Goal: Task Accomplishment & Management: Manage account settings

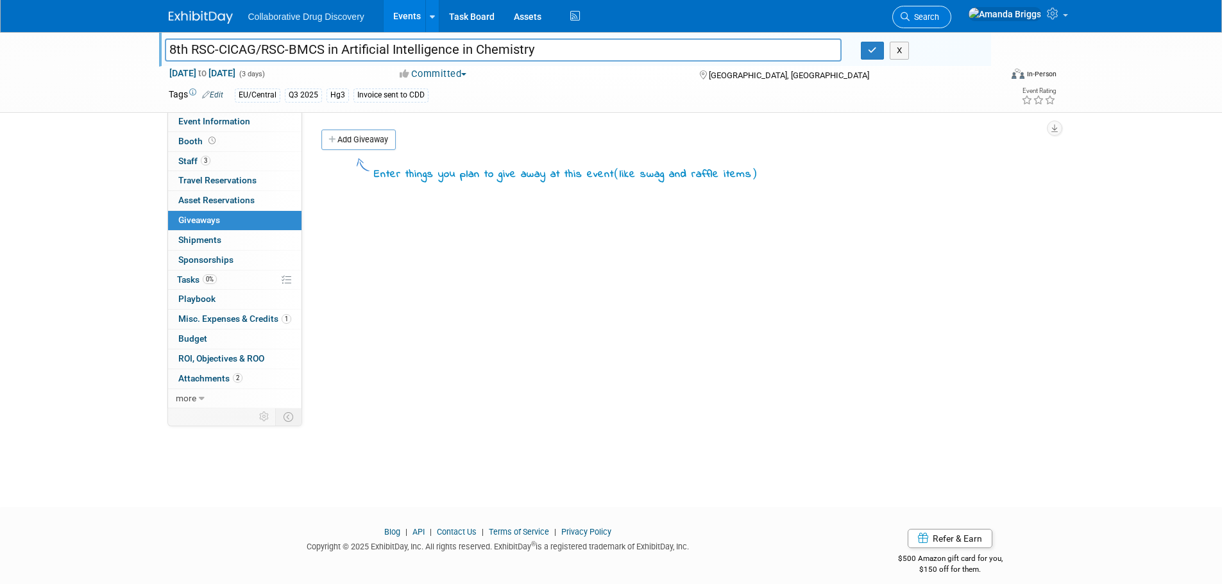
click at [939, 20] on span "Search" at bounding box center [925, 17] width 30 height 10
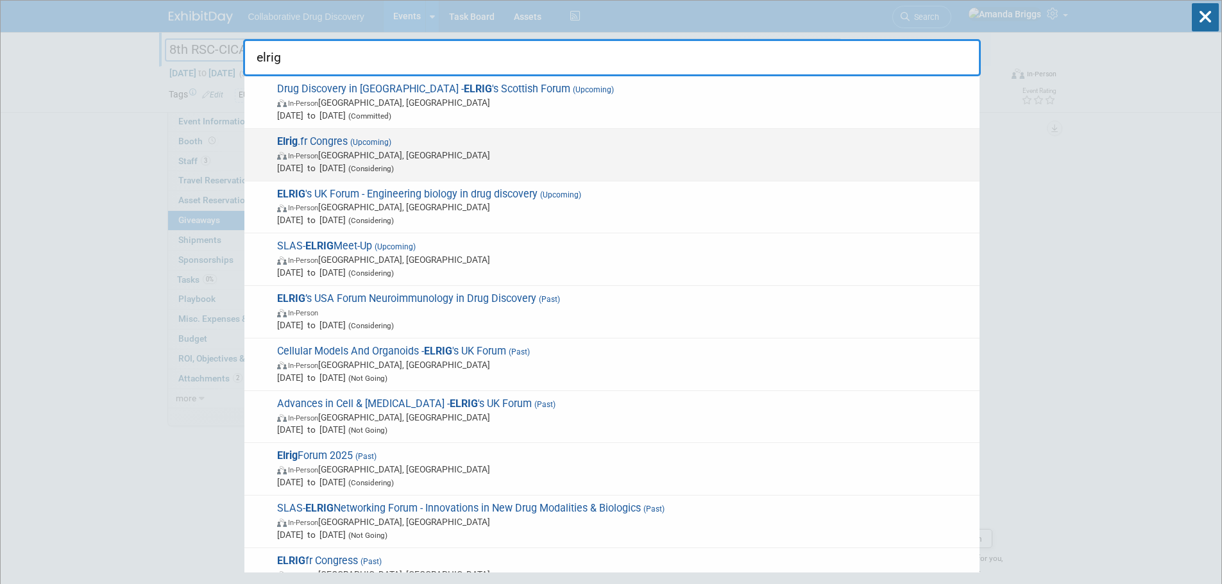
type input "elrig"
click at [338, 140] on span "Elrig .fr Congres (Upcoming) In-Person Lyon, France Oct 7, 2025 to Oct 8, 2025 …" at bounding box center [623, 154] width 700 height 39
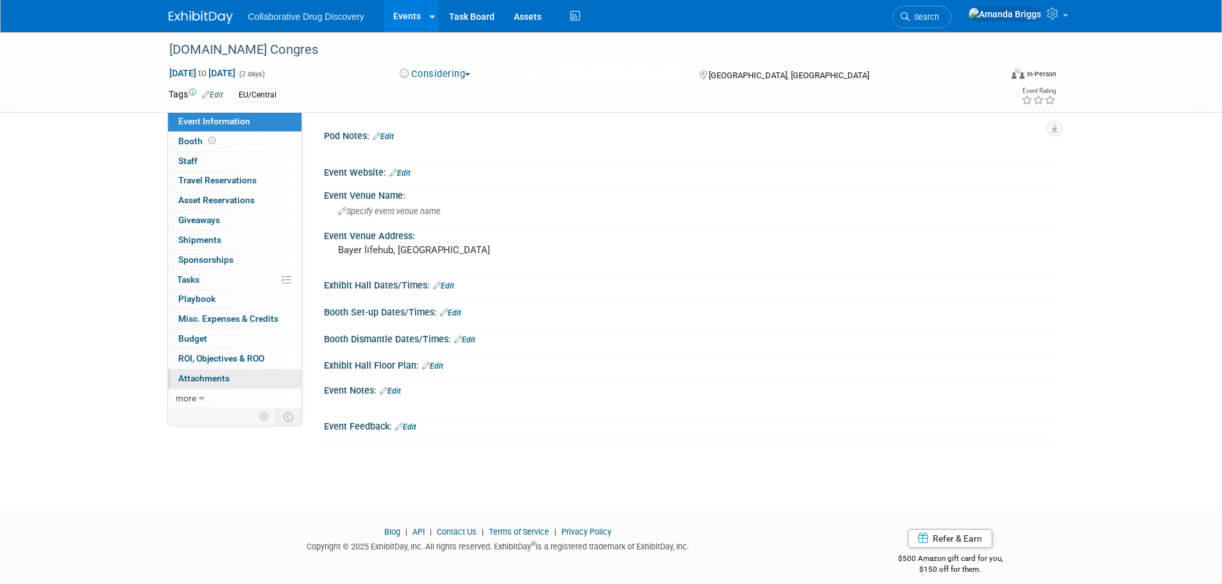
click at [221, 383] on span "Attachments 0" at bounding box center [203, 378] width 51 height 10
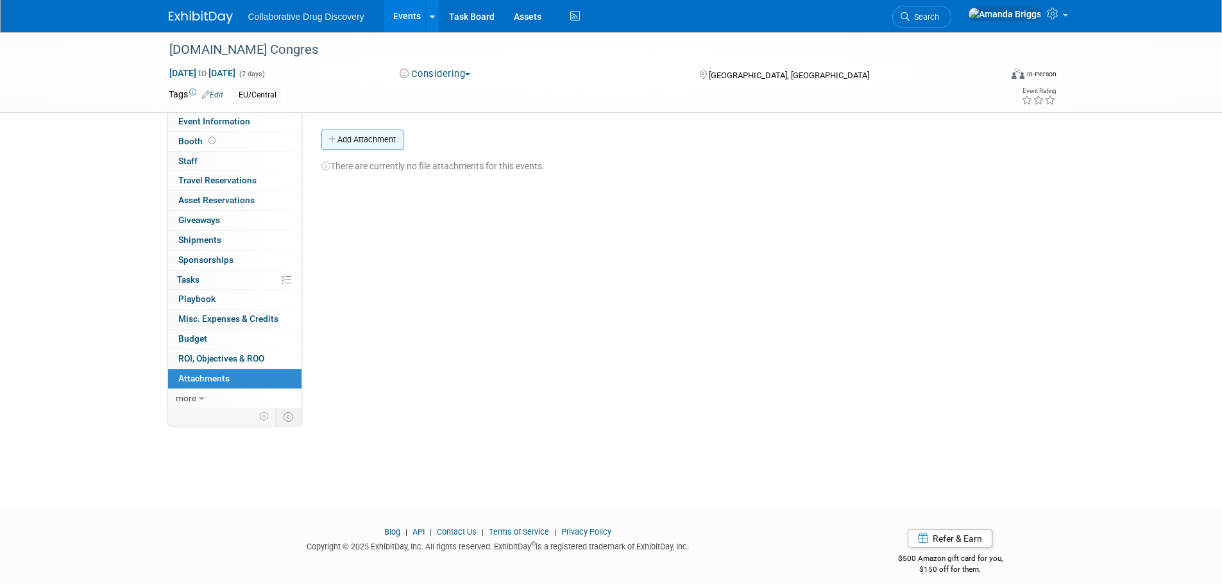
click at [333, 142] on icon "button" at bounding box center [332, 140] width 9 height 8
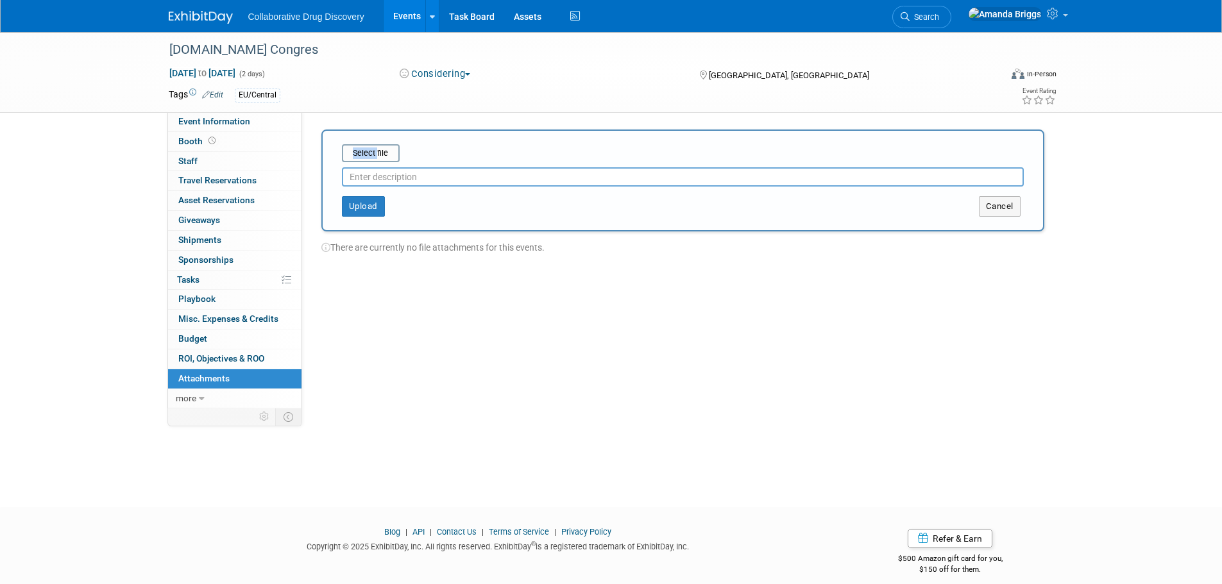
click at [333, 142] on div "Select file This is an invoice Upload Cancel" at bounding box center [682, 181] width 723 height 102
click at [373, 175] on input "text" at bounding box center [683, 176] width 682 height 19
click at [380, 153] on input "file" at bounding box center [322, 153] width 153 height 15
drag, startPoint x: 541, startPoint y: 148, endPoint x: 330, endPoint y: 148, distance: 211.1
click at [330, 148] on div "Select file sponsoring form elrigfr congres - bayer lyon 2025 (1).pdf This is a…" at bounding box center [682, 178] width 723 height 97
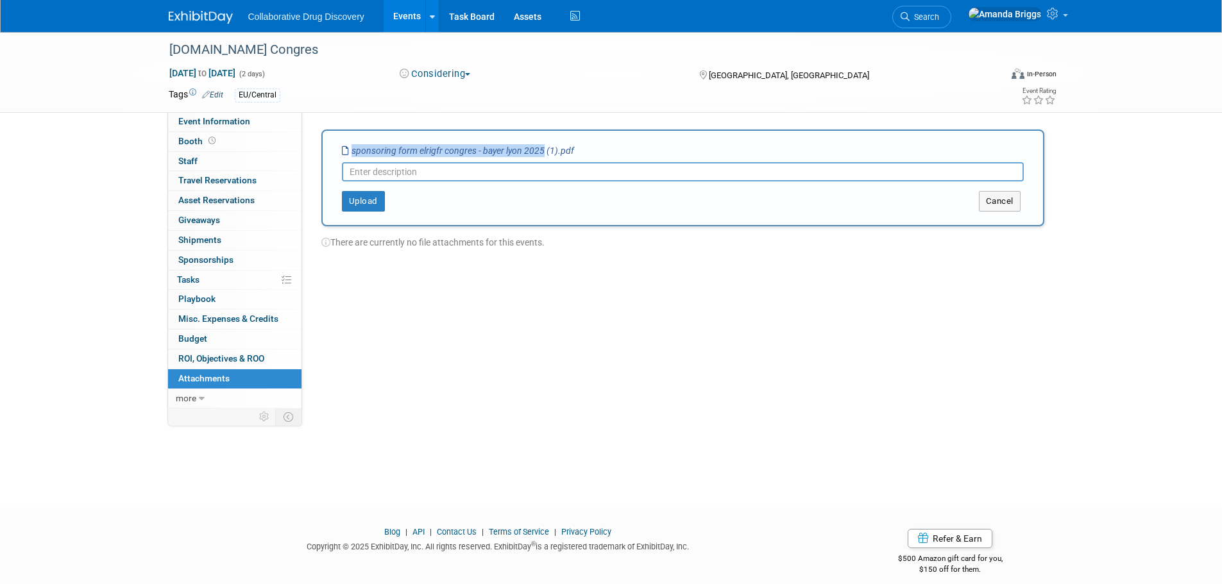
copy div "Select file sponsoring form elrigfr congres - bayer lyon 2025"
click at [411, 155] on icon "sponsoring form elrigfr congres - bayer lyon 2025 (1).pdf" at bounding box center [458, 151] width 232 height 10
click at [402, 171] on input "text" at bounding box center [683, 171] width 682 height 19
paste input "sponsoring form elrigfr congres - bayer lyon 2025"
type input "sponsoring form elrigfr congres - bayer lyon 2025"
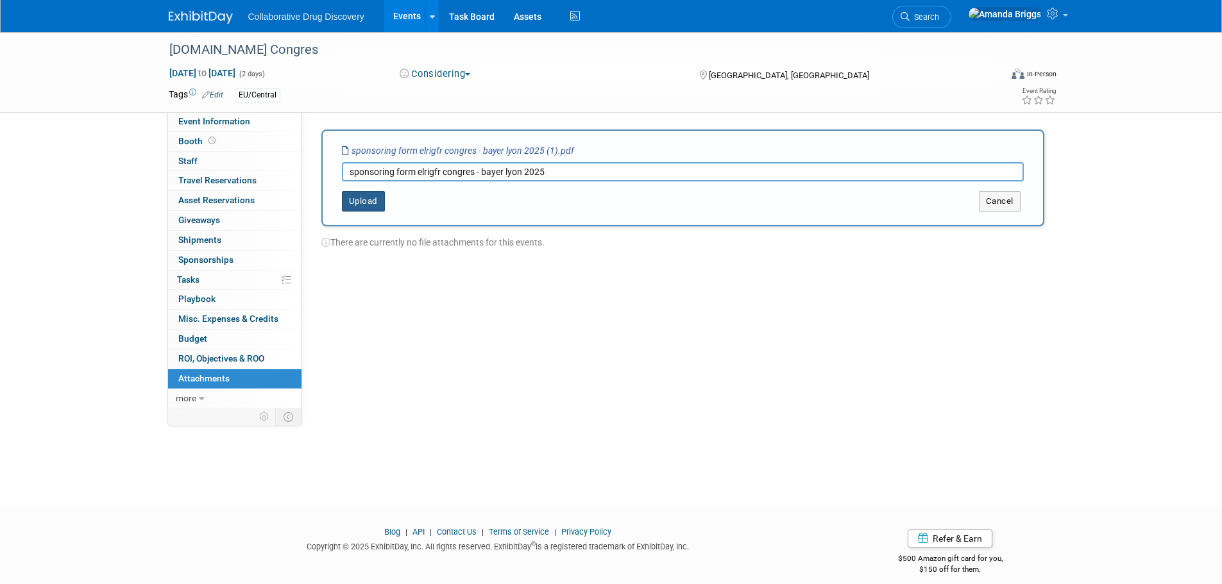
click at [366, 210] on button "Upload" at bounding box center [363, 201] width 43 height 21
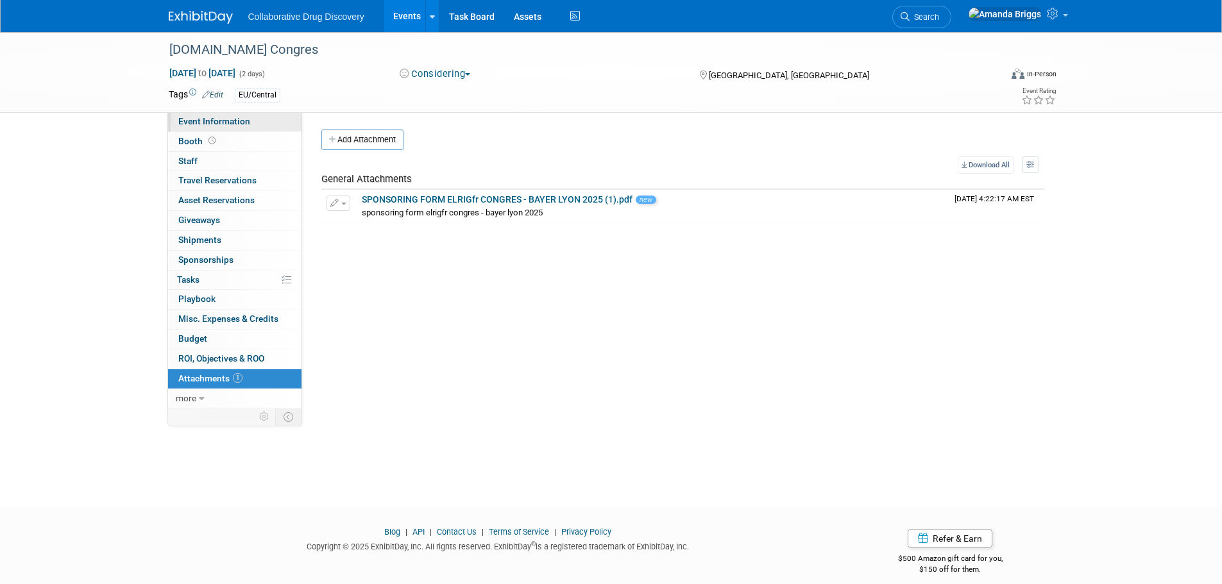
click at [230, 120] on span "Event Information" at bounding box center [214, 121] width 72 height 10
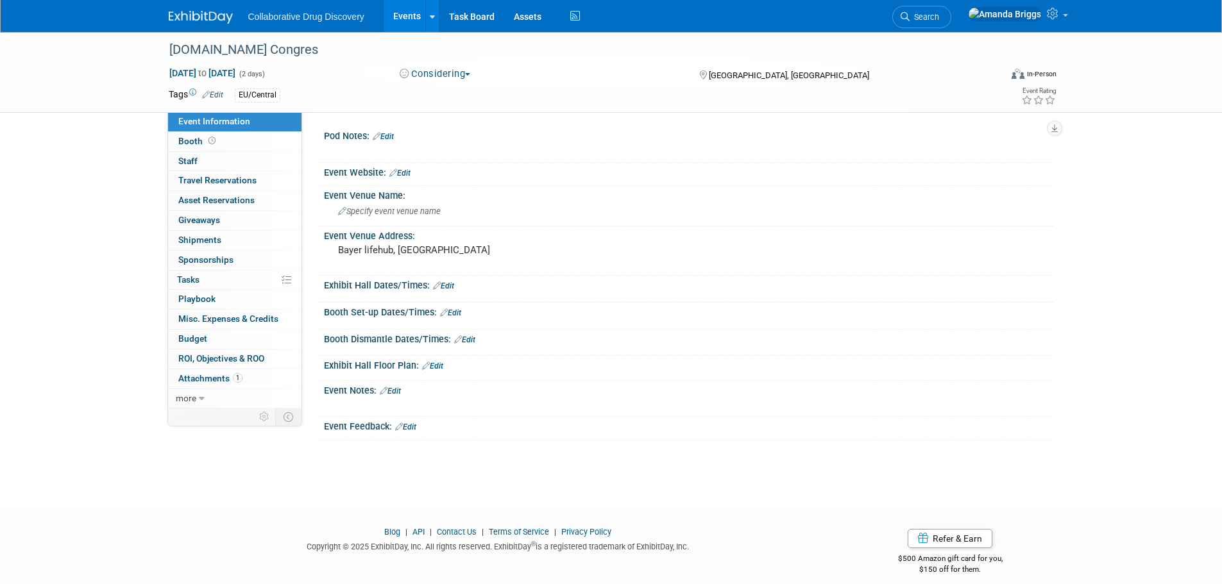
click at [391, 135] on link "Edit" at bounding box center [383, 136] width 21 height 9
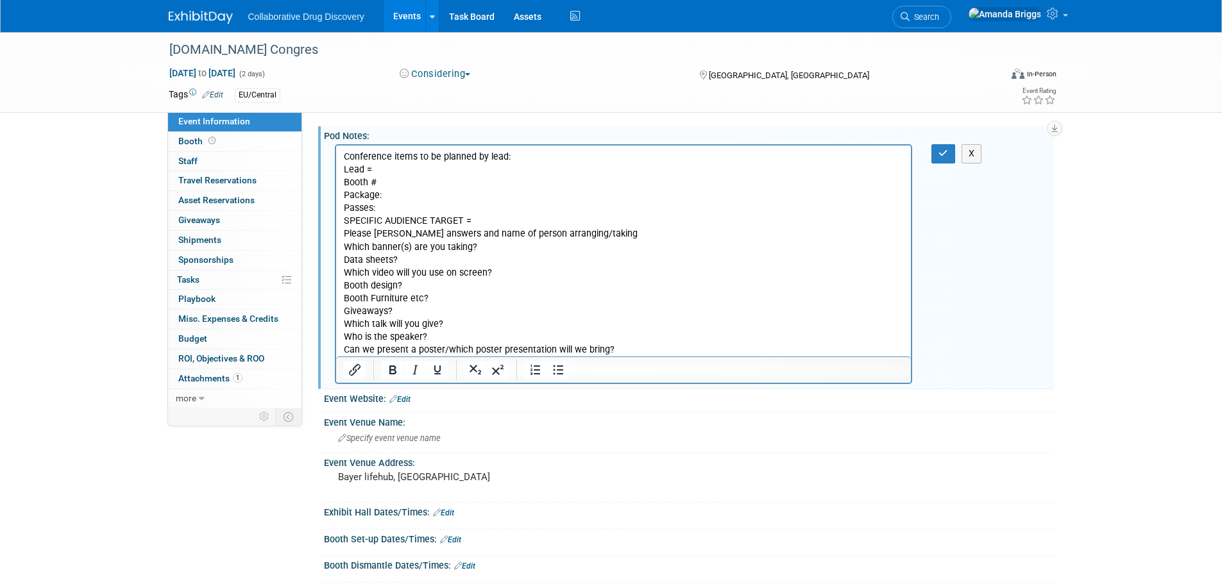
click at [391, 171] on p "Conference items to be planned by lead: Lead = Booth # Package: Passes: SPECIFI…" at bounding box center [623, 254] width 561 height 206
click at [947, 149] on icon "button" at bounding box center [944, 153] width 10 height 9
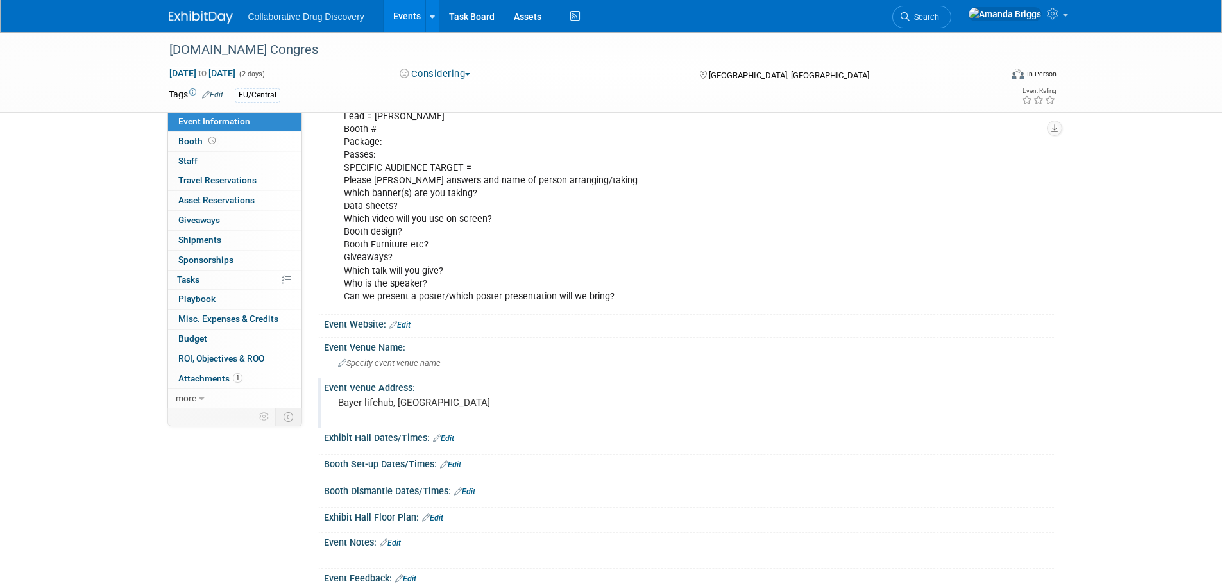
scroll to position [128, 0]
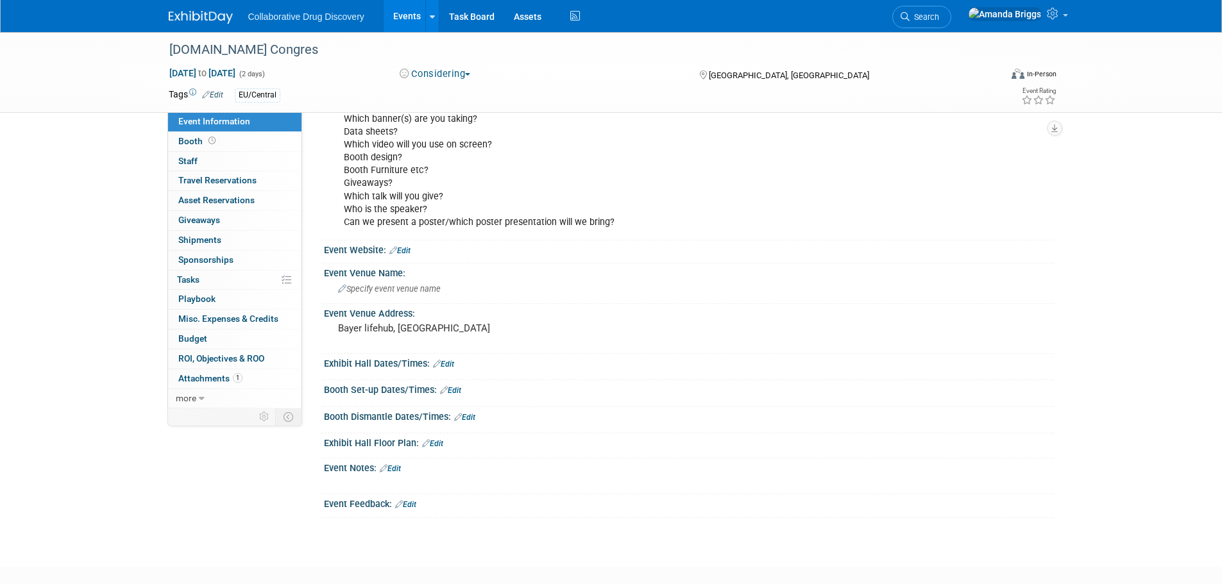
click at [397, 472] on link "Edit" at bounding box center [390, 468] width 21 height 9
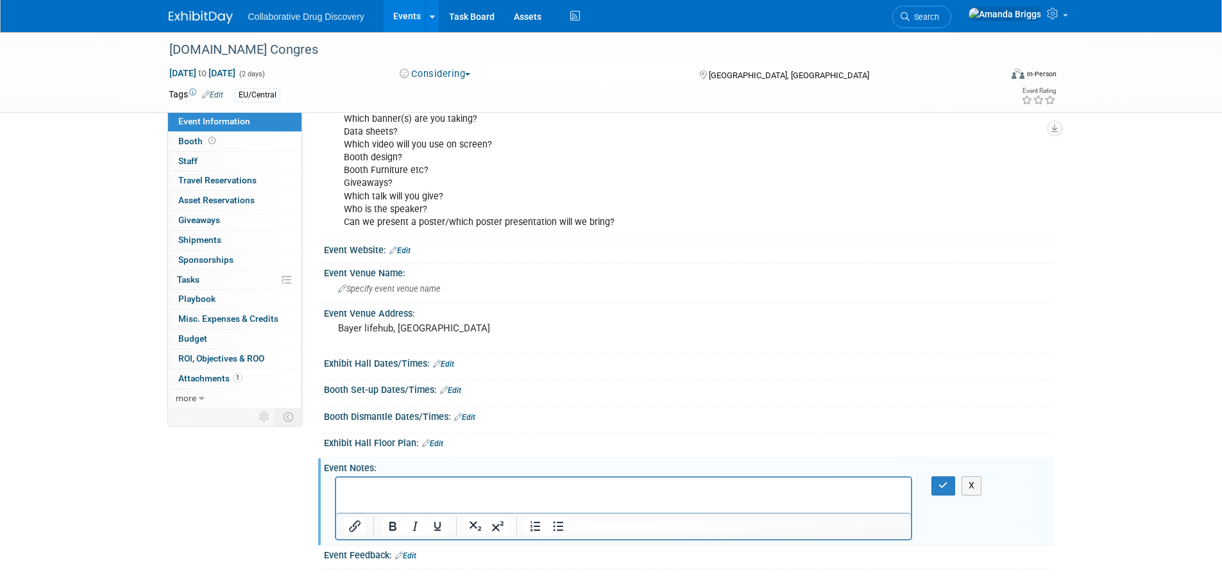
scroll to position [0, 0]
click at [937, 484] on button "button" at bounding box center [943, 486] width 24 height 19
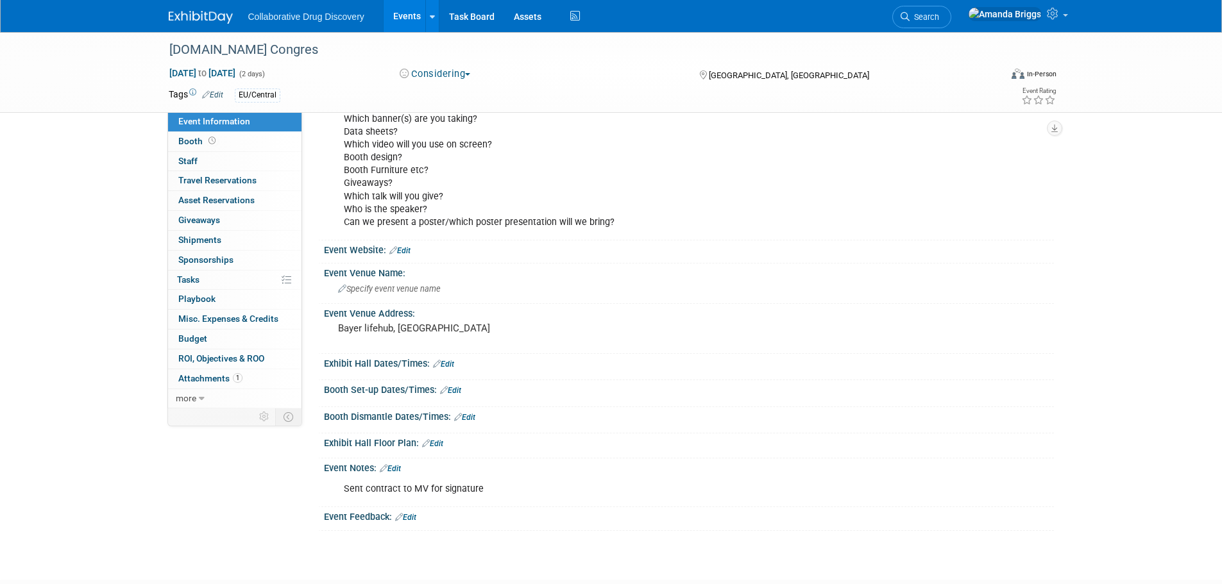
click at [396, 471] on link "Edit" at bounding box center [390, 468] width 21 height 9
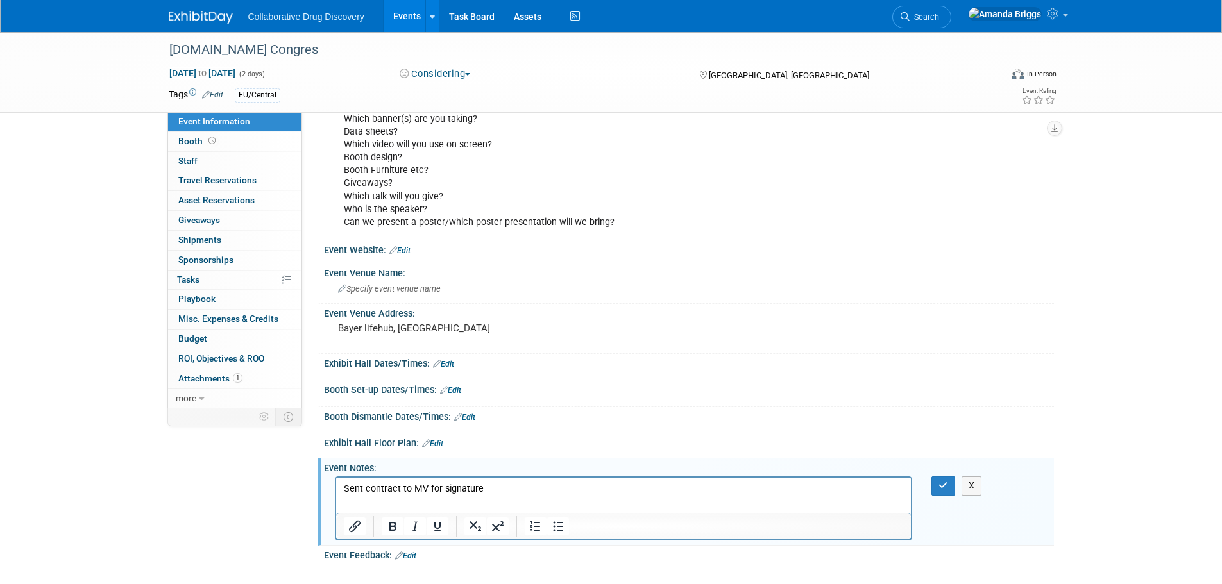
click at [489, 489] on p "Sent contract to MV for signature" at bounding box center [623, 489] width 561 height 13
click at [346, 486] on p "Sent contract to MV for signature. Exhibitor stand EUR 1200.00" at bounding box center [623, 489] width 561 height 13
click at [344, 486] on p "Sent contract to MV for signature. Exhibitor stand EUR 1200.00" at bounding box center [623, 489] width 561 height 13
click at [944, 482] on icon "button" at bounding box center [944, 485] width 10 height 9
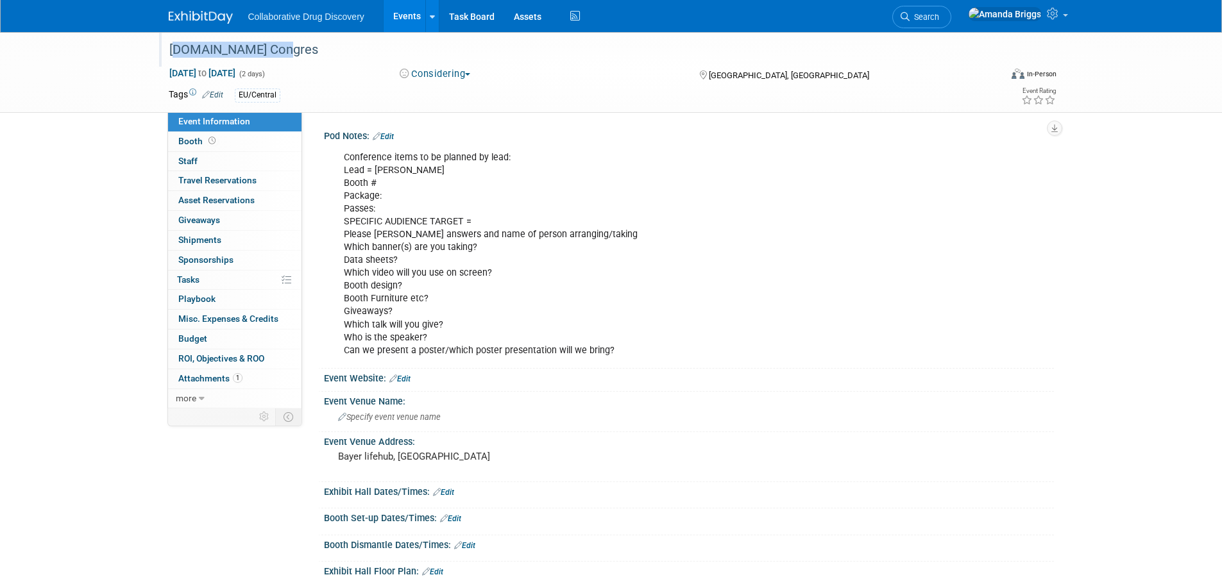
drag, startPoint x: 261, startPoint y: 51, endPoint x: 171, endPoint y: 52, distance: 89.8
click at [171, 52] on div "[DOMAIN_NAME] Congres" at bounding box center [573, 49] width 817 height 23
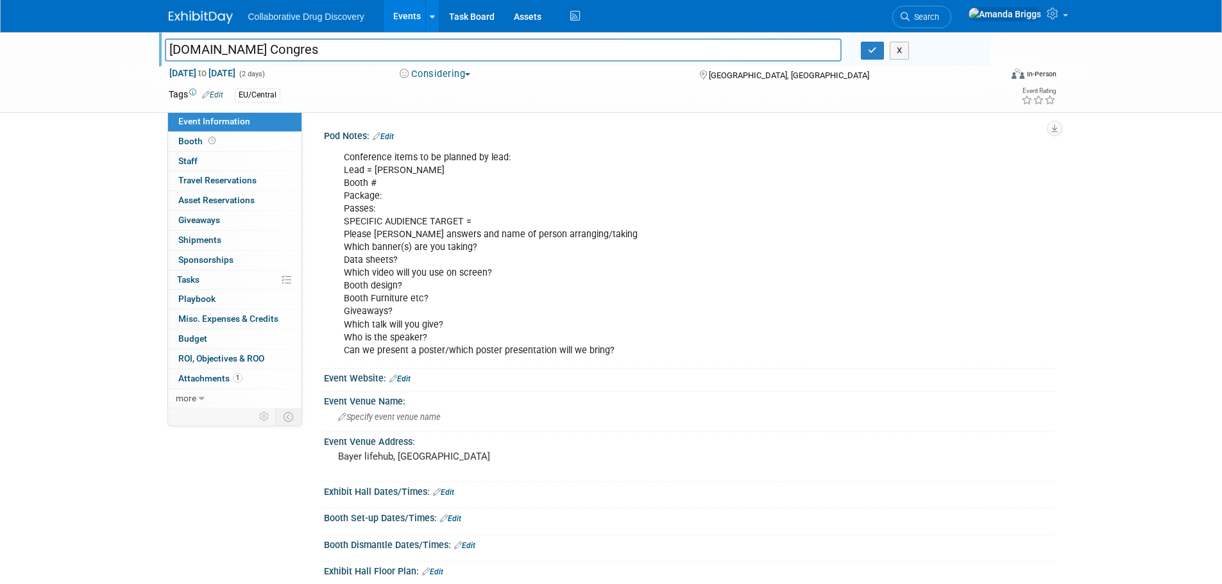
drag, startPoint x: 260, startPoint y: 53, endPoint x: 165, endPoint y: 50, distance: 95.0
click at [165, 50] on input "[DOMAIN_NAME] Congres" at bounding box center [503, 49] width 677 height 22
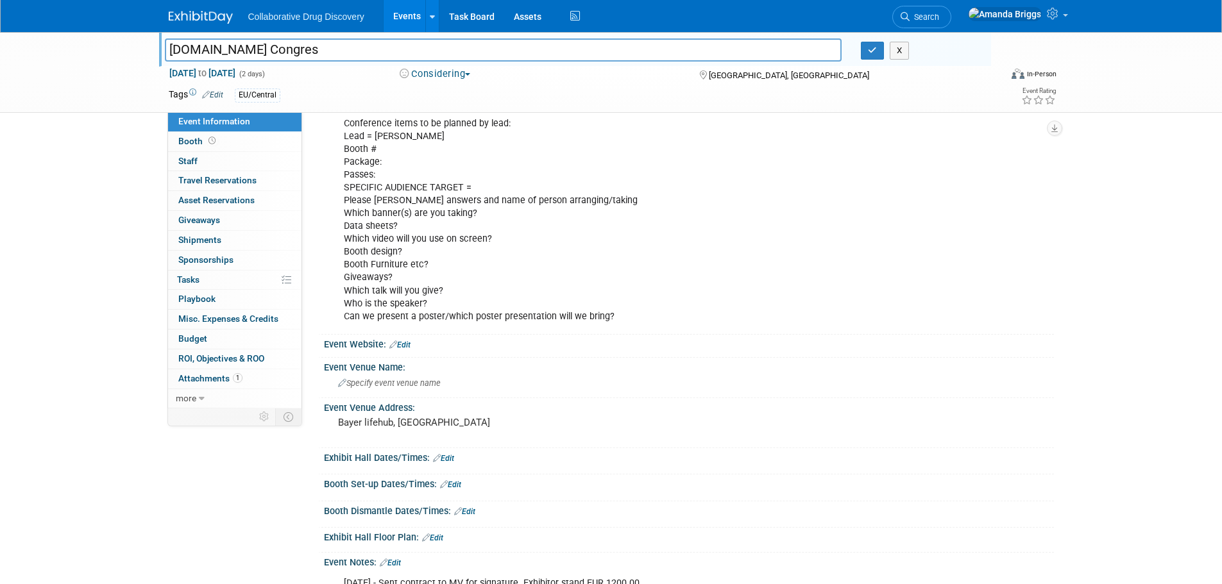
scroll to position [64, 0]
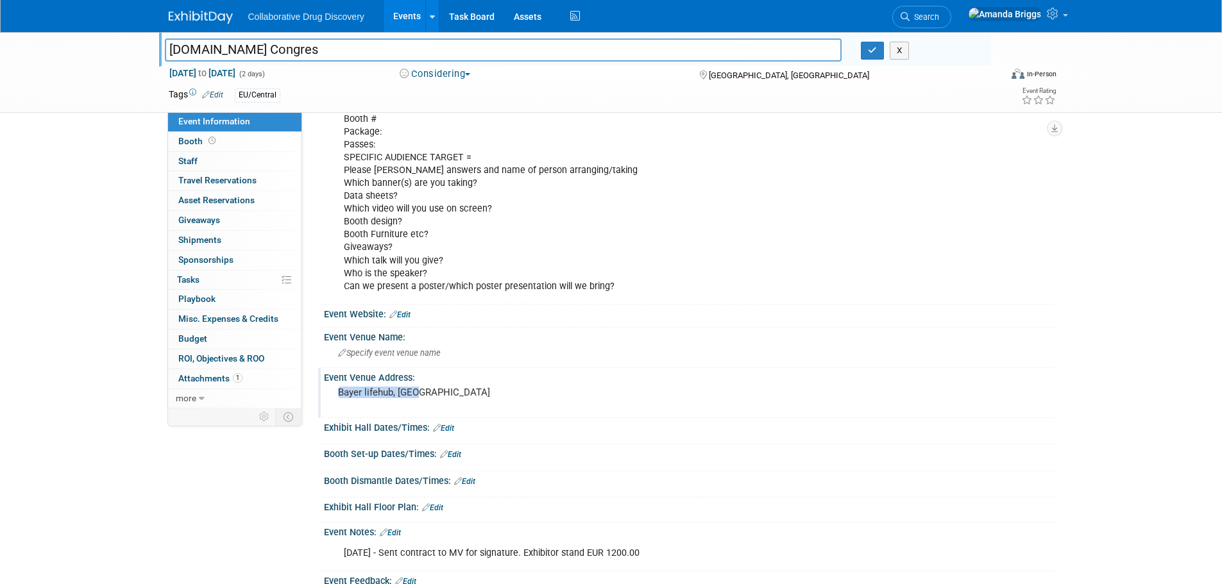
drag, startPoint x: 416, startPoint y: 390, endPoint x: 336, endPoint y: 395, distance: 81.0
click at [336, 395] on div "Bayer lifehub, Lyon" at bounding box center [476, 399] width 285 height 30
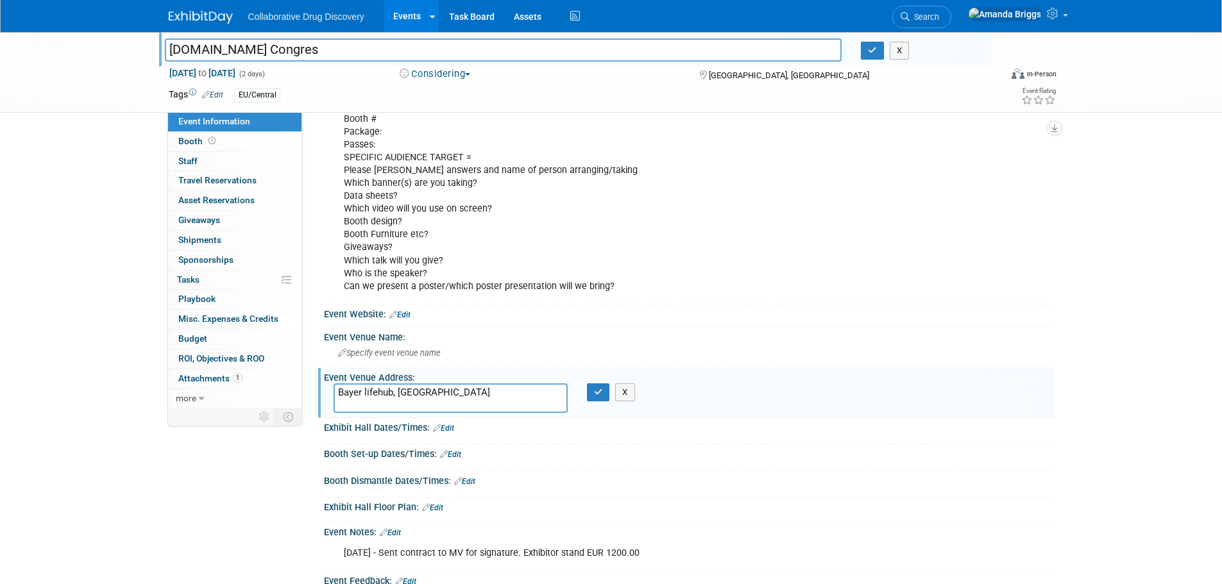
click at [460, 399] on textarea "Bayer lifehub, Lyon" at bounding box center [451, 399] width 234 height 30
drag, startPoint x: 454, startPoint y: 393, endPoint x: 312, endPoint y: 386, distance: 141.3
click at [312, 386] on div "Event Information Event Info Booth Booth 0 Staff 0 Staff 0 Travel Reservations …" at bounding box center [611, 281] width 905 height 627
click at [595, 391] on icon "button" at bounding box center [598, 392] width 9 height 8
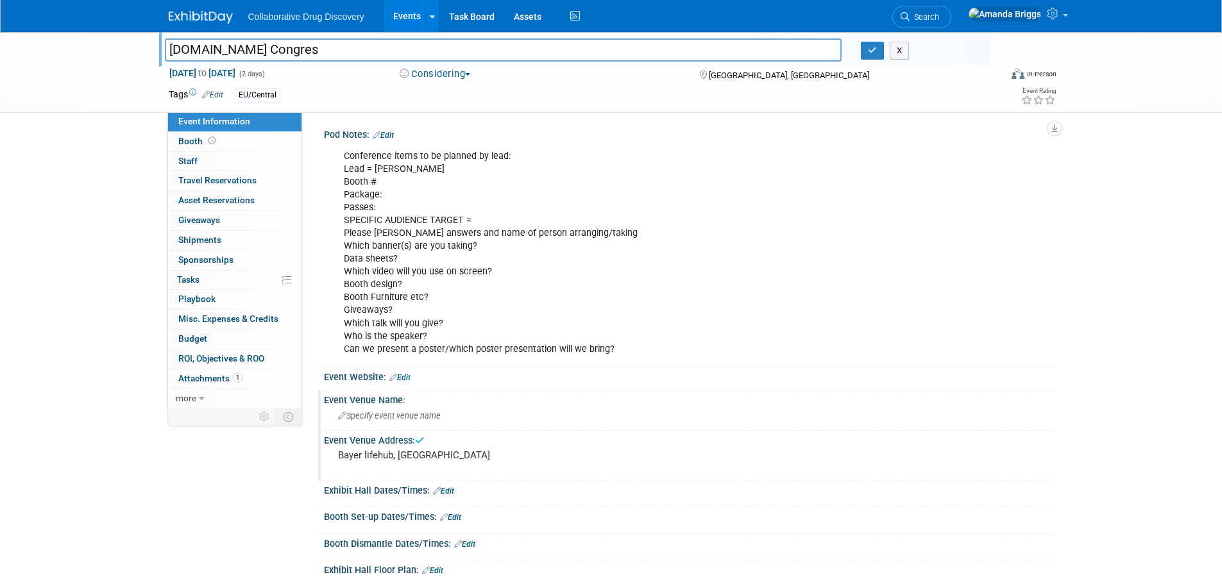
scroll to position [0, 0]
click at [867, 56] on button "button" at bounding box center [872, 51] width 23 height 18
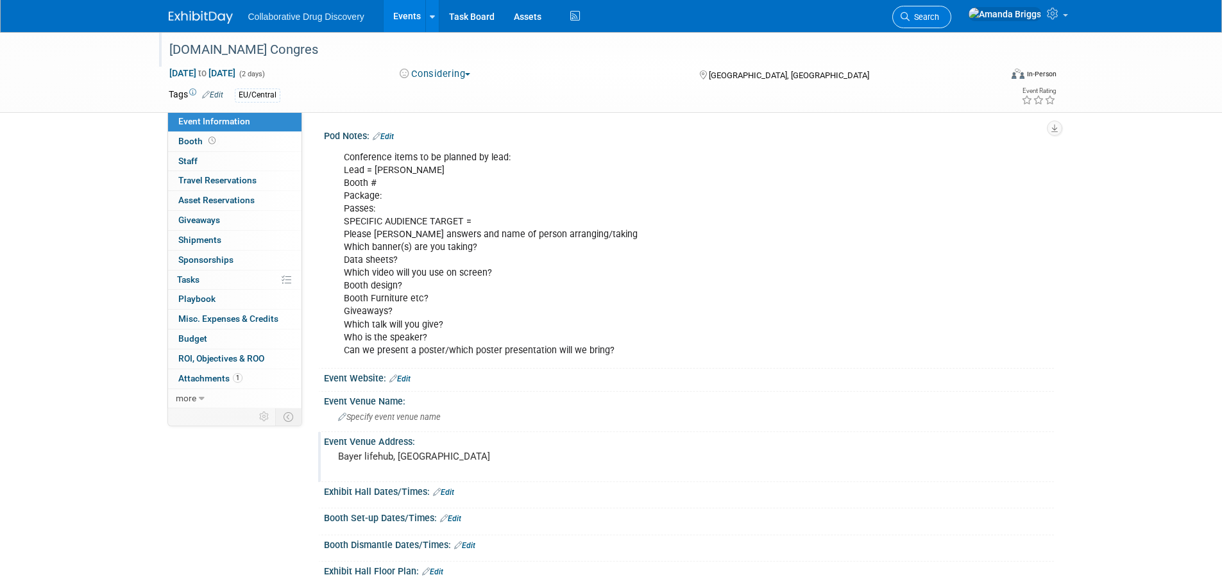
click at [939, 19] on span "Search" at bounding box center [925, 17] width 30 height 10
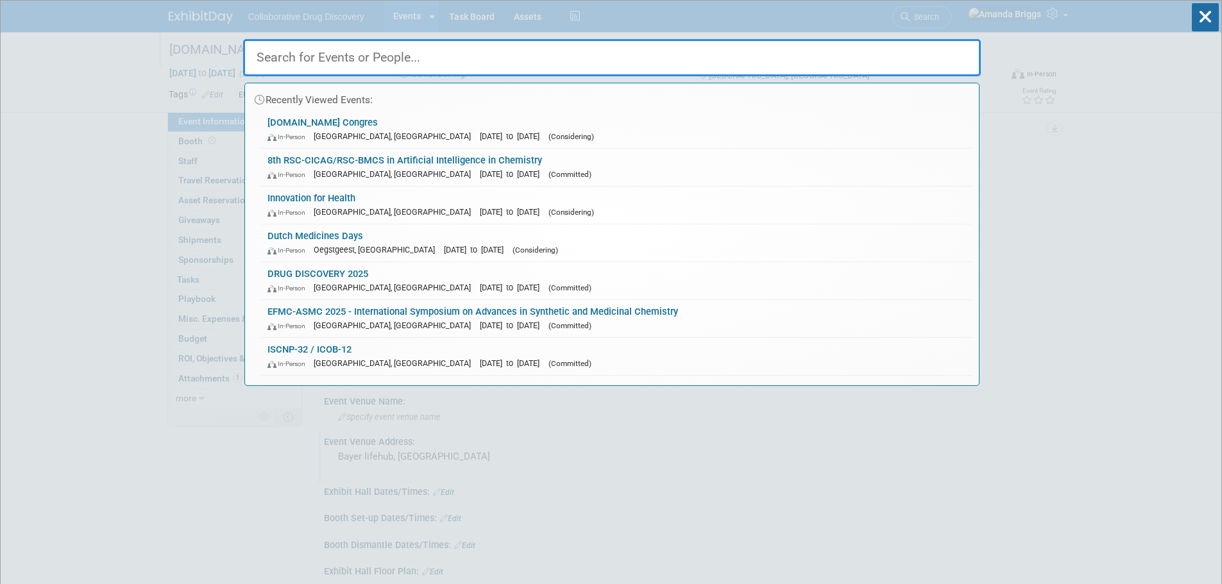
click at [455, 61] on input "text" at bounding box center [612, 57] width 738 height 37
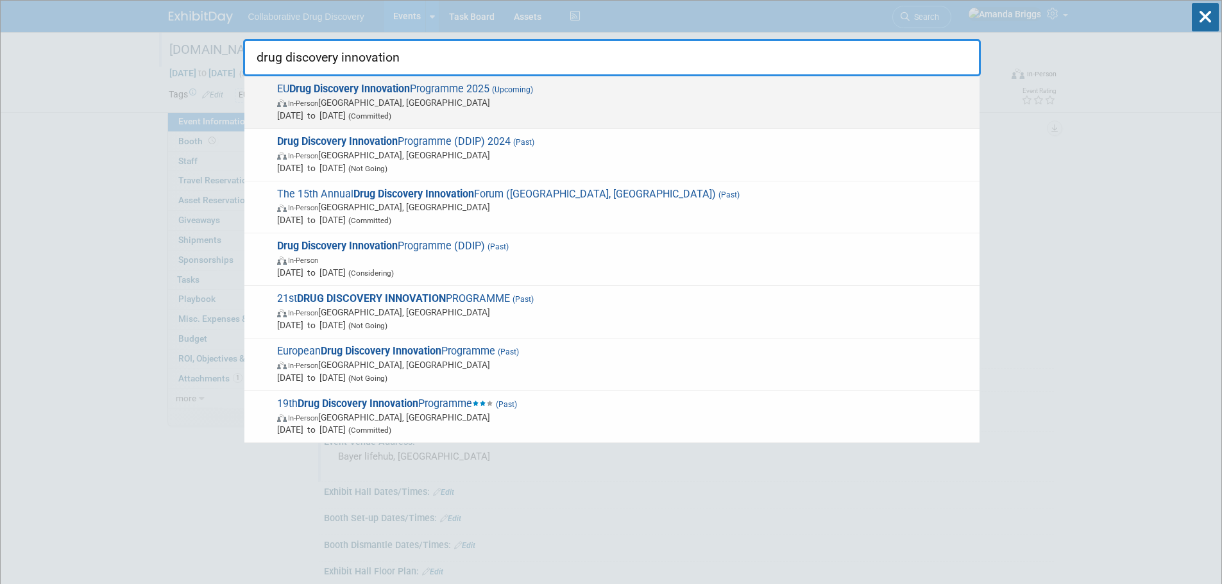
type input "drug discovery innovation"
click at [397, 86] on strong "Drug Discovery Innovation" at bounding box center [349, 89] width 121 height 12
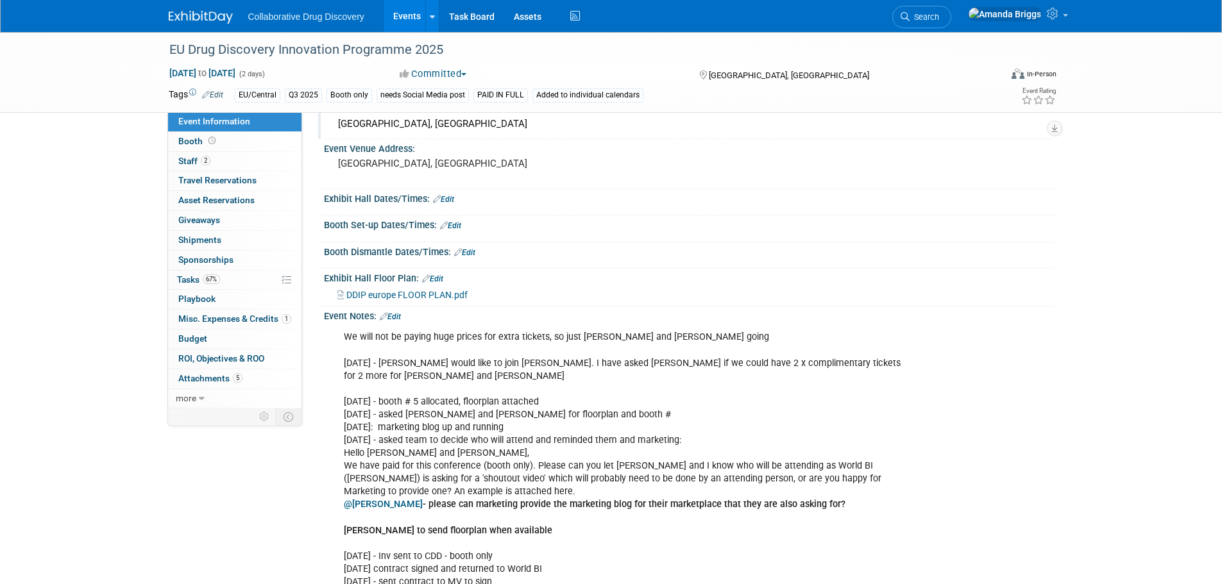
scroll to position [385, 0]
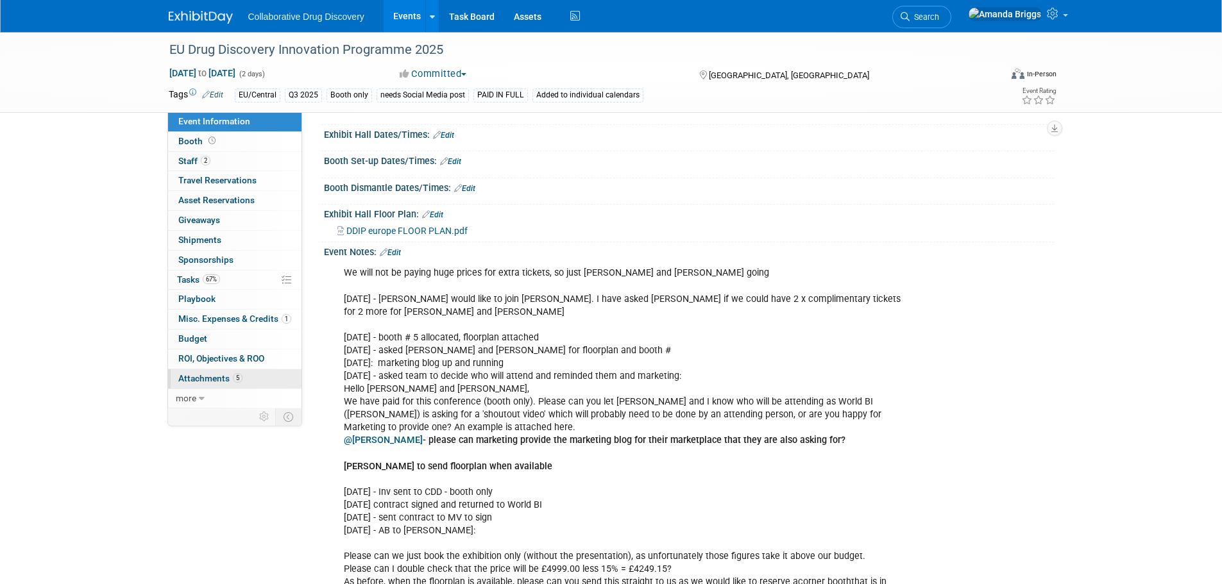
click at [192, 376] on span "Attachments 5" at bounding box center [210, 378] width 64 height 10
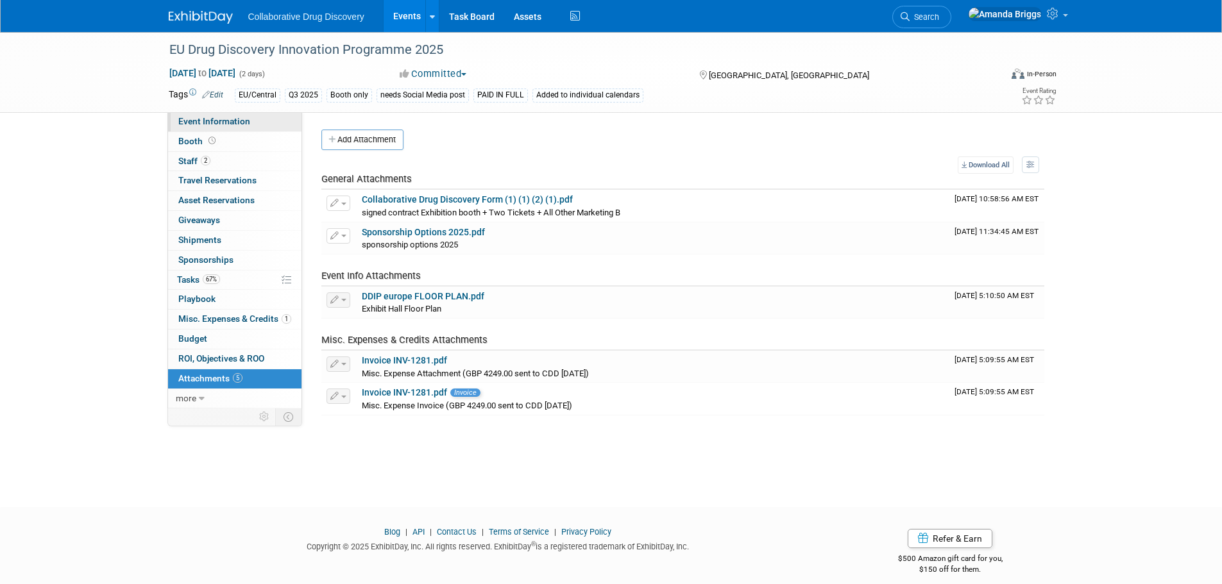
click at [196, 125] on span "Event Information" at bounding box center [214, 121] width 72 height 10
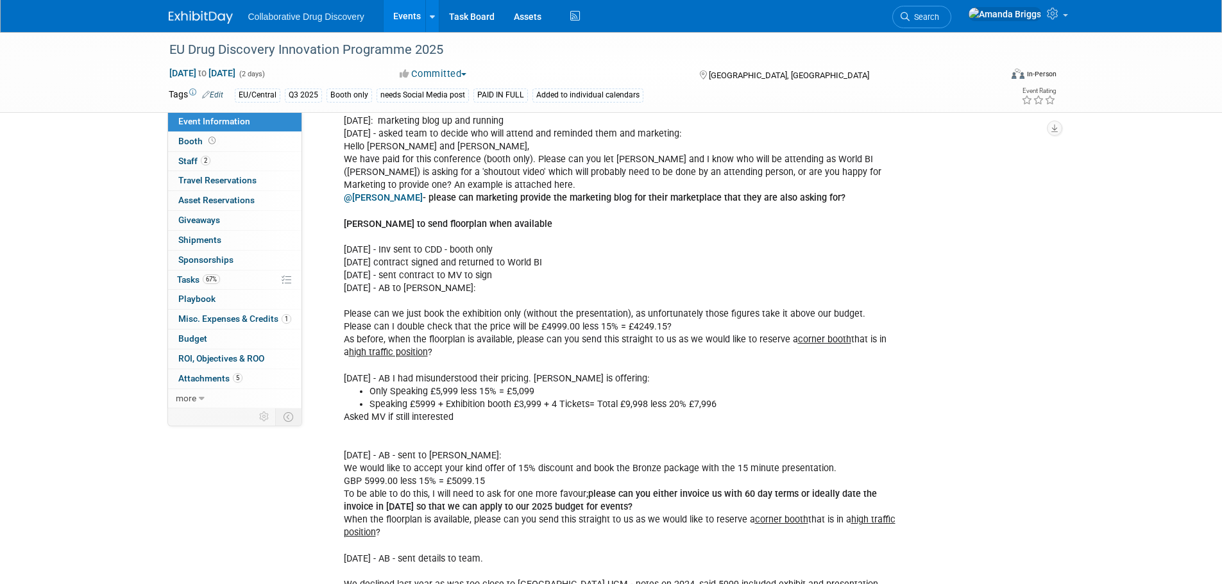
scroll to position [706, 0]
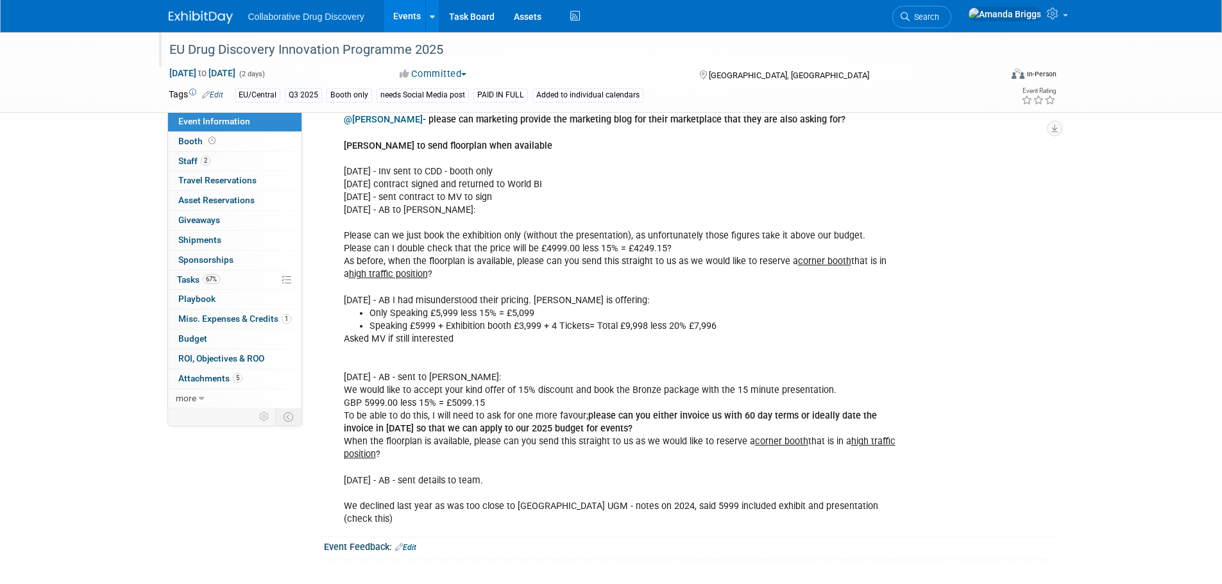
click at [456, 47] on div "EU Drug Discovery Innovation Programme 2025" at bounding box center [573, 49] width 817 height 23
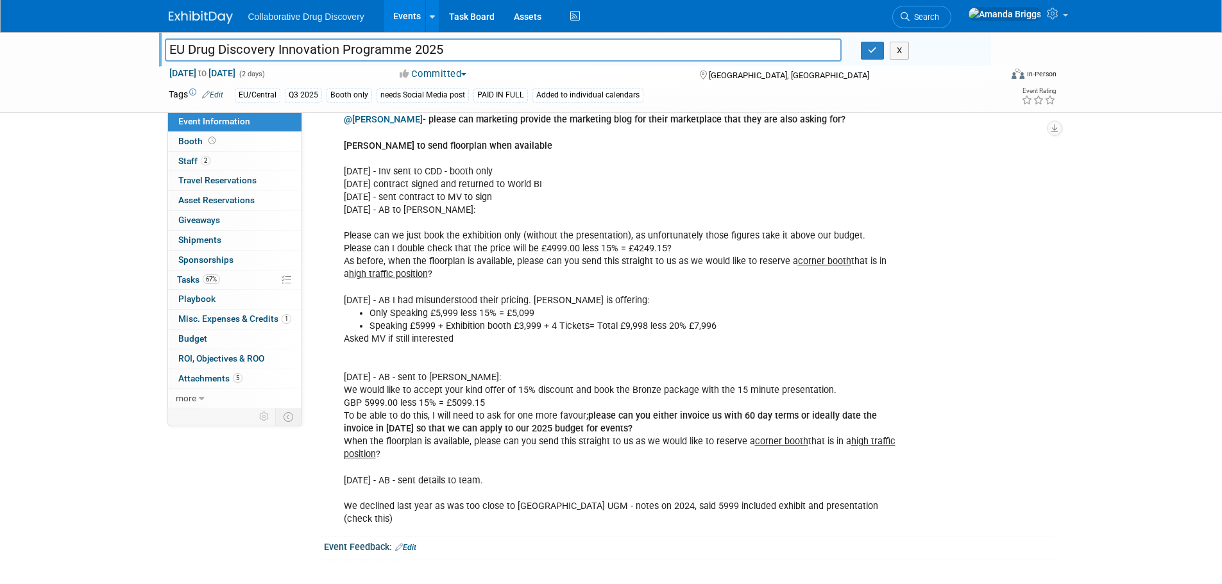
drag, startPoint x: 456, startPoint y: 47, endPoint x: 118, endPoint y: 15, distance: 339.5
click at [218, 157] on link "2 Staff 2" at bounding box center [234, 161] width 133 height 19
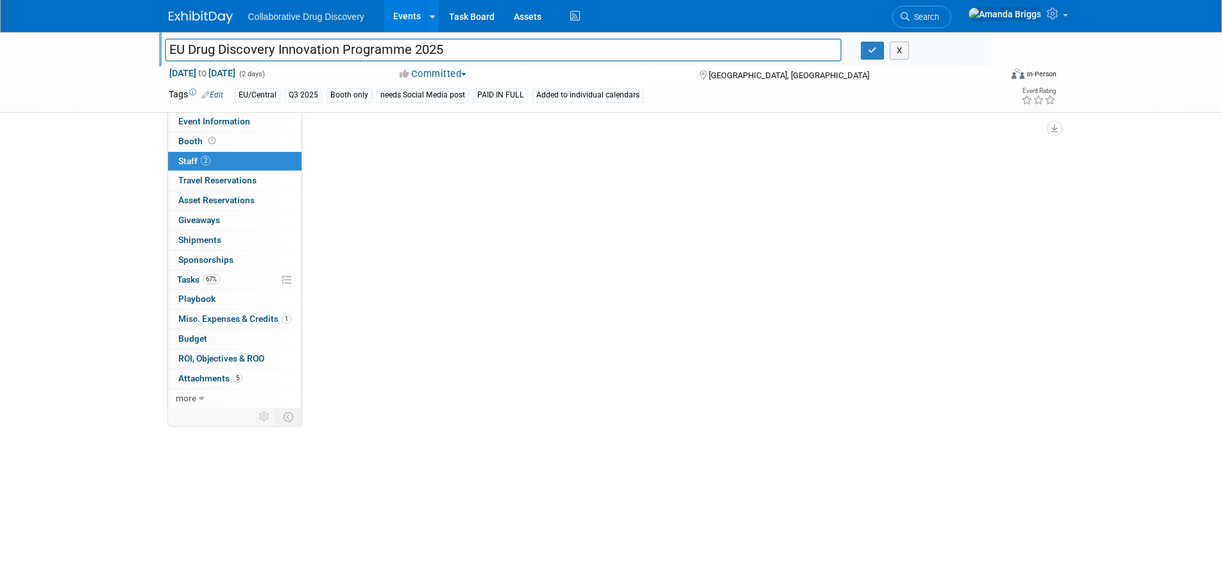
scroll to position [0, 0]
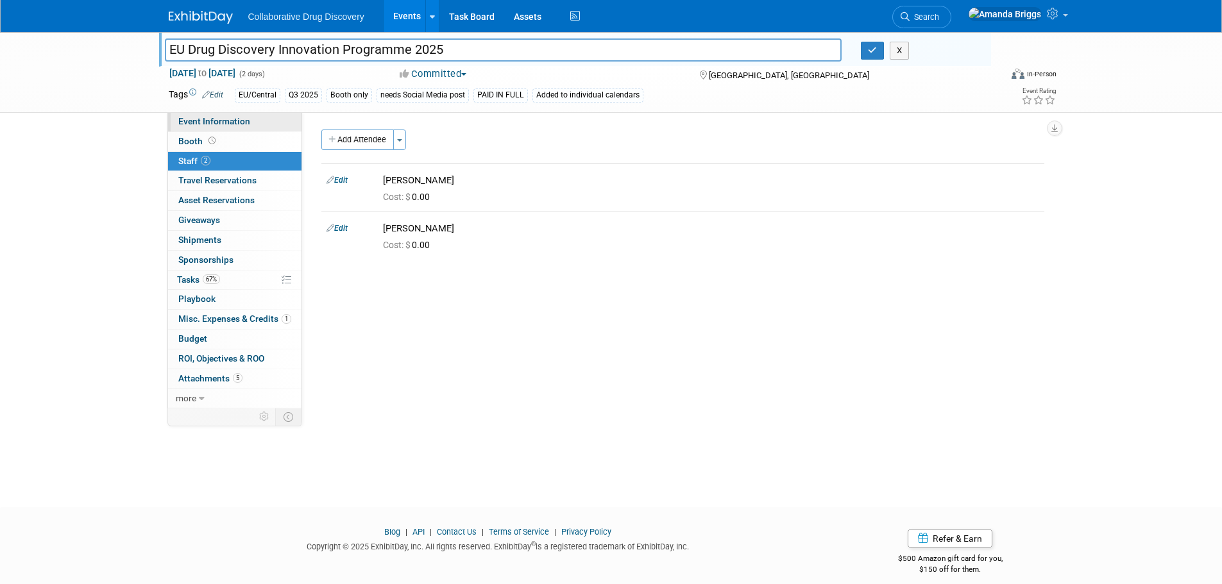
click at [223, 121] on span "Event Information" at bounding box center [214, 121] width 72 height 10
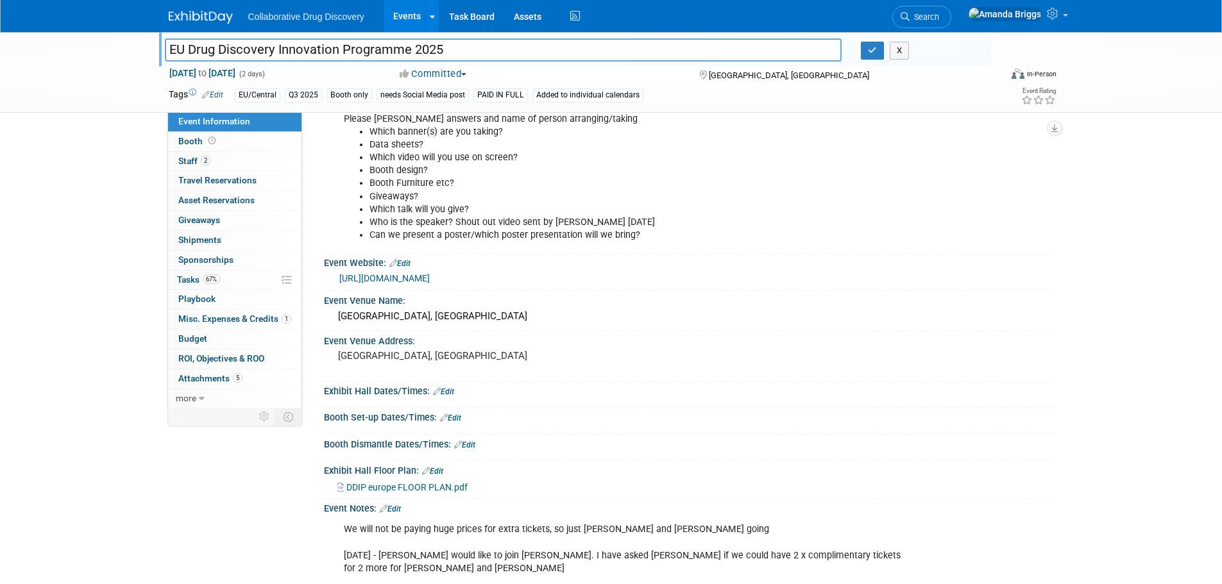
scroll to position [321, 0]
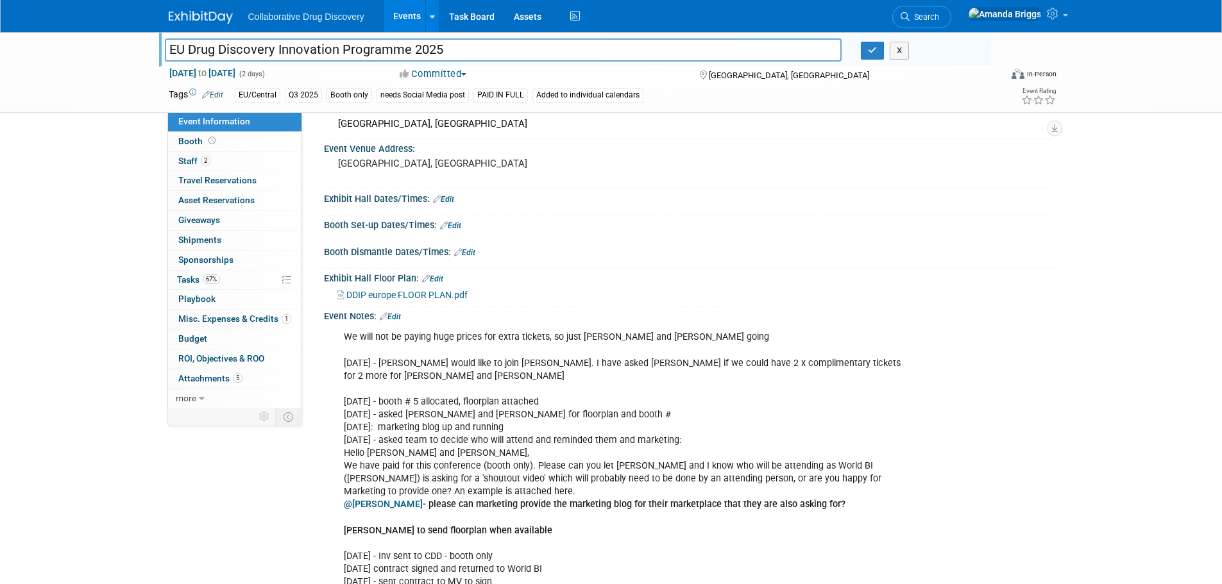
click at [394, 318] on link "Edit" at bounding box center [390, 316] width 21 height 9
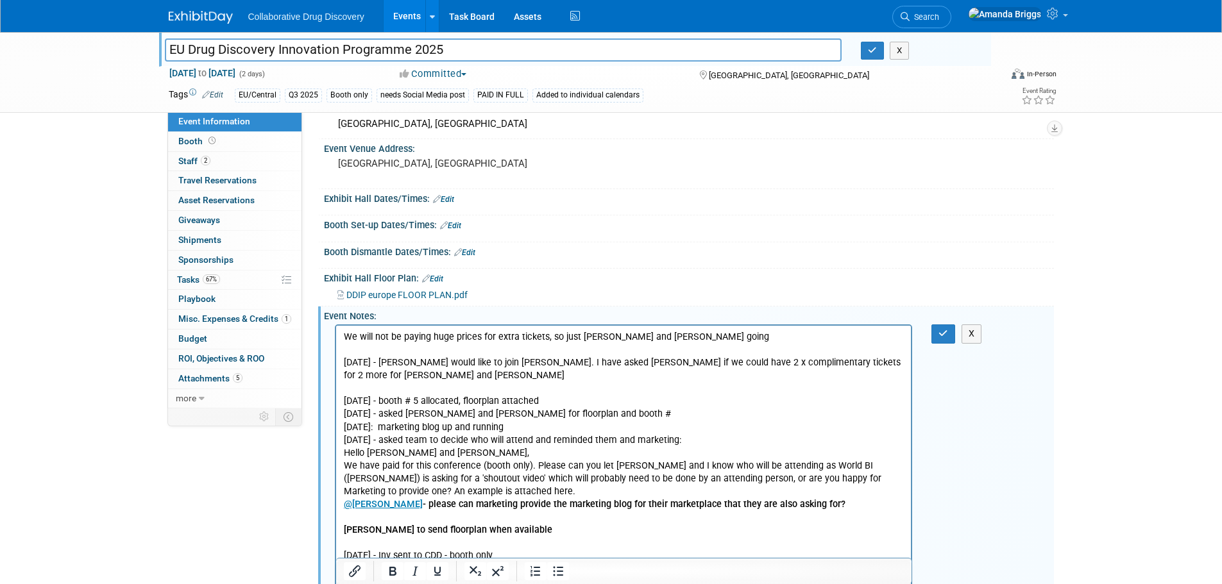
scroll to position [0, 0]
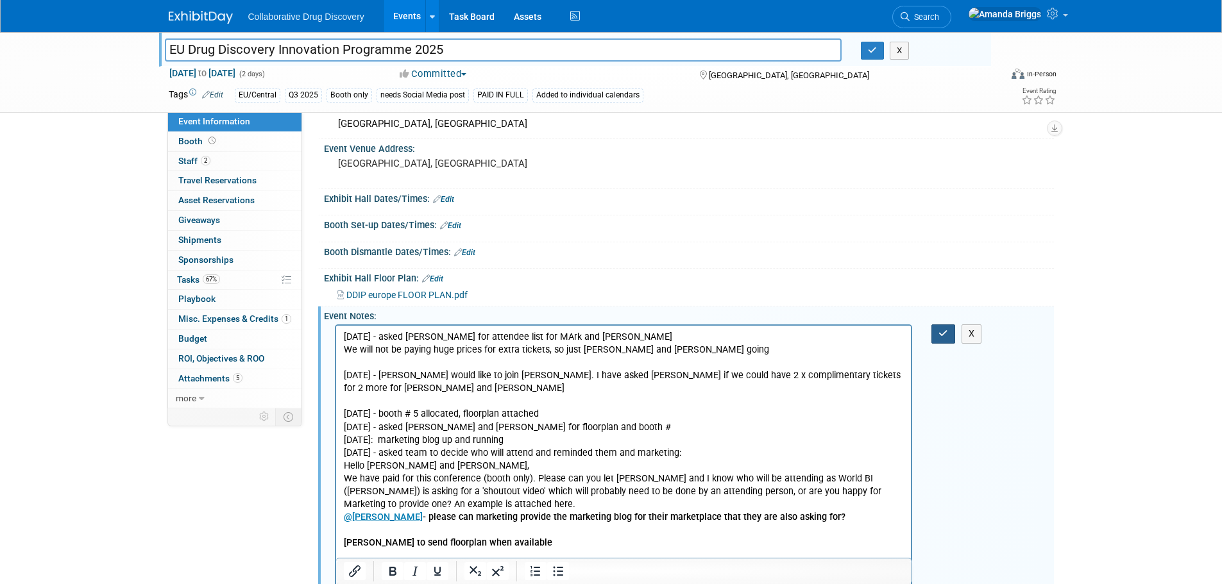
click at [948, 334] on icon "button" at bounding box center [944, 333] width 10 height 9
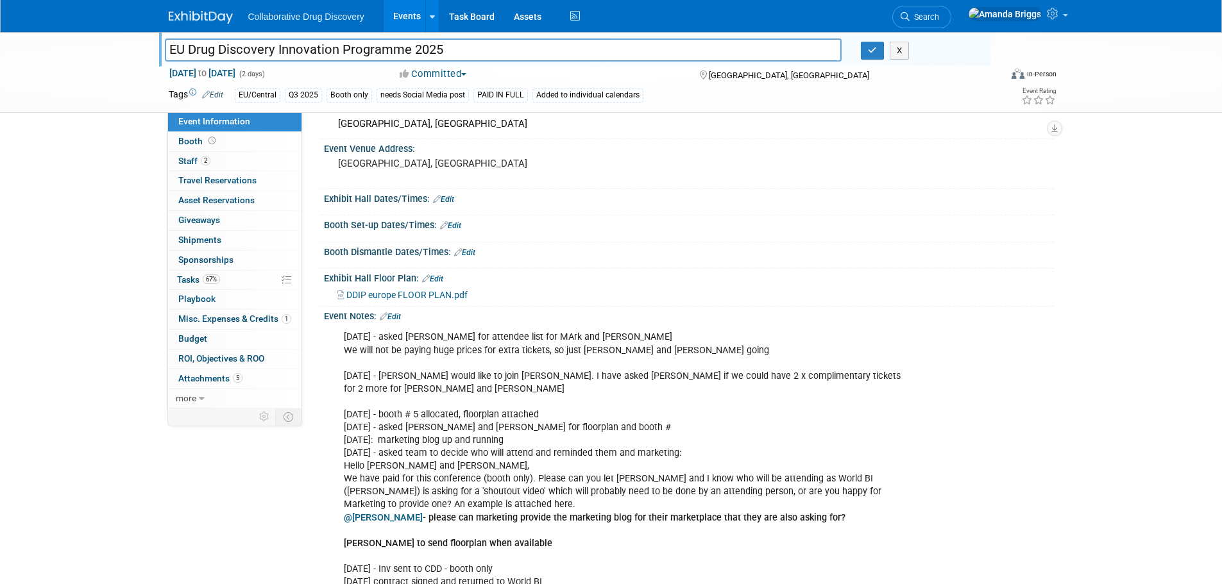
click at [403, 11] on link "Events" at bounding box center [407, 16] width 47 height 32
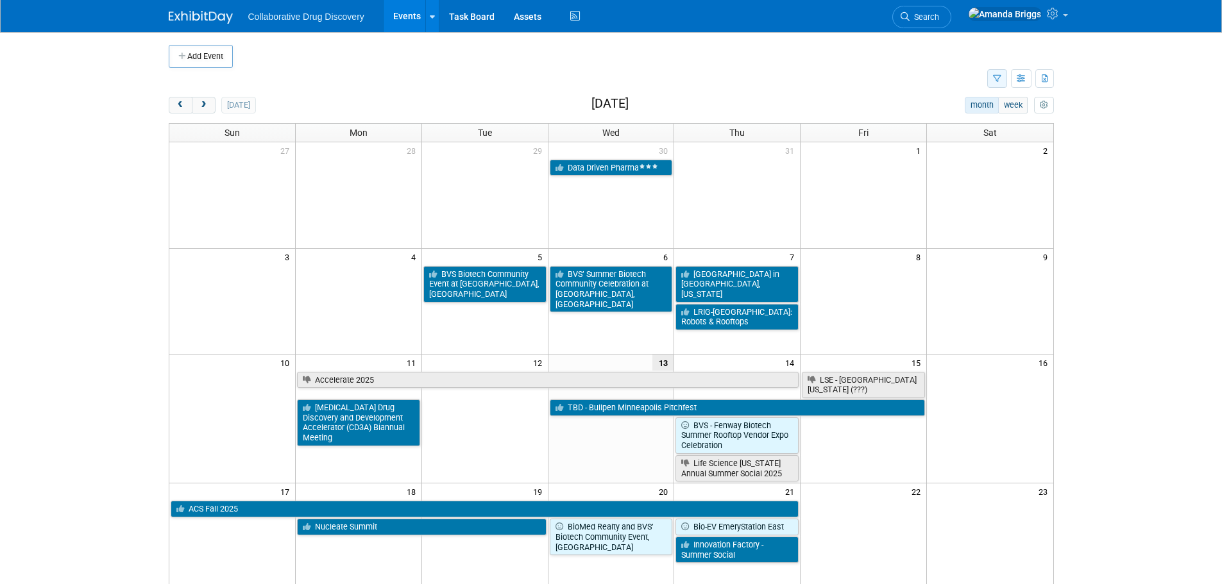
click at [993, 81] on icon "button" at bounding box center [997, 79] width 8 height 8
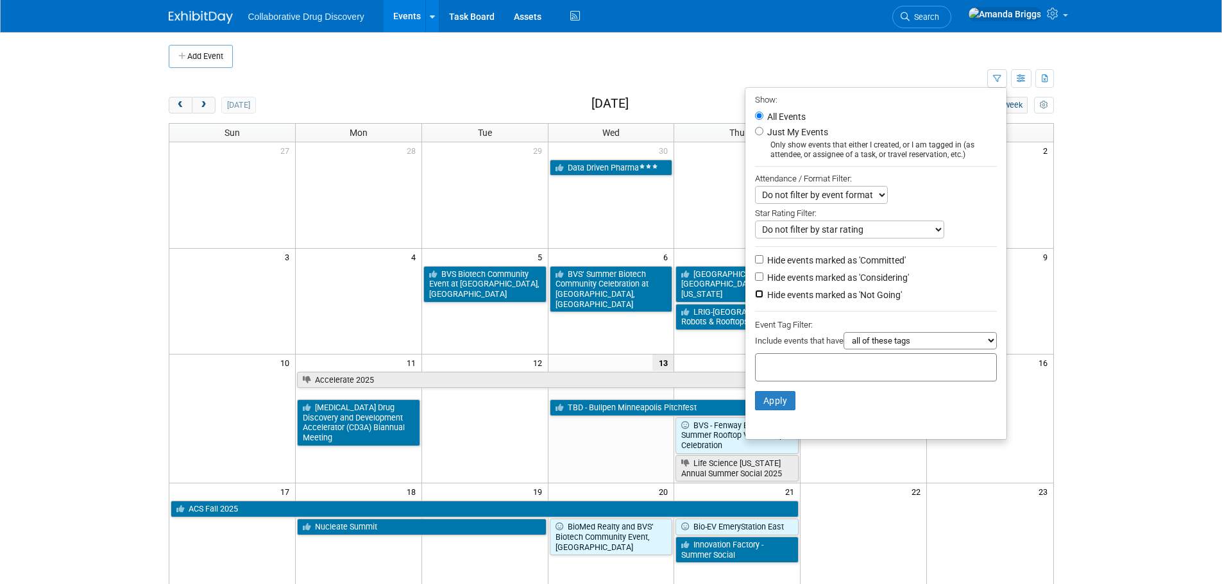
click at [755, 298] on input "Hide events marked as 'Not Going'" at bounding box center [759, 294] width 8 height 8
checkbox input "true"
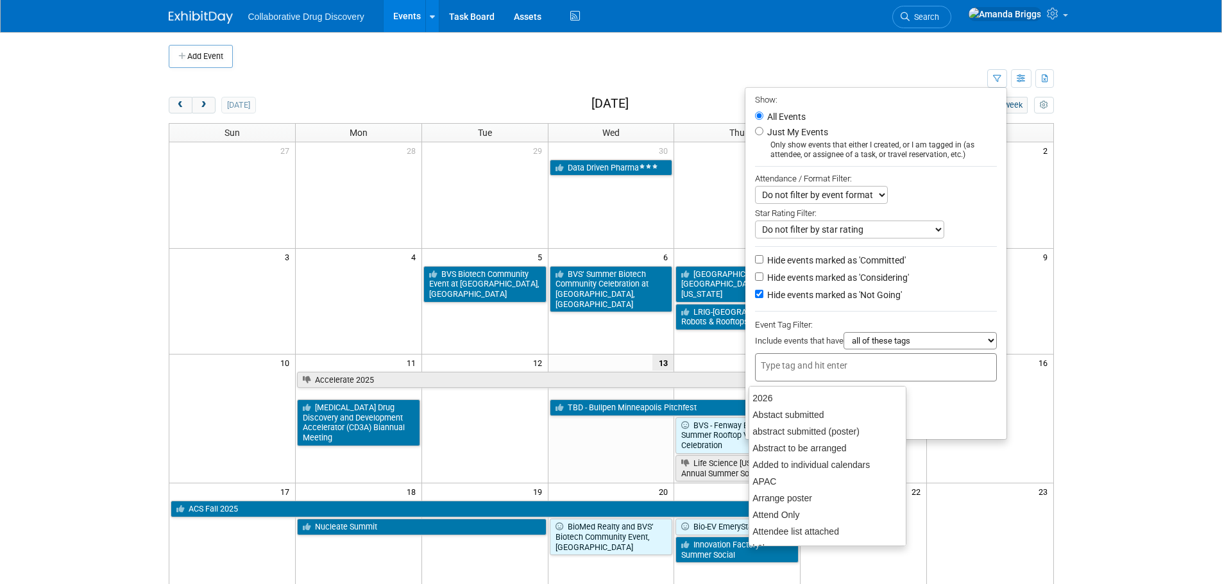
click at [779, 372] on input "text" at bounding box center [812, 365] width 103 height 13
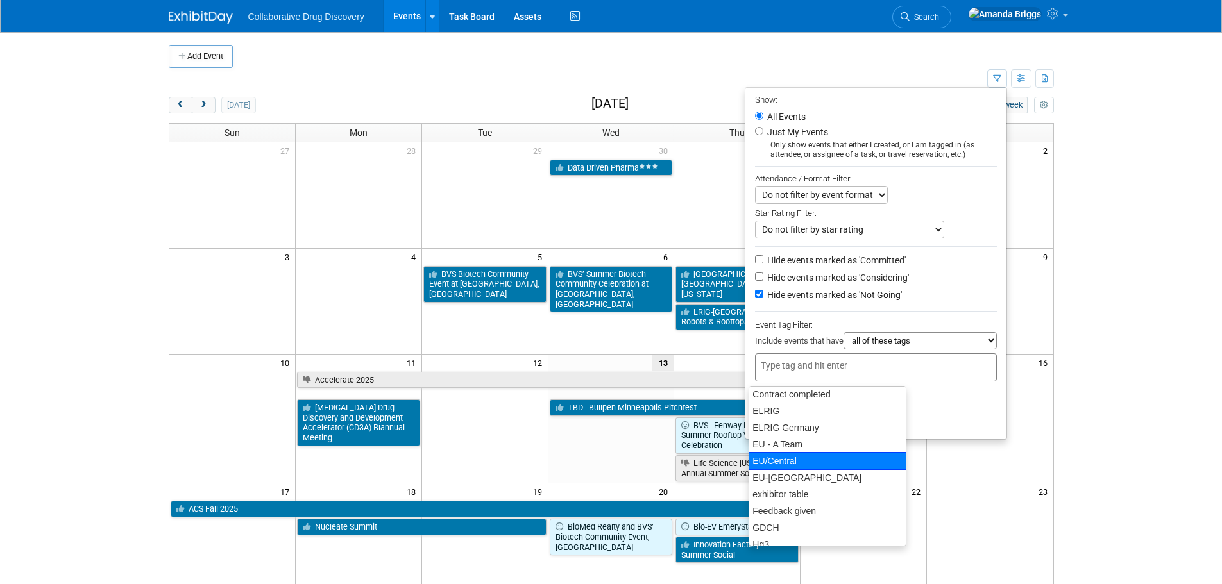
click at [787, 464] on div "EU/Central" at bounding box center [828, 461] width 158 height 18
type input "EU/Central"
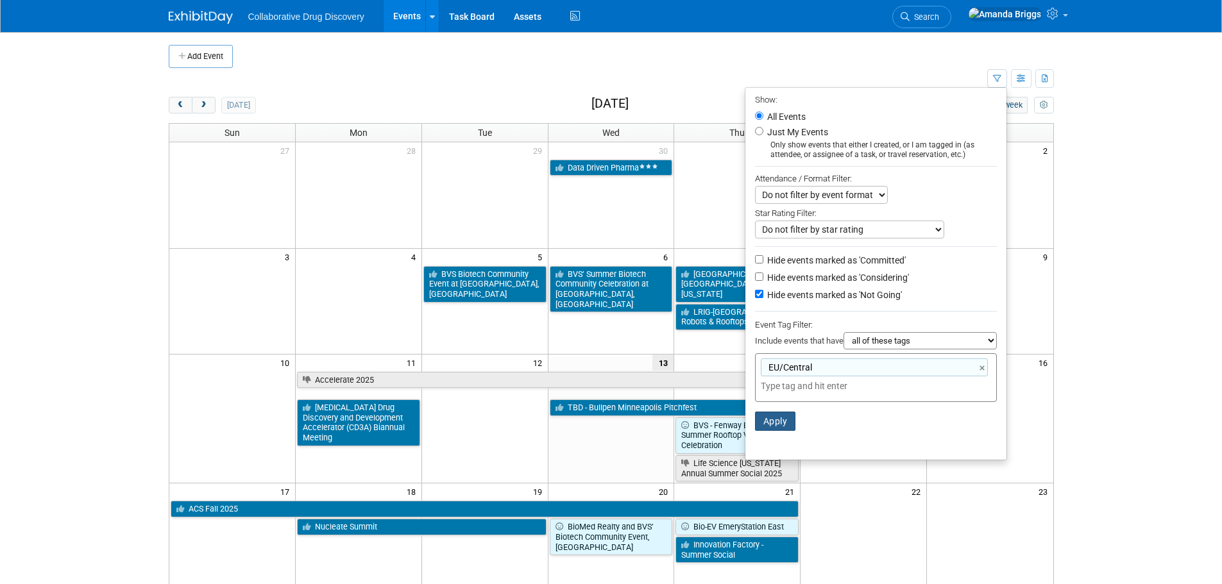
click at [760, 426] on button "Apply" at bounding box center [775, 421] width 41 height 19
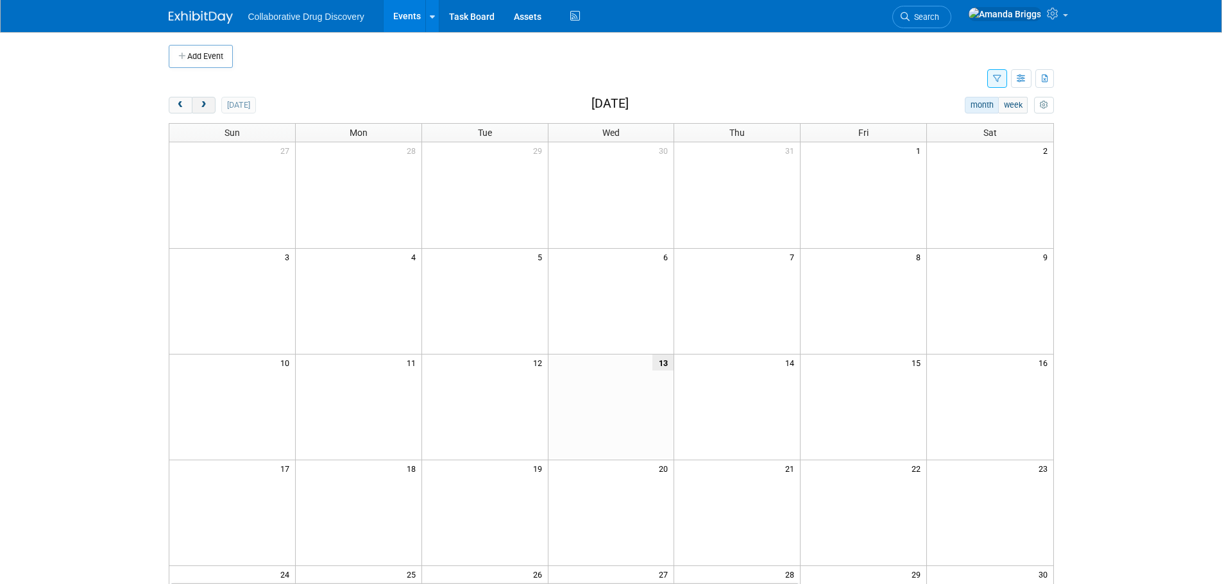
click at [205, 105] on span "next" at bounding box center [204, 105] width 10 height 8
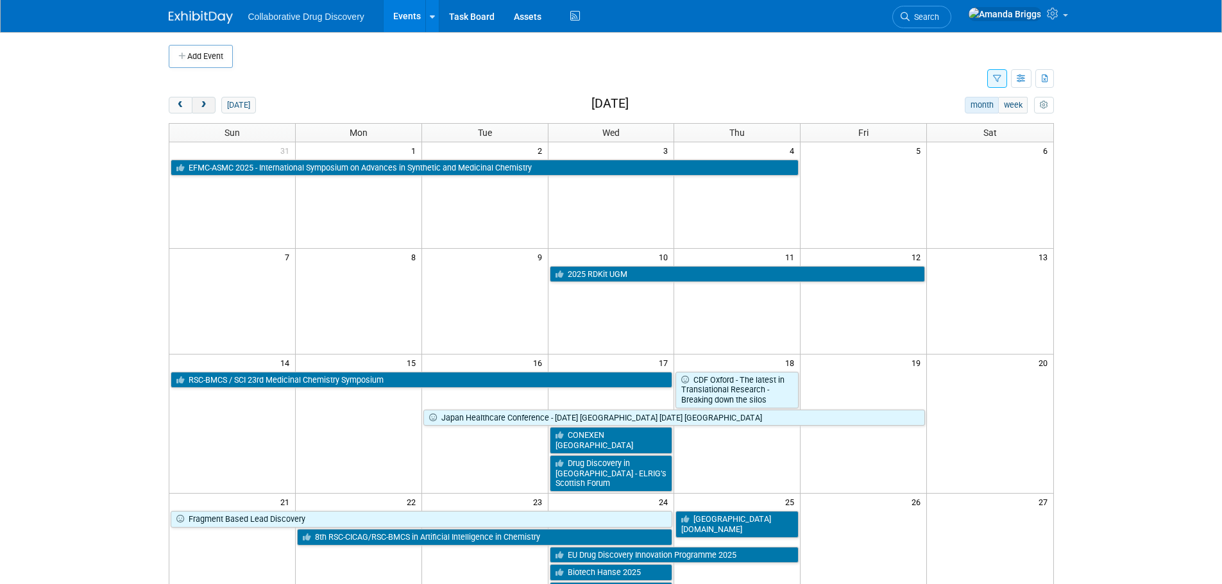
click at [205, 105] on span "next" at bounding box center [204, 105] width 10 height 8
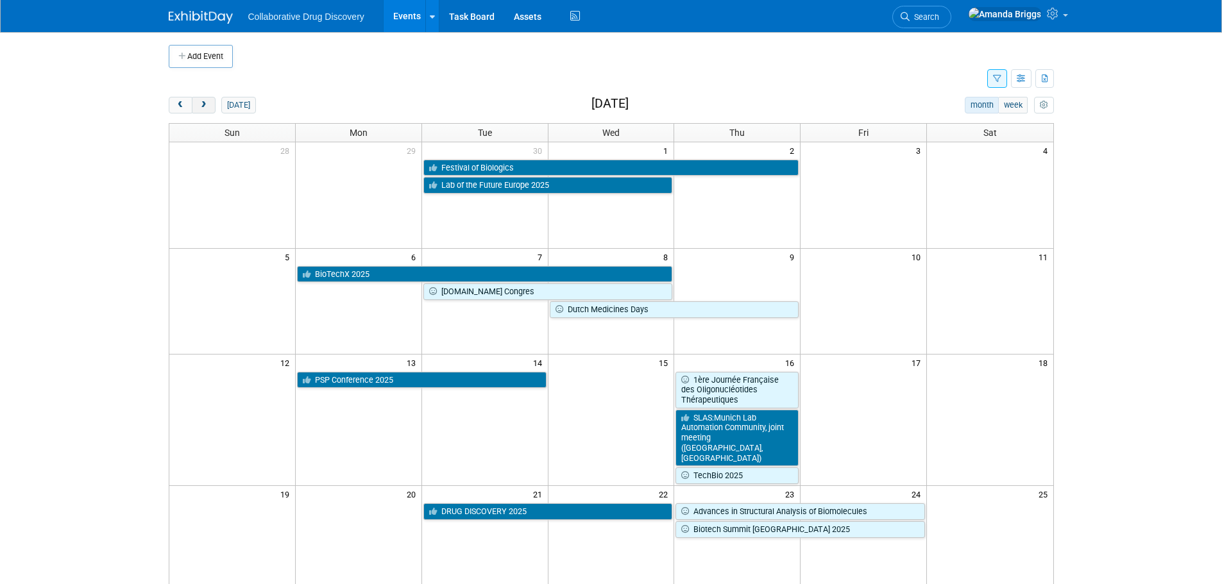
click at [205, 105] on span "next" at bounding box center [204, 105] width 10 height 8
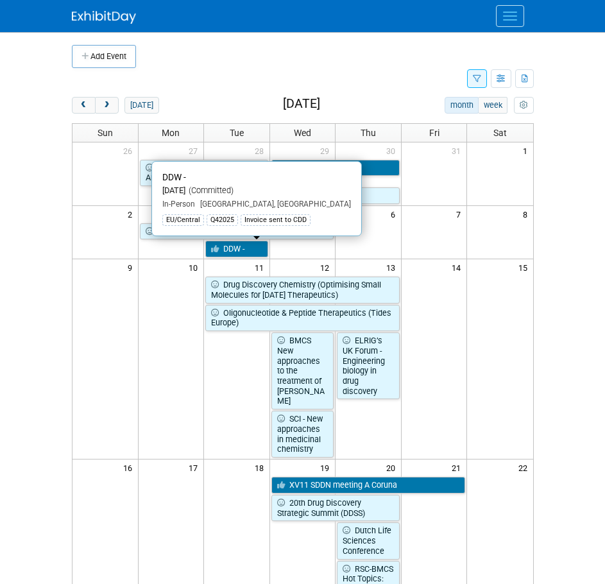
drag, startPoint x: 245, startPoint y: 248, endPoint x: 480, endPoint y: 333, distance: 249.8
click at [480, 333] on td at bounding box center [500, 366] width 66 height 182
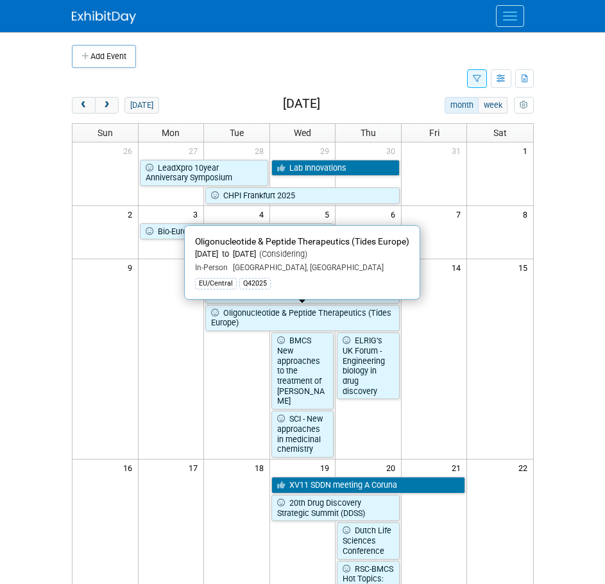
click at [459, 305] on td at bounding box center [434, 366] width 66 height 182
click at [427, 303] on td at bounding box center [434, 366] width 66 height 182
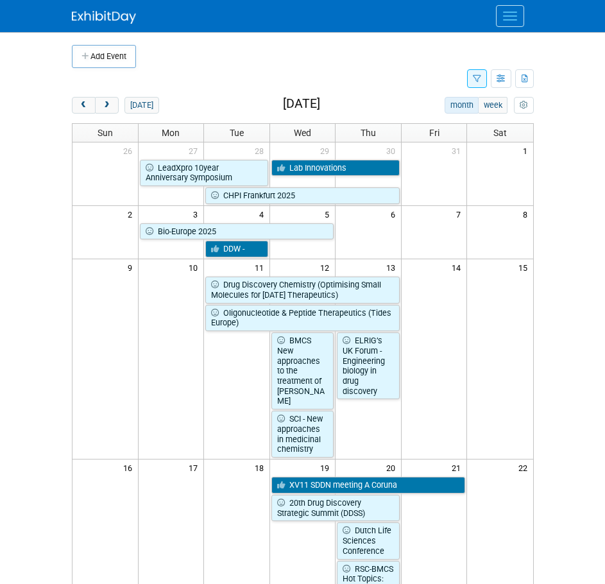
click at [384, 263] on div "In-Person Basel, Switzerland" at bounding box center [302, 266] width 214 height 13
click at [368, 248] on div "EU/Central" at bounding box center [292, 254] width 314 height 13
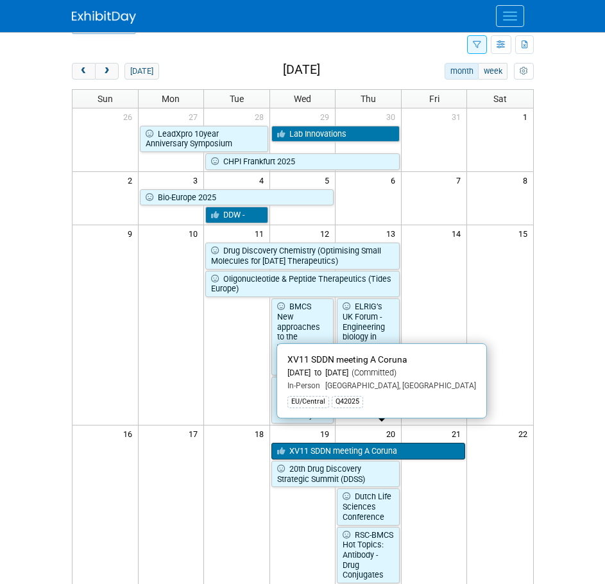
scroll to position [64, 0]
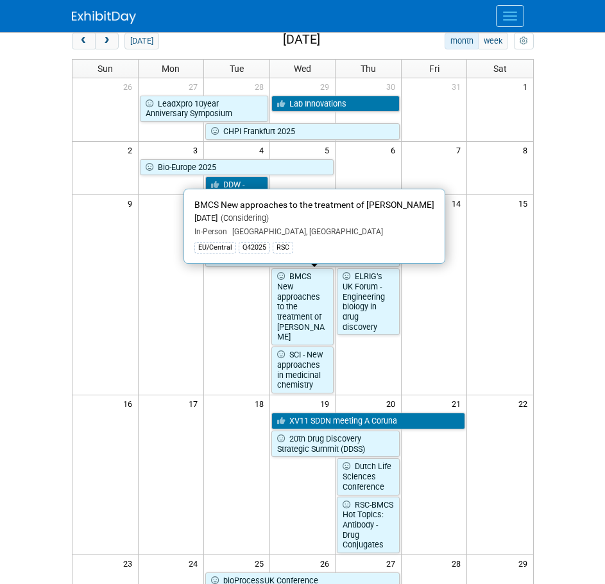
drag, startPoint x: 314, startPoint y: 294, endPoint x: 206, endPoint y: 312, distance: 109.3
click at [206, 312] on td at bounding box center [237, 330] width 66 height 126
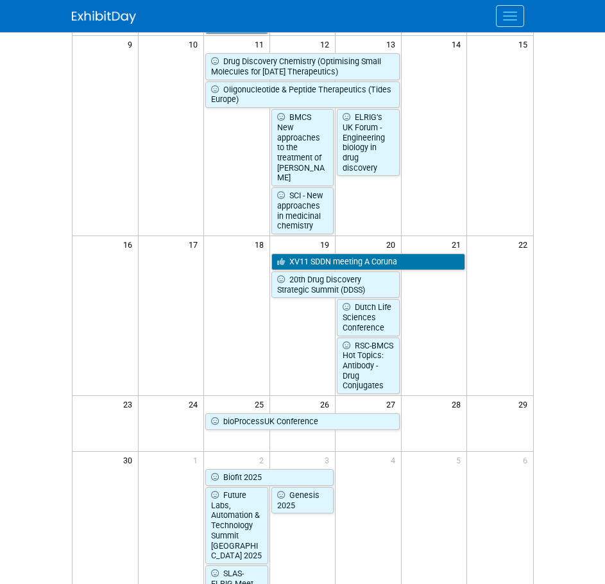
scroll to position [192, 0]
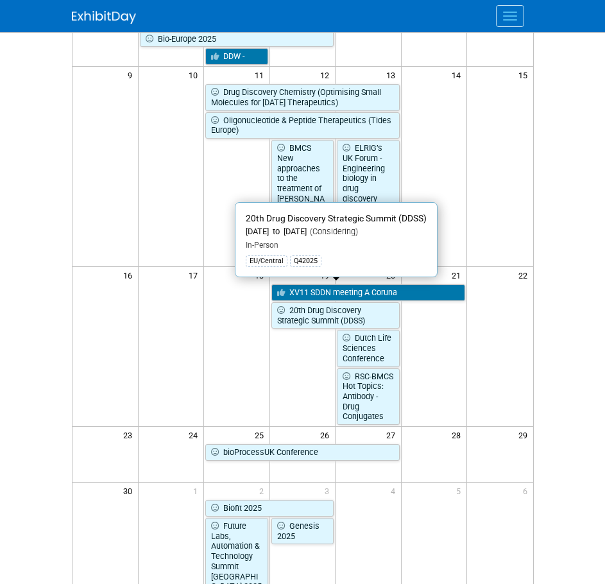
drag, startPoint x: 327, startPoint y: 298, endPoint x: 154, endPoint y: 346, distance: 179.3
click at [154, 346] on td at bounding box center [171, 354] width 66 height 142
click at [382, 254] on div "EU/Central Q42025" at bounding box center [336, 259] width 181 height 13
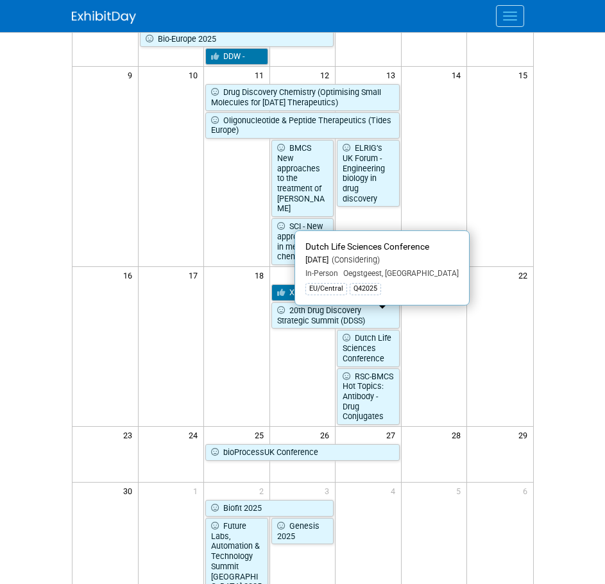
drag, startPoint x: 380, startPoint y: 330, endPoint x: 306, endPoint y: 363, distance: 81.3
click at [306, 363] on td at bounding box center [302, 376] width 66 height 96
click at [421, 289] on div "EU/Central Q42025" at bounding box center [381, 287] width 153 height 13
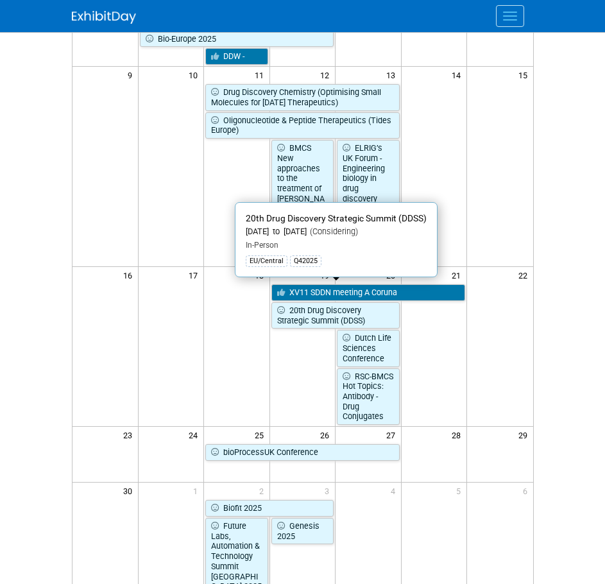
click at [391, 246] on div "In-Person" at bounding box center [336, 243] width 181 height 13
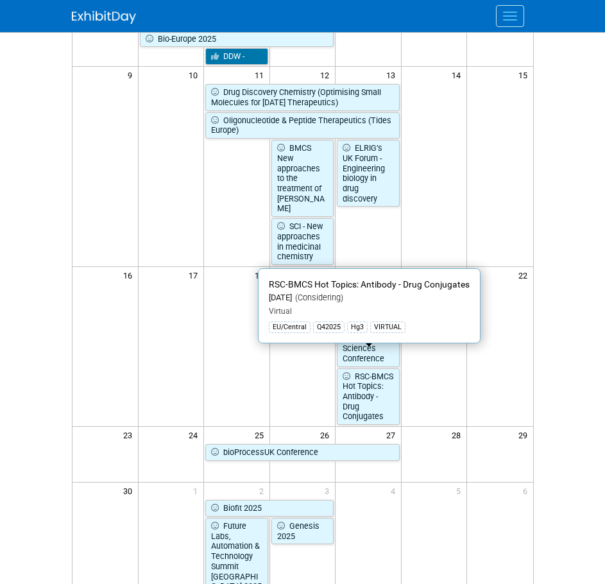
click at [436, 379] on td at bounding box center [434, 363] width 66 height 124
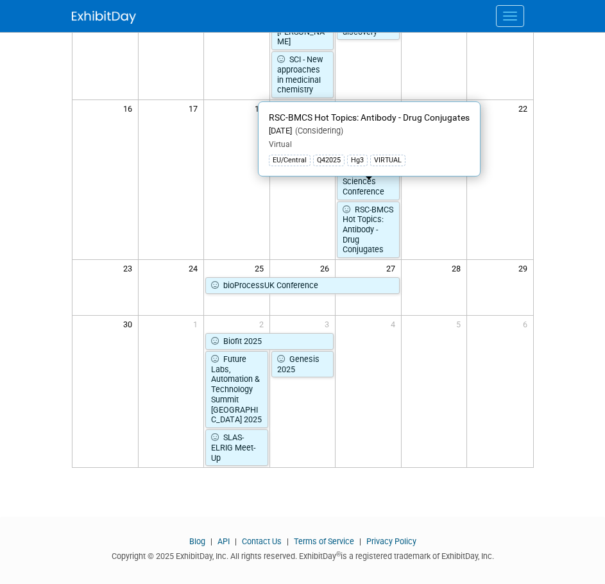
scroll to position [362, 0]
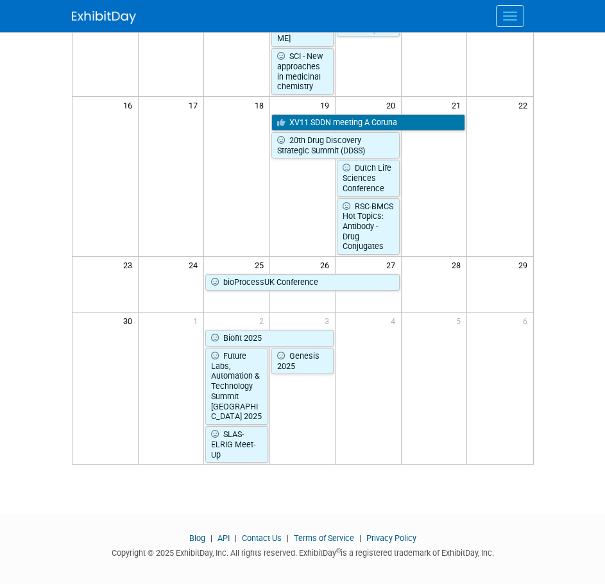
click at [381, 197] on div "bioProcessUK Conference" at bounding box center [310, 200] width 189 height 12
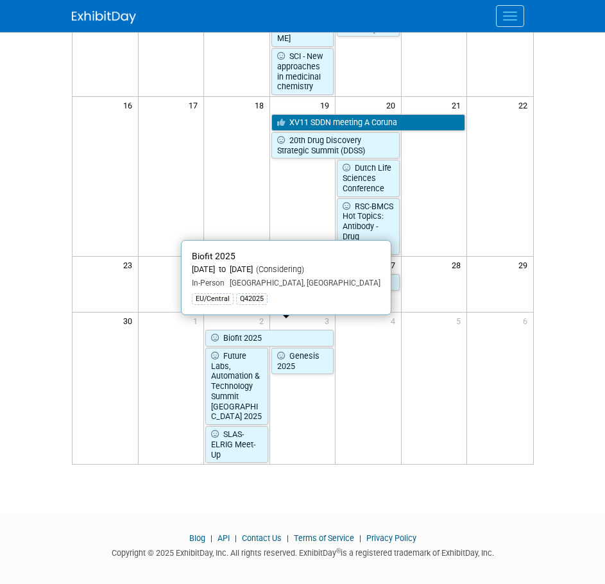
drag, startPoint x: 284, startPoint y: 327, endPoint x: 506, endPoint y: 344, distance: 222.0
click at [506, 344] on td at bounding box center [500, 395] width 66 height 134
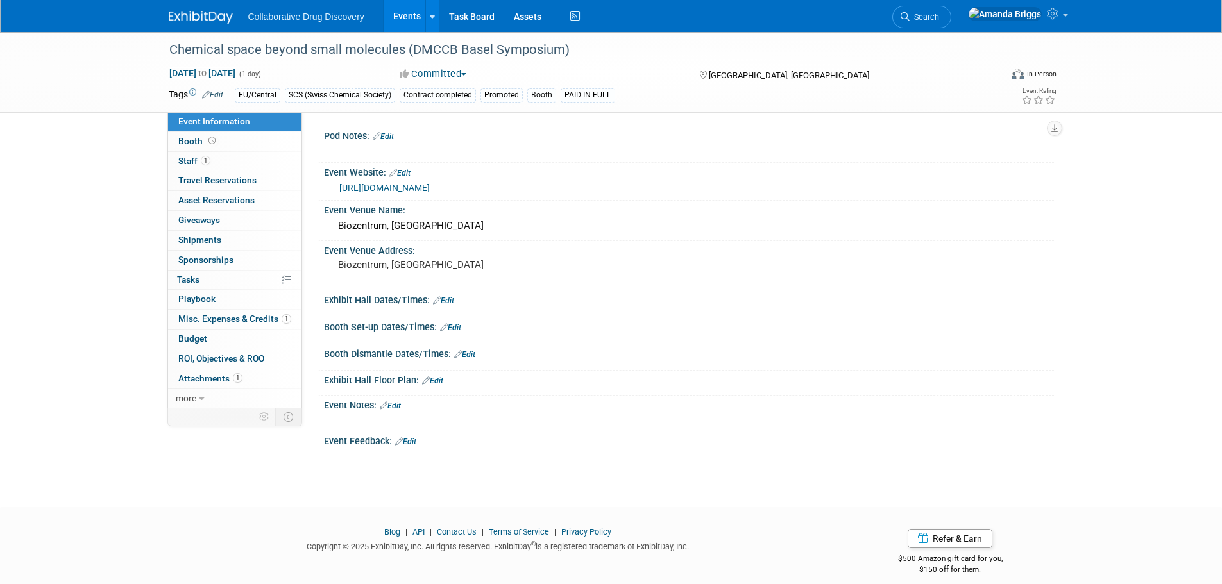
click at [399, 12] on link "Events" at bounding box center [407, 16] width 47 height 32
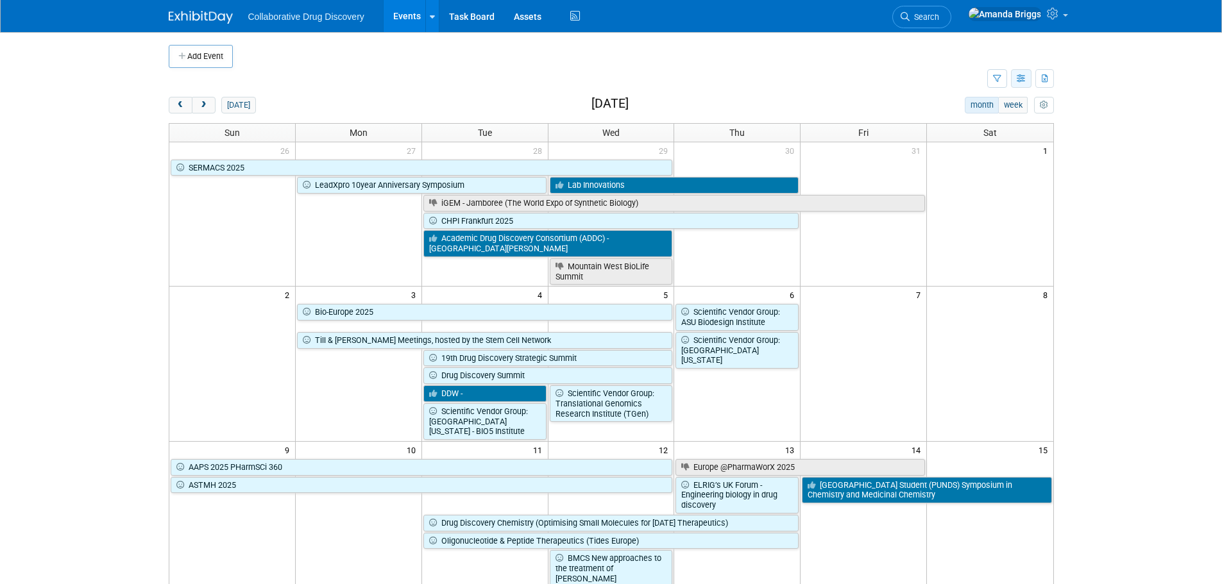
click at [1019, 84] on button "button" at bounding box center [1021, 78] width 21 height 19
click at [955, 184] on link "Expert Grid" at bounding box center [968, 183] width 108 height 18
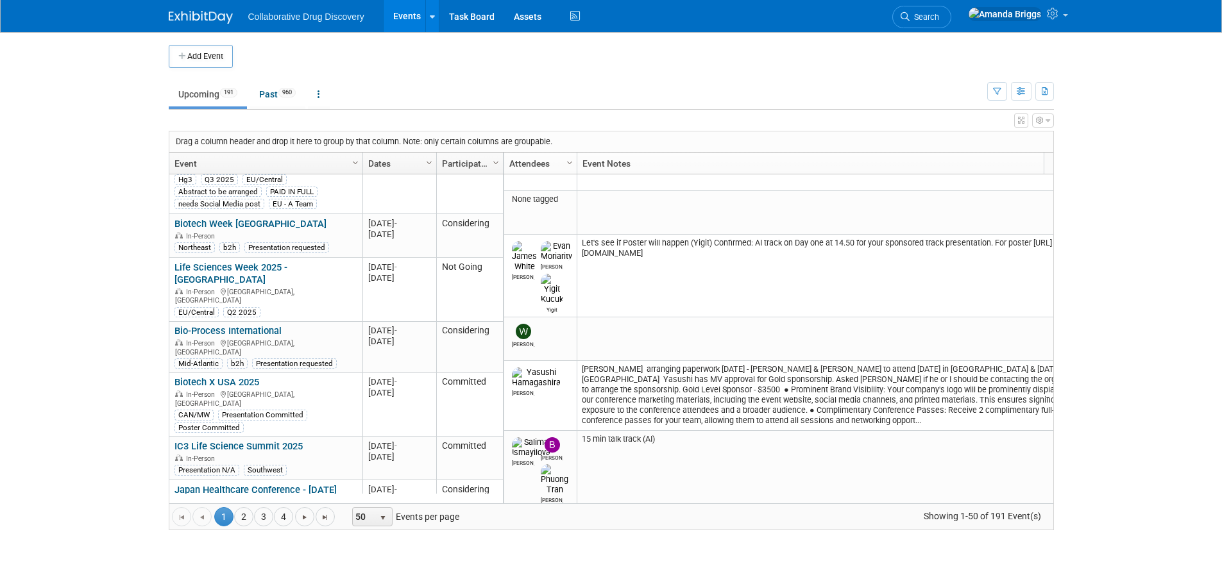
scroll to position [2494, 0]
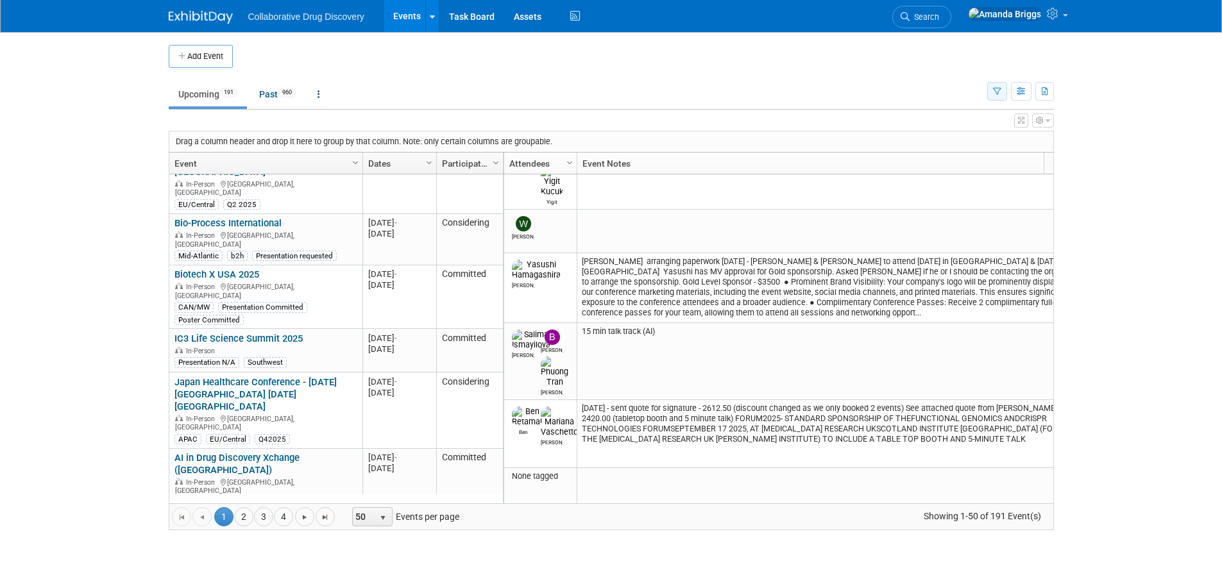
click at [996, 97] on button "button" at bounding box center [997, 91] width 20 height 19
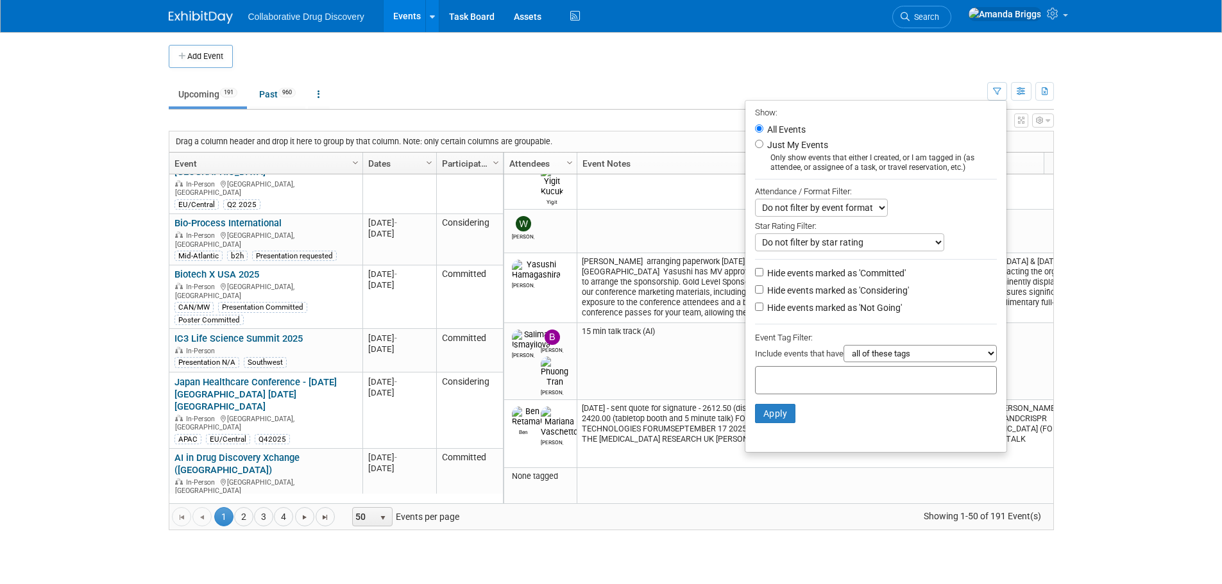
click at [765, 312] on label "Hide events marked as 'Not Going'" at bounding box center [833, 308] width 137 height 13
click at [758, 311] on input "Hide events marked as 'Not Going'" at bounding box center [759, 307] width 8 height 8
checkbox input "true"
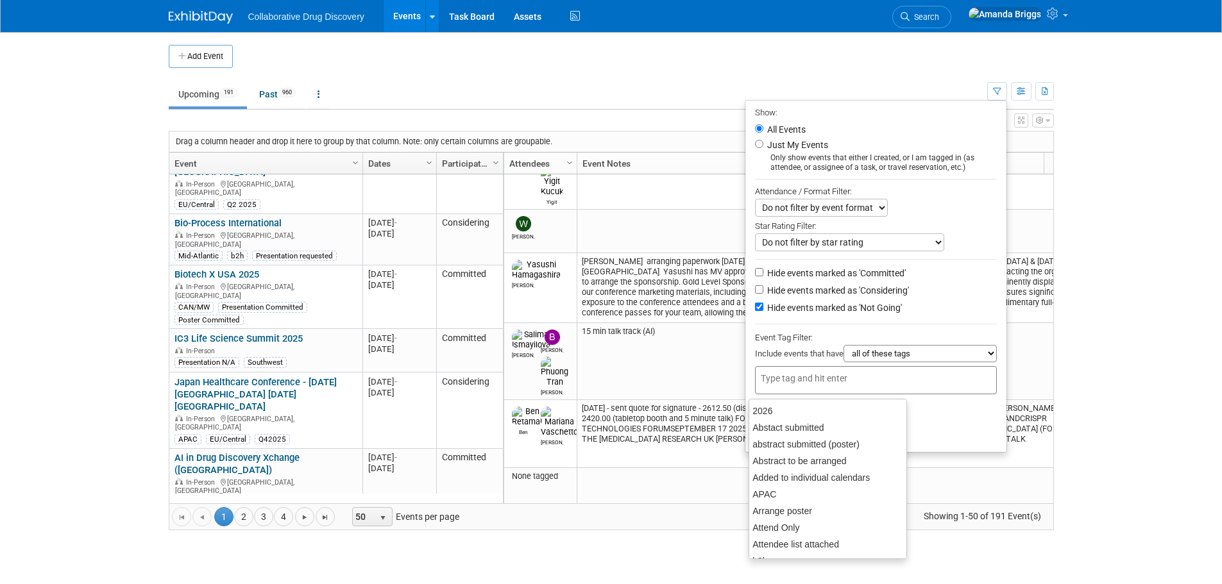
click at [794, 377] on input "text" at bounding box center [812, 378] width 103 height 13
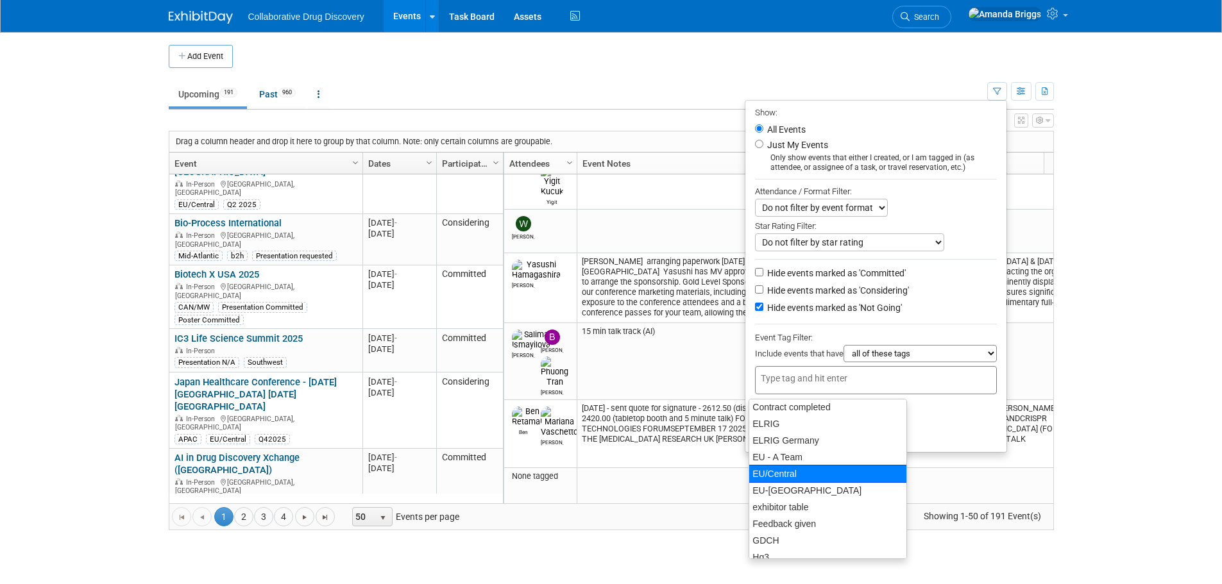
click at [766, 472] on div "EU/Central" at bounding box center [828, 474] width 158 height 18
type input "EU/Central"
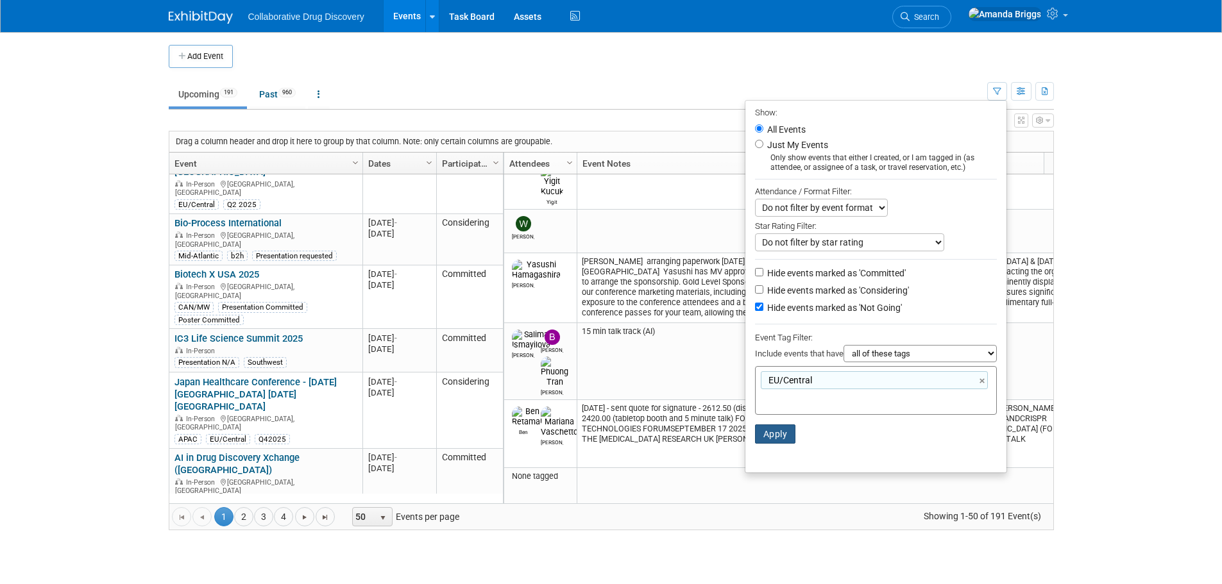
click at [764, 440] on button "Apply" at bounding box center [775, 434] width 41 height 19
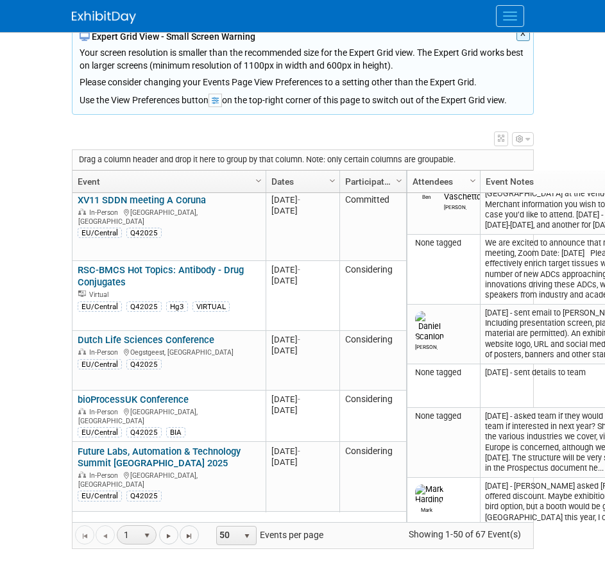
scroll to position [2592, 0]
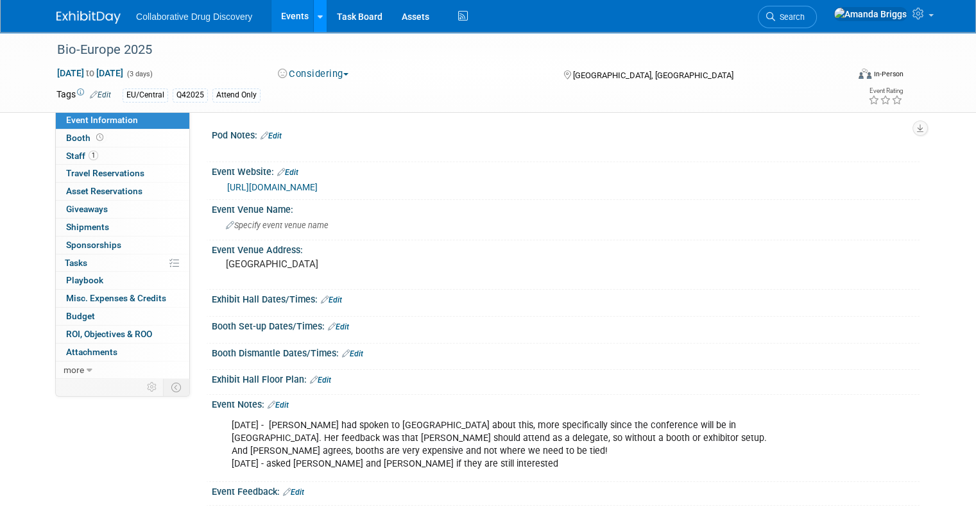
click at [313, 14] on link at bounding box center [319, 16] width 13 height 32
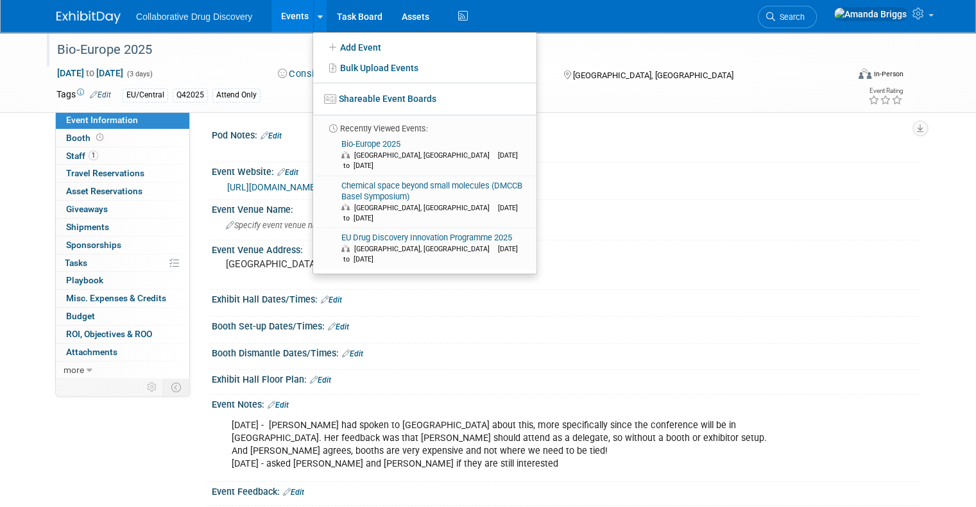
click at [271, 47] on div "Bio-Europe 2025" at bounding box center [442, 49] width 779 height 23
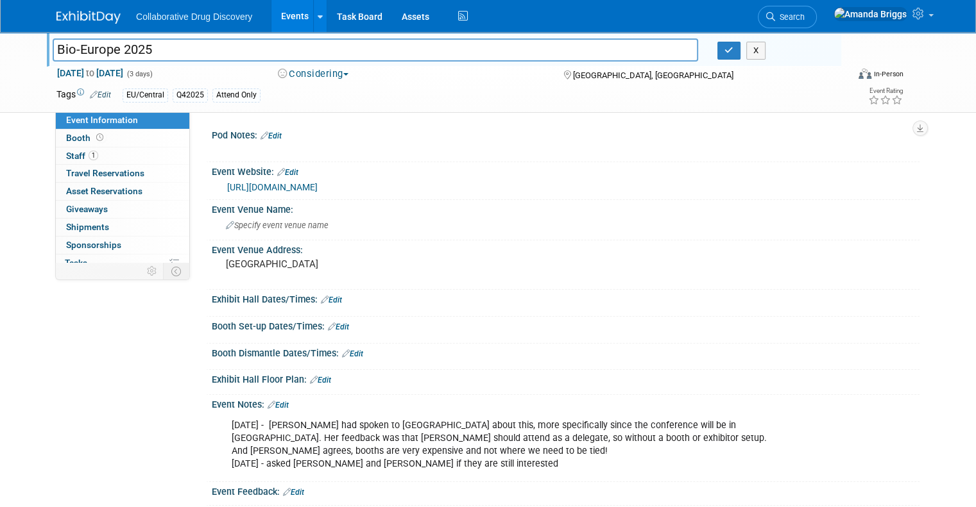
click at [273, 401] on link "Edit" at bounding box center [278, 405] width 21 height 9
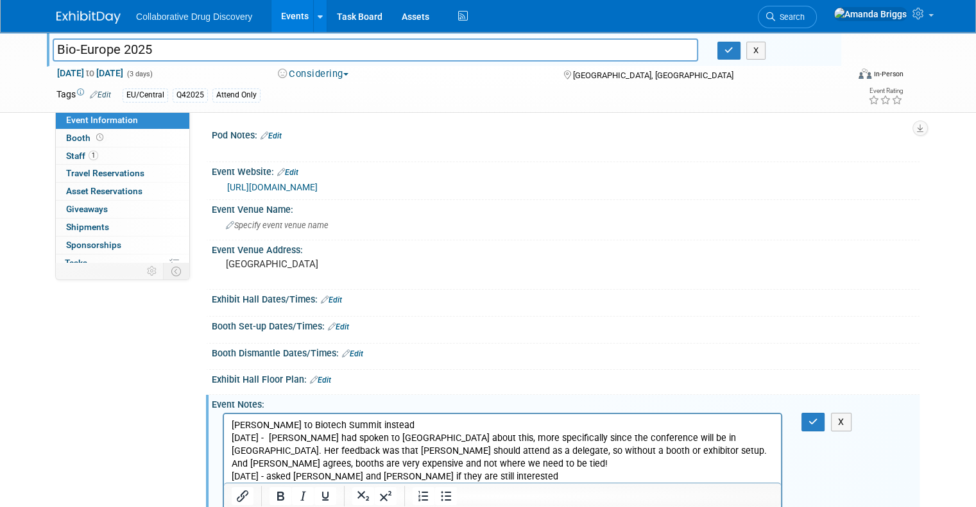
click at [343, 74] on span "button" at bounding box center [345, 74] width 5 height 3
click at [321, 135] on link "Not Going" at bounding box center [324, 131] width 101 height 18
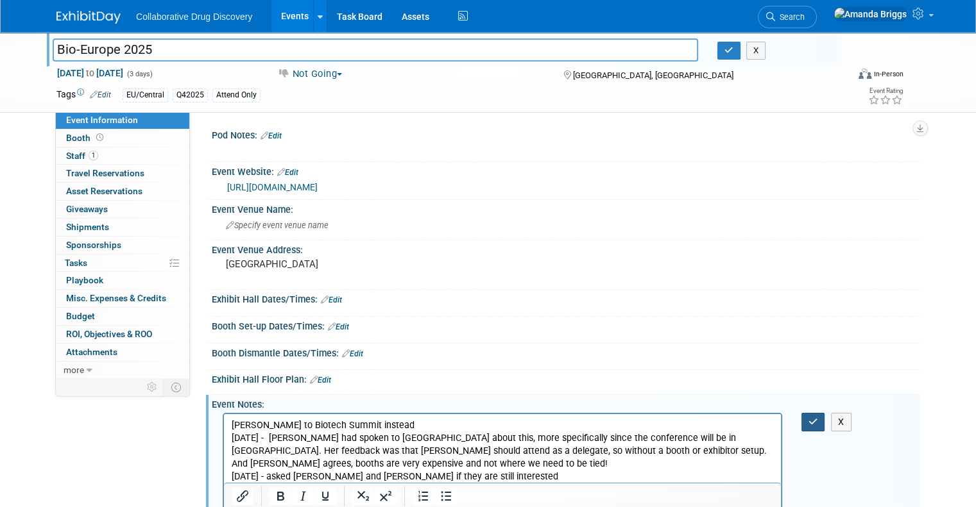
click at [604, 421] on icon "button" at bounding box center [813, 422] width 10 height 9
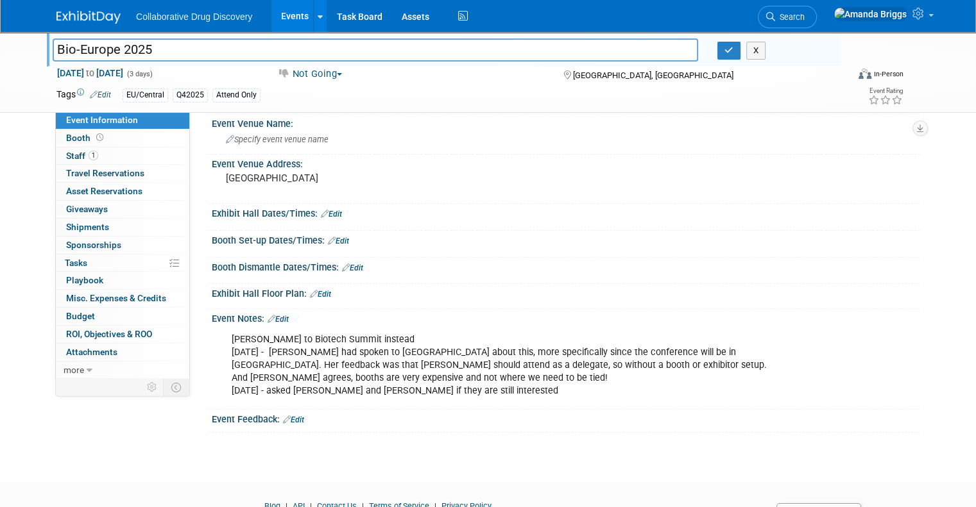
scroll to position [64, 0]
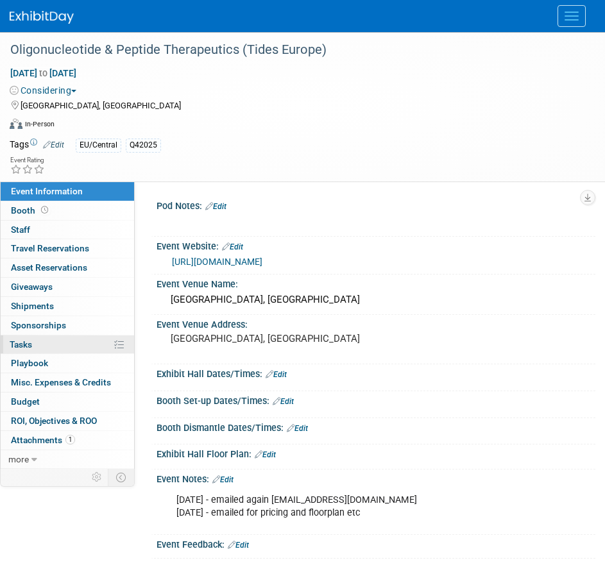
click at [24, 350] on span "Tasks 0%" at bounding box center [21, 344] width 22 height 10
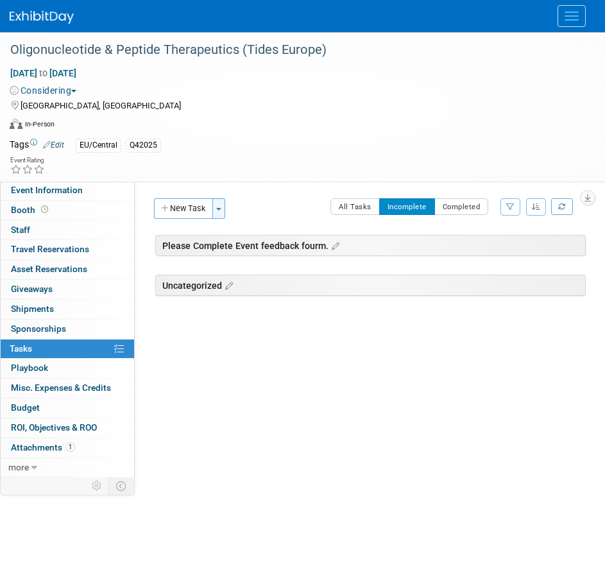
click at [224, 212] on button "Toggle Dropdown" at bounding box center [218, 208] width 13 height 21
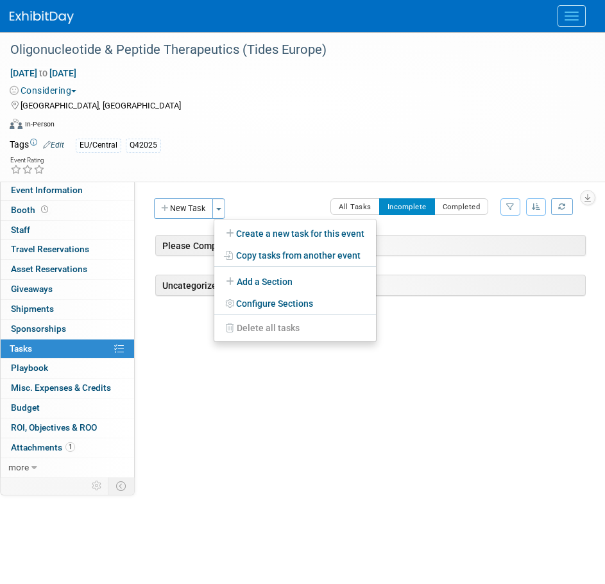
click at [260, 235] on link "Create a new task for this event" at bounding box center [295, 234] width 162 height 22
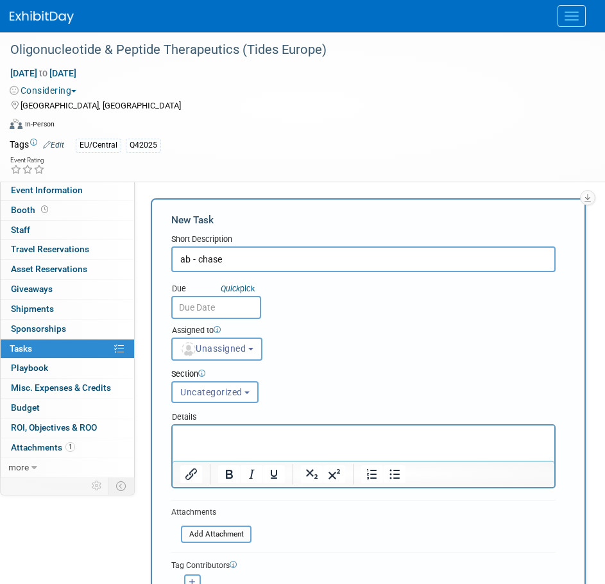
type input "ab - chase"
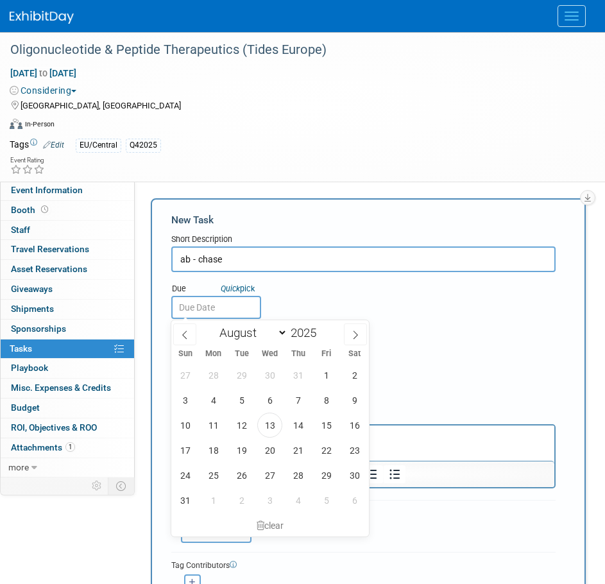
click at [237, 307] on input "text" at bounding box center [216, 307] width 90 height 23
click at [293, 427] on span "14" at bounding box center [297, 424] width 25 height 25
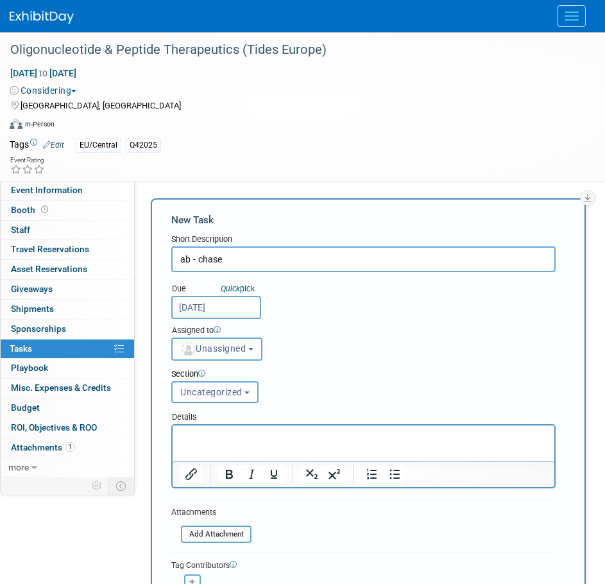
click at [242, 305] on input "[DATE]" at bounding box center [216, 307] width 90 height 23
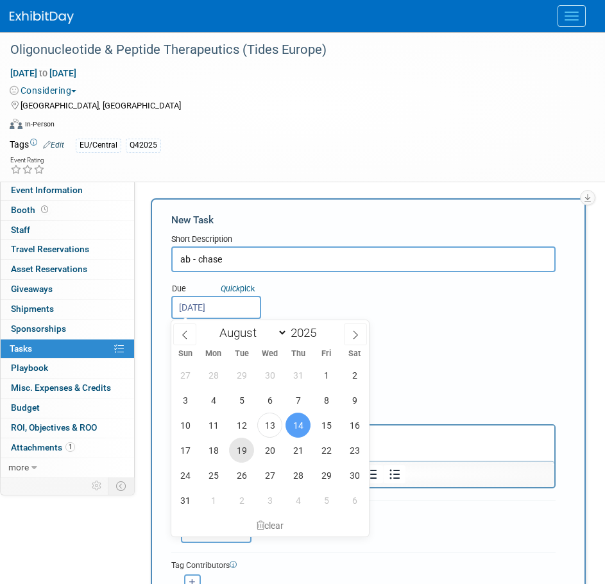
click at [236, 451] on span "19" at bounding box center [241, 450] width 25 height 25
type input "[DATE]"
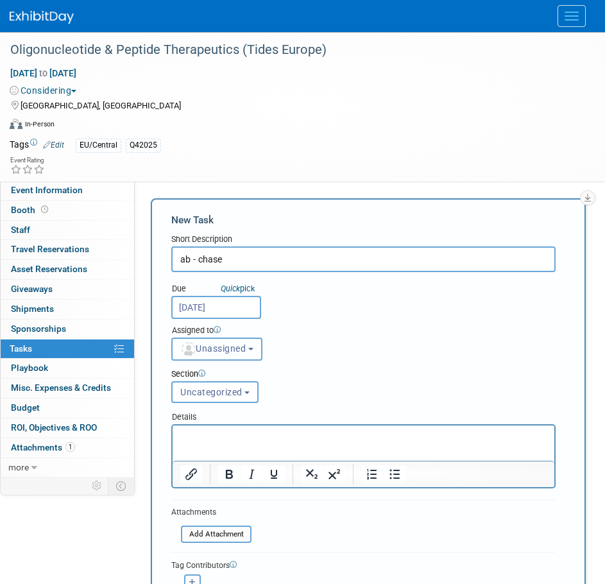
click at [260, 351] on button "Unassigned" at bounding box center [216, 348] width 91 height 23
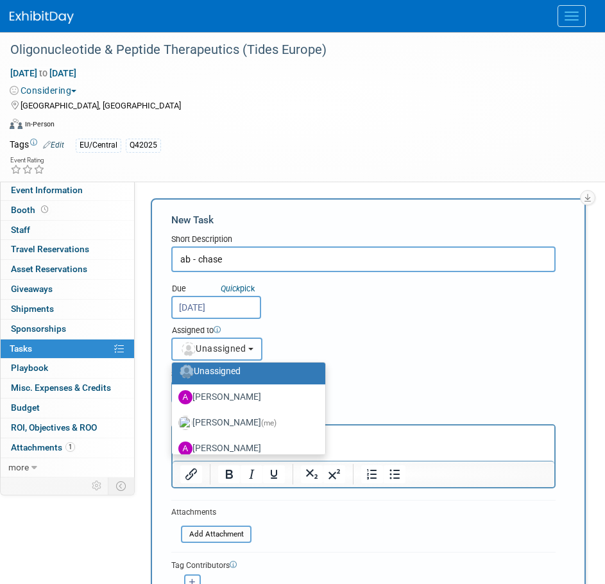
scroll to position [64, 0]
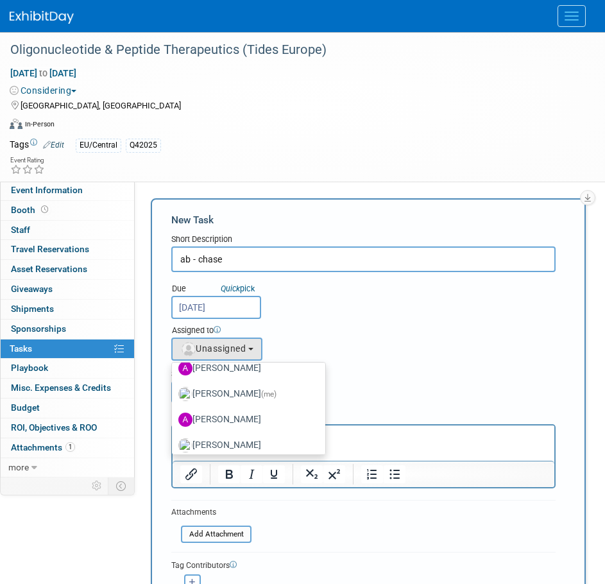
click at [255, 396] on label "[PERSON_NAME] (me)" at bounding box center [245, 394] width 134 height 21
click at [174, 396] on input "[PERSON_NAME] (me)" at bounding box center [170, 392] width 8 height 8
select select "4dc6ee5a-3bf3-4911-8755-bdd992a3ce9c"
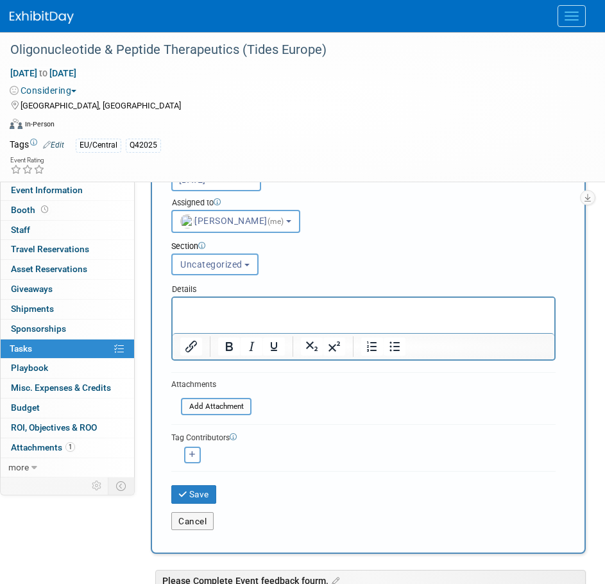
scroll to position [128, 0]
click at [203, 498] on button "Save" at bounding box center [193, 493] width 45 height 18
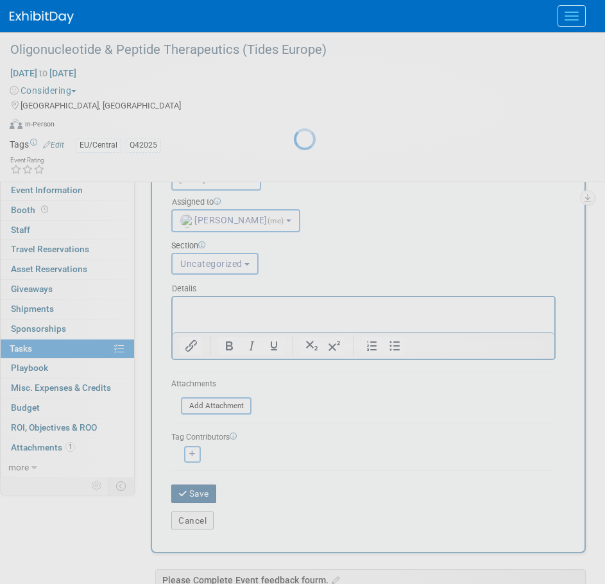
scroll to position [0, 0]
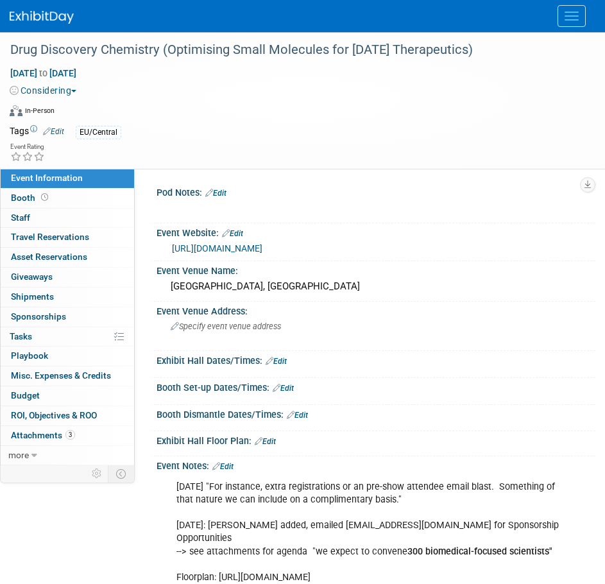
click at [262, 250] on link "[URL][DOMAIN_NAME]" at bounding box center [217, 248] width 90 height 10
click at [35, 335] on link "0% Tasks 0%" at bounding box center [67, 336] width 133 height 19
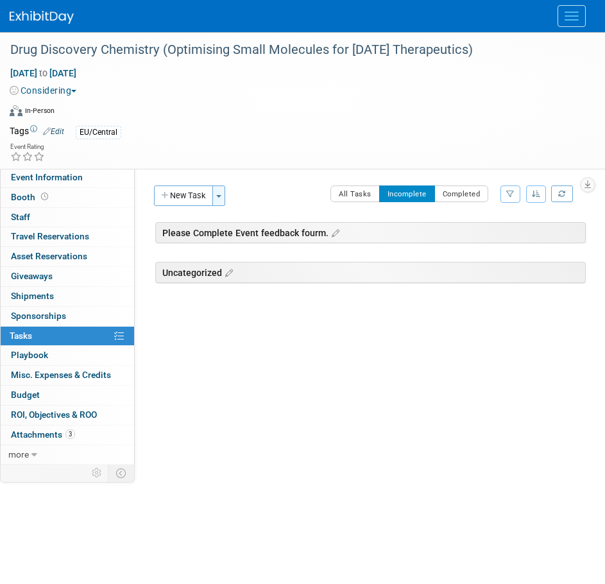
click at [223, 192] on button "Toggle Dropdown" at bounding box center [218, 195] width 13 height 21
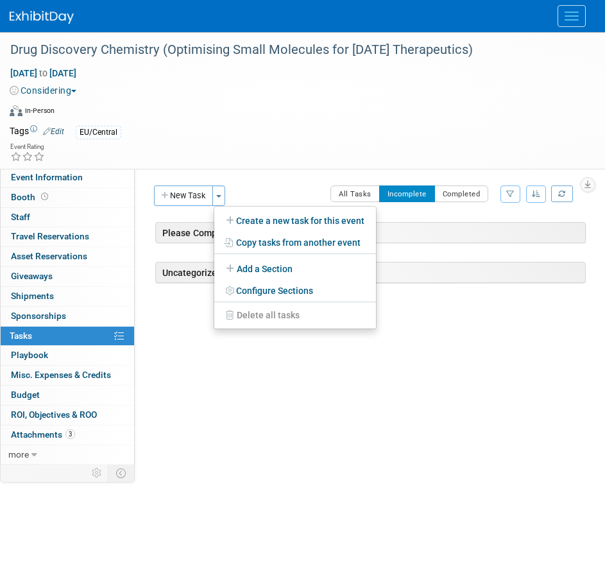
click at [268, 225] on link "Create a new task for this event" at bounding box center [295, 221] width 162 height 22
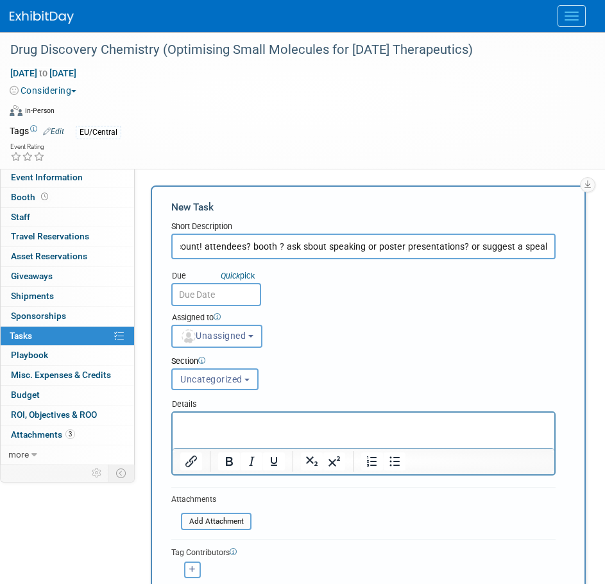
scroll to position [0, 55]
type input "AB - get discount! attendees? booth ? ask sbout speaking or poster presentation…"
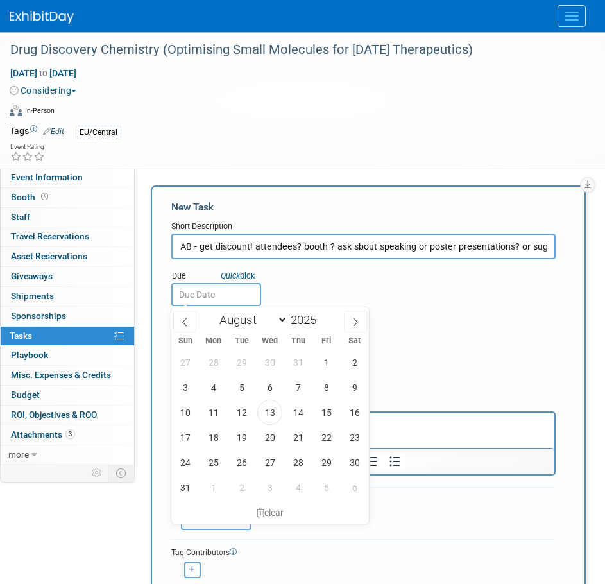
click at [182, 293] on input "text" at bounding box center [216, 294] width 90 height 23
click at [242, 435] on span "19" at bounding box center [241, 437] width 25 height 25
type input "Aug 19, 2025"
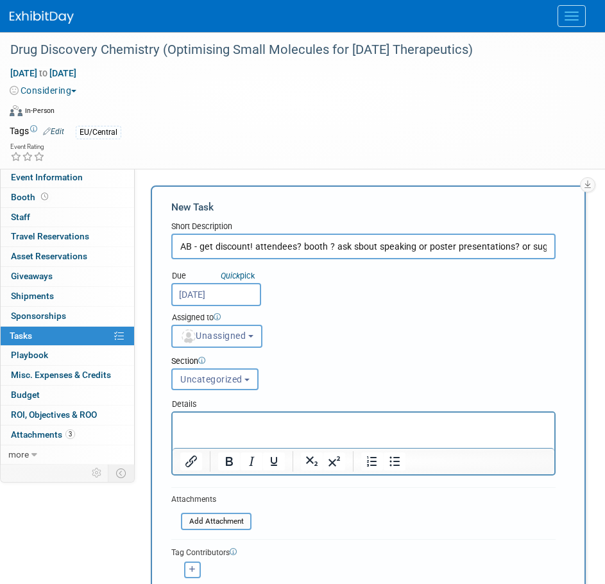
click at [252, 337] on button "Unassigned" at bounding box center [216, 336] width 91 height 23
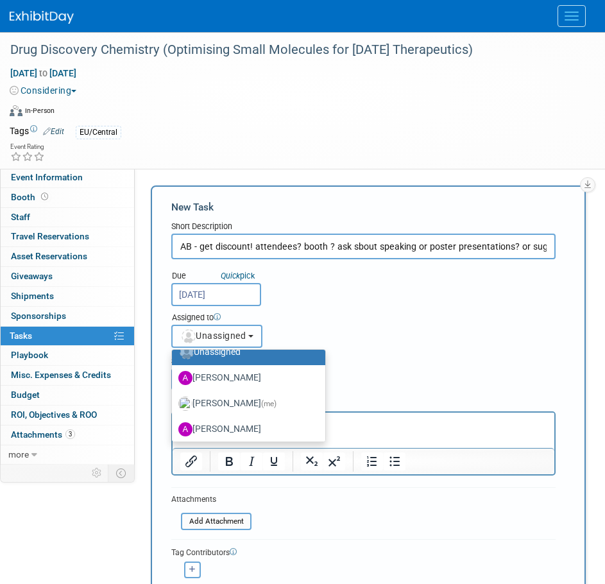
scroll to position [64, 0]
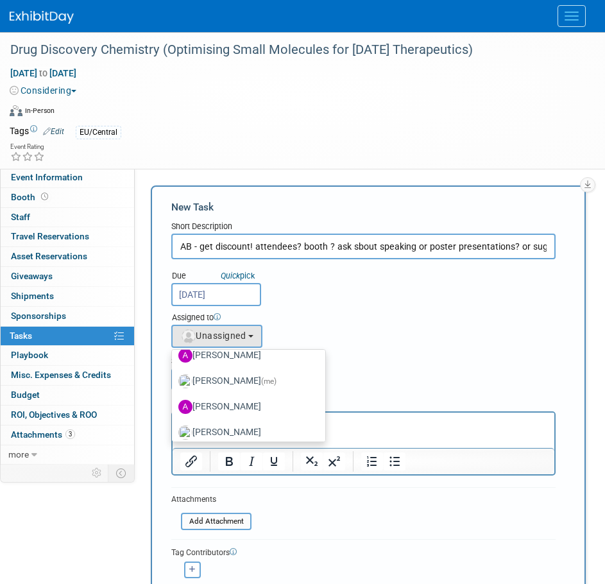
click at [241, 382] on label "[PERSON_NAME] (me)" at bounding box center [245, 381] width 134 height 21
click at [174, 382] on input "[PERSON_NAME] (me)" at bounding box center [170, 379] width 8 height 8
select select "4dc6ee5a-3bf3-4911-8755-bdd992a3ce9c"
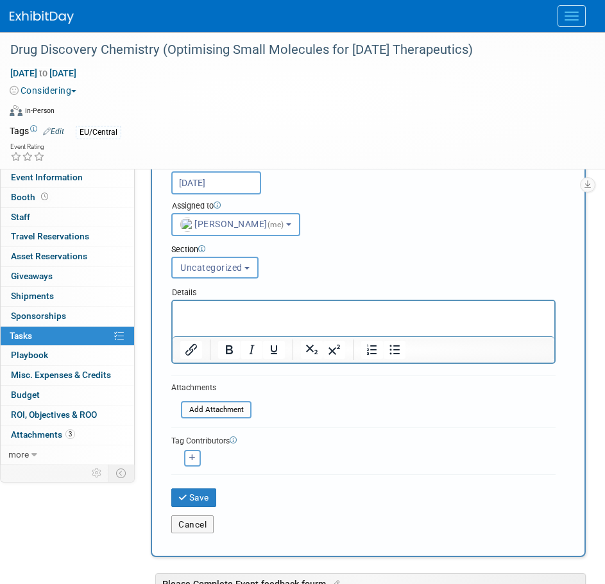
scroll to position [128, 0]
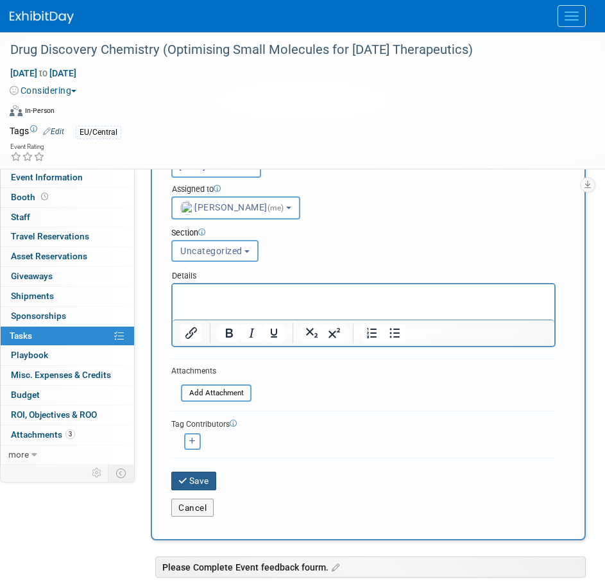
click at [206, 484] on button "Save" at bounding box center [193, 481] width 45 height 18
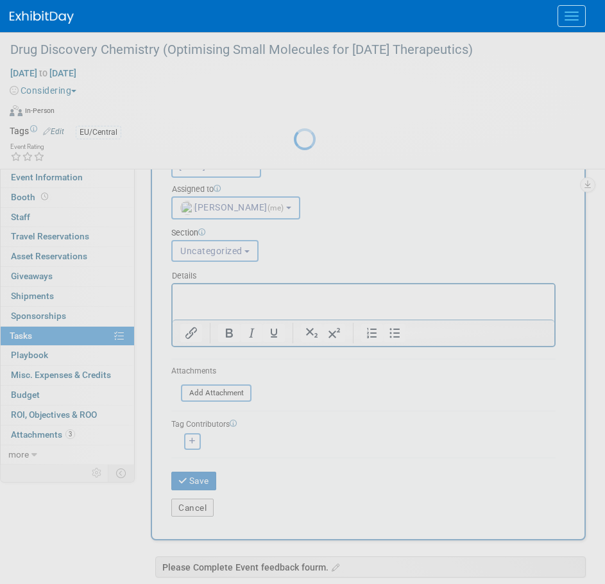
scroll to position [0, 0]
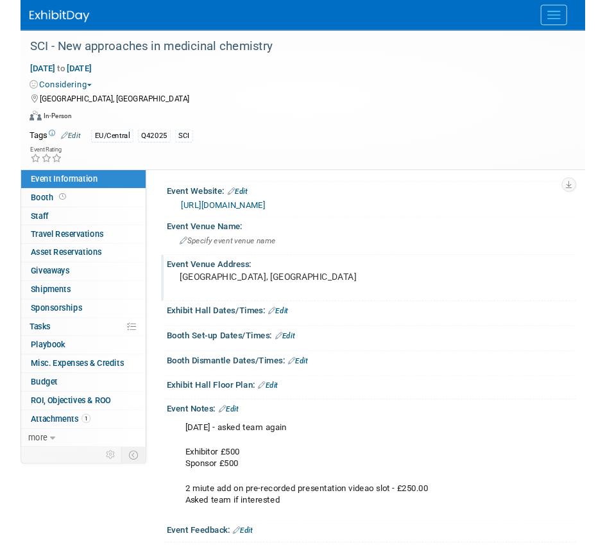
scroll to position [64, 0]
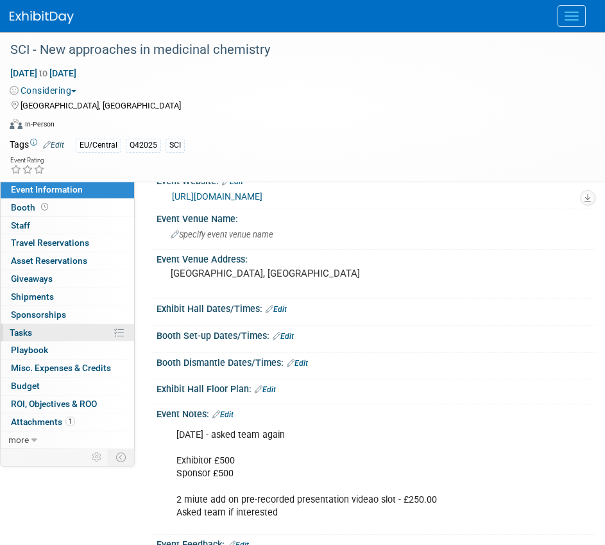
click at [38, 335] on link "0% Tasks 0%" at bounding box center [67, 332] width 133 height 17
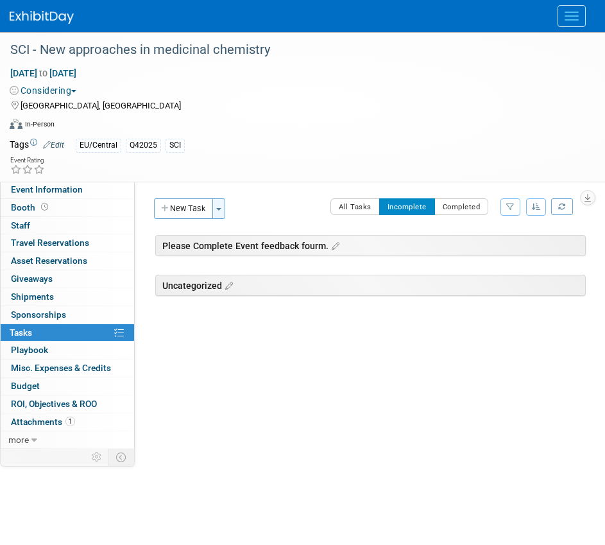
click at [225, 208] on button "Toggle Dropdown" at bounding box center [218, 208] width 13 height 21
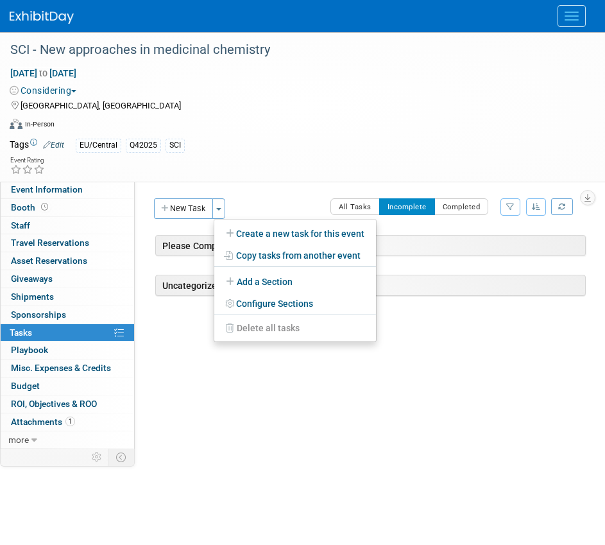
click at [236, 226] on link "Create a new task for this event" at bounding box center [295, 234] width 162 height 22
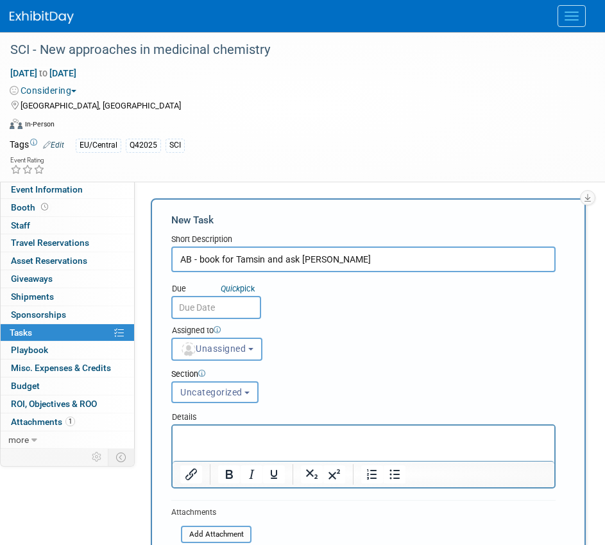
type input "AB - book for Tamsin and ask Susana"
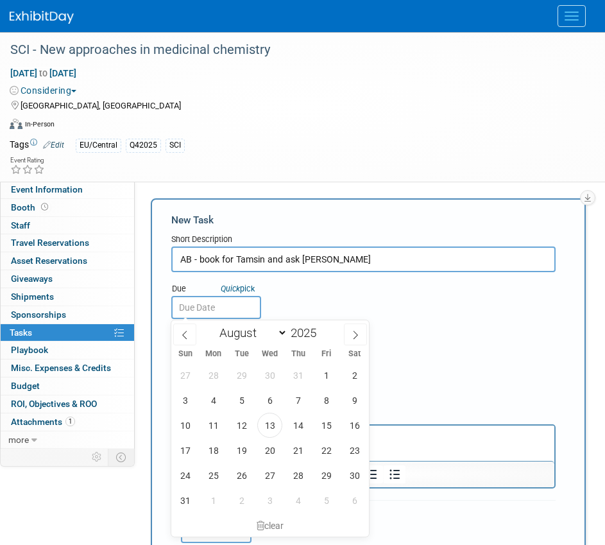
click at [222, 309] on input "text" at bounding box center [216, 307] width 90 height 23
click at [298, 427] on span "14" at bounding box center [297, 424] width 25 height 25
type input "Aug 14, 2025"
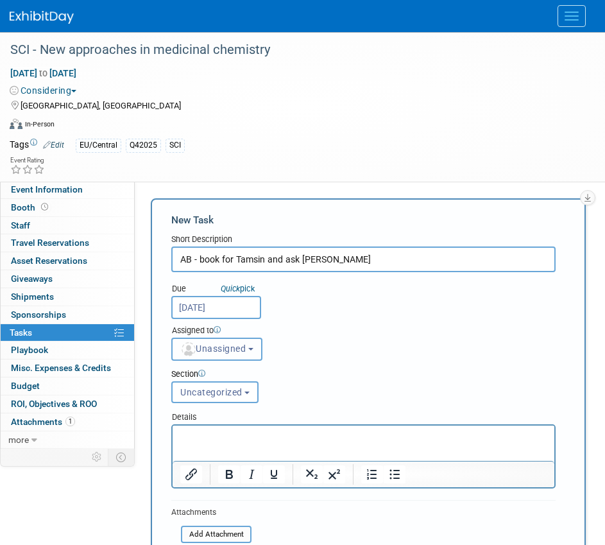
click at [252, 349] on button "Unassigned" at bounding box center [216, 348] width 91 height 23
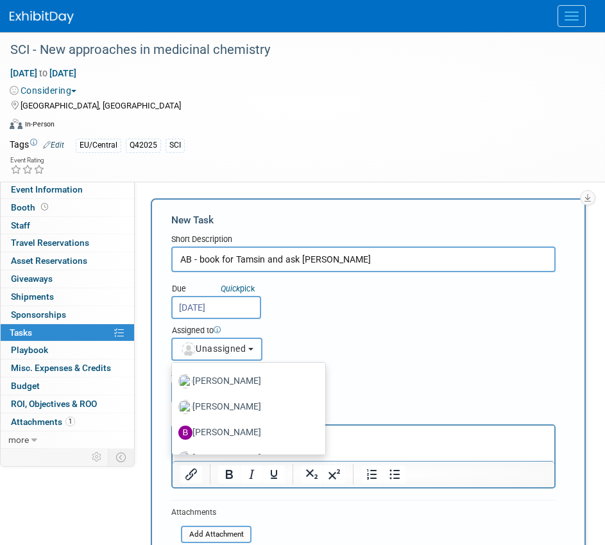
scroll to position [64, 0]
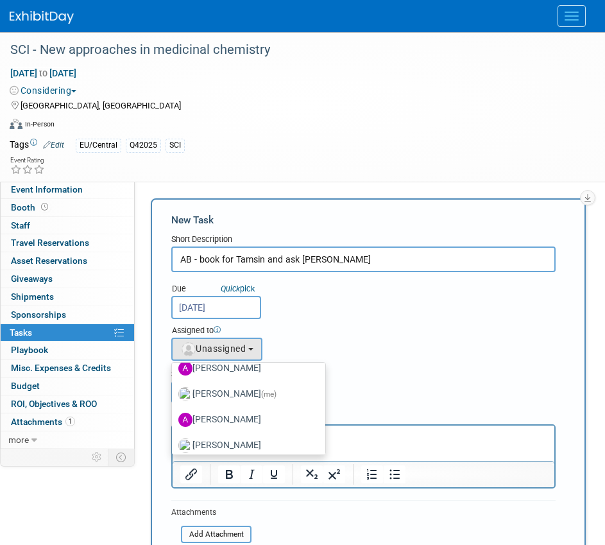
click at [248, 397] on label "Amanda Briggs (me)" at bounding box center [245, 394] width 134 height 21
click at [174, 396] on input "Amanda Briggs (me)" at bounding box center [170, 392] width 8 height 8
select select "4dc6ee5a-3bf3-4911-8755-bdd992a3ce9c"
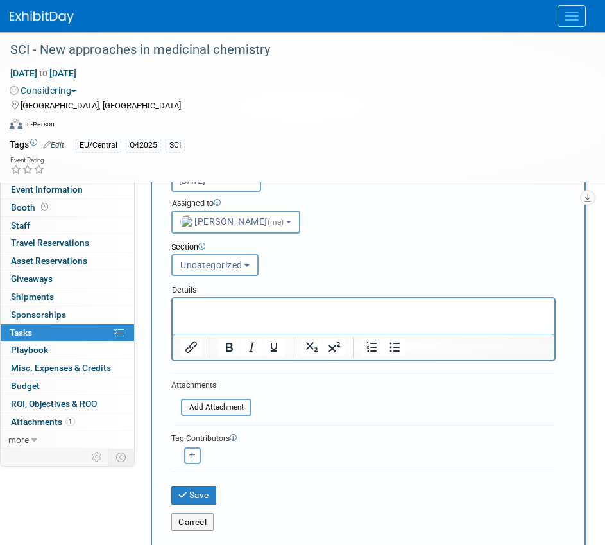
scroll to position [128, 0]
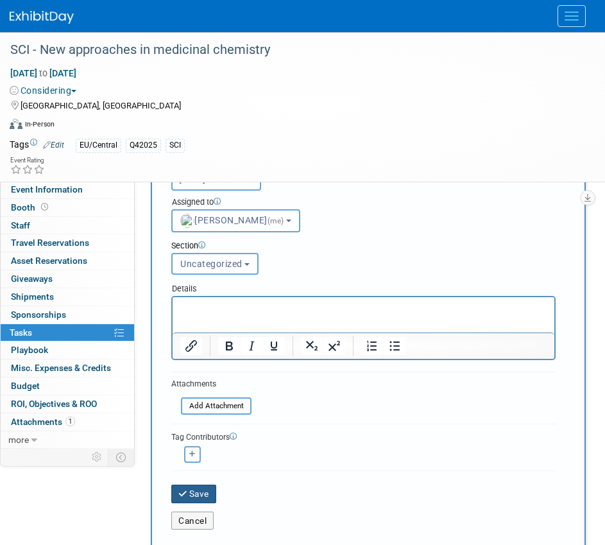
click at [196, 493] on button "Save" at bounding box center [193, 493] width 45 height 18
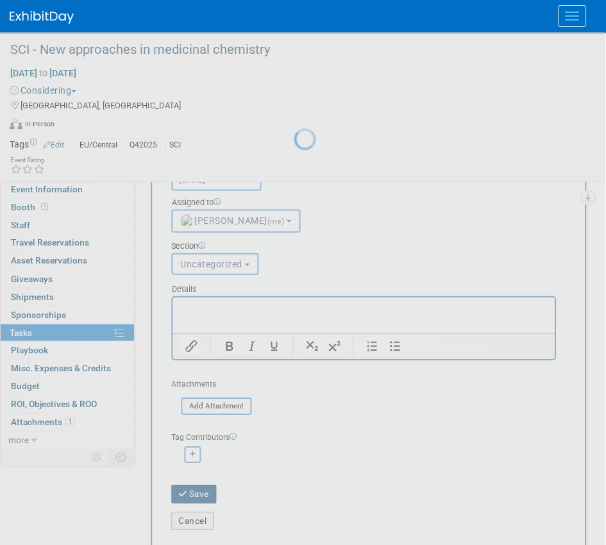
scroll to position [0, 0]
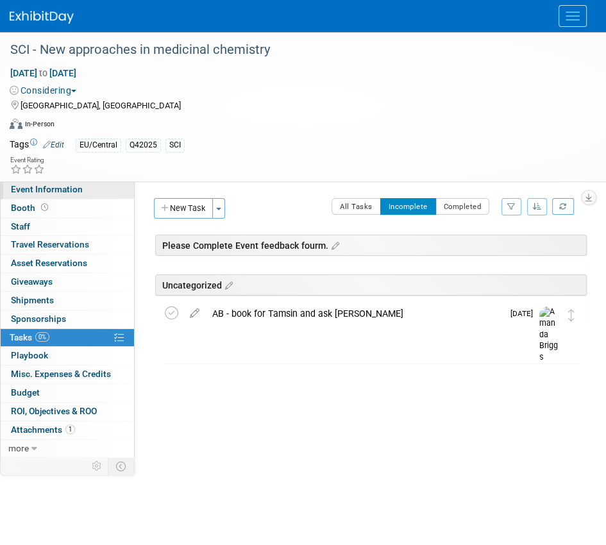
click at [74, 196] on link "Event Information" at bounding box center [67, 190] width 133 height 18
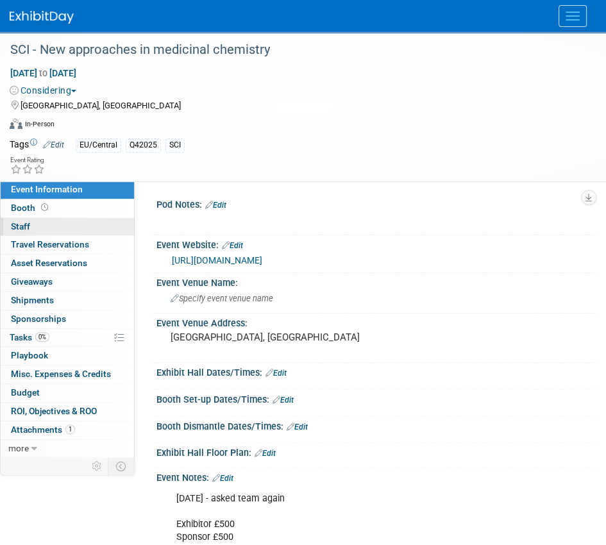
click at [33, 230] on link "0 Staff 0" at bounding box center [67, 227] width 133 height 18
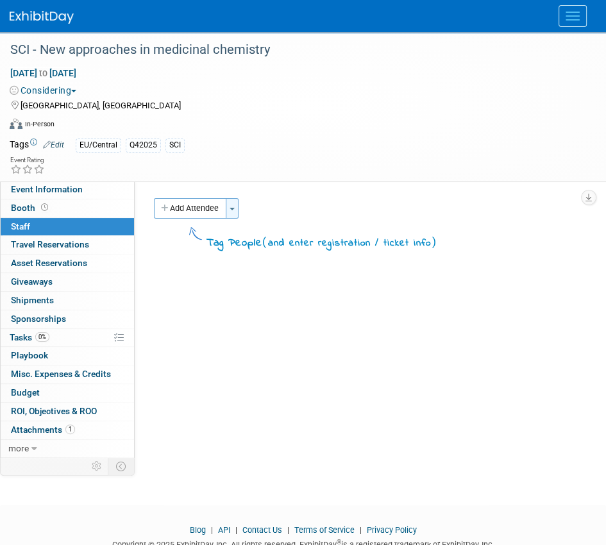
click at [235, 208] on span "button" at bounding box center [232, 209] width 5 height 3
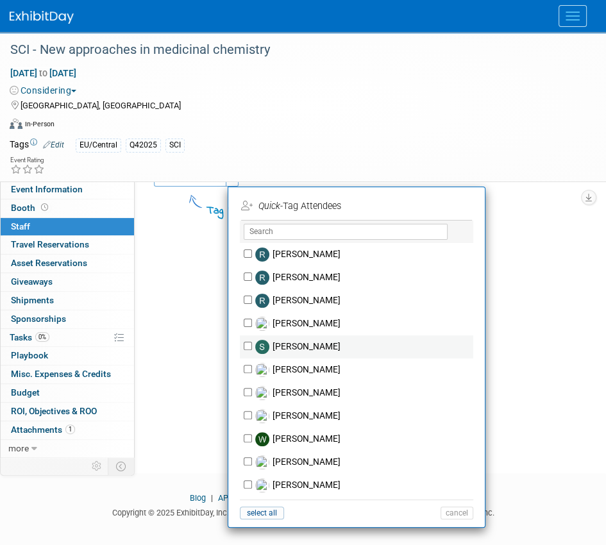
scroll to position [49, 0]
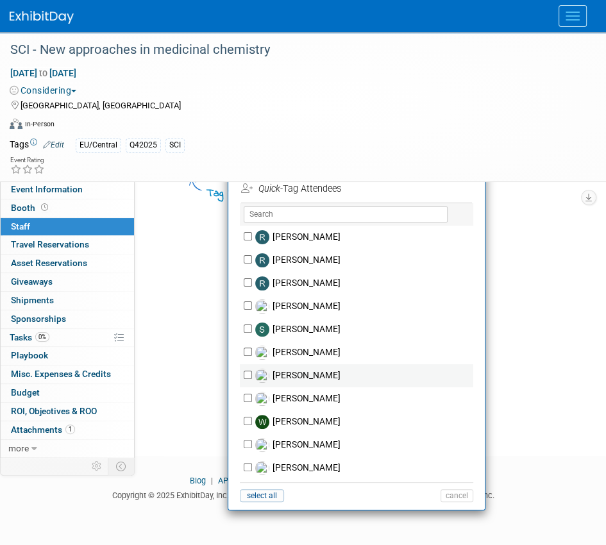
click at [254, 373] on label "[PERSON_NAME]" at bounding box center [365, 375] width 226 height 23
click at [252, 373] on input "[PERSON_NAME]" at bounding box center [248, 375] width 8 height 8
checkbox input "true"
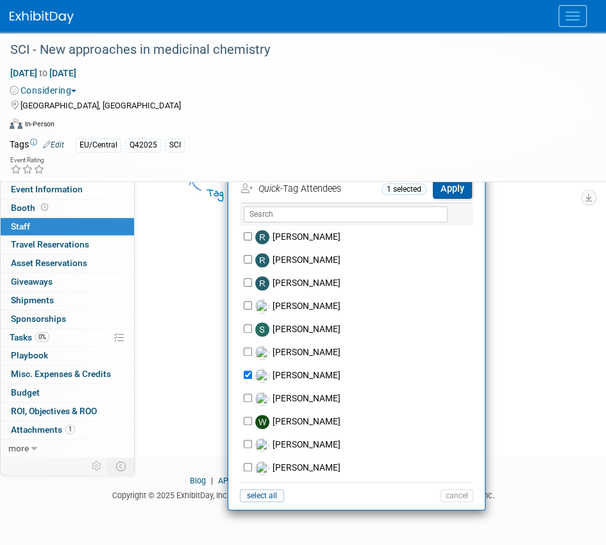
click at [444, 186] on button "Apply" at bounding box center [452, 189] width 39 height 19
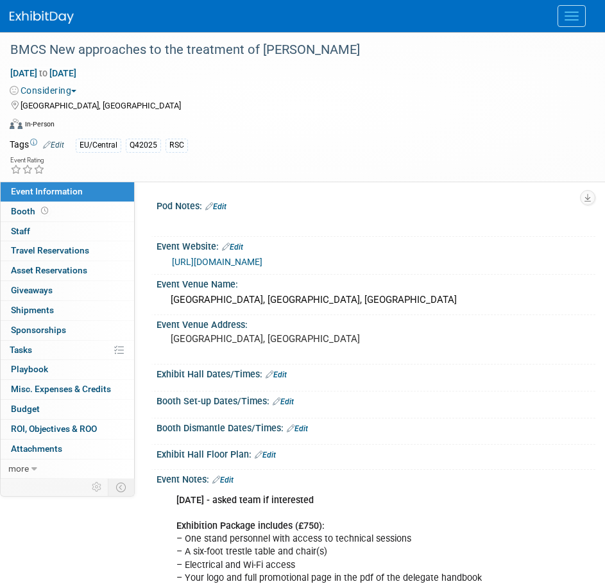
click at [262, 262] on link "[URL][DOMAIN_NAME]" at bounding box center [217, 262] width 90 height 10
click at [37, 345] on link "0% Tasks 0%" at bounding box center [67, 350] width 133 height 19
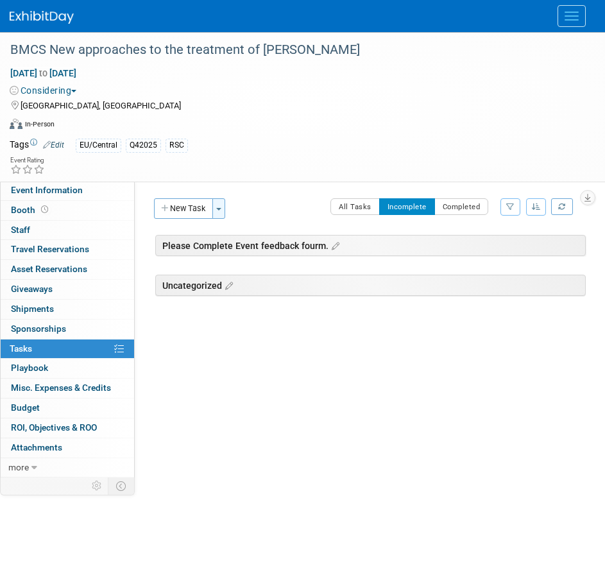
click at [219, 211] on button "Toggle Dropdown" at bounding box center [218, 208] width 13 height 21
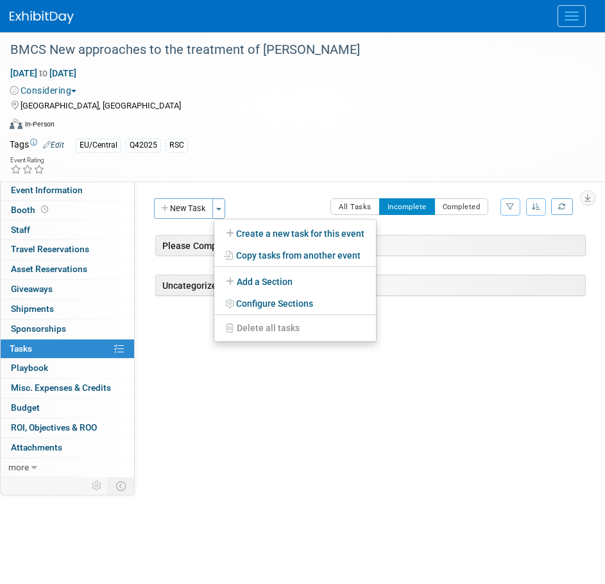
click at [261, 236] on link "Create a new task for this event" at bounding box center [295, 234] width 162 height 22
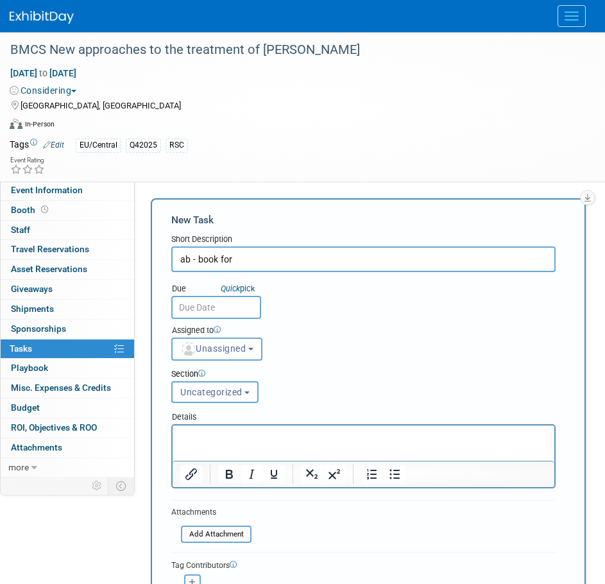
click at [263, 262] on input "ab - book for" at bounding box center [363, 259] width 384 height 26
drag, startPoint x: 272, startPoint y: 257, endPoint x: 232, endPoint y: 257, distance: 39.8
click at [232, 257] on input "ab - book for Tamsin" at bounding box center [363, 259] width 384 height 26
type input "ab - book for 1 attendee"
click at [232, 312] on input "text" at bounding box center [216, 307] width 90 height 23
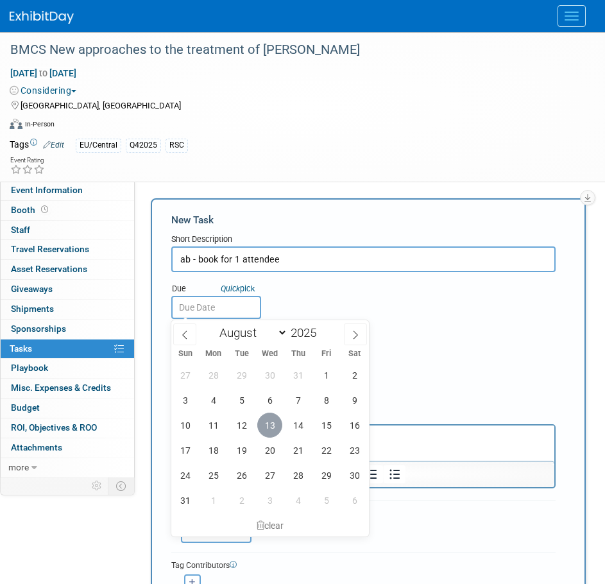
click at [271, 424] on span "13" at bounding box center [269, 424] width 25 height 25
type input "[DATE]"
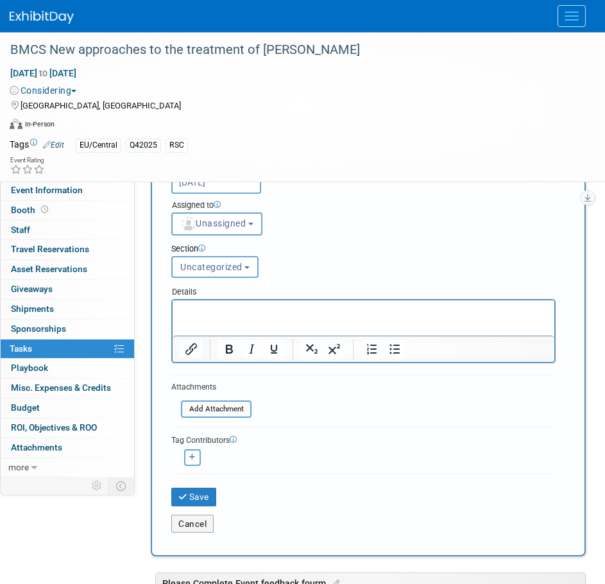
scroll to position [128, 0]
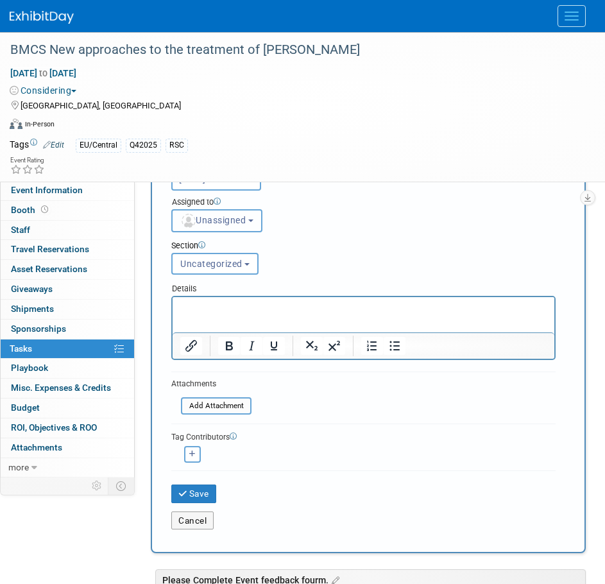
click at [253, 222] on b "button" at bounding box center [250, 220] width 5 height 3
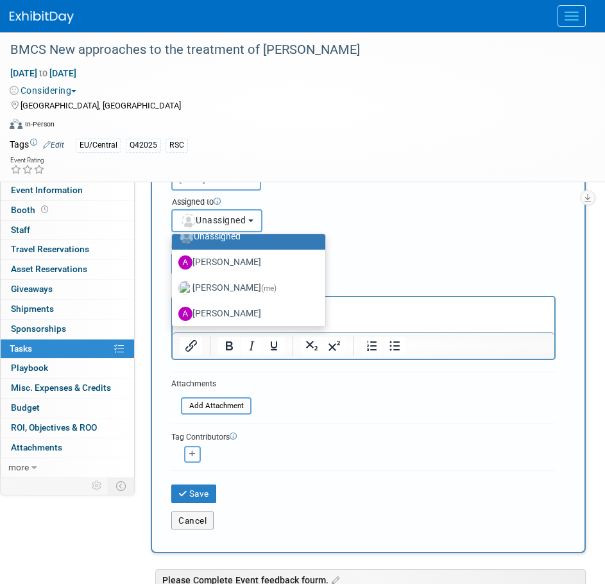
scroll to position [64, 0]
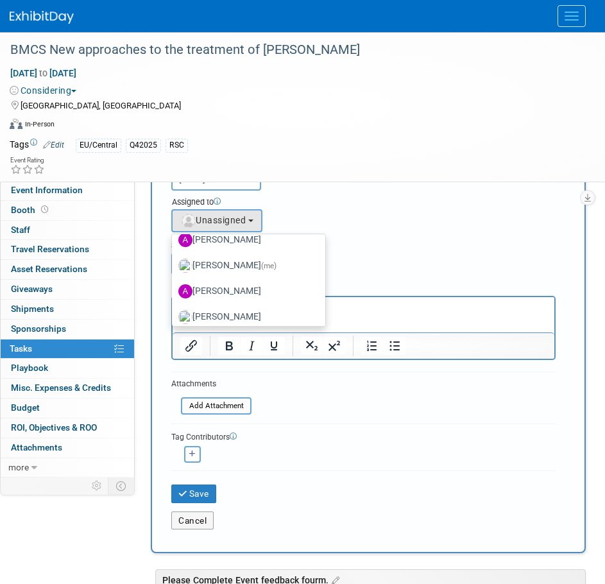
click at [245, 266] on label "[PERSON_NAME] (me)" at bounding box center [245, 265] width 134 height 21
click at [174, 266] on input "[PERSON_NAME] (me)" at bounding box center [170, 264] width 8 height 8
select select "4dc6ee5a-3bf3-4911-8755-bdd992a3ce9c"
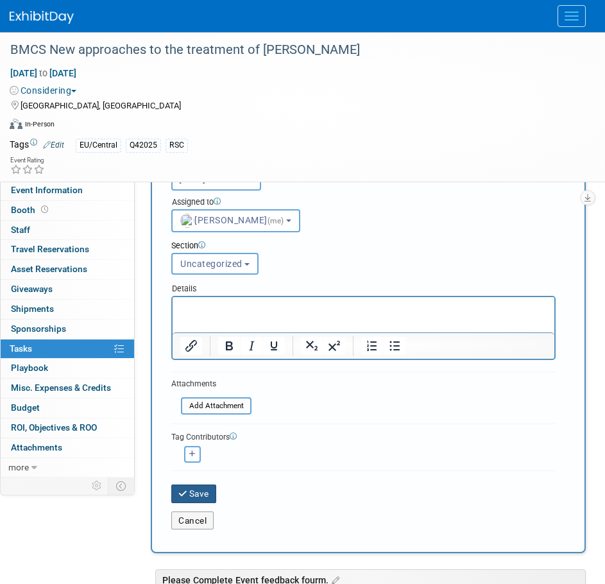
click at [202, 498] on button "Save" at bounding box center [193, 493] width 45 height 18
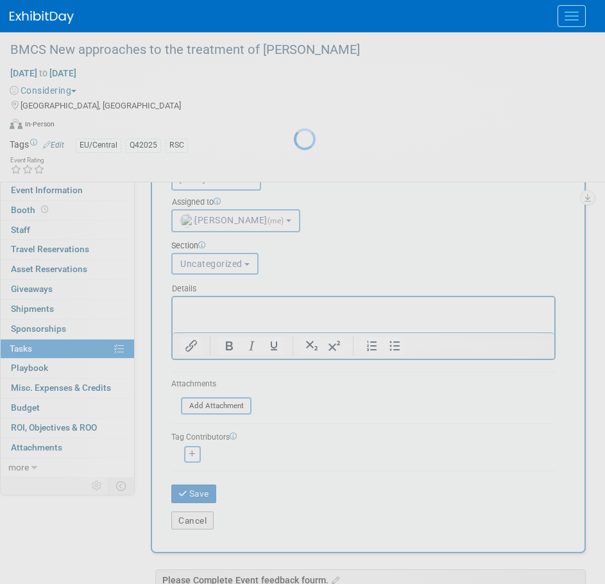
scroll to position [0, 0]
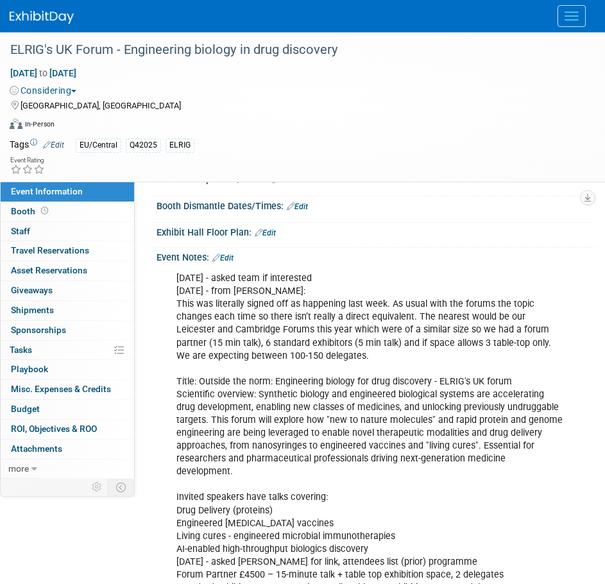
scroll to position [192, 0]
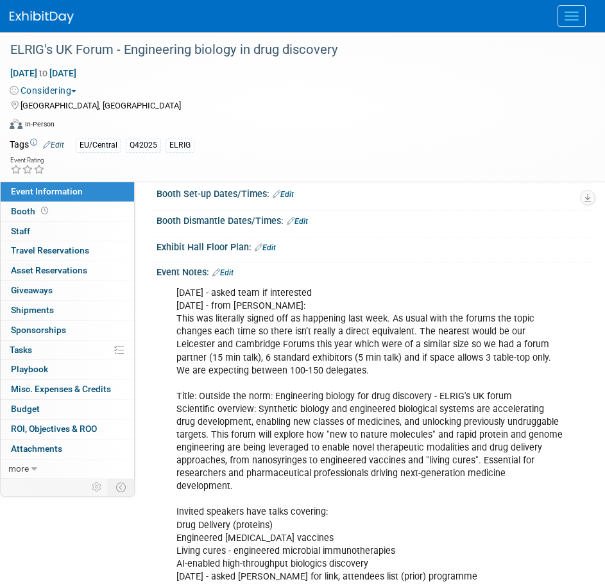
click at [229, 273] on link "Edit" at bounding box center [222, 272] width 21 height 9
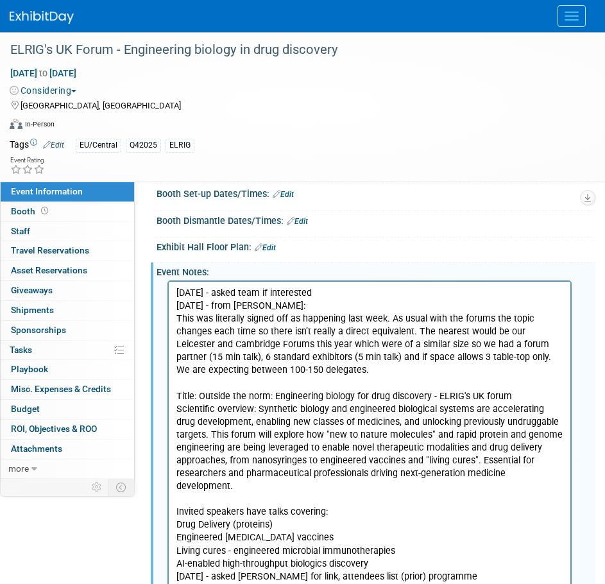
scroll to position [0, 0]
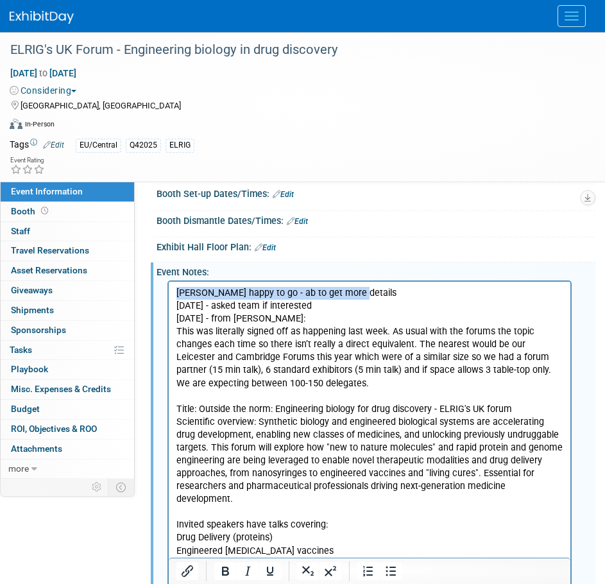
drag, startPoint x: 355, startPoint y: 296, endPoint x: 334, endPoint y: 577, distance: 282.4
click at [169, 296] on html "Tamsin happy to go - ab to get more details 14JUL2025 - asked team if intereste…" at bounding box center [370, 477] width 402 height 391
copy p "Tamsin happy to go - ab to get more details"
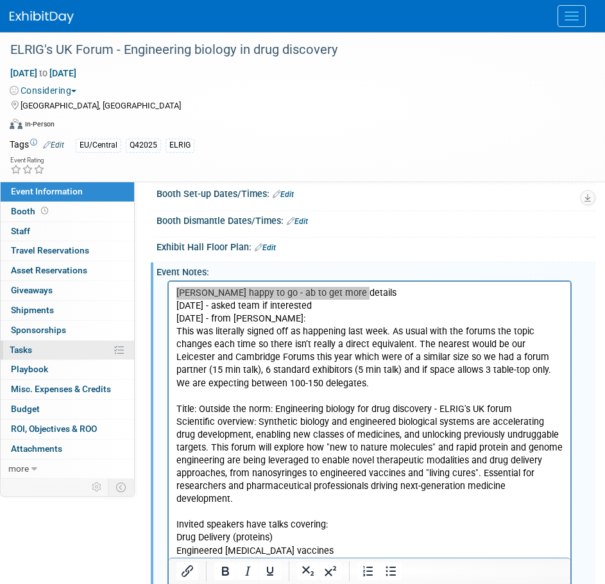
click at [29, 348] on span "Tasks 0%" at bounding box center [21, 349] width 22 height 10
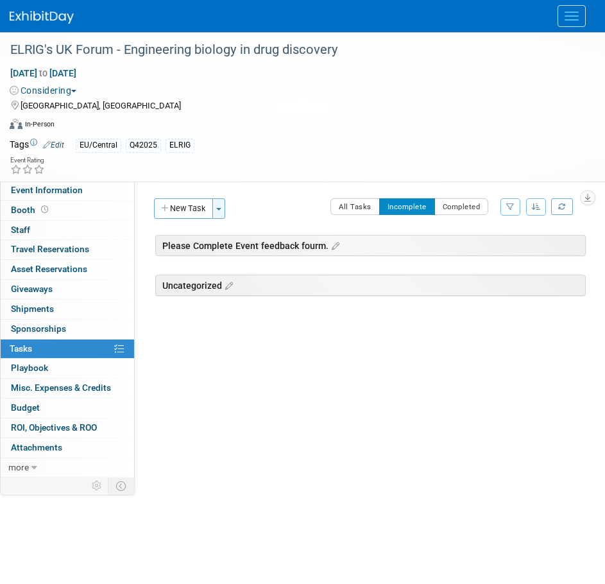
click at [218, 211] on button "Toggle Dropdown" at bounding box center [218, 208] width 13 height 21
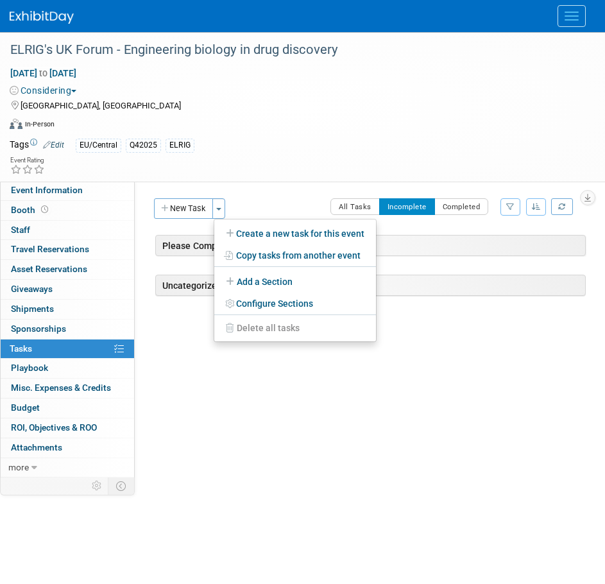
click at [259, 238] on link "Create a new task for this event" at bounding box center [295, 234] width 162 height 22
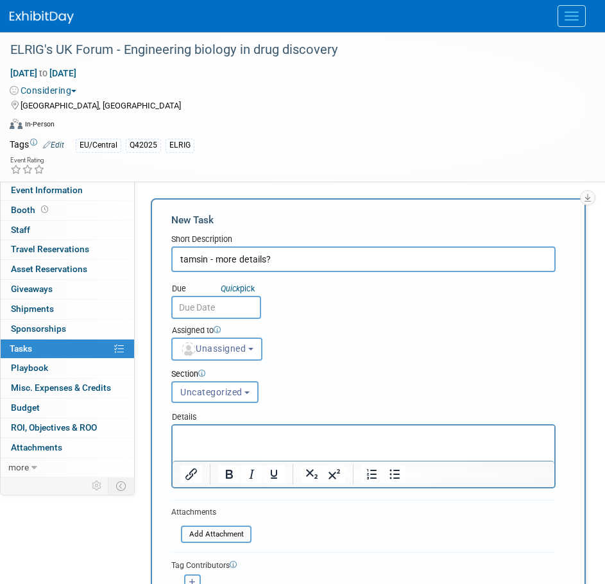
type input "tamsin - more details?"
click at [219, 309] on input "text" at bounding box center [216, 307] width 90 height 23
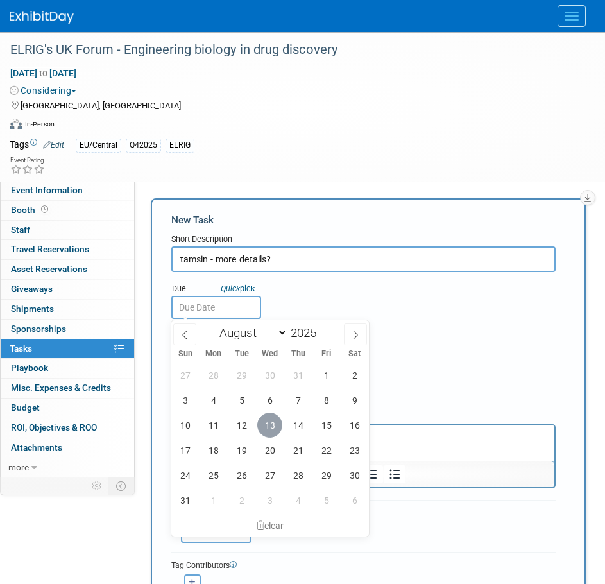
click at [273, 425] on span "13" at bounding box center [269, 424] width 25 height 25
type input "Aug 13, 2025"
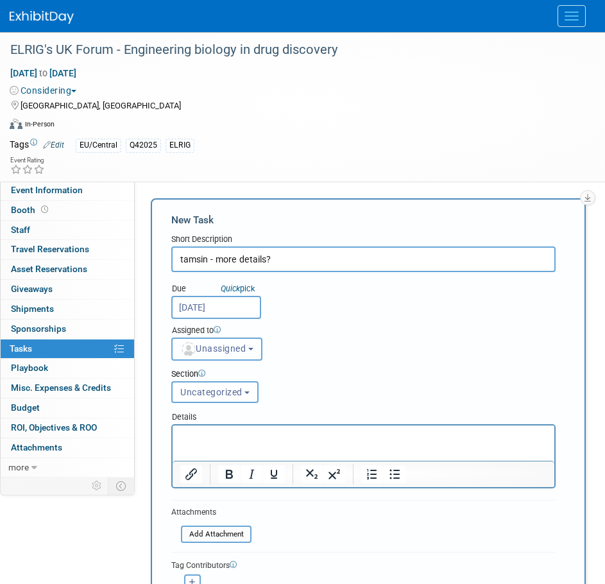
click at [258, 352] on button "Unassigned" at bounding box center [216, 348] width 91 height 23
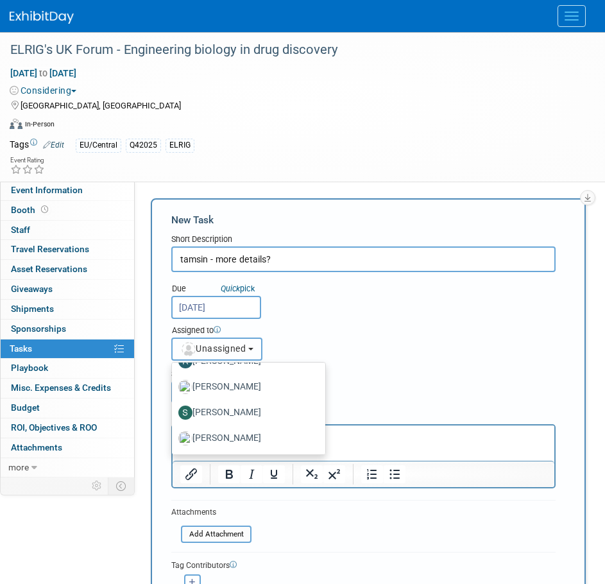
scroll to position [1418, 0]
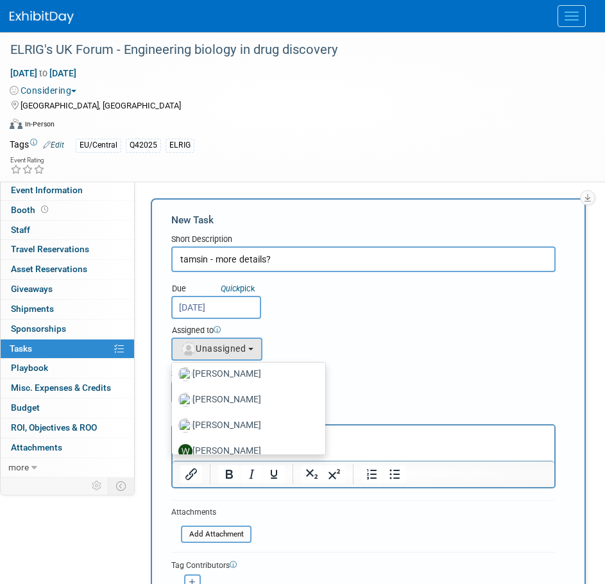
click at [244, 404] on label "[PERSON_NAME]" at bounding box center [245, 399] width 134 height 21
click at [174, 402] on input "Tamsin Lamont" at bounding box center [170, 398] width 8 height 8
select select "fb8b89ac-f9b4-41de-83a0-bb8c2577911c"
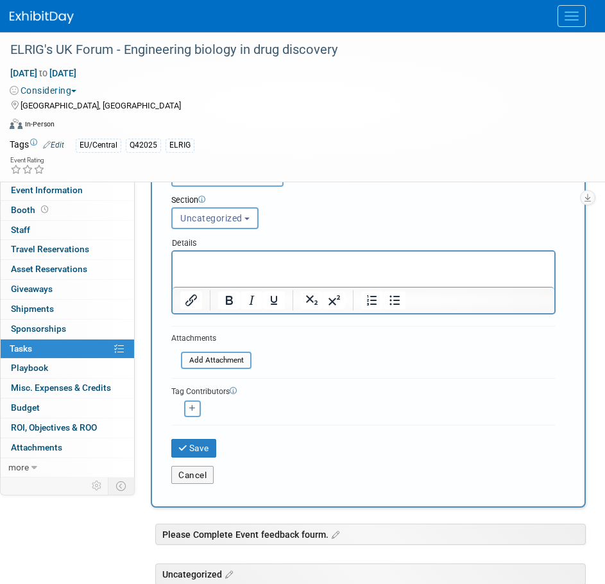
scroll to position [192, 0]
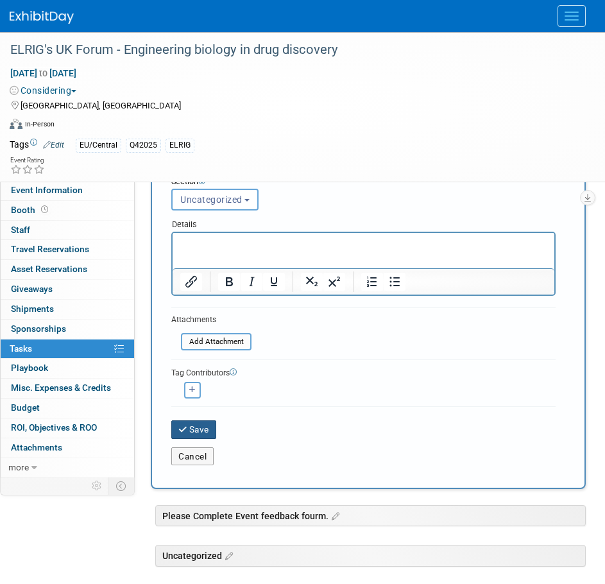
click at [205, 432] on button "Save" at bounding box center [193, 429] width 45 height 18
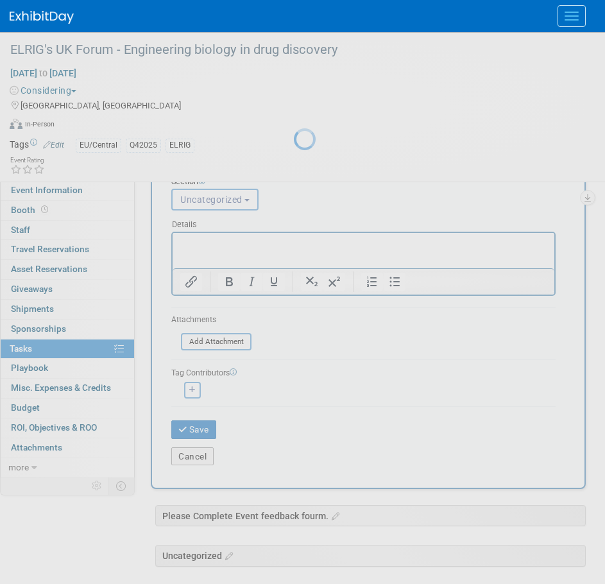
scroll to position [0, 0]
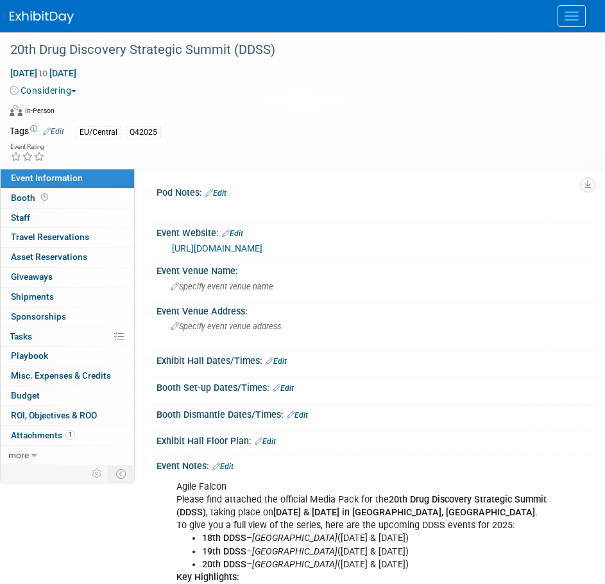
click at [76, 90] on span "button" at bounding box center [73, 91] width 5 height 3
click at [67, 150] on link "Not Going" at bounding box center [60, 147] width 101 height 18
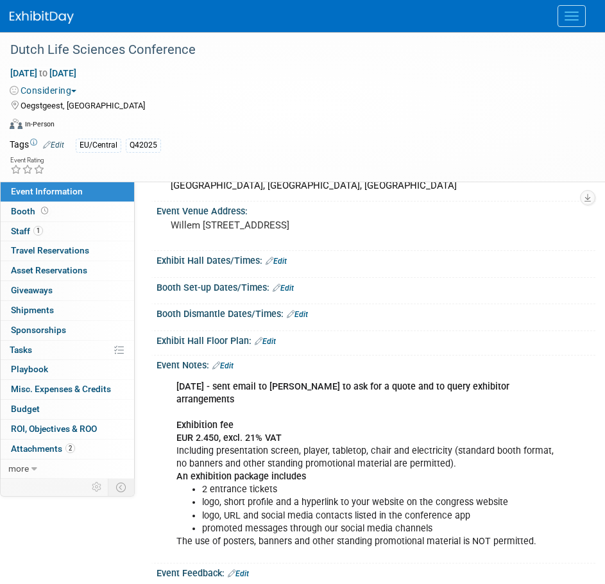
scroll to position [385, 0]
click at [27, 350] on span "Tasks 0%" at bounding box center [21, 349] width 22 height 10
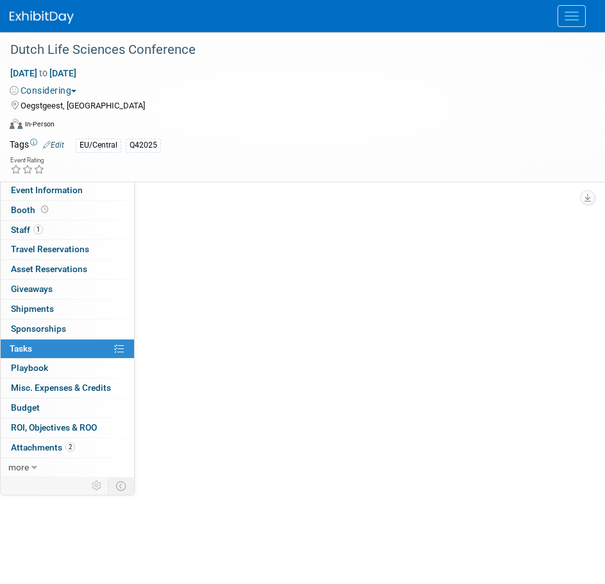
scroll to position [0, 0]
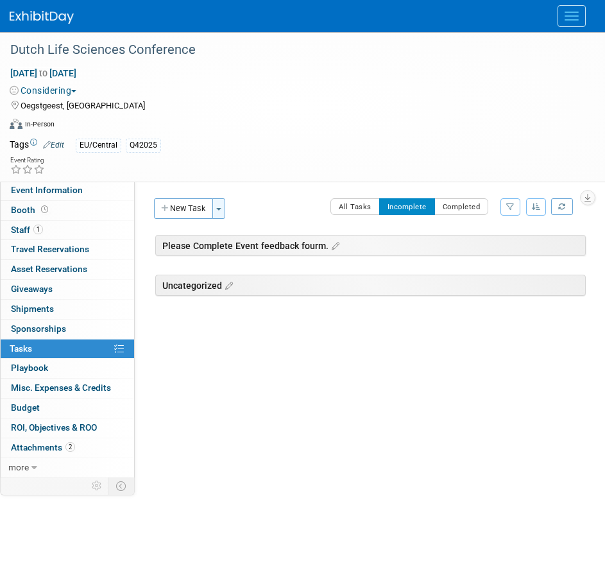
click at [221, 210] on span "button" at bounding box center [218, 209] width 5 height 3
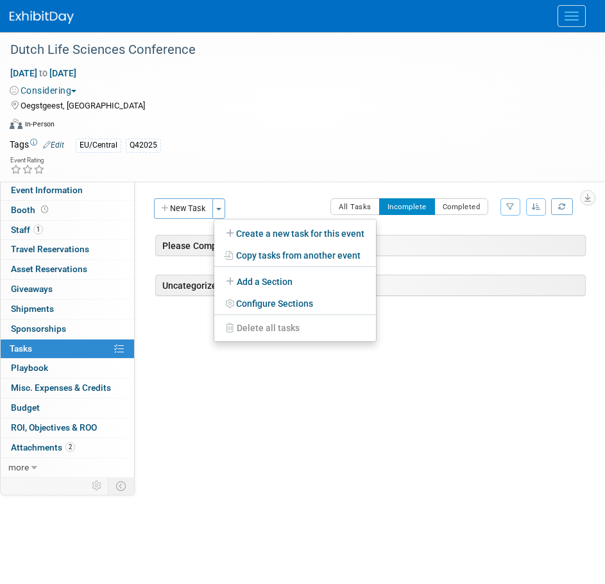
click at [269, 237] on link "Create a new task for this event" at bounding box center [295, 234] width 162 height 22
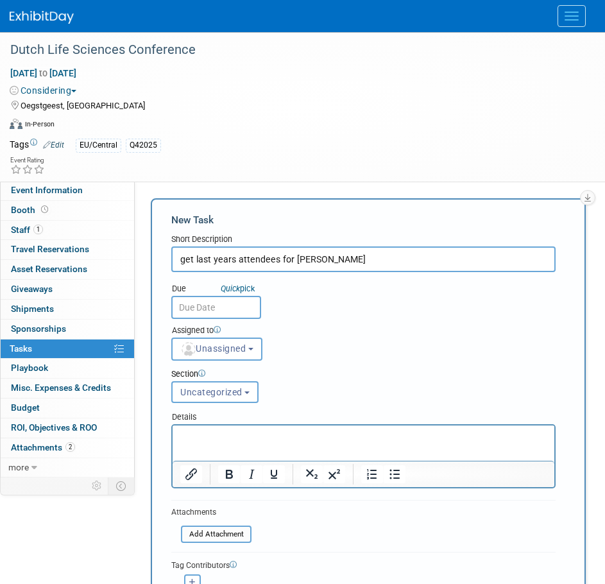
type input "get last years attendees for [PERSON_NAME]"
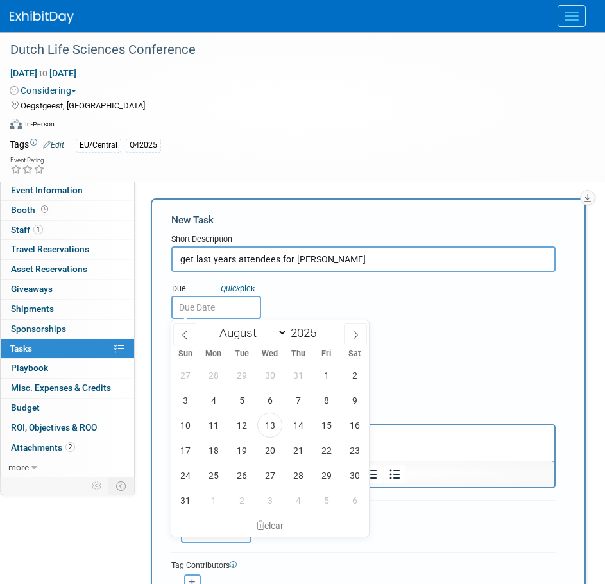
click at [223, 309] on input "text" at bounding box center [216, 307] width 90 height 23
click at [291, 427] on span "14" at bounding box center [297, 424] width 25 height 25
type input "[DATE]"
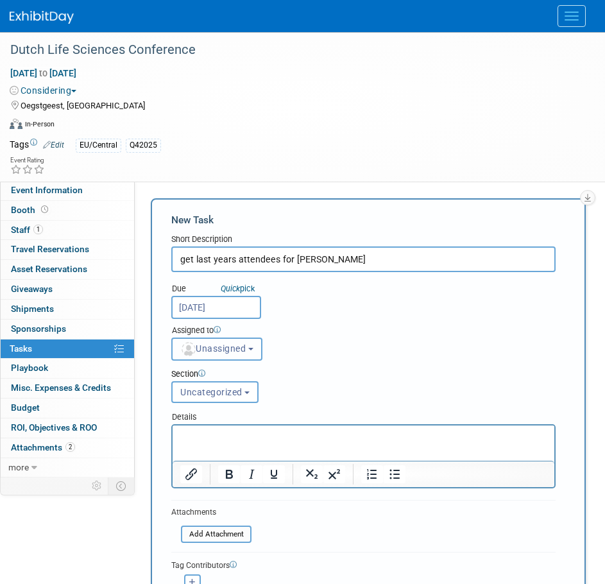
click at [233, 346] on span "Unassigned" at bounding box center [212, 348] width 65 height 10
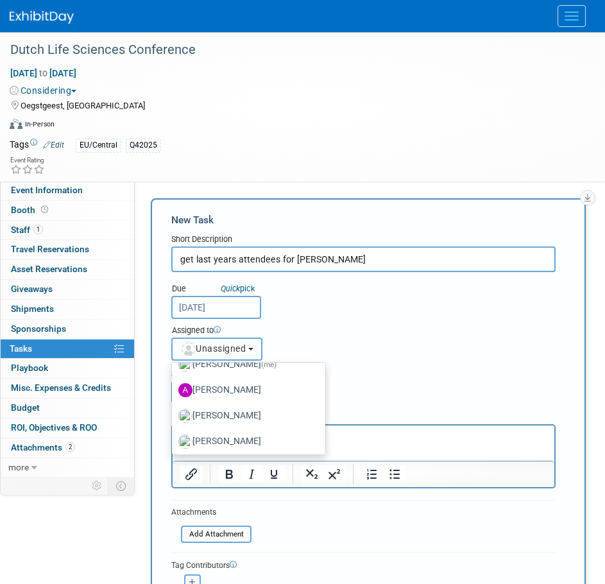
scroll to position [64, 0]
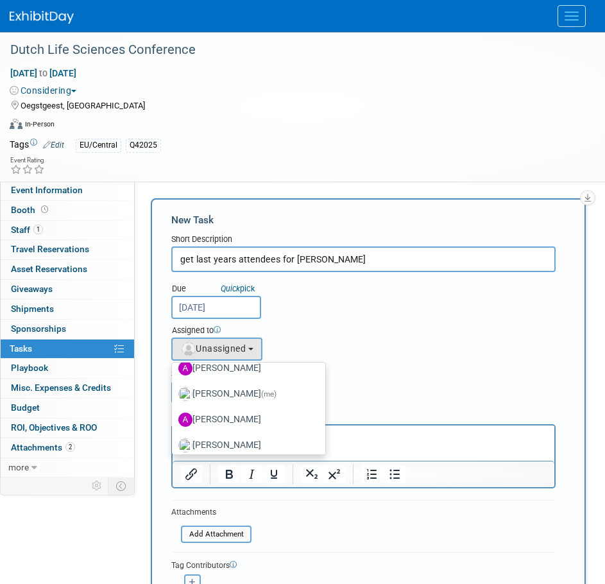
click at [239, 398] on label "[PERSON_NAME] (me)" at bounding box center [245, 394] width 134 height 21
click at [174, 396] on input "[PERSON_NAME] (me)" at bounding box center [170, 392] width 8 height 8
select select "4dc6ee5a-3bf3-4911-8755-bdd992a3ce9c"
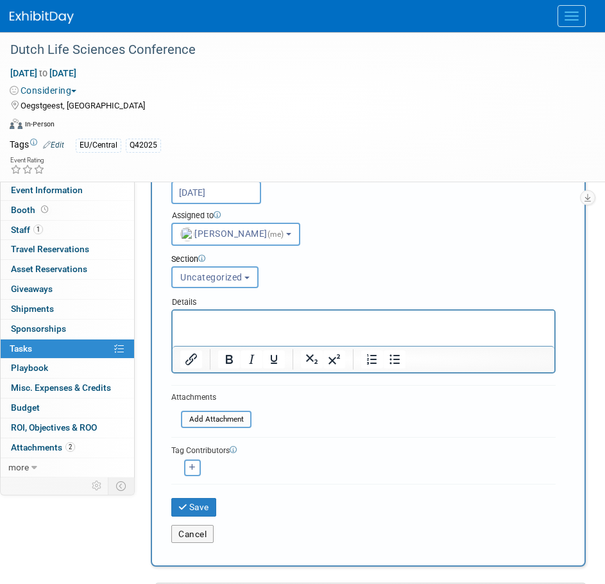
scroll to position [128, 0]
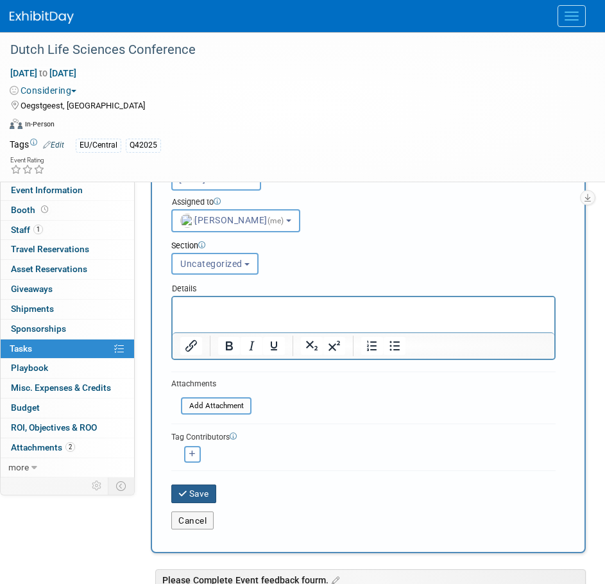
click at [205, 497] on button "Save" at bounding box center [193, 493] width 45 height 18
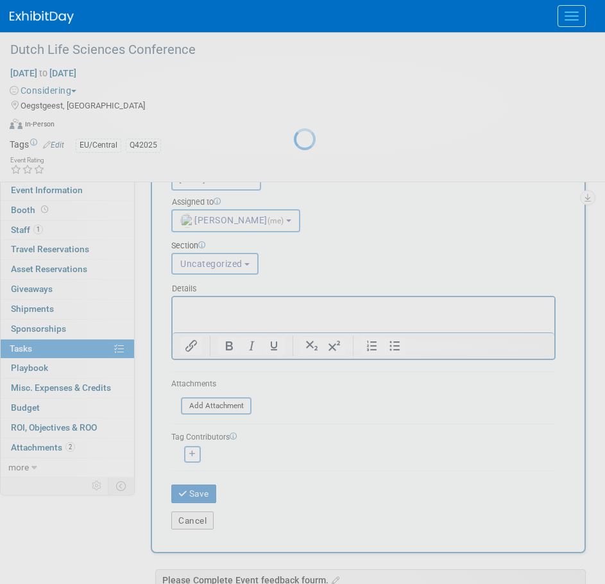
scroll to position [0, 0]
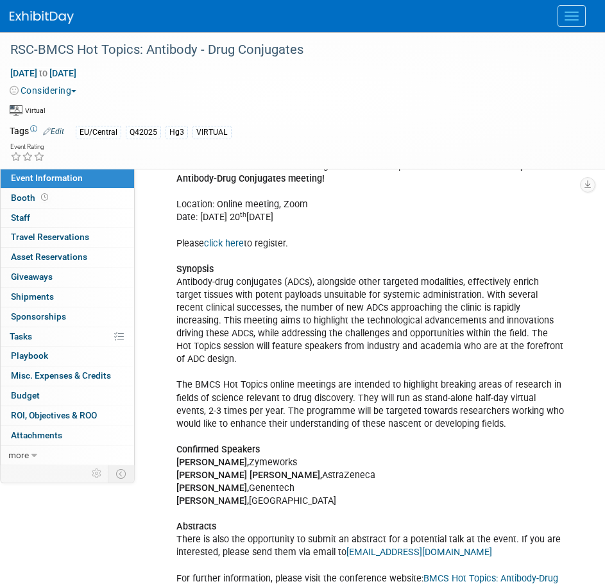
scroll to position [257, 0]
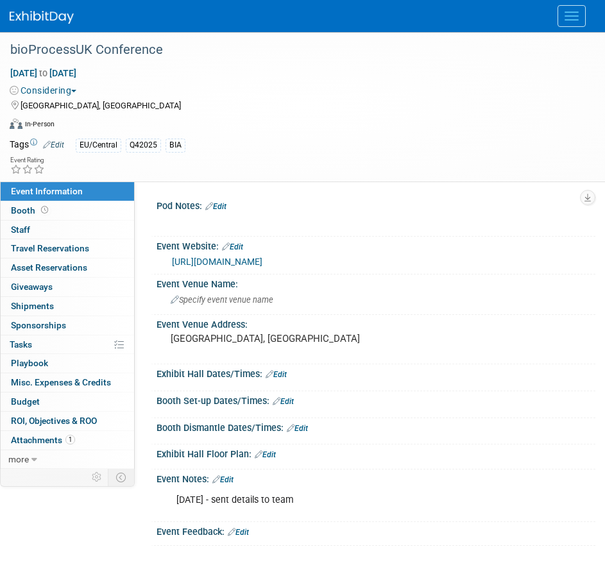
click at [262, 267] on link "[URL][DOMAIN_NAME]" at bounding box center [217, 262] width 90 height 10
click at [41, 445] on span "Attachments 1" at bounding box center [43, 440] width 64 height 10
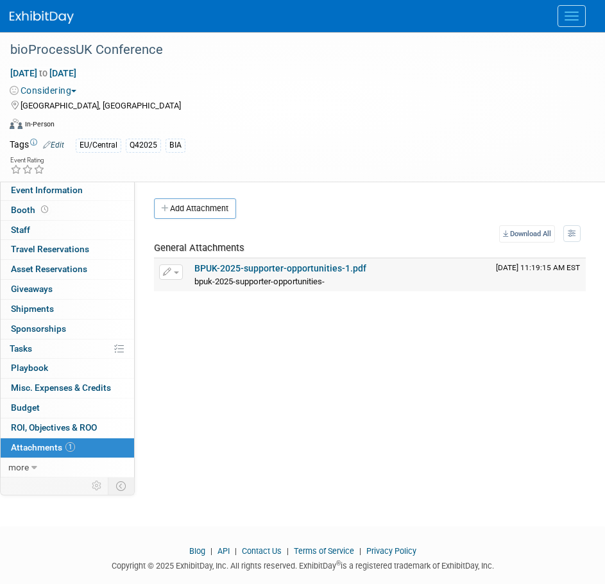
click at [260, 269] on link "BPUK-2025-supporter-opportunities-1.pdf" at bounding box center [280, 268] width 172 height 10
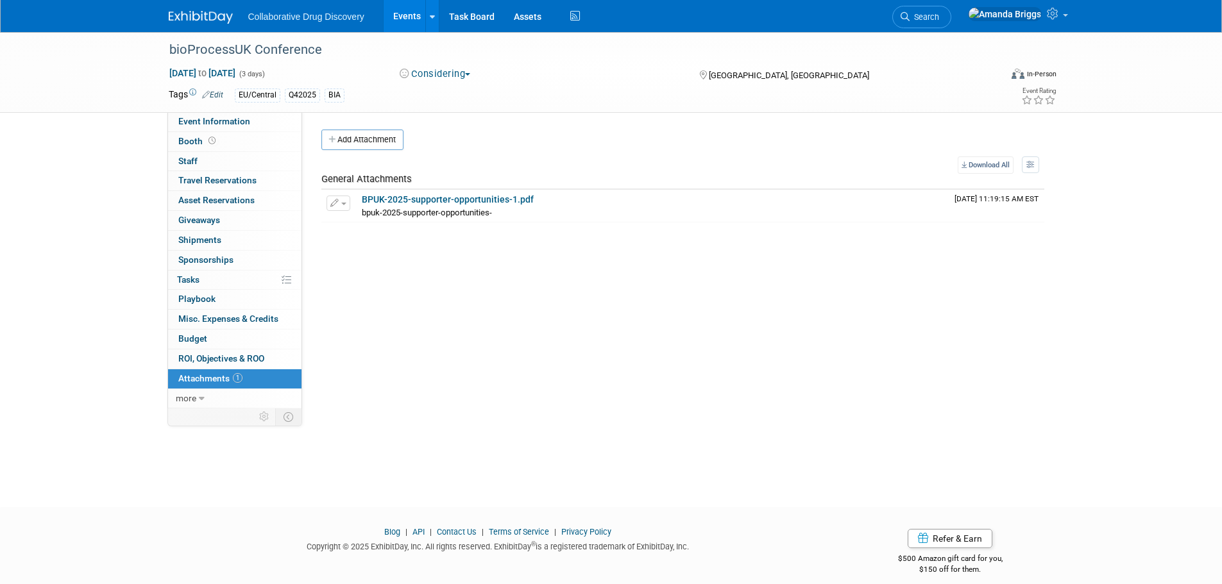
click at [470, 74] on span "button" at bounding box center [467, 74] width 5 height 3
click at [455, 126] on link "Not Going" at bounding box center [446, 131] width 101 height 18
click at [242, 120] on span "Event Information" at bounding box center [214, 121] width 72 height 10
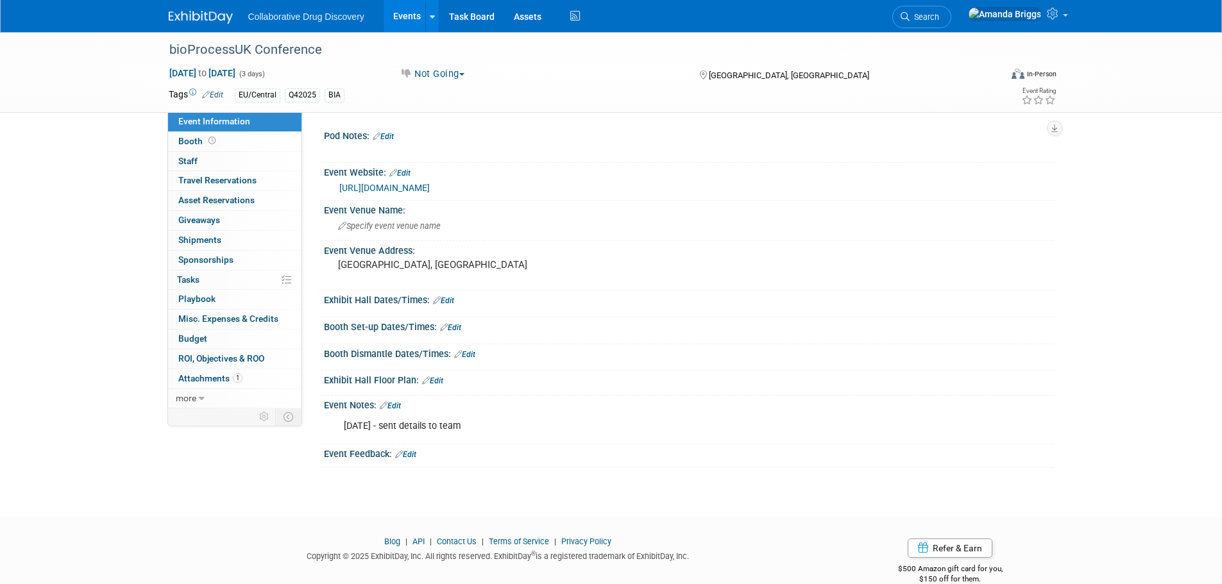
click at [391, 411] on link "Edit" at bounding box center [390, 406] width 21 height 9
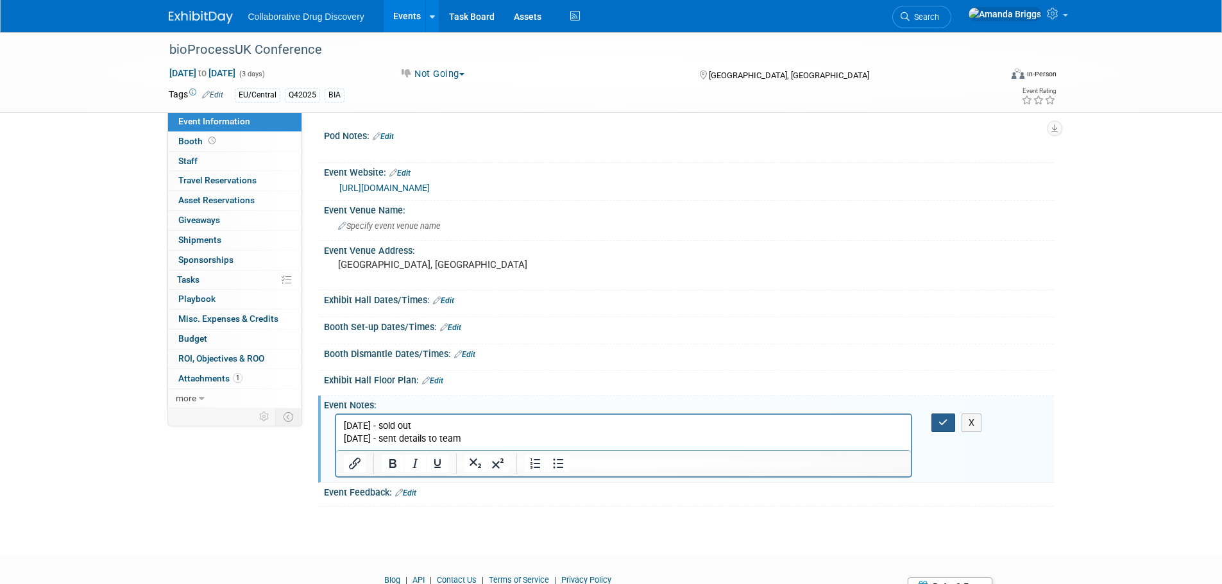
click at [604, 427] on icon "button" at bounding box center [944, 422] width 10 height 9
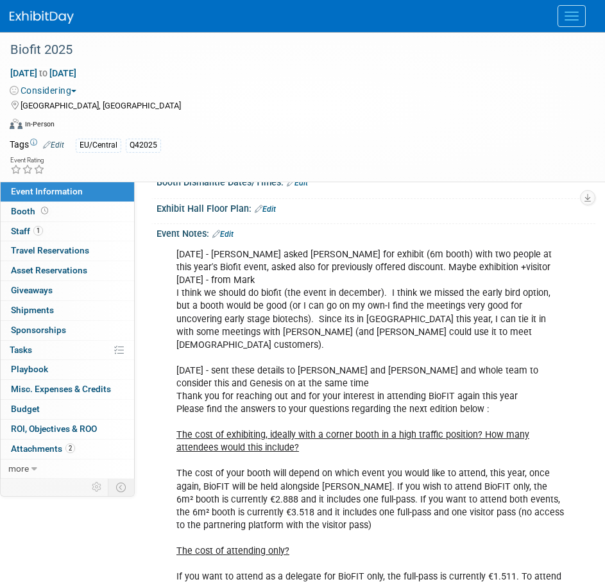
scroll to position [257, 0]
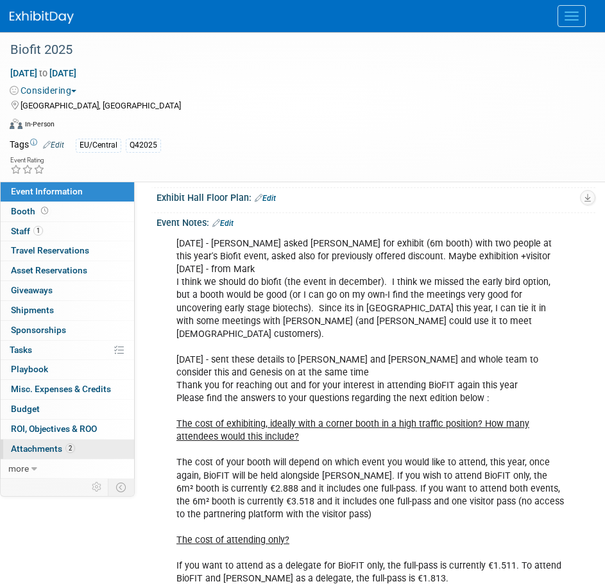
click at [52, 447] on span "Attachments 2" at bounding box center [43, 448] width 64 height 10
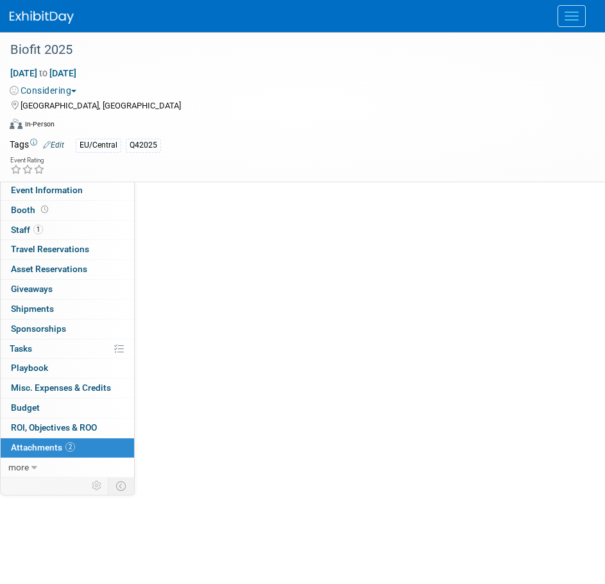
scroll to position [0, 0]
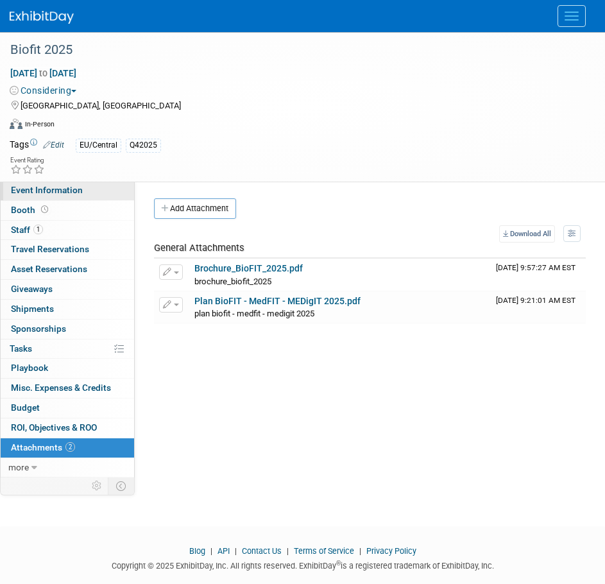
click at [53, 191] on span "Event Information" at bounding box center [47, 190] width 72 height 10
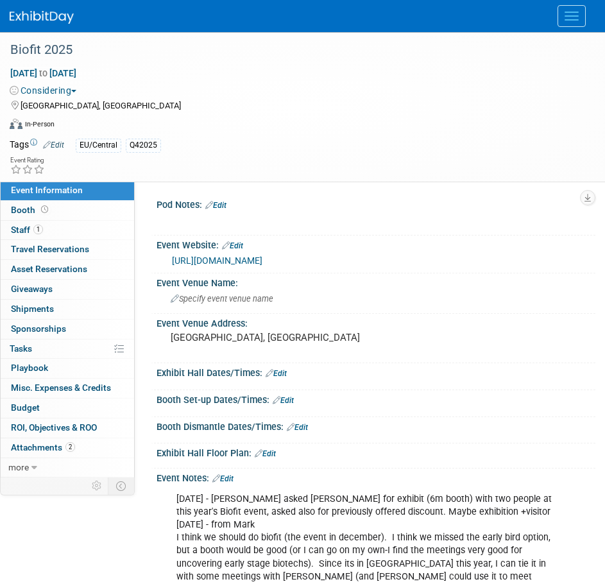
click at [80, 92] on button "Considering" at bounding box center [46, 90] width 72 height 13
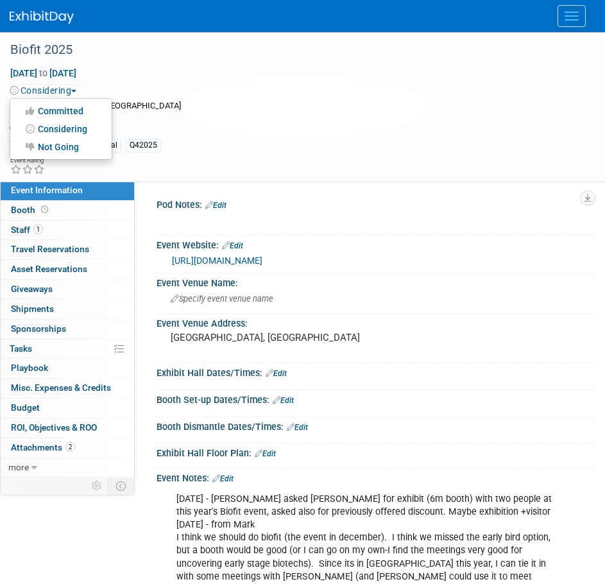
click at [76, 112] on link "Committed" at bounding box center [60, 111] width 101 height 18
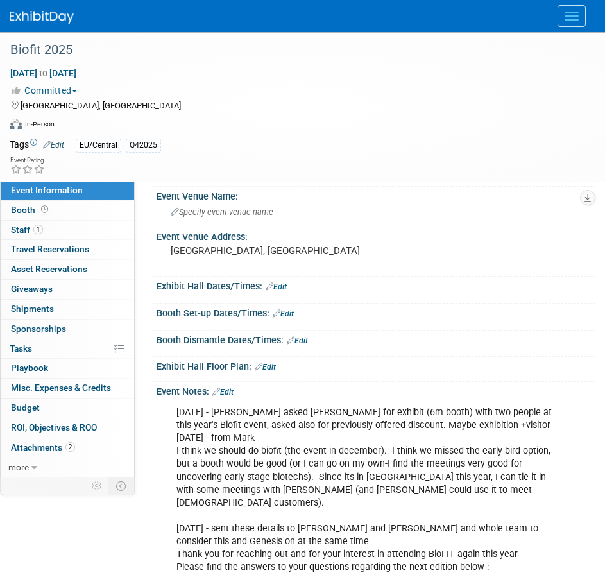
scroll to position [64, 0]
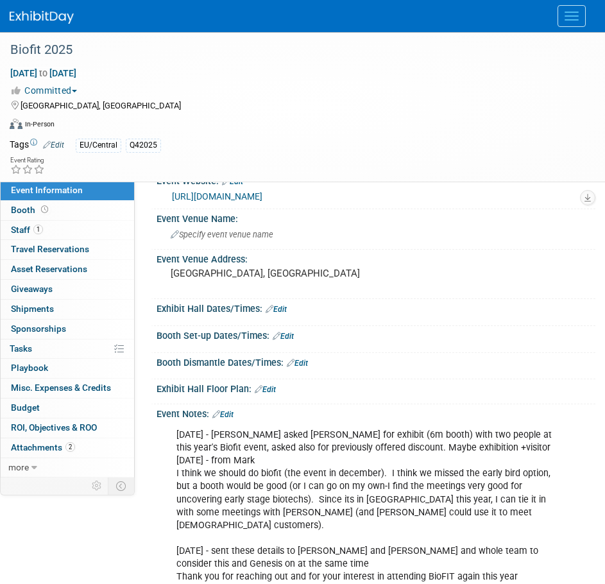
click at [55, 143] on link "Edit" at bounding box center [53, 144] width 21 height 9
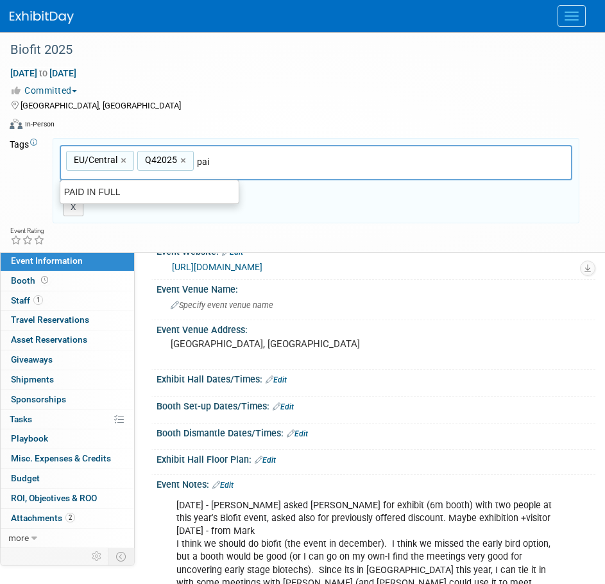
type input "paid"
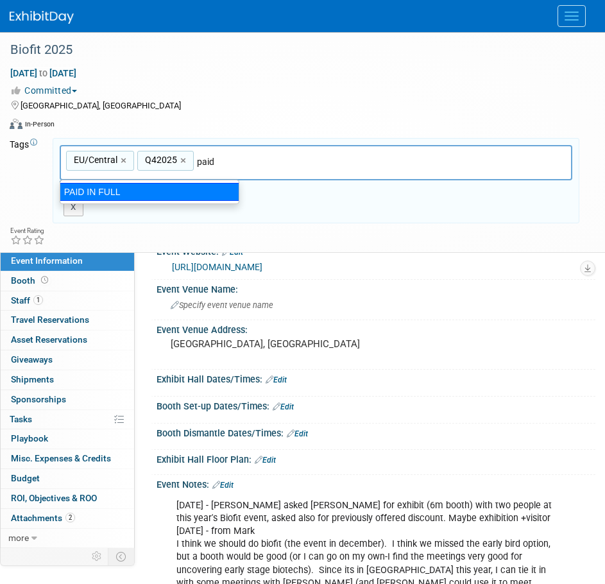
click at [82, 196] on div "PAID IN FULL" at bounding box center [150, 192] width 180 height 18
type input "EU/Central, Q42025, PAID IN FULL"
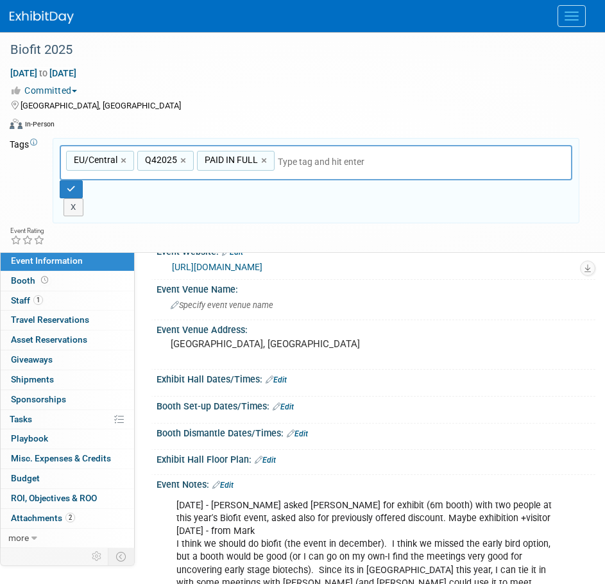
click at [231, 487] on link "Edit" at bounding box center [222, 485] width 21 height 9
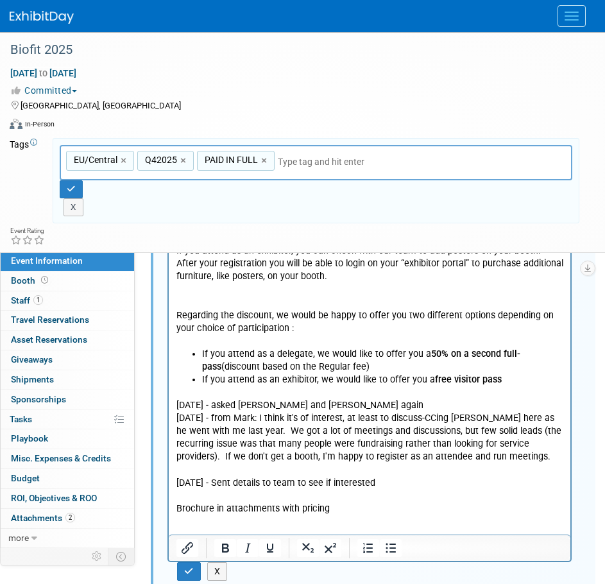
scroll to position [962, 0]
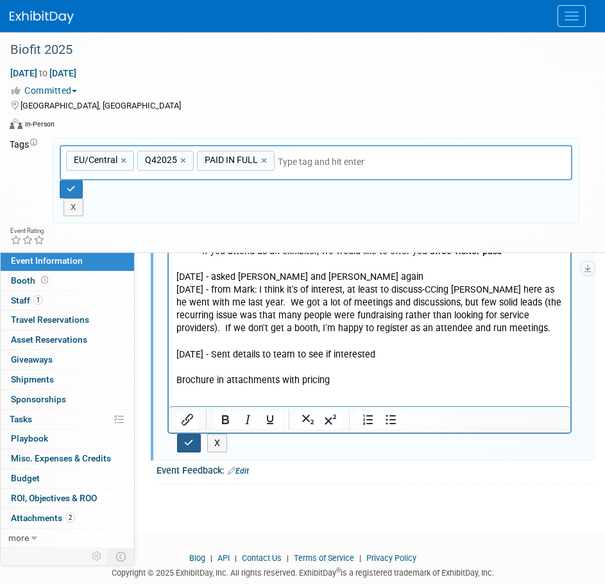
click at [195, 445] on button "button" at bounding box center [189, 443] width 24 height 19
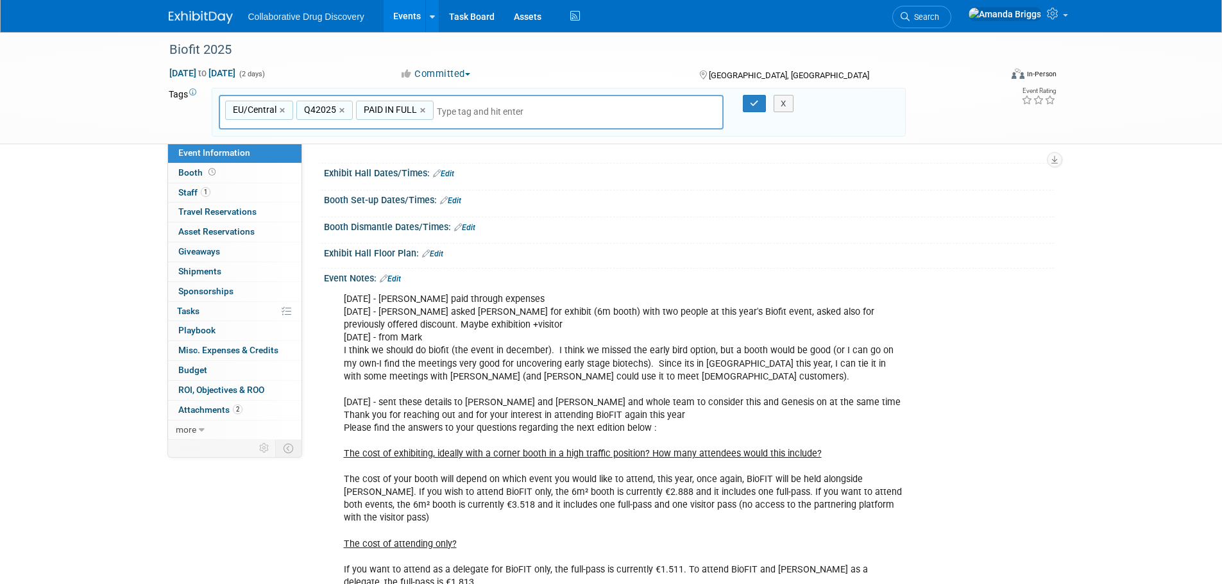
scroll to position [160, 0]
click at [400, 274] on link "Edit" at bounding box center [390, 277] width 21 height 9
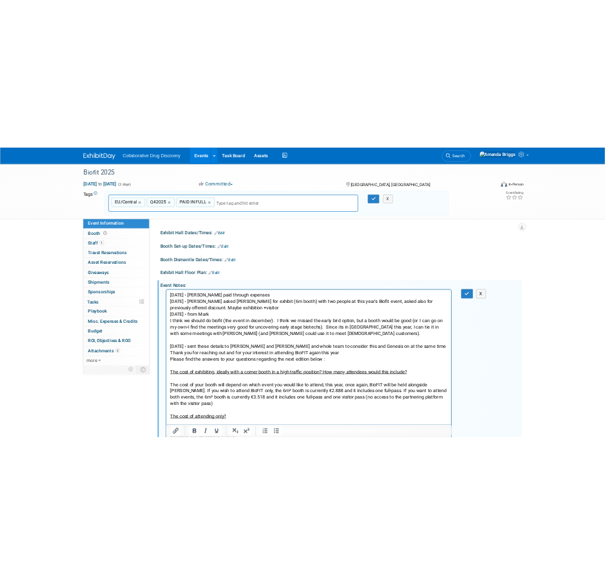
scroll to position [0, 0]
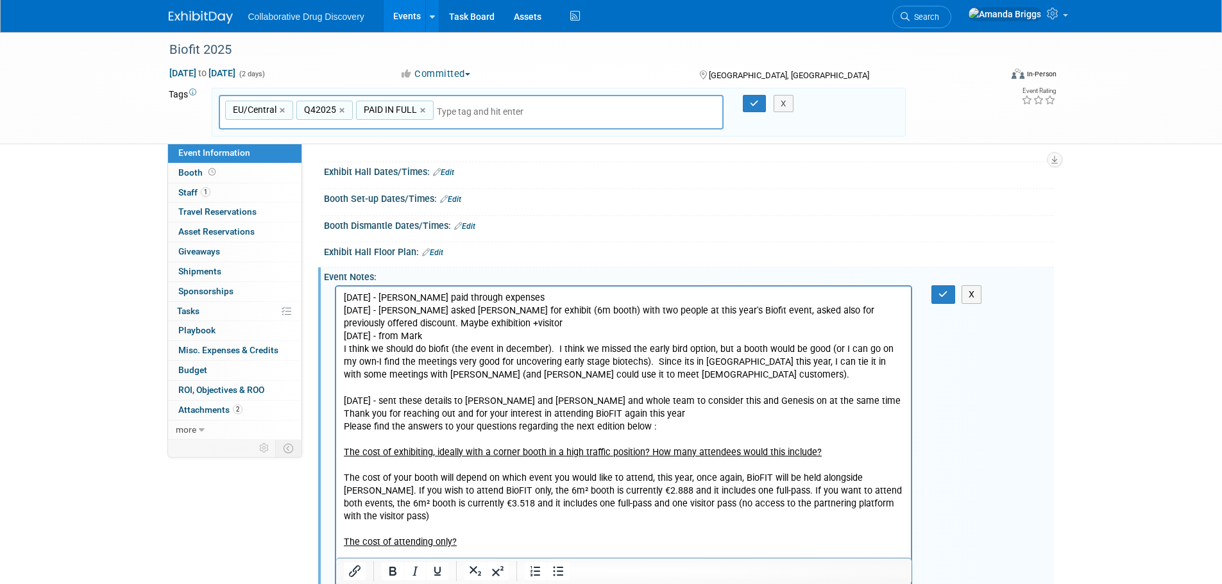
click at [522, 301] on p "13AUG2025 - Mark paid through expenses 25JUN2025 - Mark asked Elodie for exhibi…" at bounding box center [623, 543] width 561 height 502
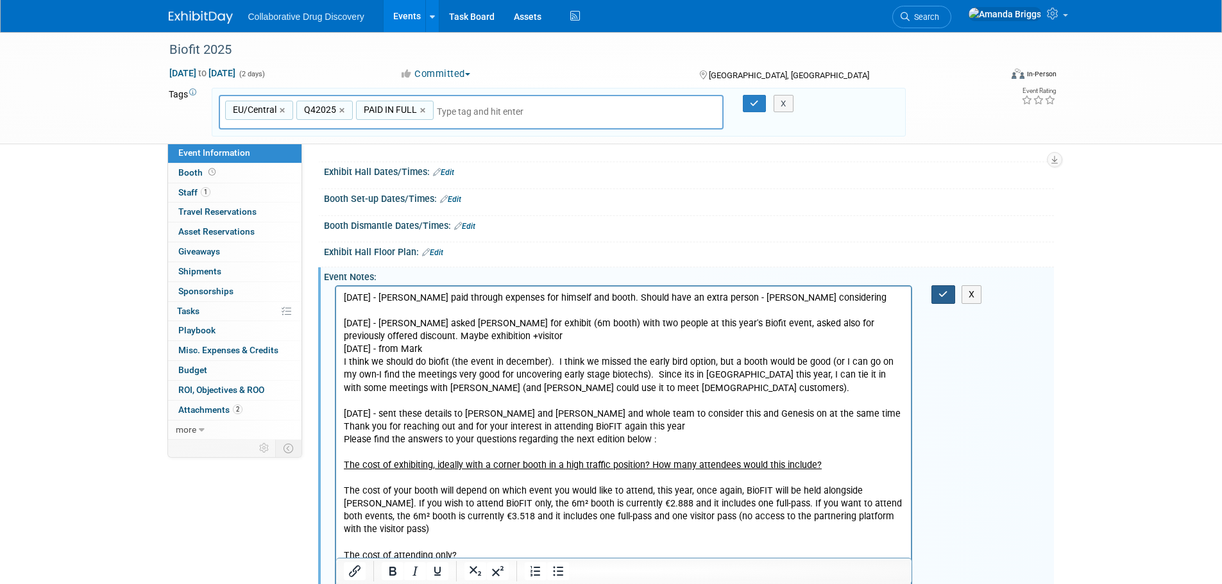
click at [604, 297] on button "button" at bounding box center [943, 294] width 24 height 19
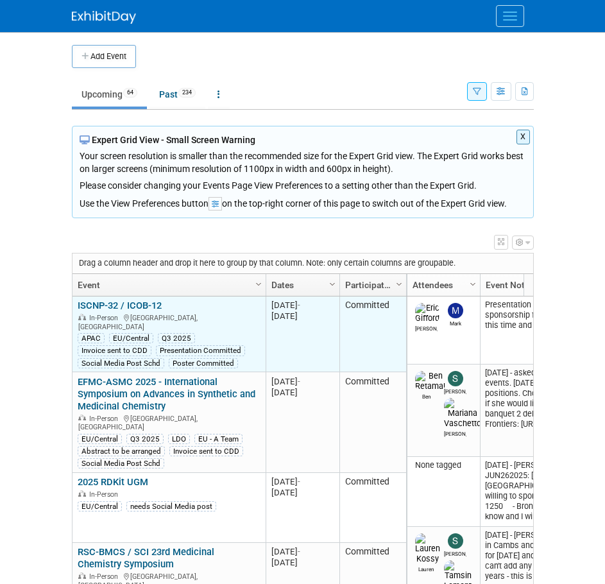
scroll to position [93, 0]
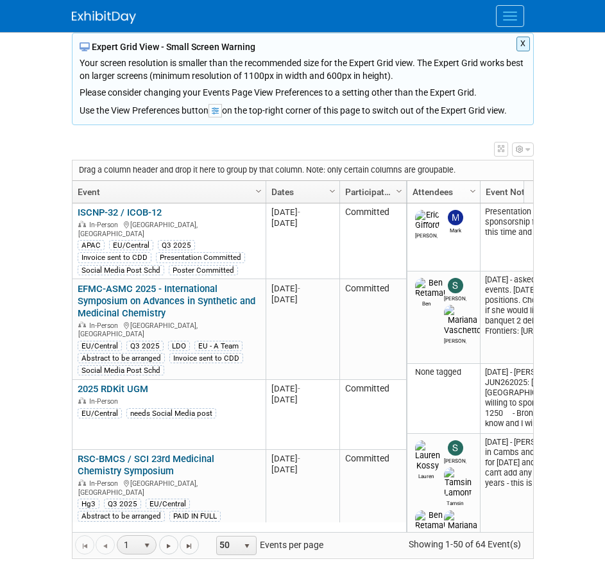
click at [521, 40] on button "X" at bounding box center [522, 44] width 13 height 15
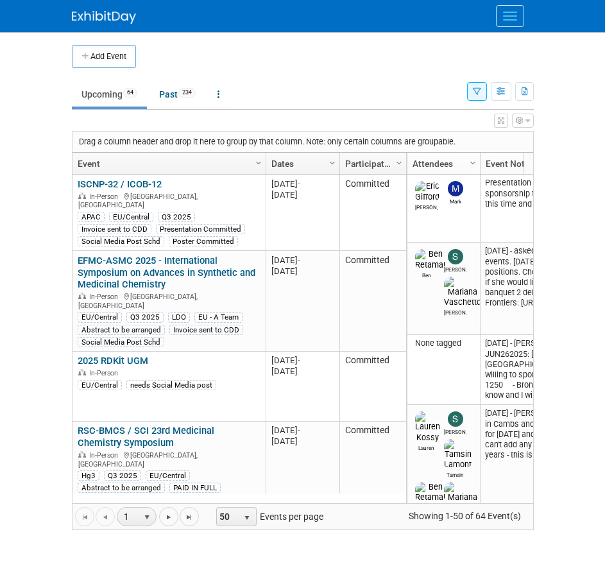
click at [479, 92] on icon "button" at bounding box center [477, 92] width 8 height 8
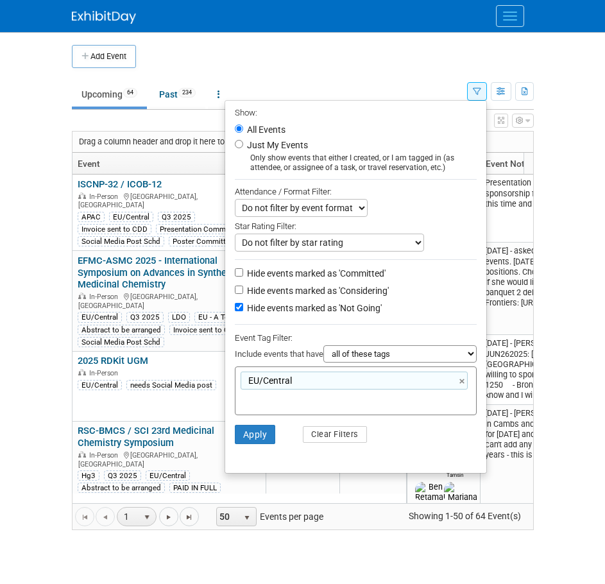
click at [579, 178] on body "Collaborative Drug Discovery Events Add Event Bulk Upload Events Shareable Even…" at bounding box center [302, 292] width 605 height 584
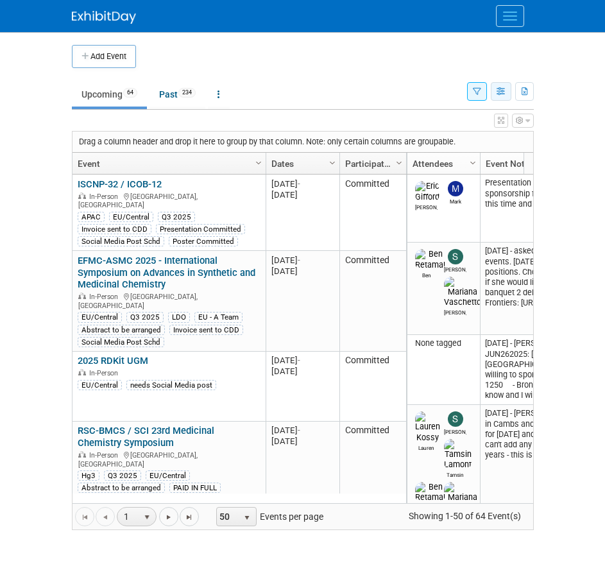
click at [503, 92] on icon "button" at bounding box center [502, 92] width 10 height 8
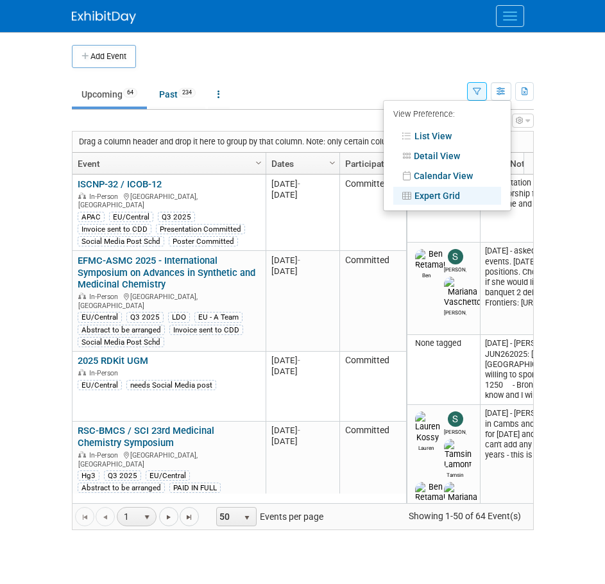
click at [459, 176] on link "Calendar View" at bounding box center [447, 176] width 108 height 18
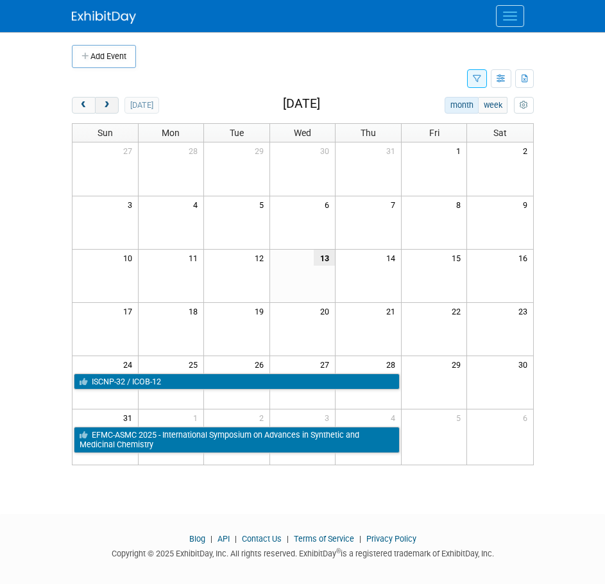
click at [112, 105] on button "next" at bounding box center [107, 105] width 24 height 17
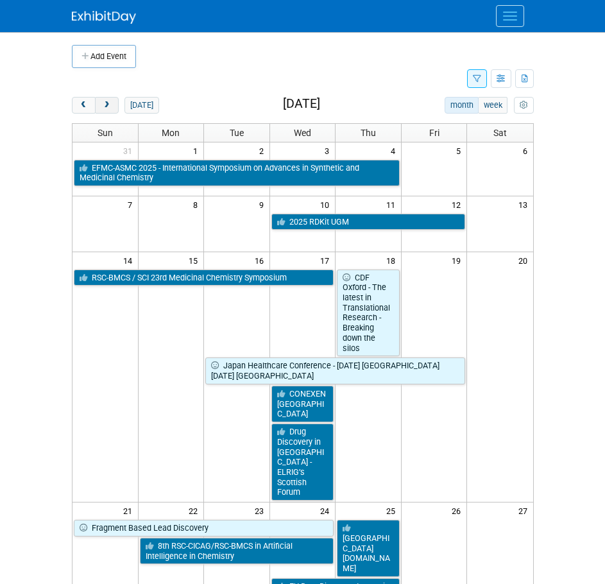
click at [112, 105] on button "next" at bounding box center [107, 105] width 24 height 17
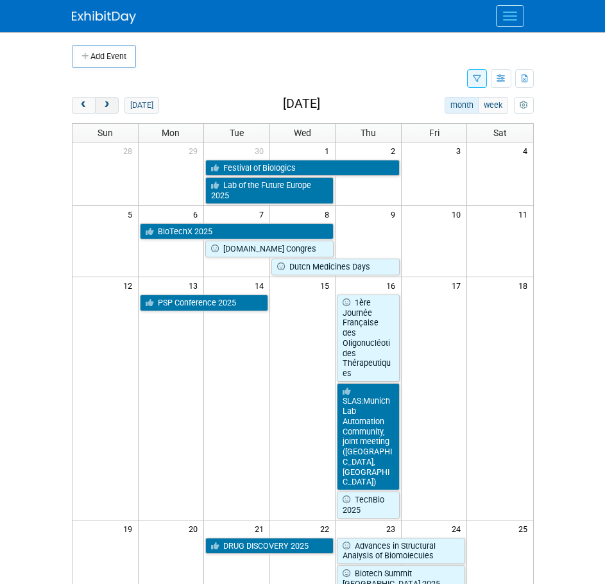
click at [112, 105] on button "next" at bounding box center [107, 105] width 24 height 17
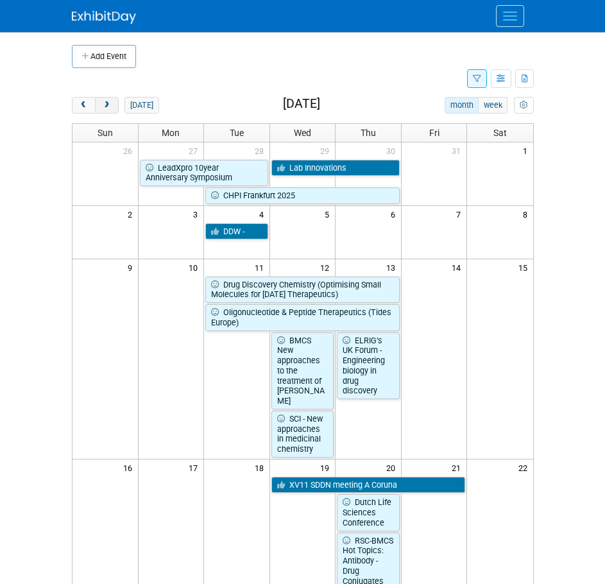
click at [112, 105] on button "next" at bounding box center [107, 105] width 24 height 17
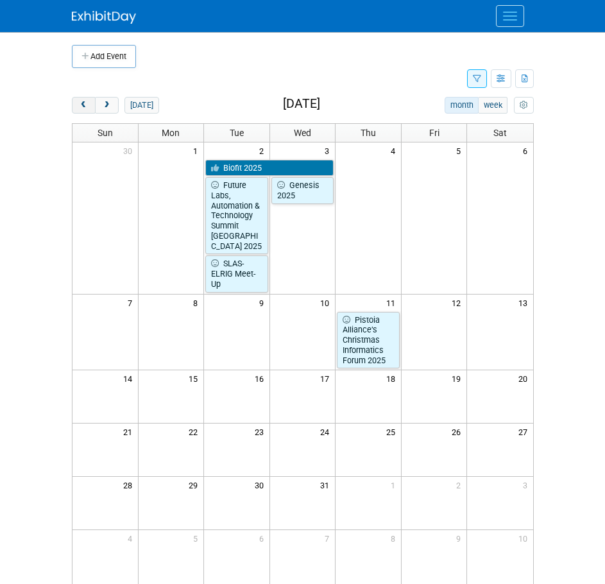
click at [81, 105] on span "prev" at bounding box center [84, 105] width 10 height 8
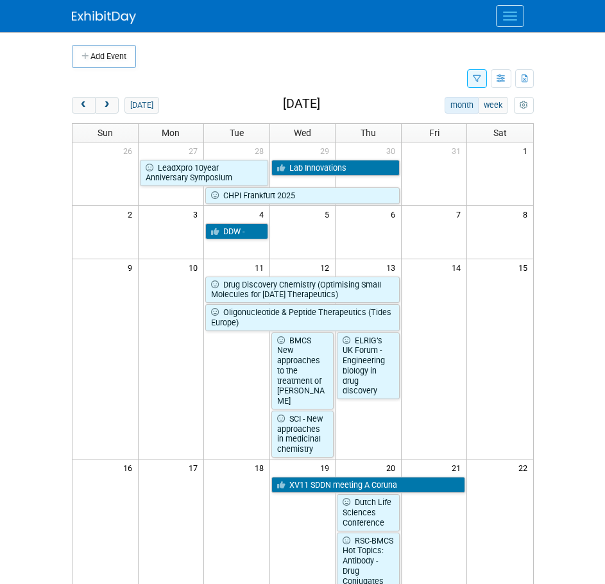
scroll to position [64, 0]
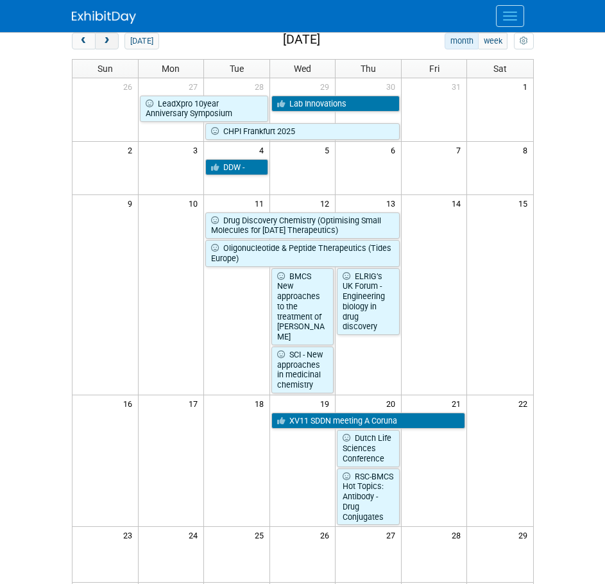
click at [108, 40] on span "next" at bounding box center [107, 41] width 10 height 8
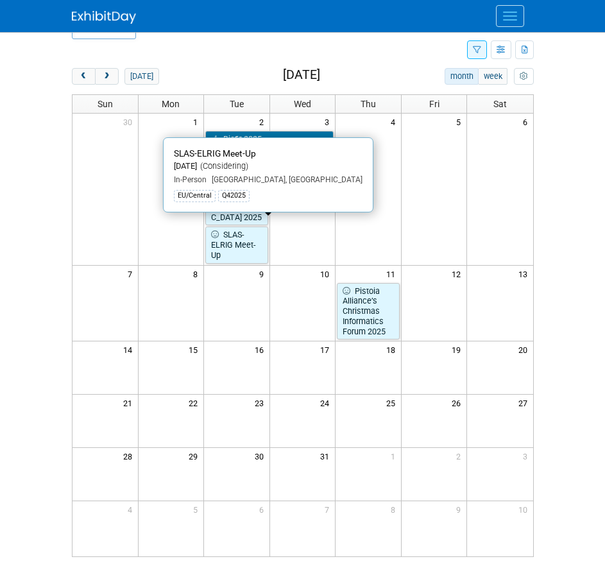
scroll to position [0, 0]
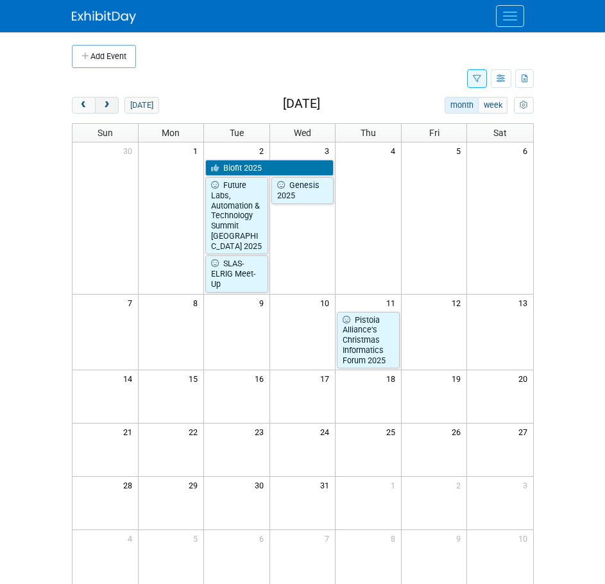
click at [106, 104] on span "next" at bounding box center [107, 105] width 10 height 8
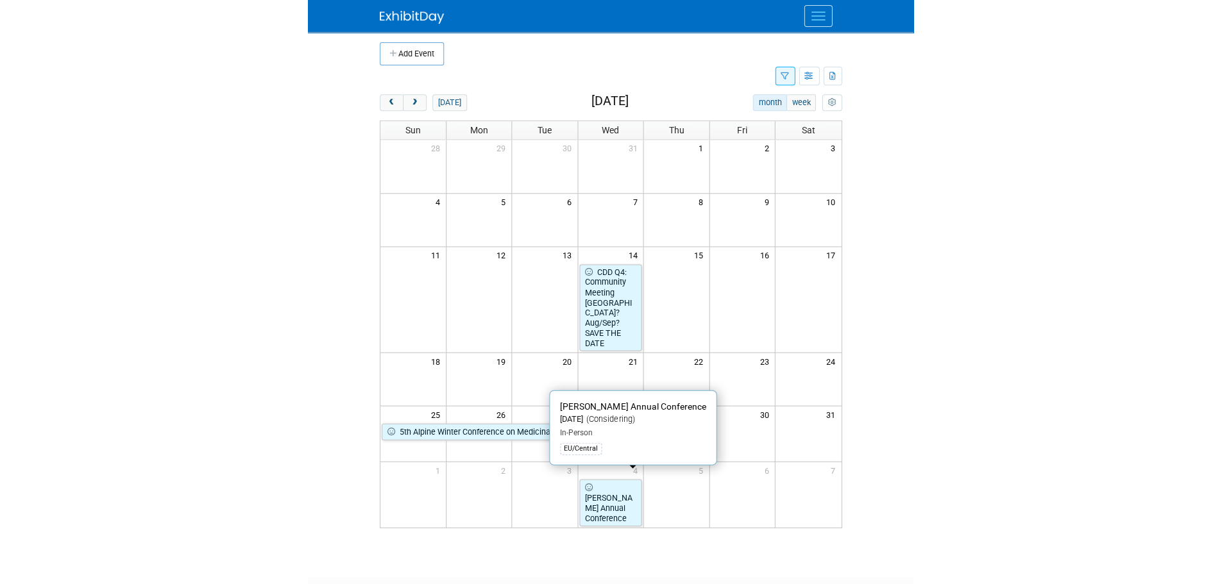
scroll to position [2, 0]
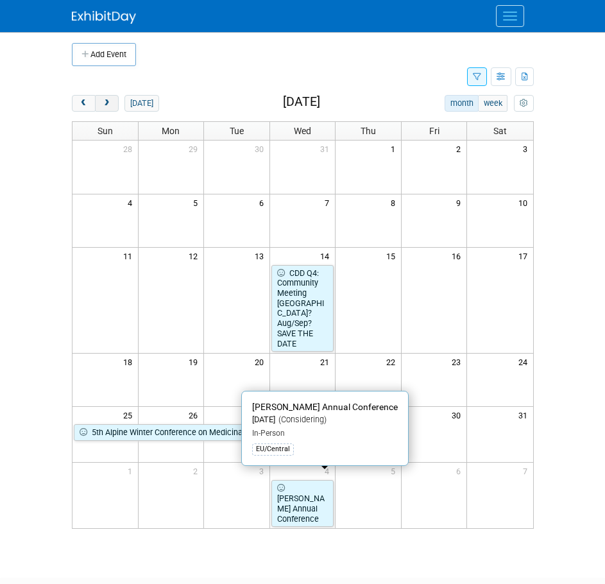
click at [108, 107] on span "next" at bounding box center [107, 103] width 10 height 8
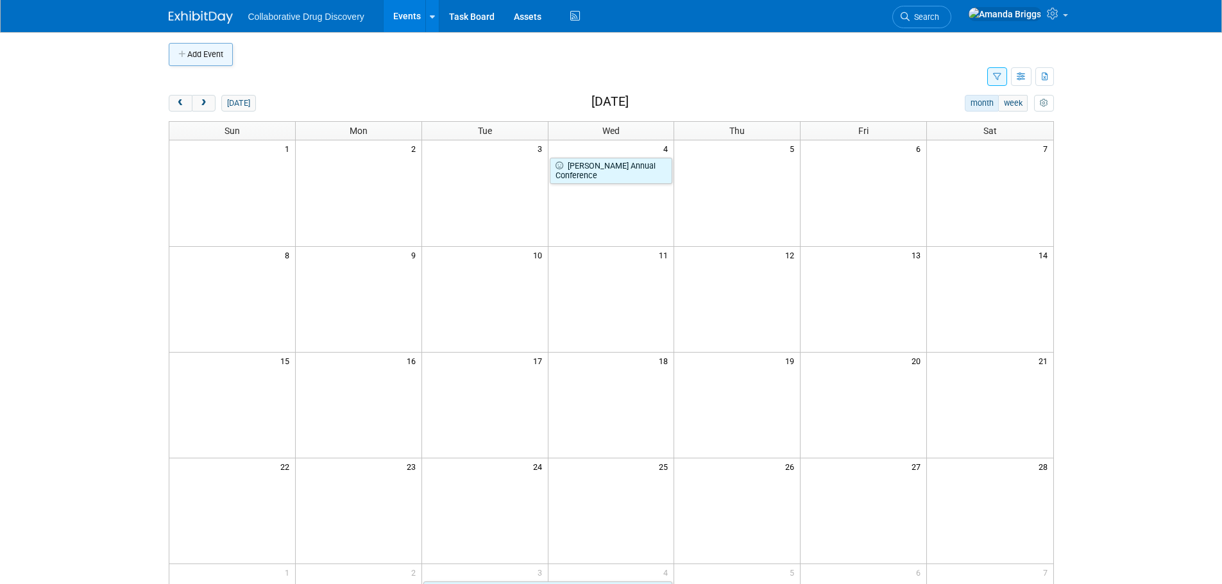
click at [219, 51] on button "Add Event" at bounding box center [201, 54] width 64 height 23
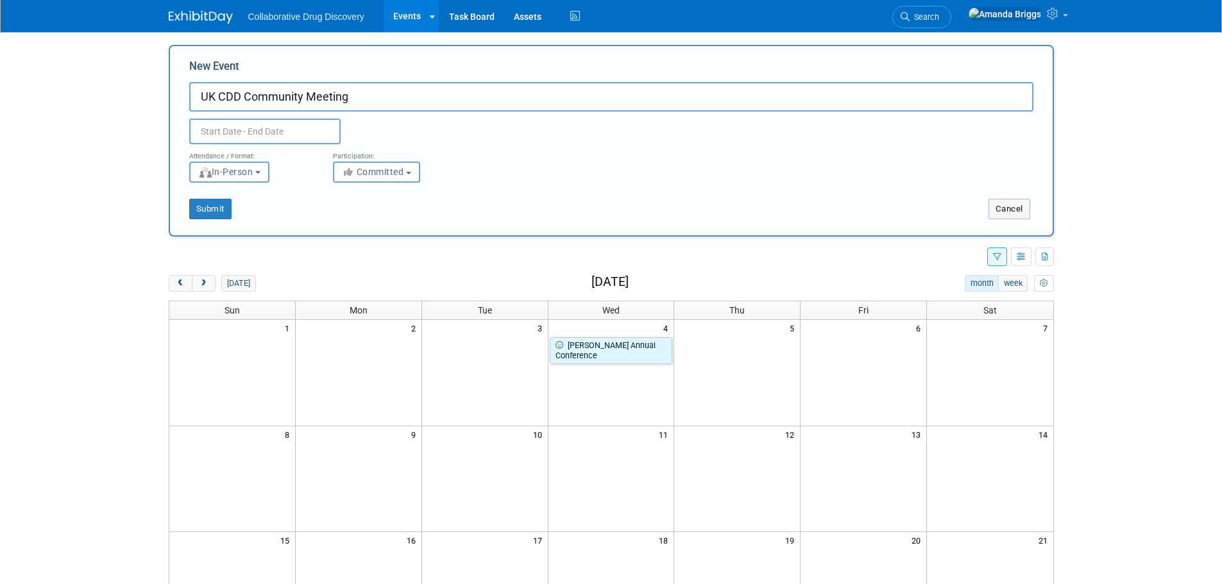
type input "UK CDD Community Meeting"
click at [284, 130] on input "text" at bounding box center [264, 132] width 151 height 26
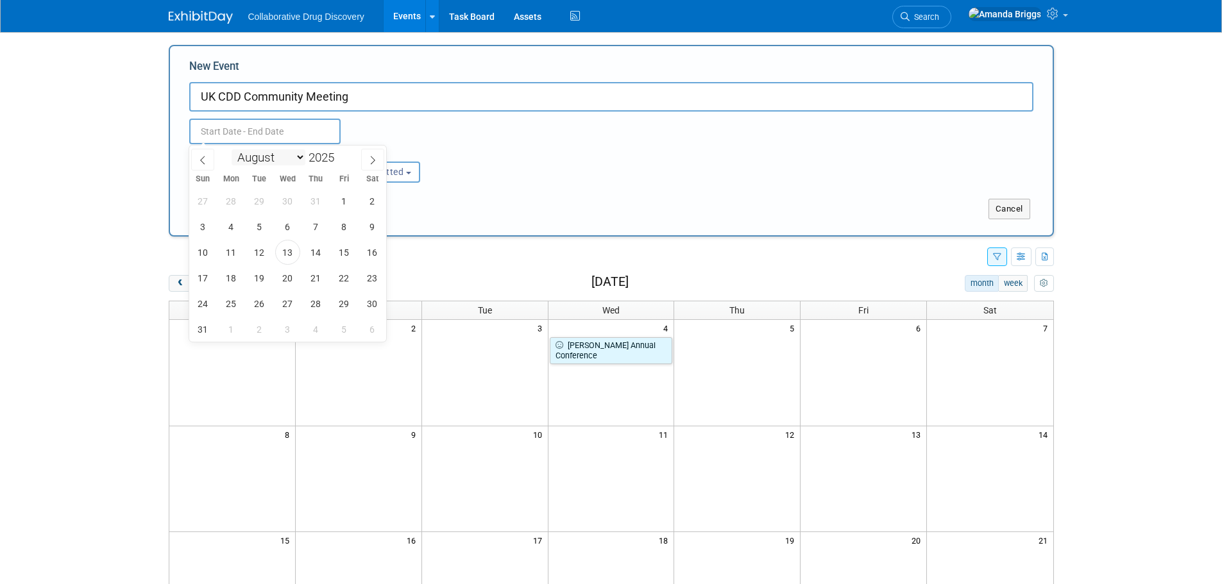
click at [301, 157] on select "January February March April May June July August September October November De…" at bounding box center [269, 157] width 74 height 16
select select "1"
click at [232, 149] on select "January February March April May June July August September October November De…" at bounding box center [269, 157] width 74 height 16
click at [344, 153] on span at bounding box center [339, 154] width 9 height 8
type input "2026"
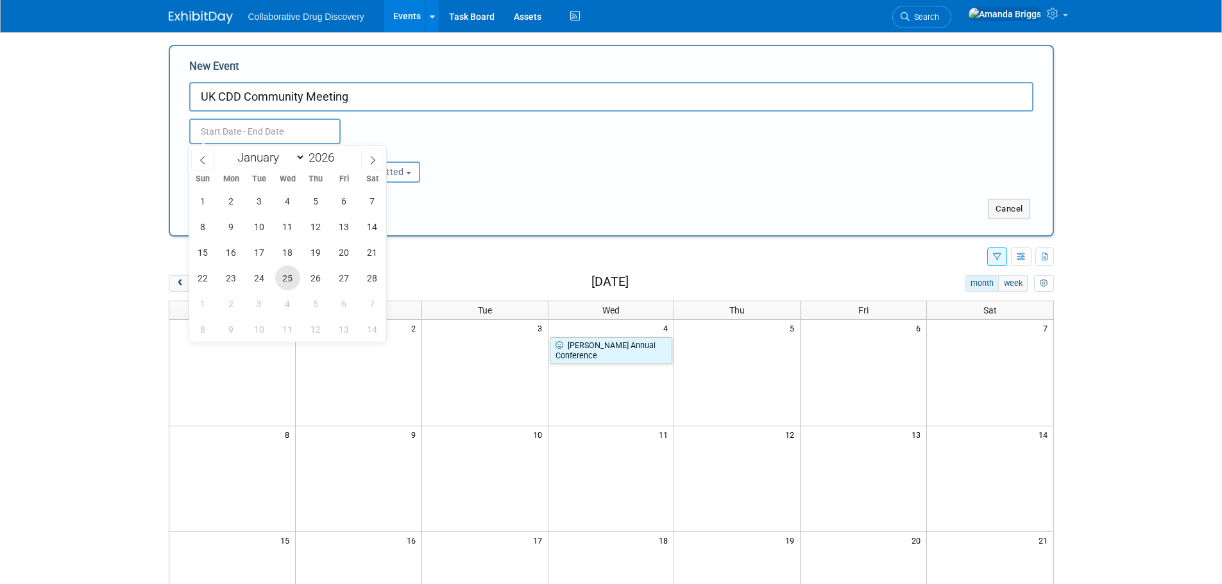
click at [289, 276] on span "25" at bounding box center [287, 278] width 25 height 25
click at [312, 276] on span "26" at bounding box center [315, 278] width 25 height 25
type input "[DATE] to [DATE]"
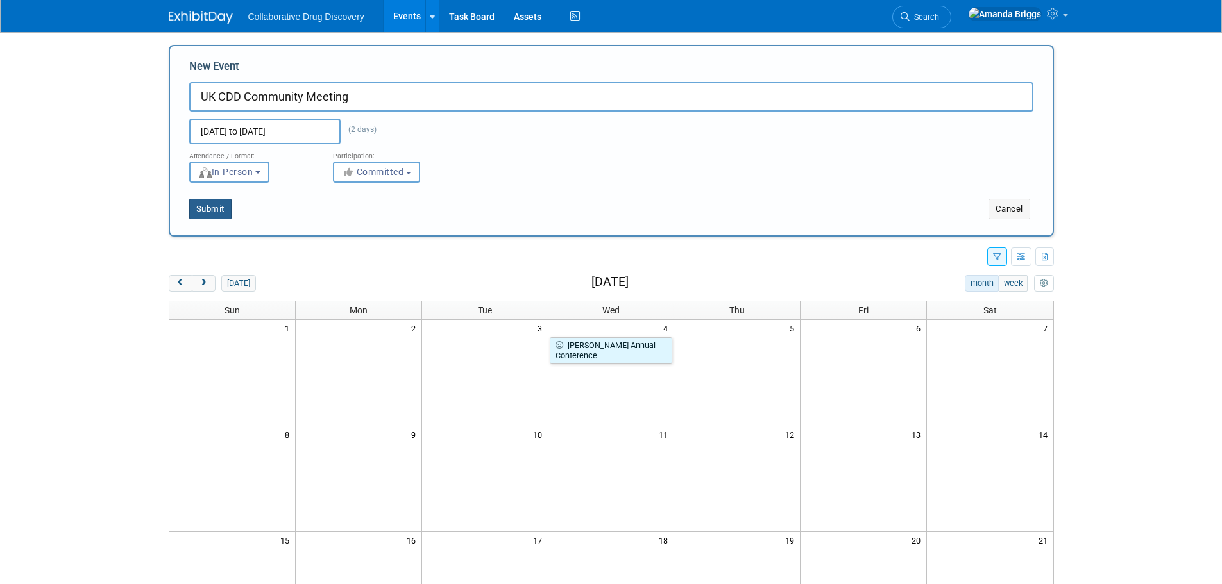
click at [212, 209] on button "Submit" at bounding box center [210, 209] width 42 height 21
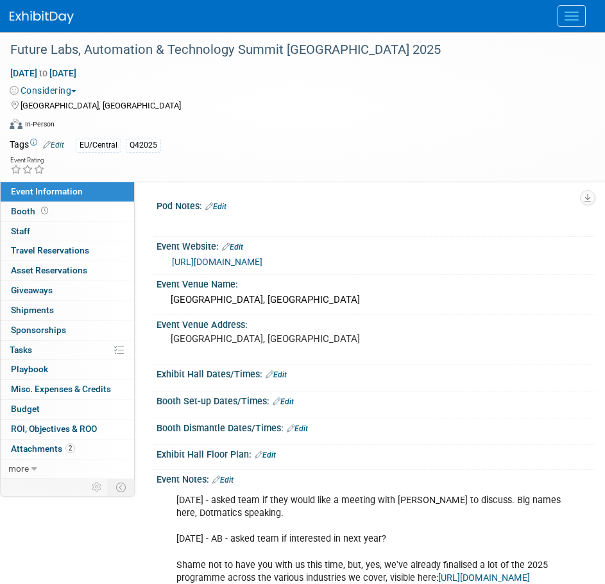
click at [262, 264] on link "[URL][DOMAIN_NAME]" at bounding box center [217, 262] width 90 height 10
click at [44, 346] on link "0% Tasks 0%" at bounding box center [67, 350] width 133 height 19
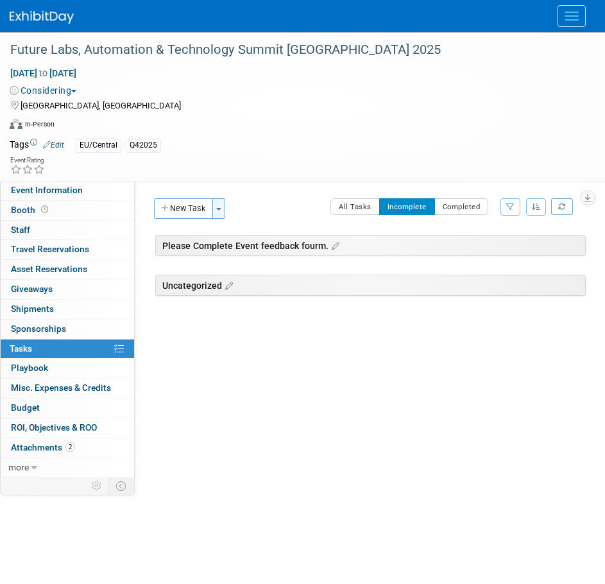
click at [221, 208] on span "button" at bounding box center [218, 209] width 5 height 3
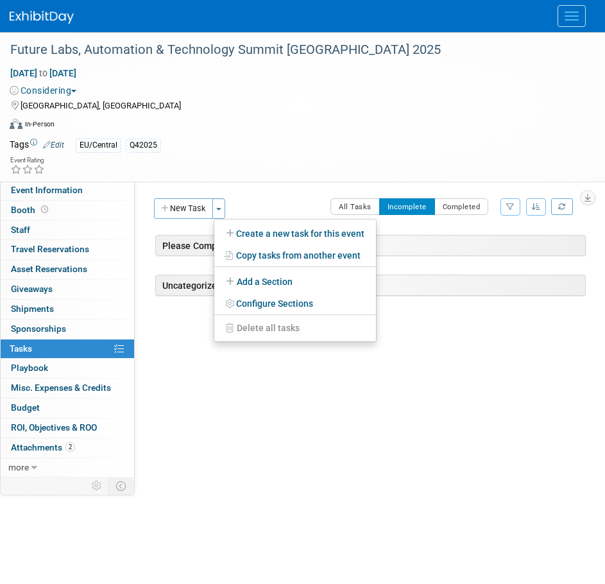
click at [279, 234] on link "Create a new task for this event" at bounding box center [295, 234] width 162 height 22
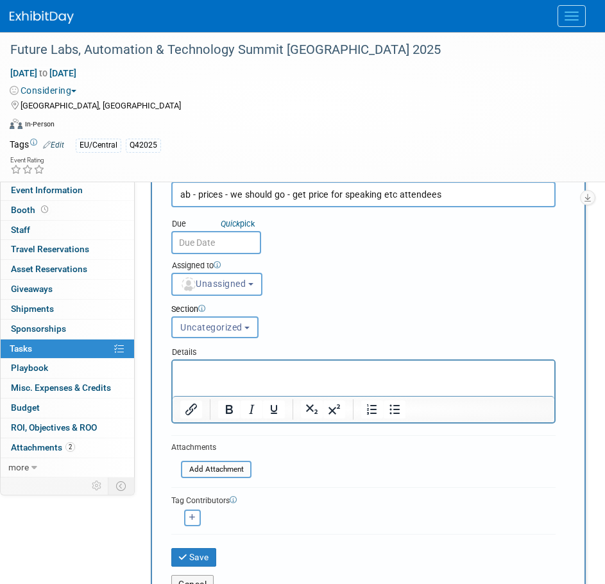
scroll to position [64, 0]
type input "ab - prices - we should go - get price for speaking etc attendees"
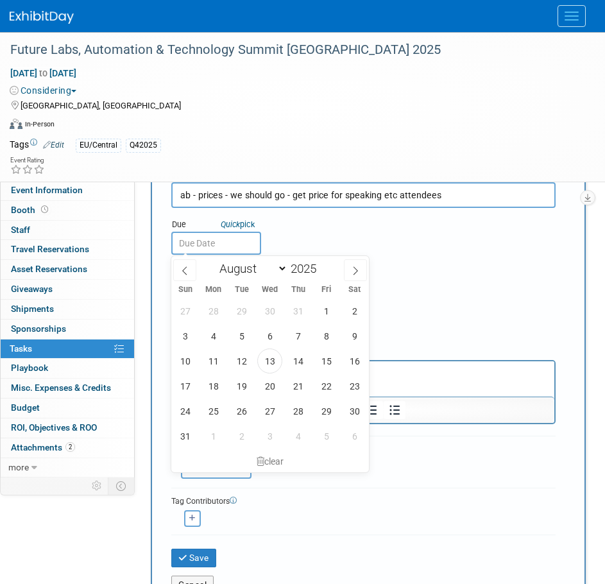
click at [247, 244] on input "text" at bounding box center [216, 243] width 90 height 23
click at [296, 352] on span "14" at bounding box center [297, 360] width 25 height 25
type input "[DATE]"
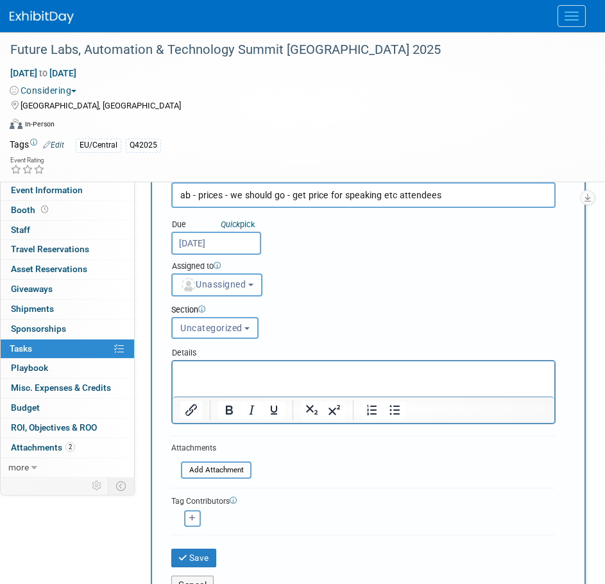
click at [246, 285] on span "Unassigned" at bounding box center [212, 284] width 65 height 10
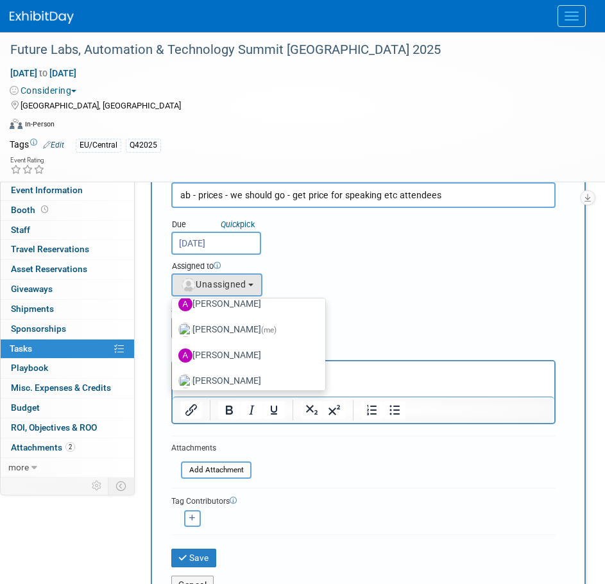
click at [246, 336] on label "[PERSON_NAME] (me)" at bounding box center [245, 329] width 134 height 21
click at [174, 332] on input "[PERSON_NAME] (me)" at bounding box center [170, 328] width 8 height 8
select select "4dc6ee5a-3bf3-4911-8755-bdd992a3ce9c"
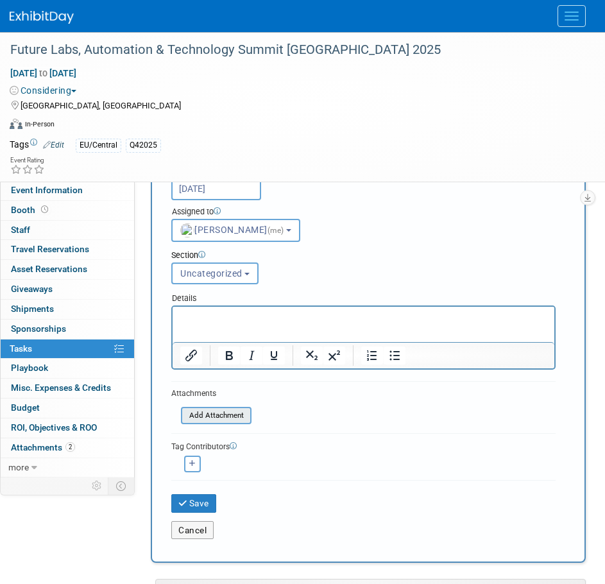
scroll to position [192, 0]
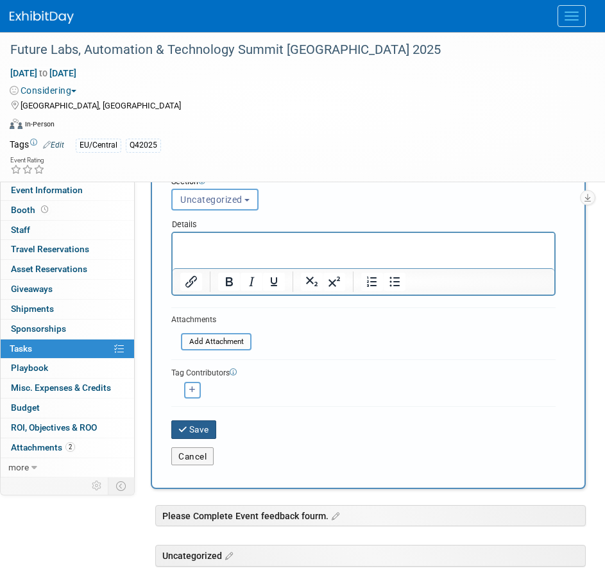
click at [196, 428] on button "Save" at bounding box center [193, 429] width 45 height 18
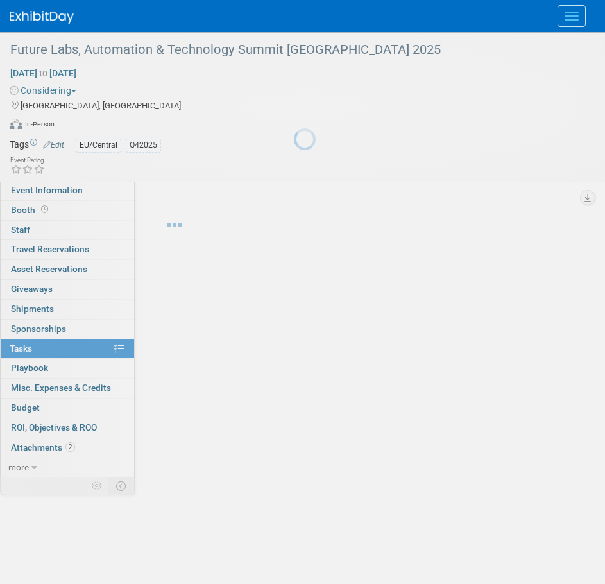
scroll to position [0, 0]
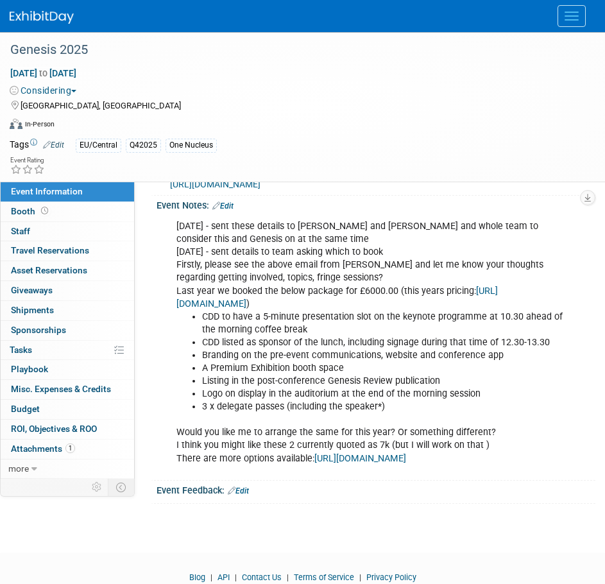
scroll to position [257, 0]
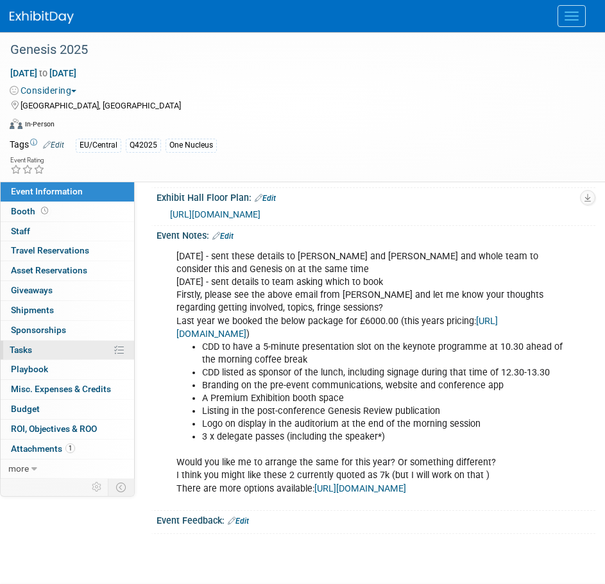
click at [23, 355] on link "0% Tasks 0%" at bounding box center [67, 350] width 133 height 19
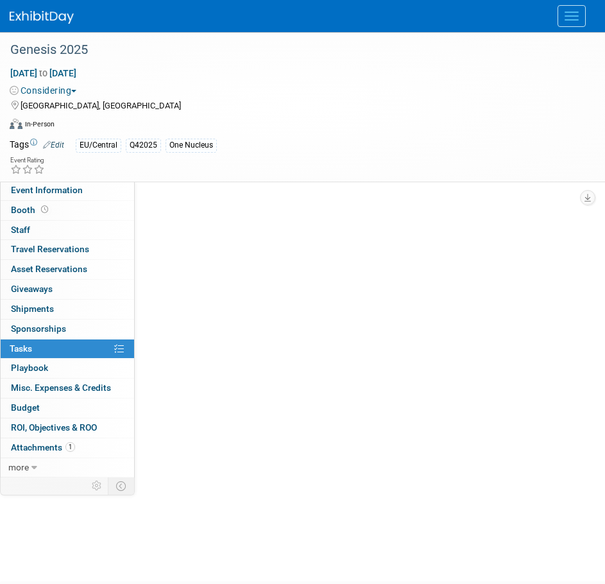
scroll to position [0, 0]
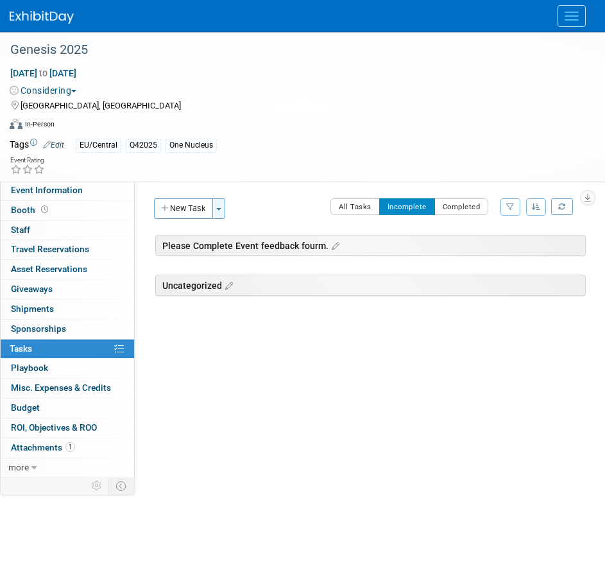
click at [221, 209] on span "button" at bounding box center [218, 209] width 5 height 3
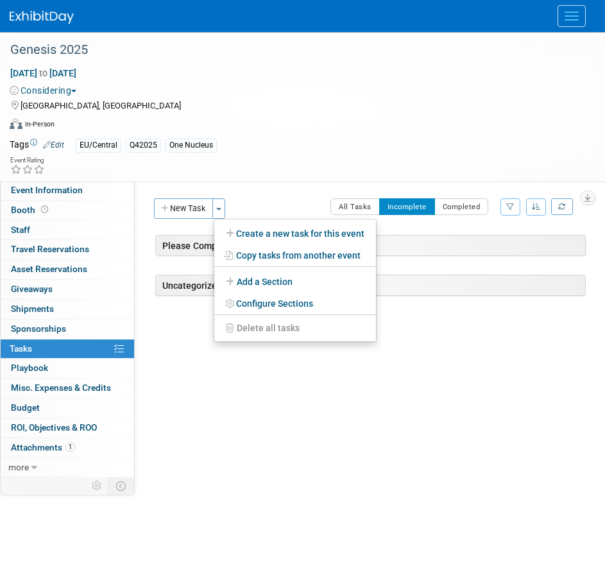
click at [276, 236] on link "Create a new task for this event" at bounding box center [295, 234] width 162 height 22
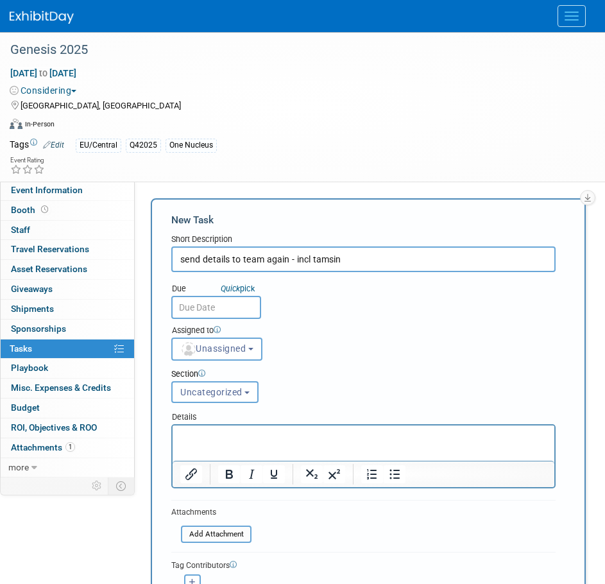
type input "send details to team again - incl tamsin"
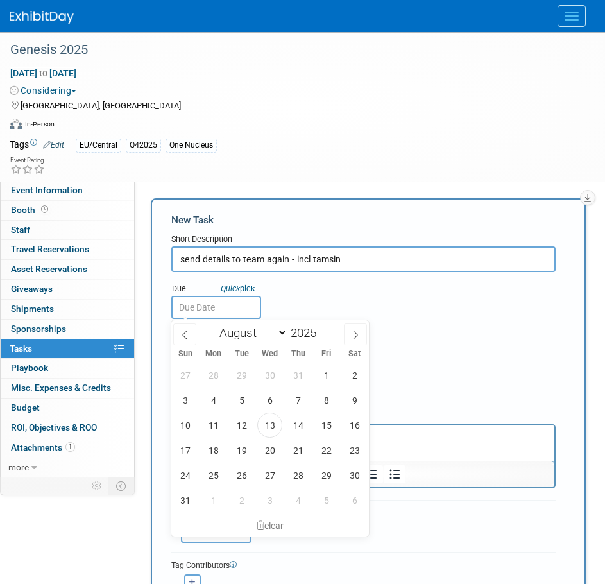
click at [239, 307] on input "text" at bounding box center [216, 307] width 90 height 23
click at [279, 423] on span "13" at bounding box center [269, 424] width 25 height 25
type input "Aug 13, 2025"
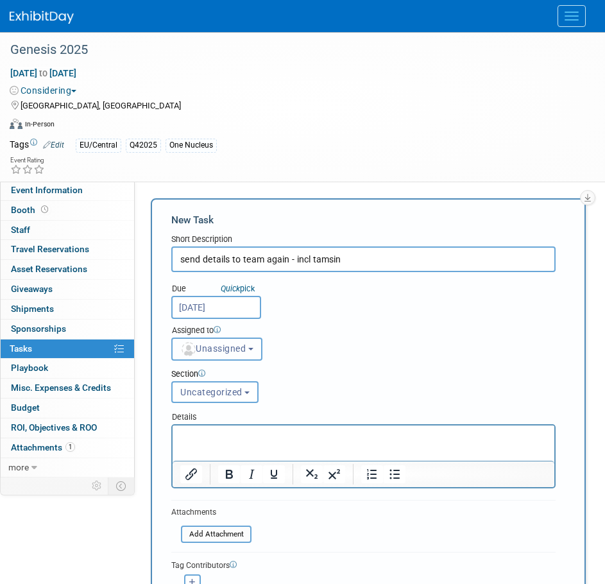
click at [262, 351] on button "Unassigned" at bounding box center [216, 348] width 91 height 23
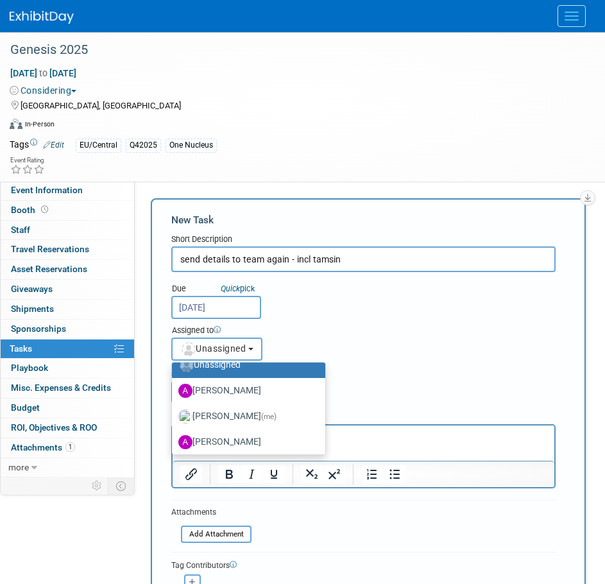
scroll to position [64, 0]
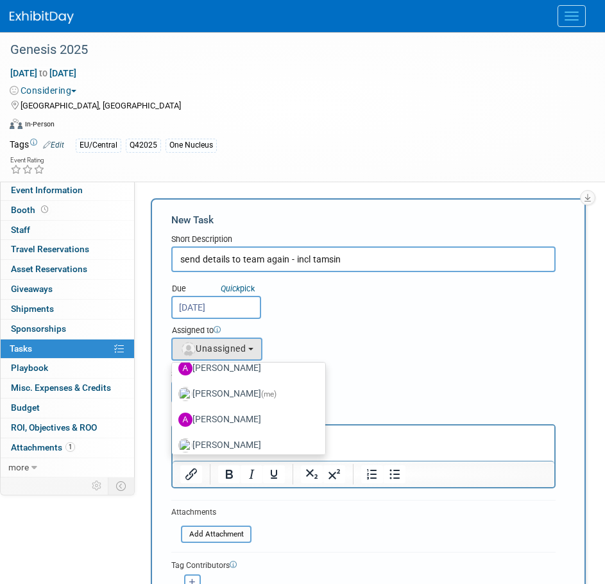
click at [261, 394] on span "(me)" at bounding box center [268, 393] width 15 height 9
click at [174, 394] on input "Amanda Briggs (me)" at bounding box center [170, 392] width 8 height 8
select select "4dc6ee5a-3bf3-4911-8755-bdd992a3ce9c"
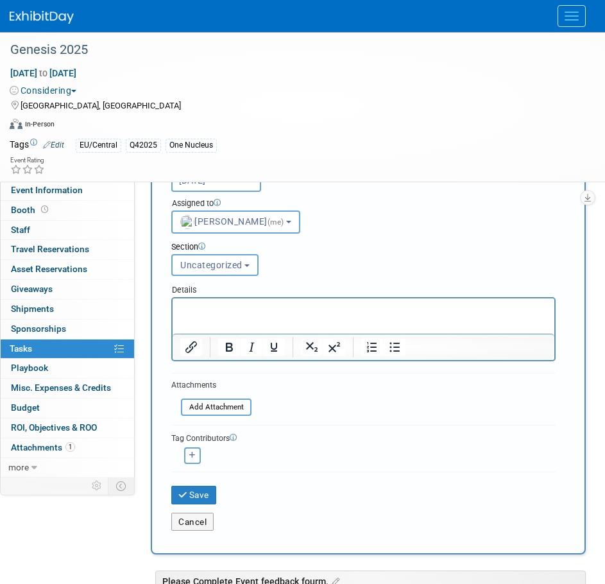
scroll to position [128, 0]
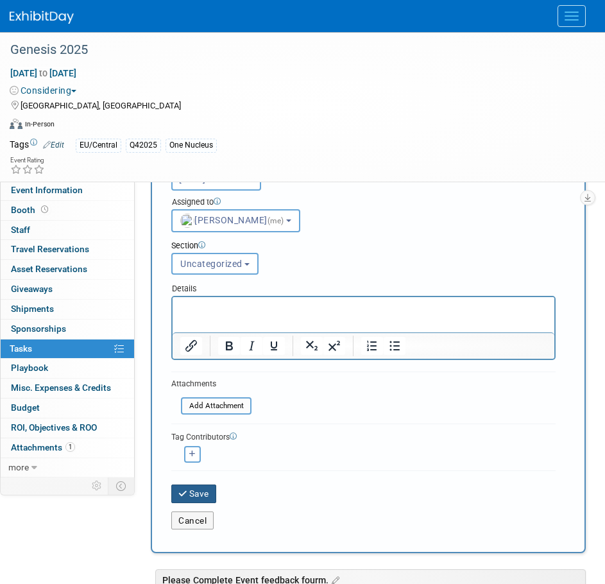
click at [191, 488] on button "Save" at bounding box center [193, 493] width 45 height 18
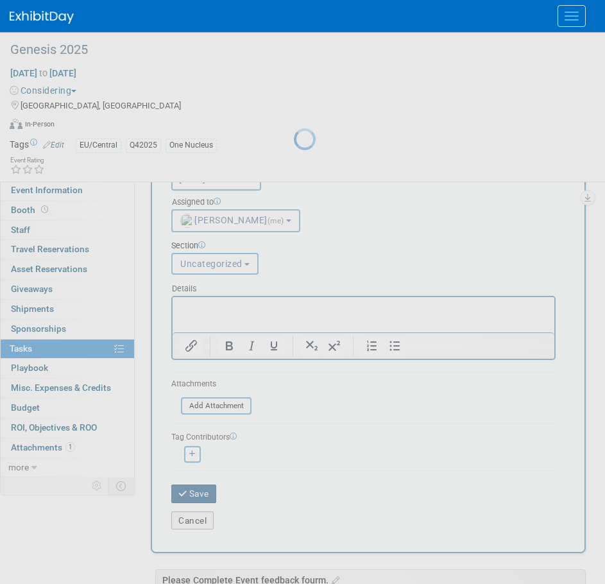
scroll to position [0, 0]
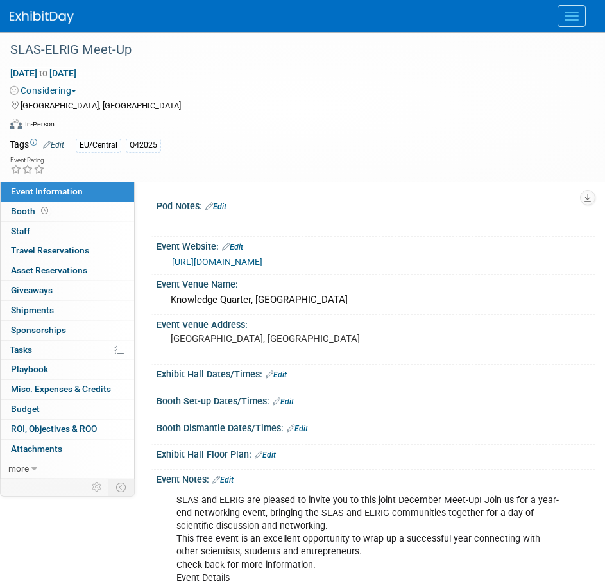
scroll to position [64, 0]
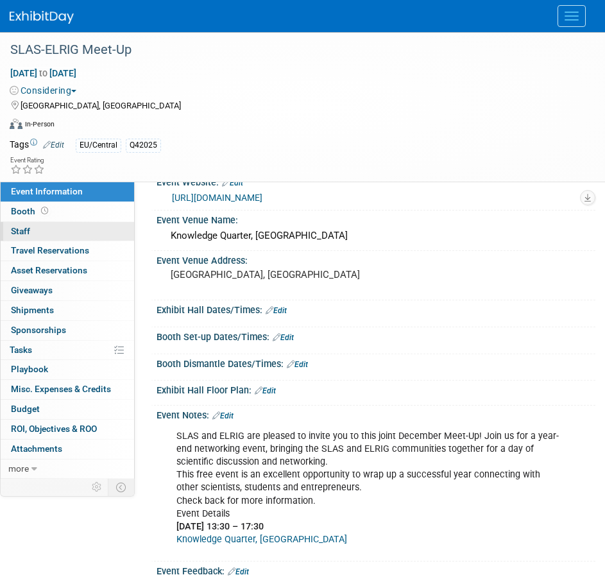
click at [18, 233] on span "Staff 0" at bounding box center [20, 231] width 19 height 10
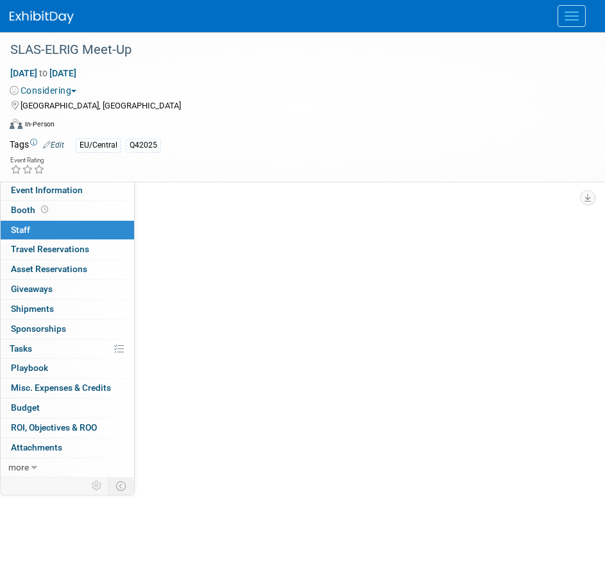
scroll to position [0, 0]
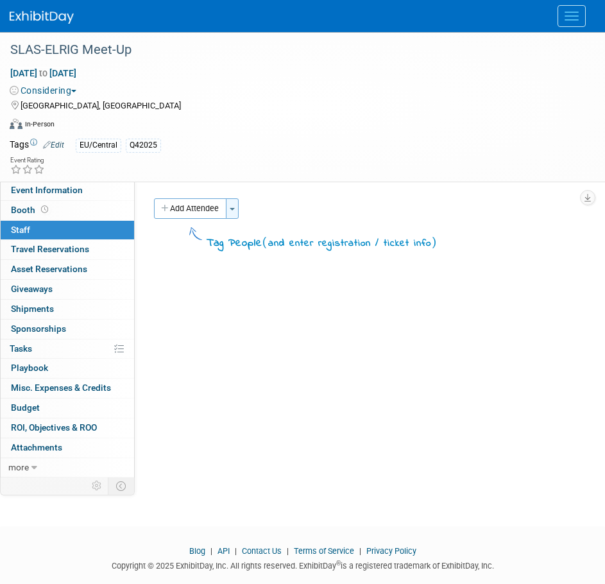
click at [233, 209] on span "button" at bounding box center [232, 209] width 5 height 3
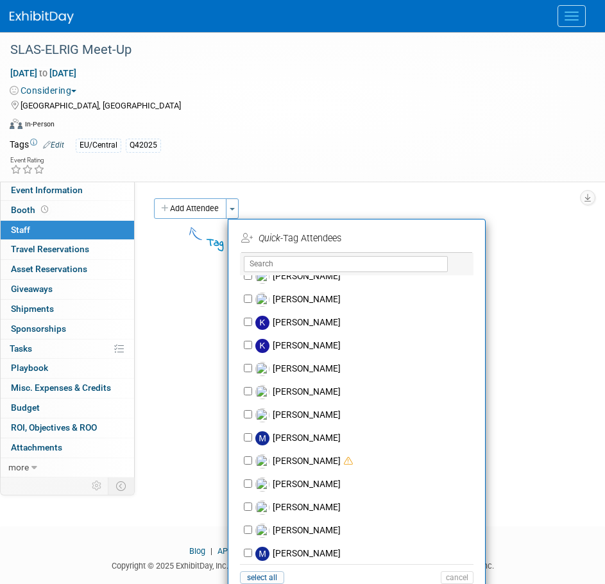
scroll to position [706, 0]
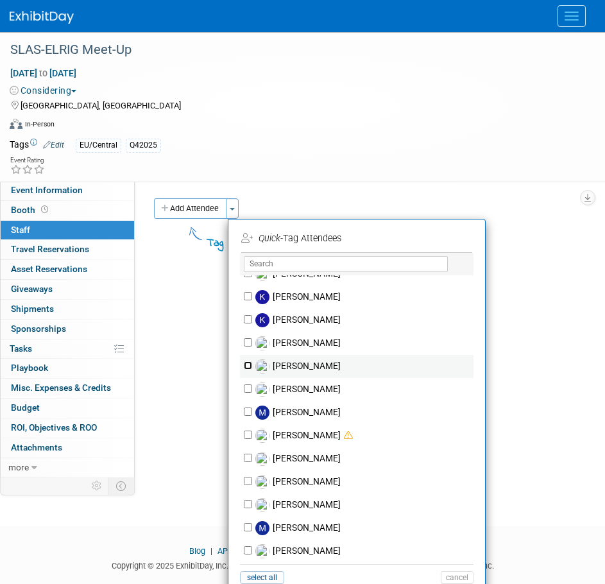
click at [247, 363] on input "[PERSON_NAME]" at bounding box center [248, 365] width 8 height 8
checkbox input "true"
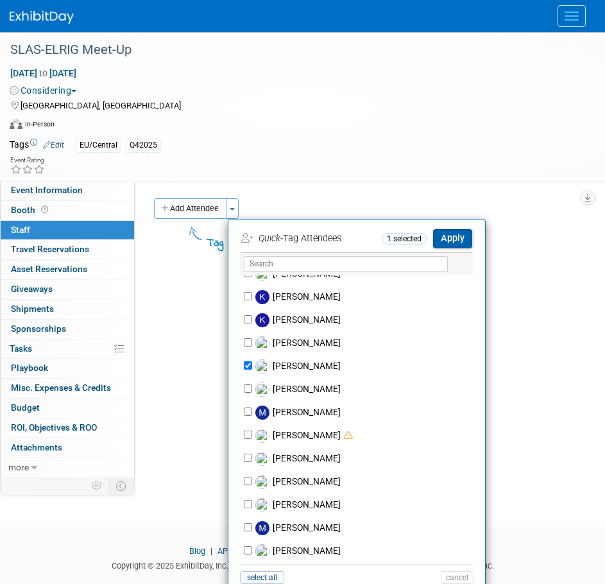
click at [452, 241] on button "Apply" at bounding box center [452, 238] width 39 height 19
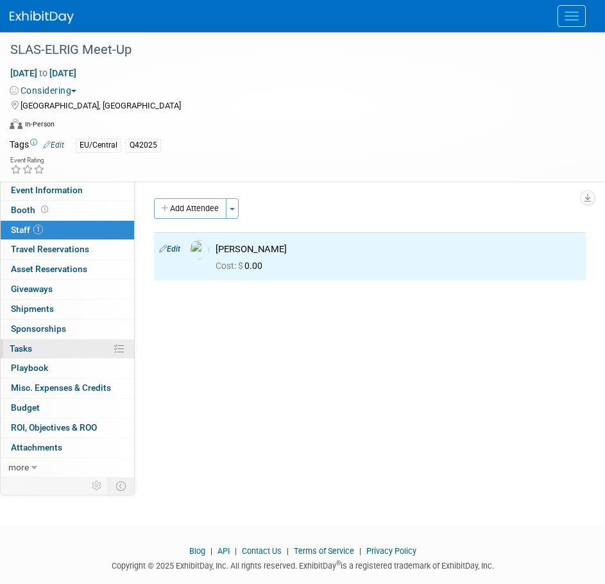
click at [29, 352] on span "Tasks 0%" at bounding box center [21, 348] width 22 height 10
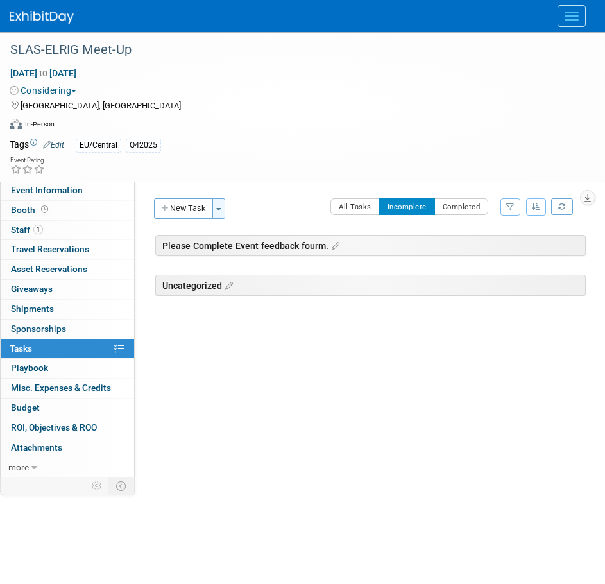
click at [219, 207] on button "Toggle Dropdown" at bounding box center [218, 208] width 13 height 21
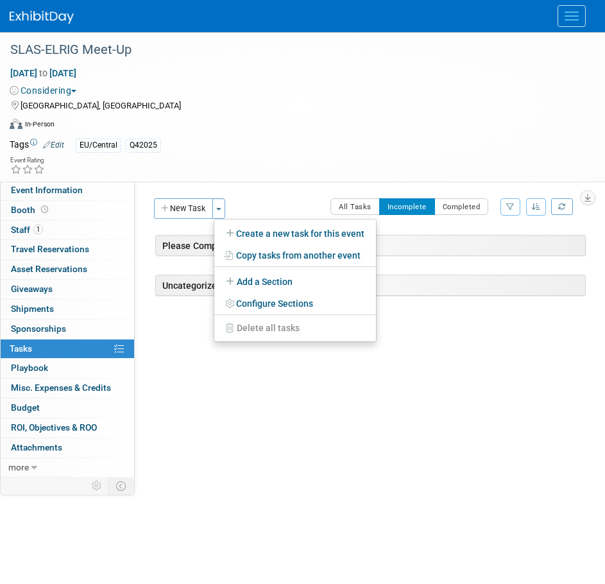
click at [264, 231] on link "Create a new task for this event" at bounding box center [295, 234] width 162 height 22
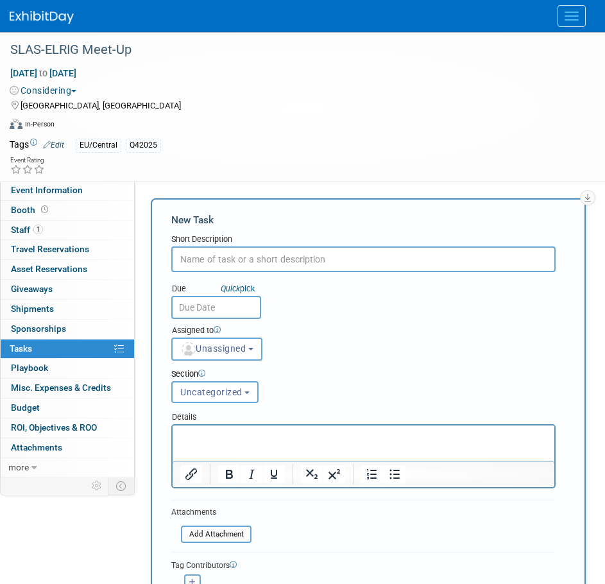
scroll to position [0, 0]
type input "K"
type input "[PERSON_NAME] - would you like to attend this?"
click at [226, 302] on input "text" at bounding box center [216, 307] width 90 height 23
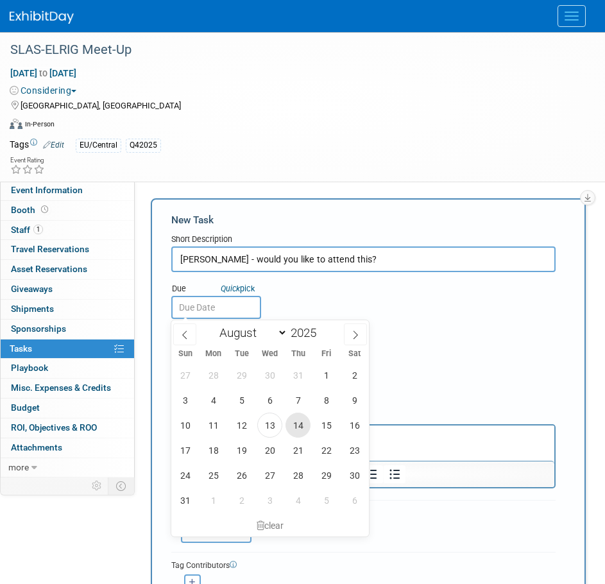
click at [293, 421] on span "14" at bounding box center [297, 424] width 25 height 25
type input "Aug 14, 2025"
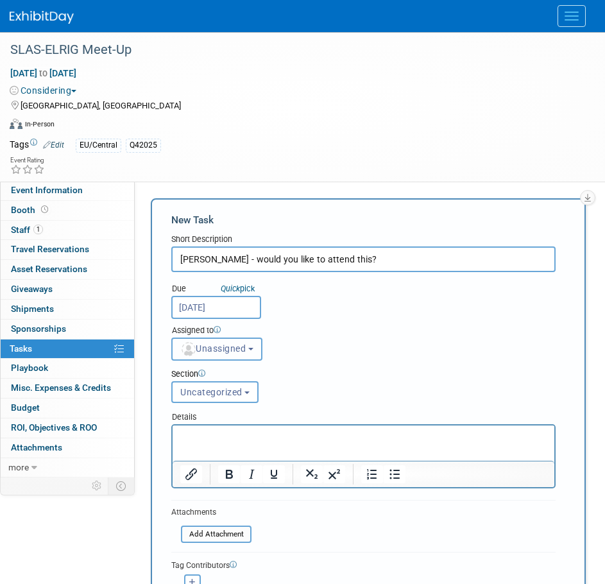
click at [253, 347] on button "Unassigned" at bounding box center [216, 348] width 91 height 23
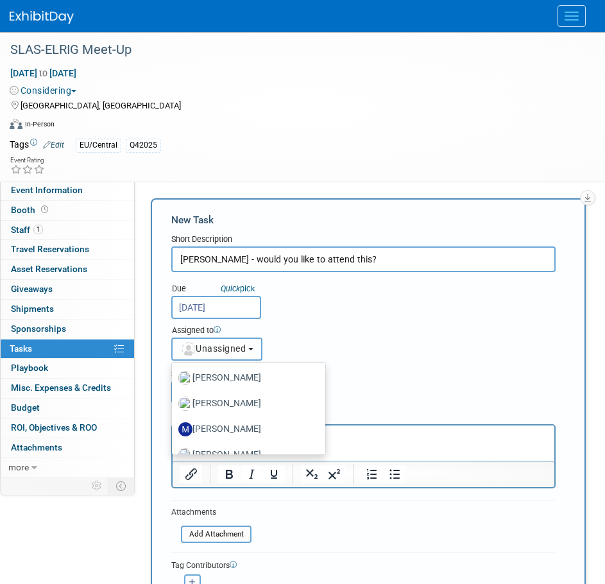
scroll to position [898, 0]
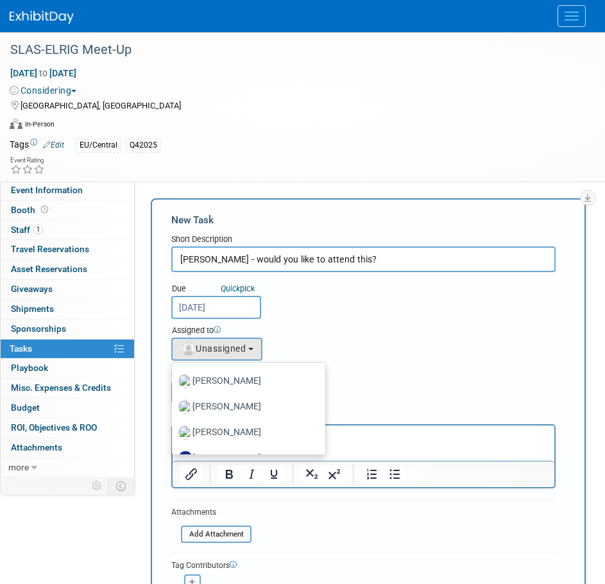
click at [255, 405] on label "[PERSON_NAME]" at bounding box center [245, 406] width 134 height 21
click at [174, 405] on input "[PERSON_NAME]" at bounding box center [170, 405] width 8 height 8
select select "8c9dd01d-2dad-4301-b4a0-7d7cbca24d31"
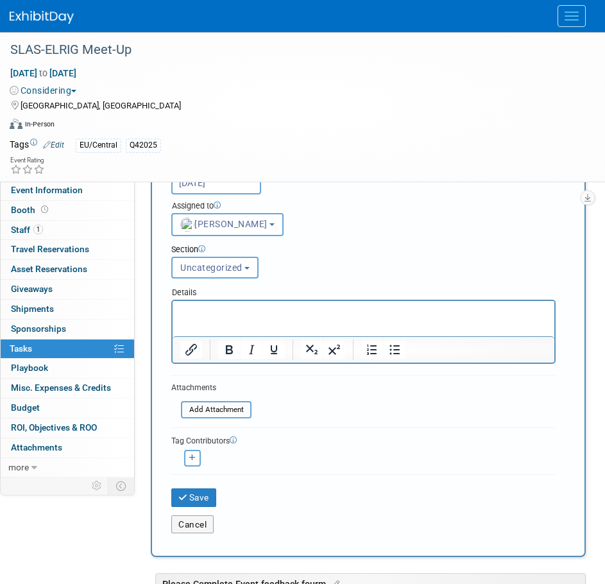
scroll to position [128, 0]
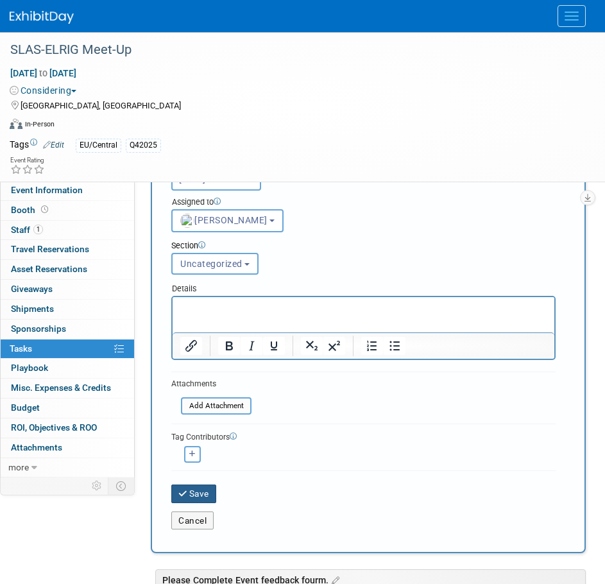
click at [203, 497] on button "Save" at bounding box center [193, 493] width 45 height 18
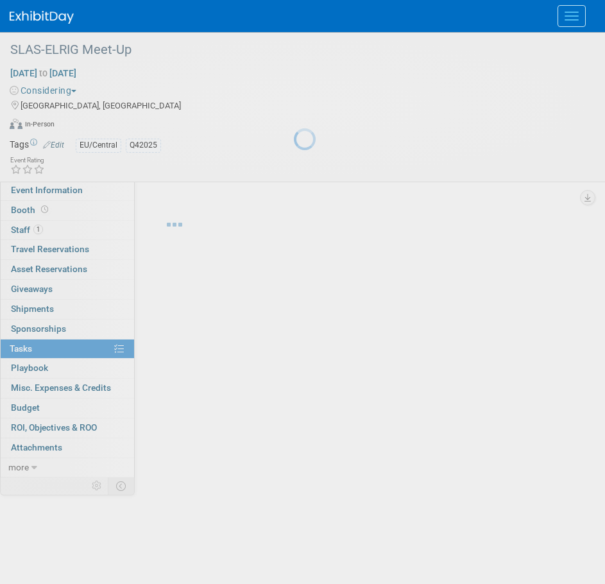
scroll to position [0, 0]
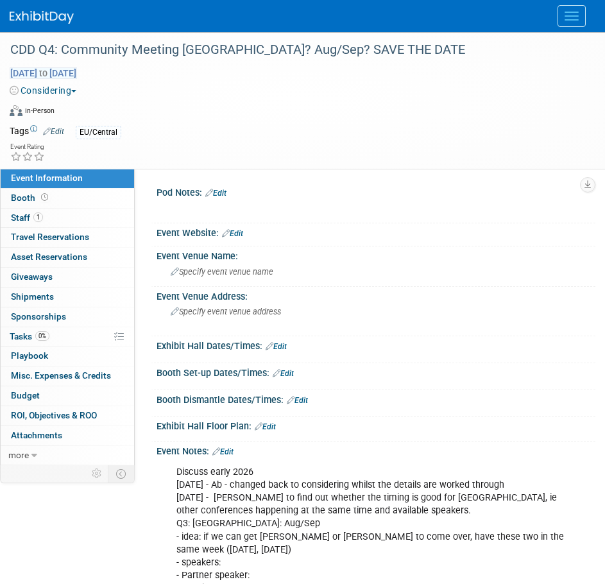
click at [77, 76] on span "[DATE] to [DATE]" at bounding box center [43, 73] width 67 height 12
type input "[DATE]"
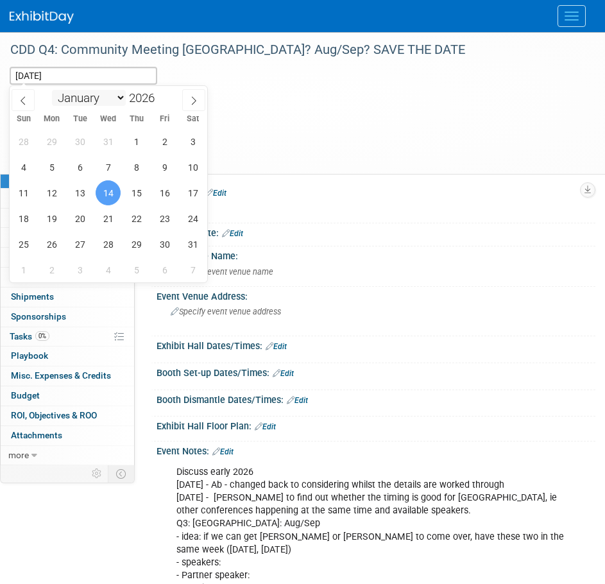
click at [115, 95] on select "January February March April May June July August September October November De…" at bounding box center [89, 98] width 74 height 16
select select "3"
click at [52, 90] on select "January February March April May June July August September October November De…" at bounding box center [89, 98] width 74 height 16
click at [110, 187] on span "15" at bounding box center [108, 192] width 25 height 25
type input "[DATE]"
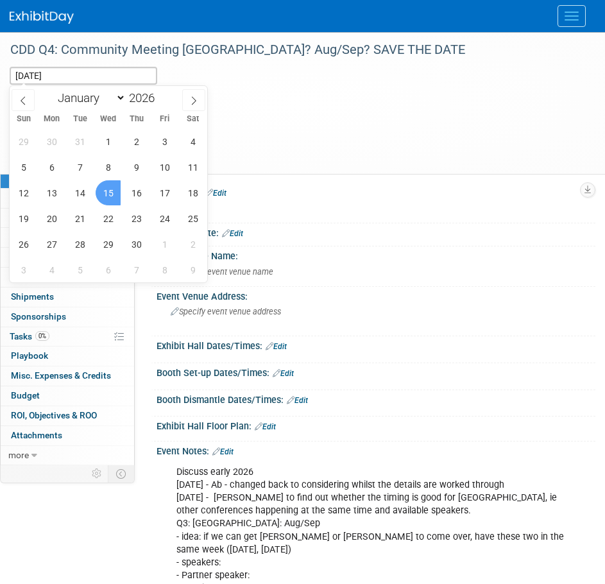
click at [115, 191] on span "15" at bounding box center [108, 192] width 25 height 25
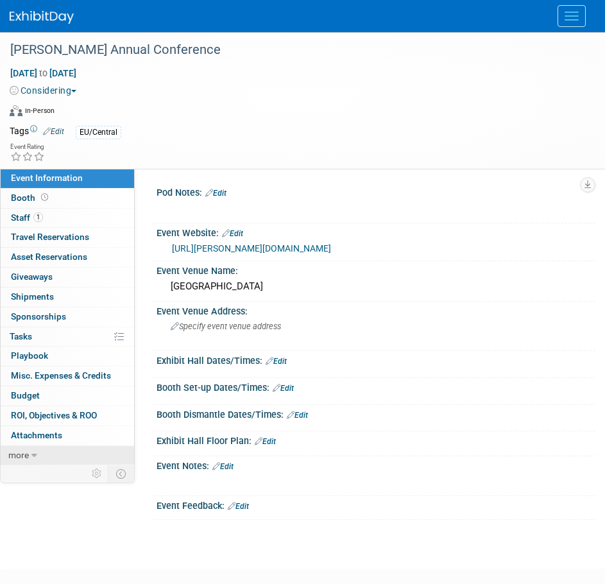
click at [35, 455] on icon at bounding box center [34, 455] width 6 height 9
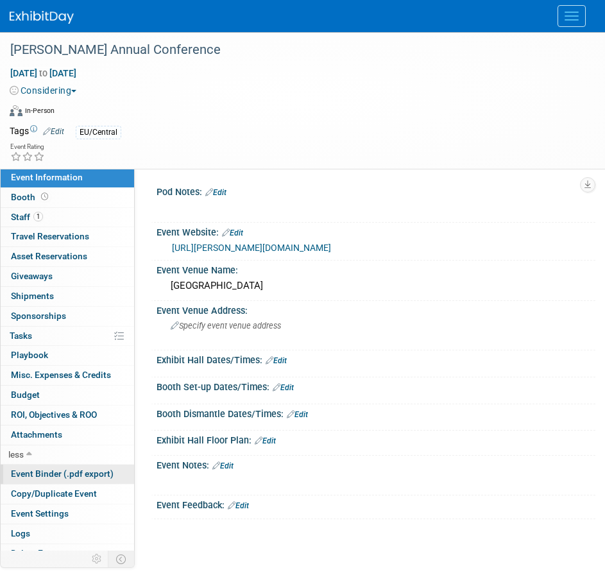
scroll to position [13, 0]
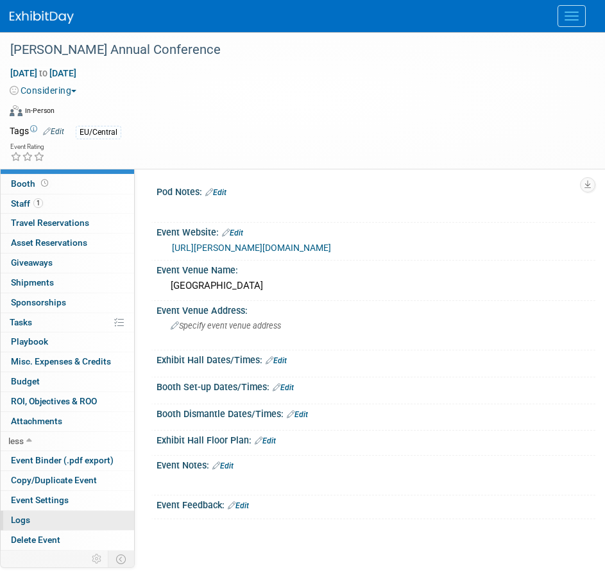
click at [35, 524] on link "Logs" at bounding box center [67, 520] width 133 height 19
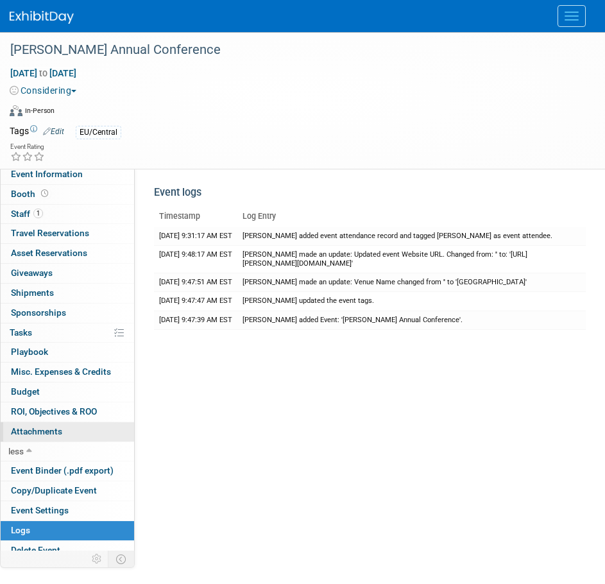
scroll to position [0, 0]
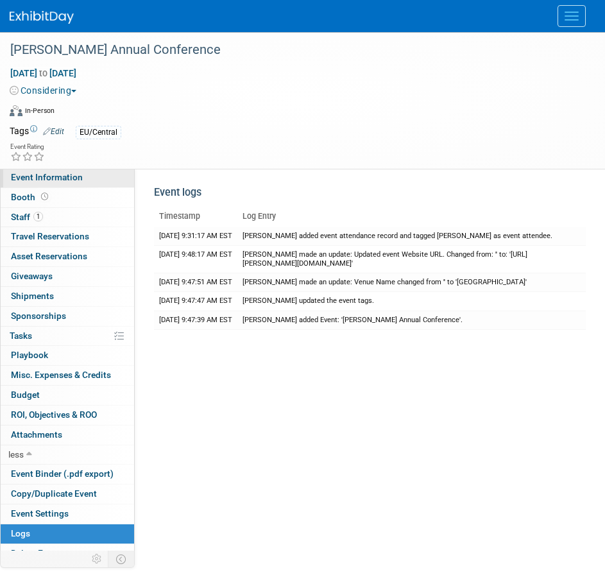
click at [40, 174] on span "Event Information" at bounding box center [47, 177] width 72 height 10
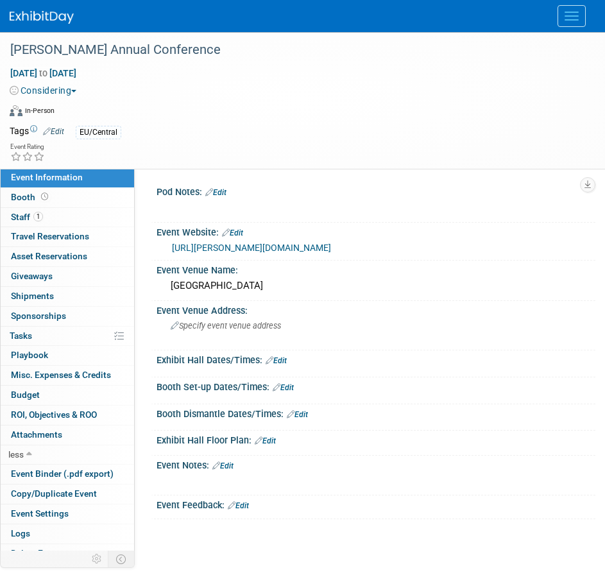
click at [231, 464] on link "Edit" at bounding box center [222, 465] width 21 height 9
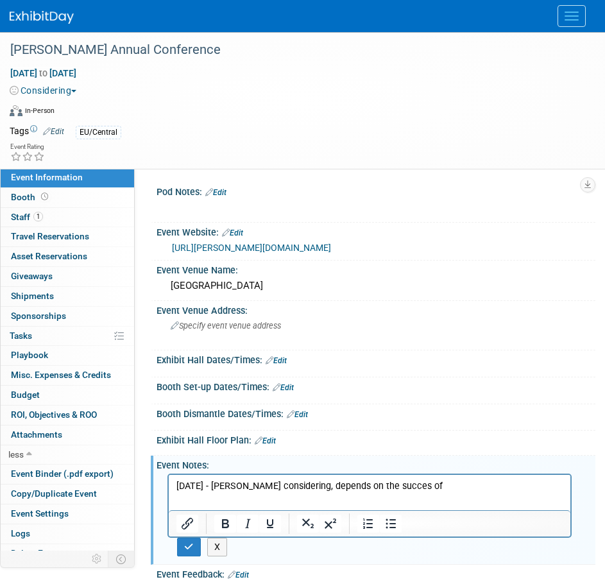
click at [409, 489] on p "13AUG2025 - Joanna considering, depends on the succes of" at bounding box center [369, 486] width 387 height 13
click at [437, 489] on p "13AUG2025 - Joanna considering, depends on the success of" at bounding box center [369, 486] width 387 height 13
click at [192, 547] on icon "button" at bounding box center [189, 546] width 10 height 9
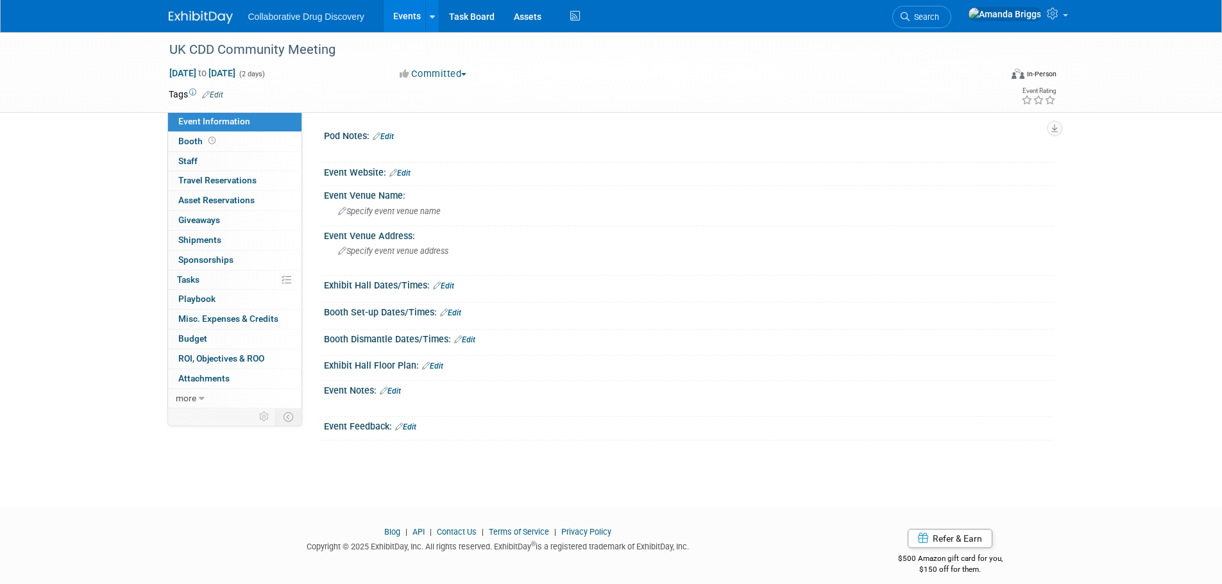
click at [408, 13] on link "Events" at bounding box center [407, 16] width 47 height 32
click at [213, 93] on link "Edit" at bounding box center [212, 94] width 21 height 9
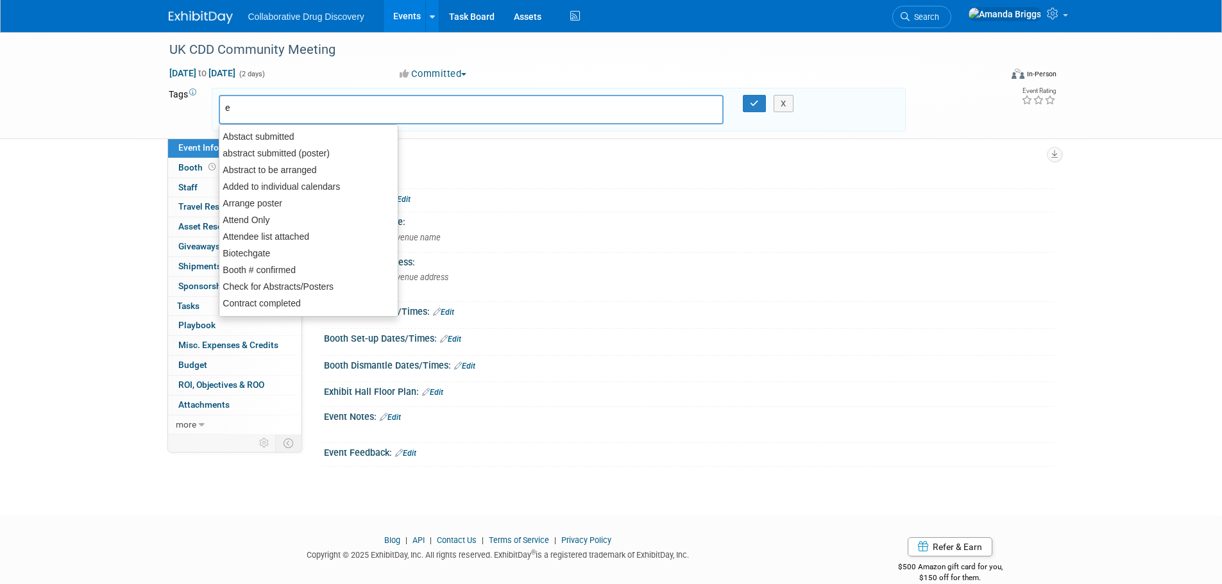
type input "eu"
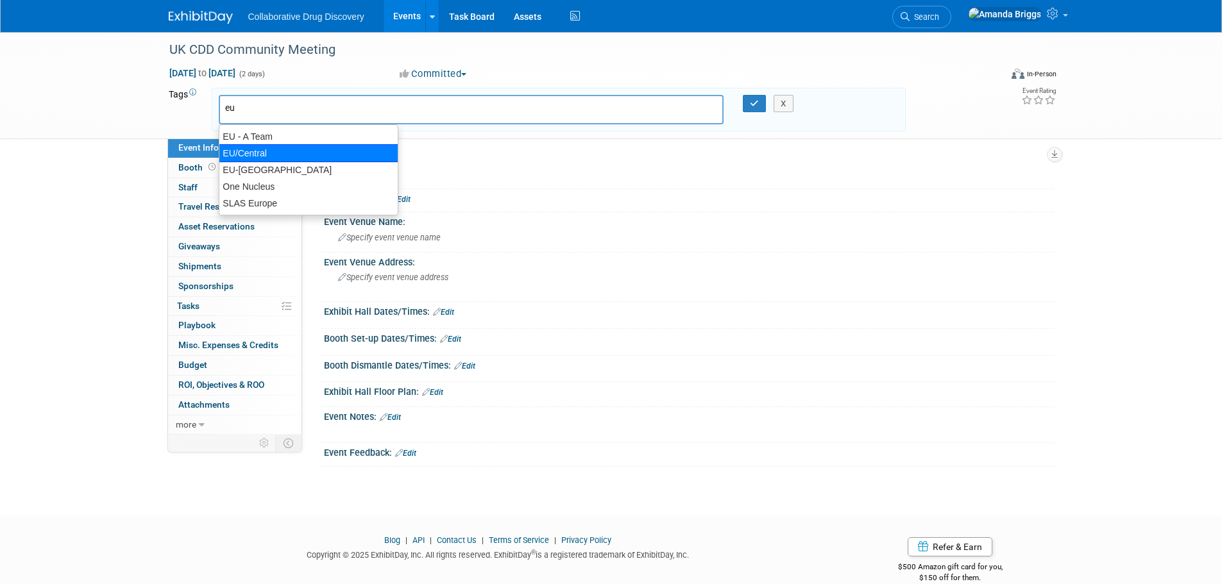
click at [262, 148] on div "EU/Central" at bounding box center [309, 153] width 180 height 18
type input "EU/Central"
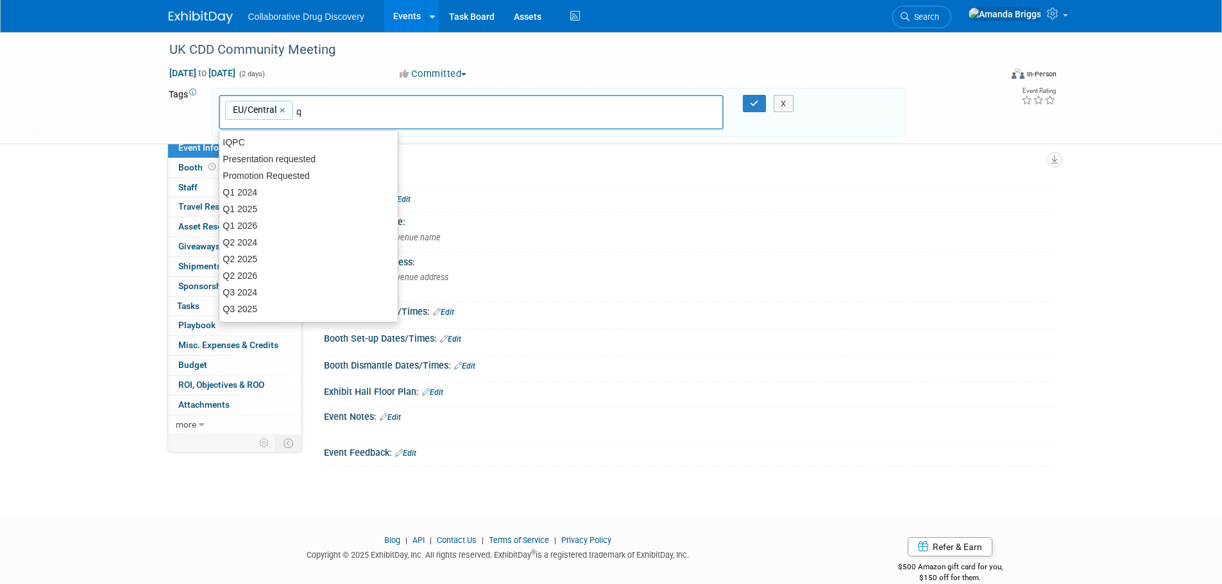
type input "q1"
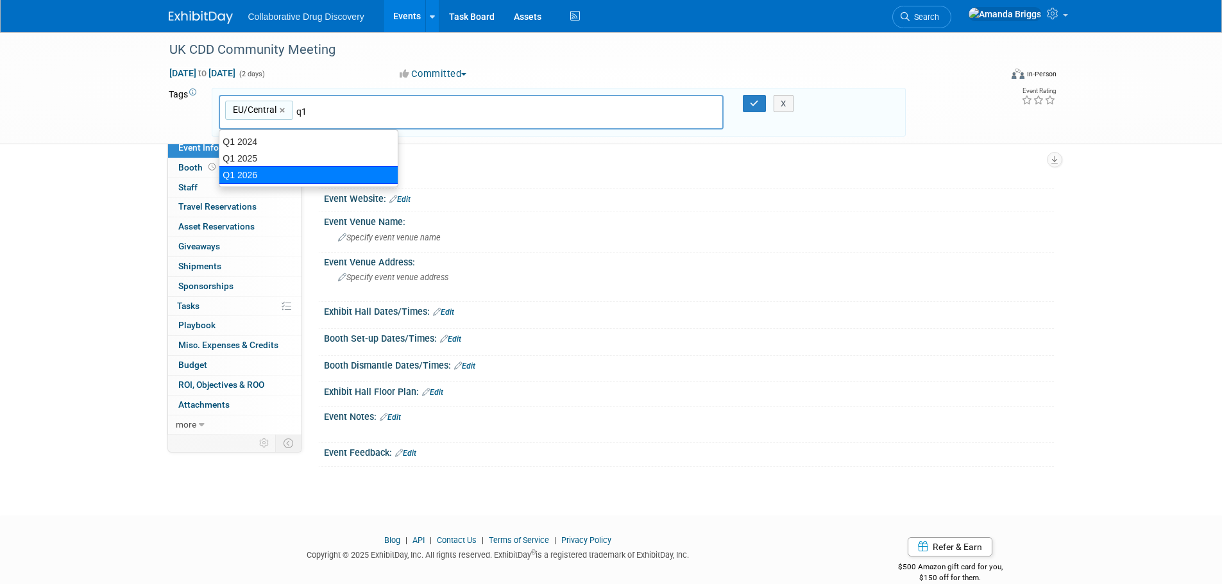
click at [287, 171] on div "Q1 2026" at bounding box center [309, 175] width 180 height 18
type input "EU/Central, Q1 2026"
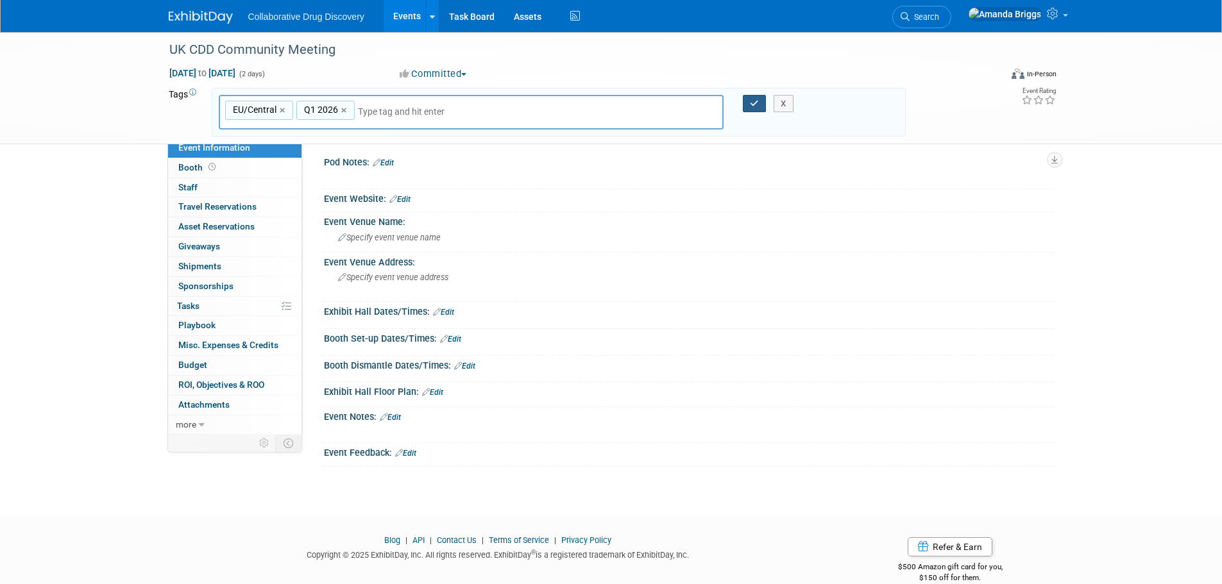
click at [751, 106] on icon "button" at bounding box center [754, 103] width 9 height 8
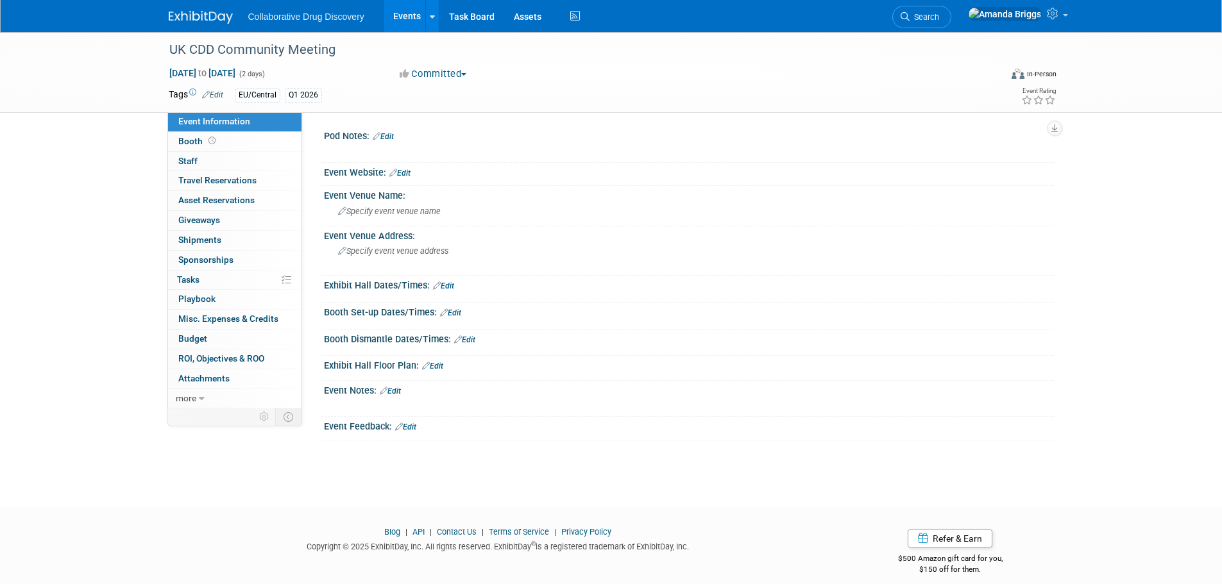
click at [402, 16] on link "Events" at bounding box center [407, 16] width 47 height 32
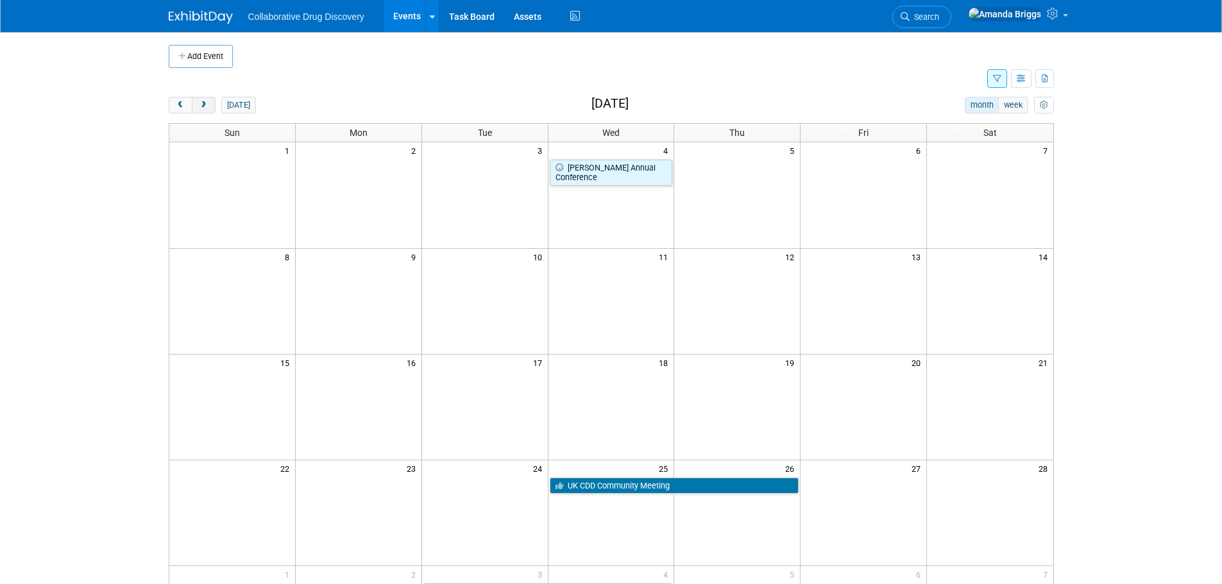
click at [205, 108] on span "next" at bounding box center [204, 105] width 10 height 8
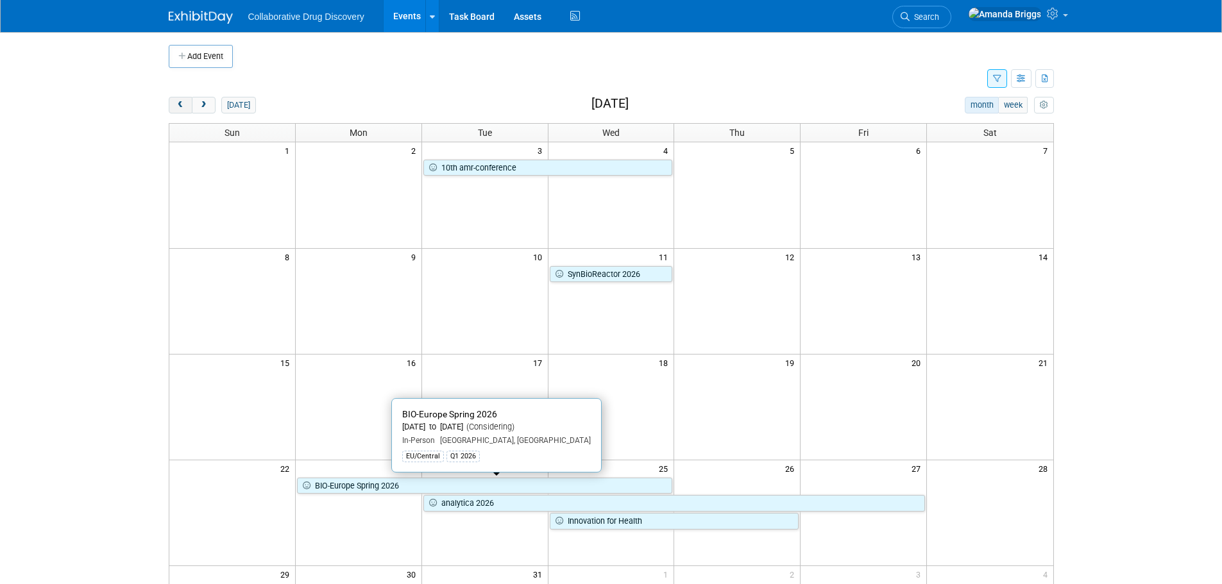
click at [184, 102] on span "prev" at bounding box center [181, 105] width 10 height 8
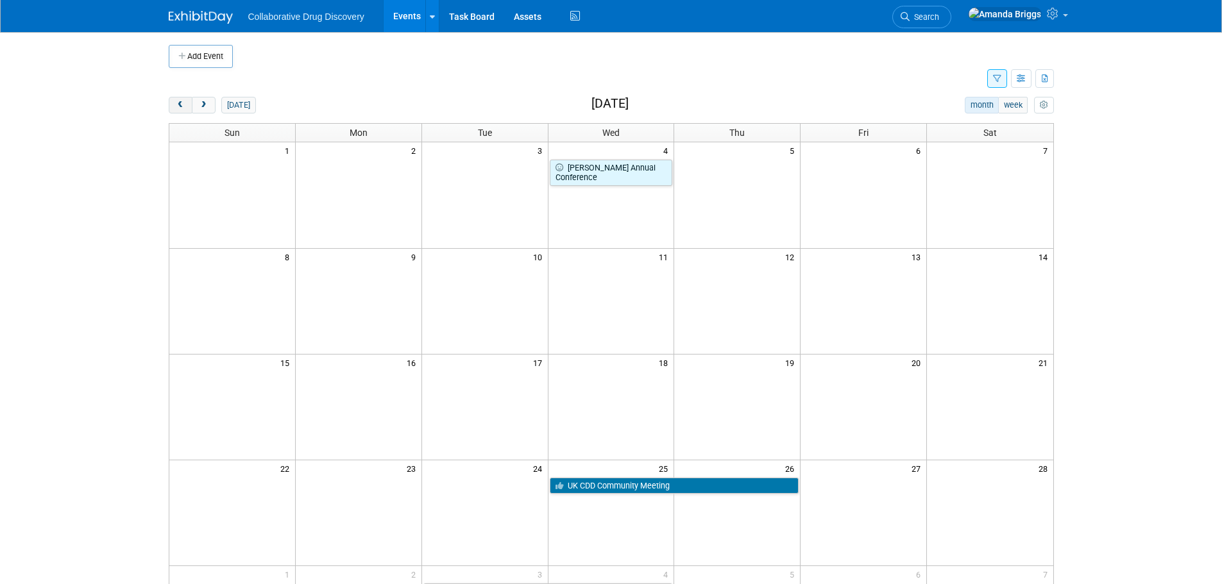
click at [184, 102] on span "prev" at bounding box center [181, 105] width 10 height 8
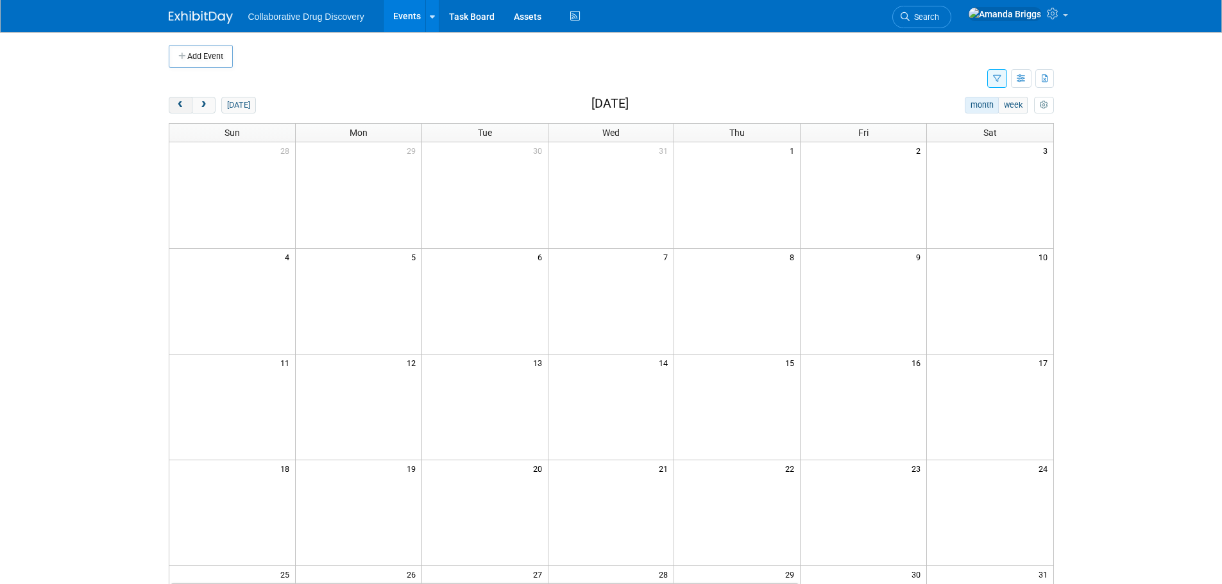
click at [184, 102] on span "prev" at bounding box center [181, 105] width 10 height 8
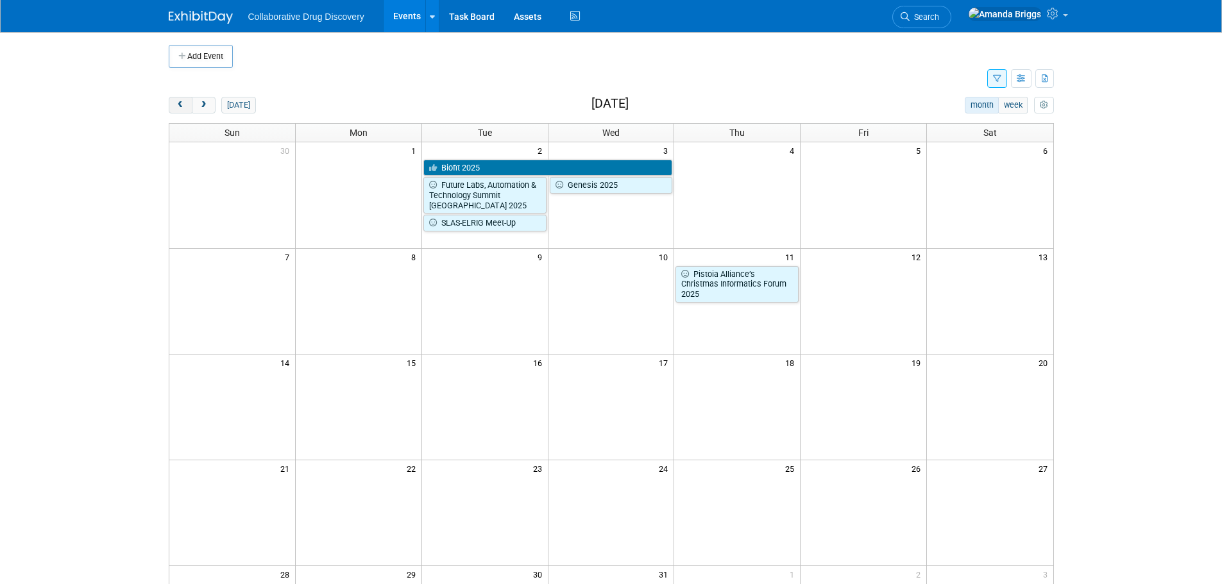
click at [184, 102] on span "prev" at bounding box center [181, 105] width 10 height 8
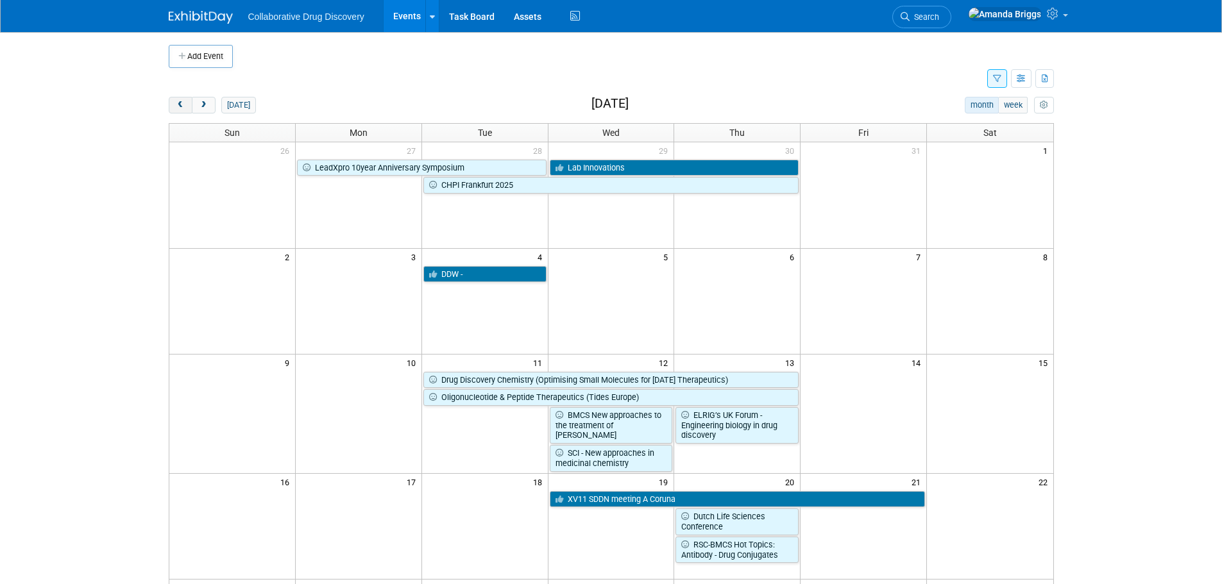
click at [184, 102] on span "prev" at bounding box center [181, 105] width 10 height 8
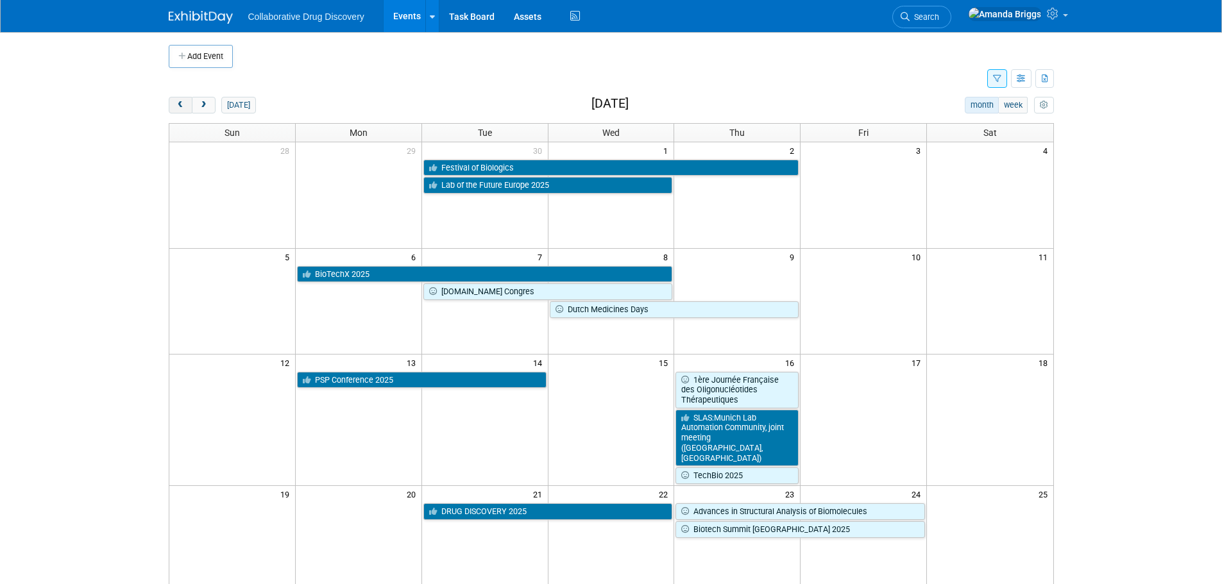
click at [184, 102] on span "prev" at bounding box center [181, 105] width 10 height 8
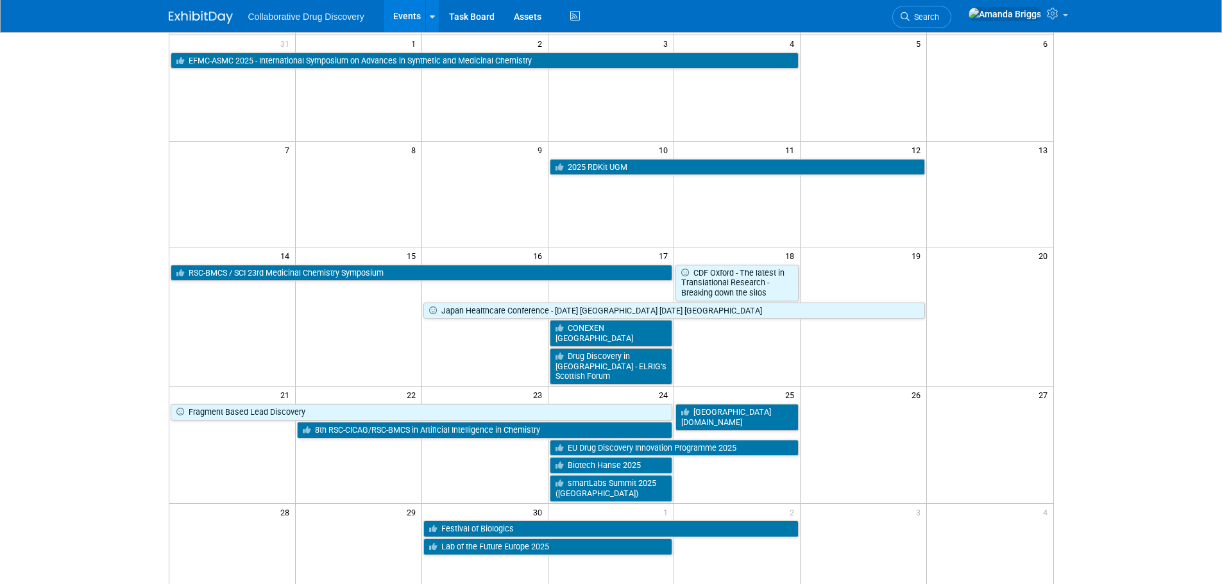
scroll to position [192, 0]
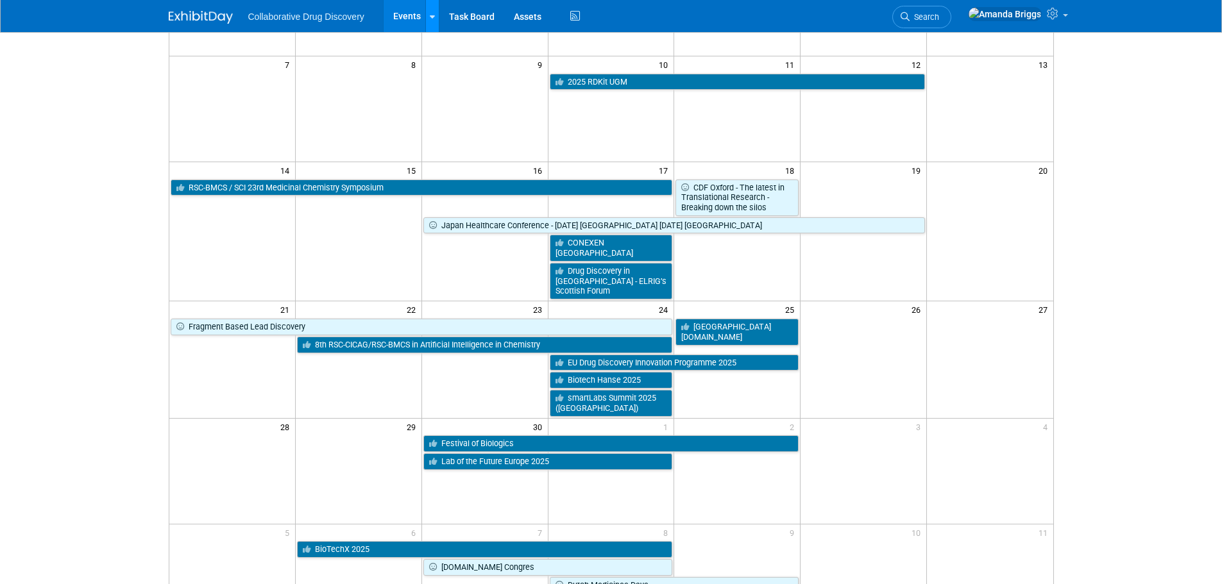
click at [430, 19] on icon at bounding box center [432, 17] width 5 height 8
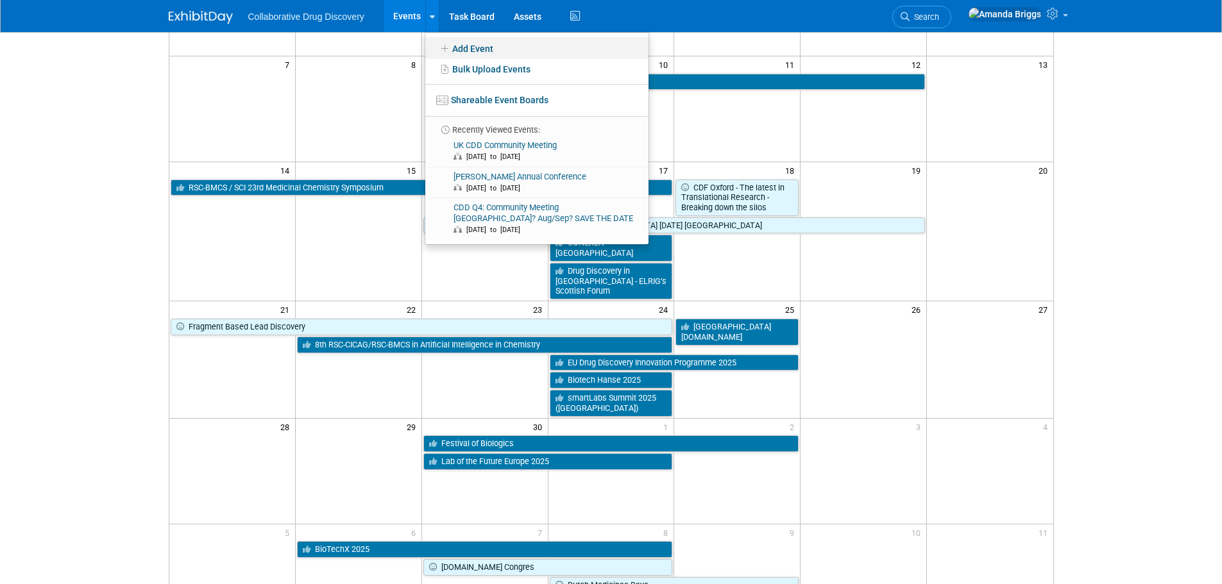
click at [484, 50] on link "Add Event" at bounding box center [536, 48] width 223 height 22
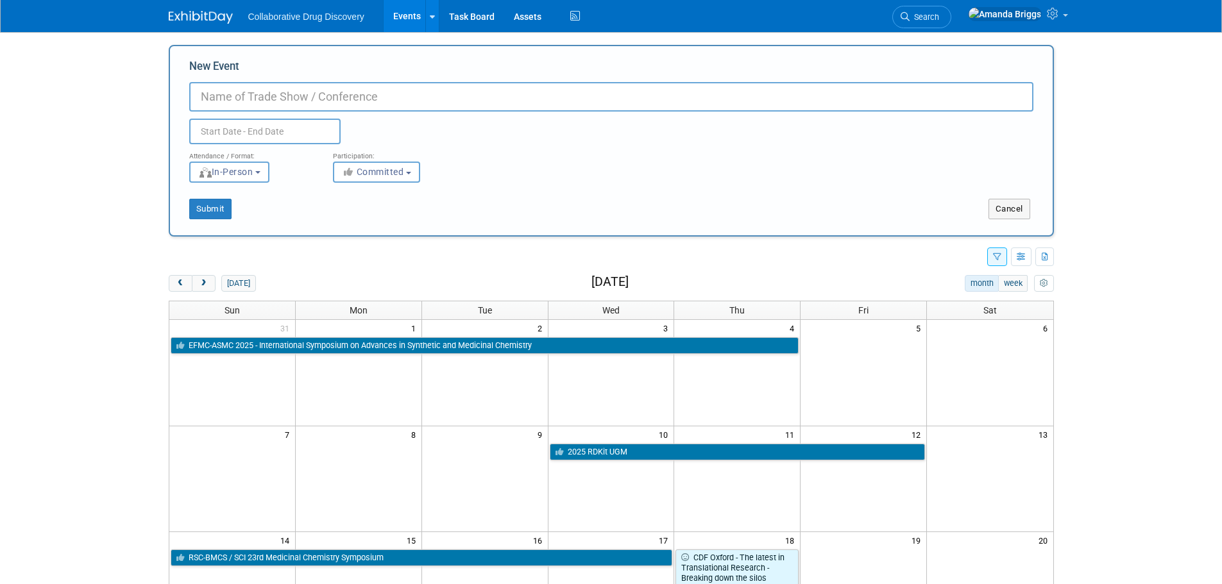
click at [429, 96] on input "New Event" at bounding box center [611, 97] width 844 height 30
paste input "AI for Pharma & Healthcare"
type input "AI for Pharma & Healthcare"
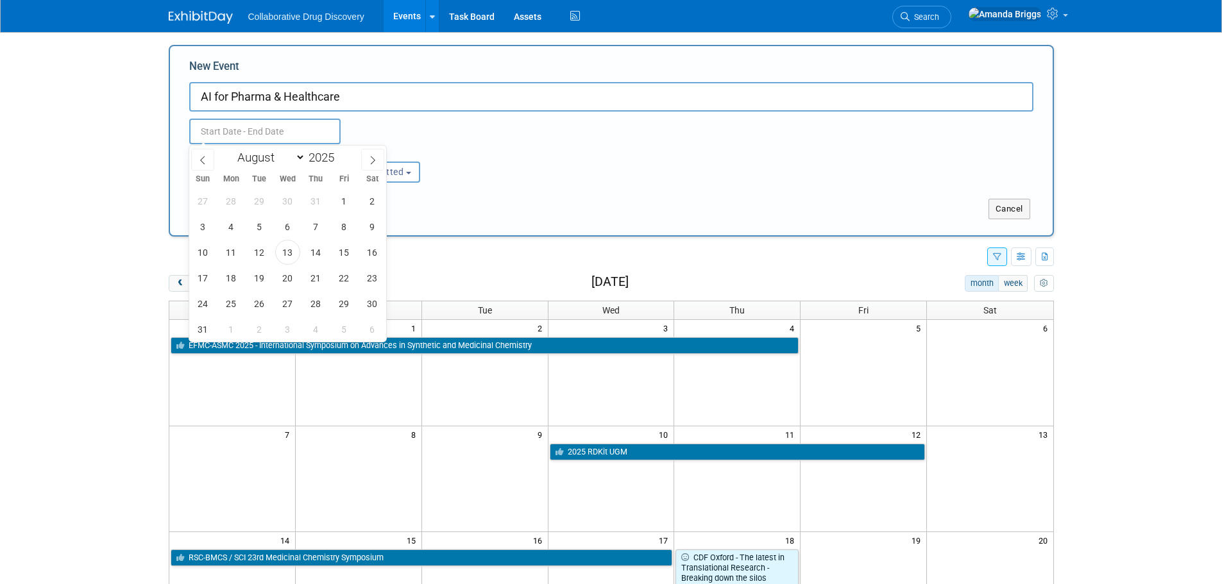
click at [289, 137] on input "text" at bounding box center [264, 132] width 151 height 26
click at [298, 157] on select "January February March April May June July August September October November De…" at bounding box center [269, 157] width 74 height 16
select select "8"
click at [232, 149] on select "January February March April May June July August September October November De…" at bounding box center [269, 157] width 74 height 16
click at [293, 280] on span "24" at bounding box center [287, 278] width 25 height 25
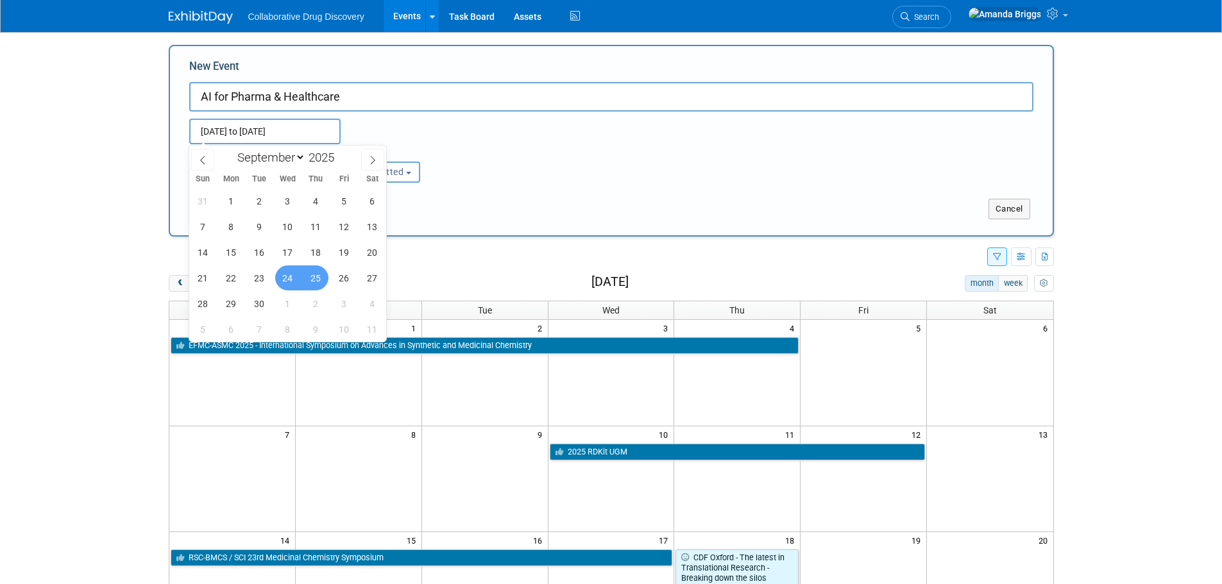
click at [319, 281] on span "25" at bounding box center [315, 278] width 25 height 25
type input "Sep 24, 2025 to Sep 25, 2025"
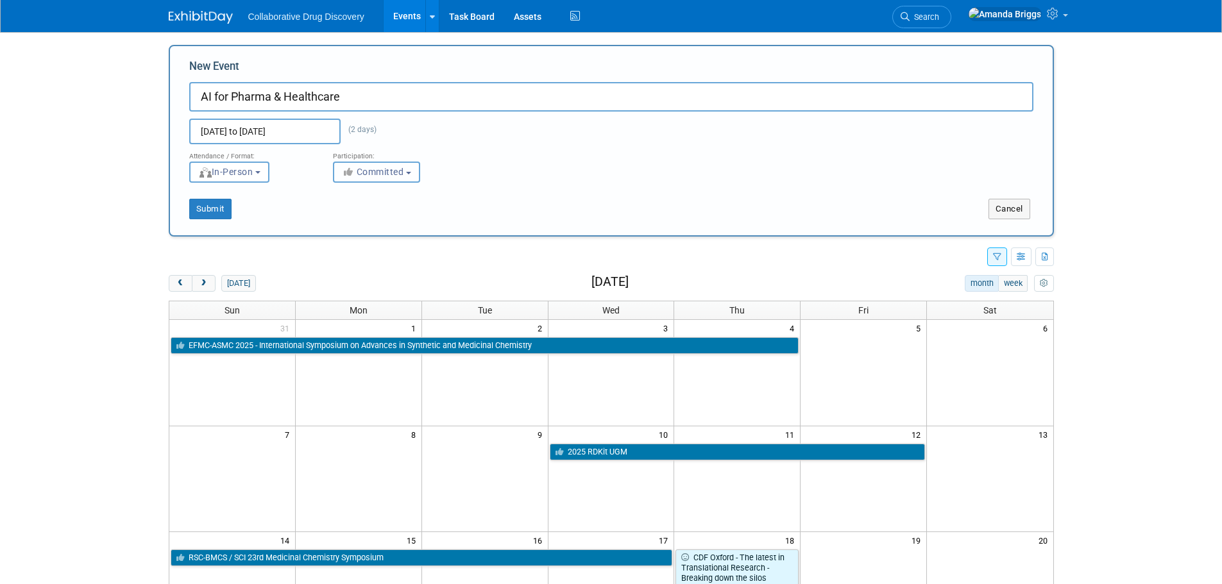
click at [409, 172] on b "button" at bounding box center [408, 173] width 5 height 3
click at [398, 217] on label "Considering" at bounding box center [382, 220] width 85 height 17
click at [345, 217] on input "Considering" at bounding box center [341, 221] width 8 height 8
select select "2"
click at [200, 208] on button "Submit" at bounding box center [210, 209] width 42 height 21
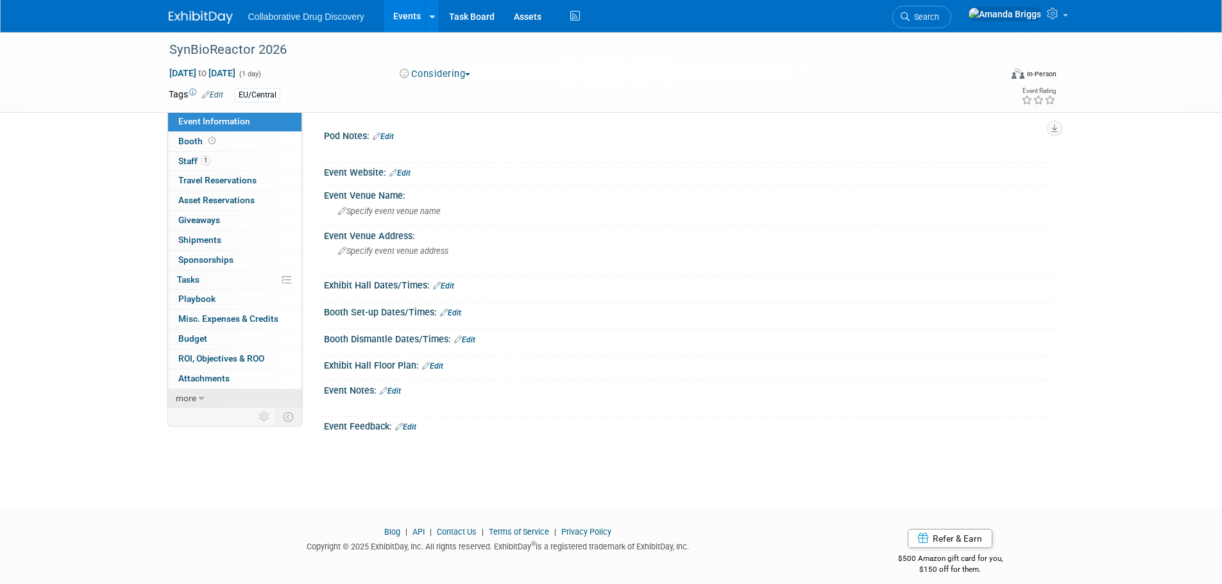
click at [203, 396] on icon at bounding box center [202, 399] width 6 height 9
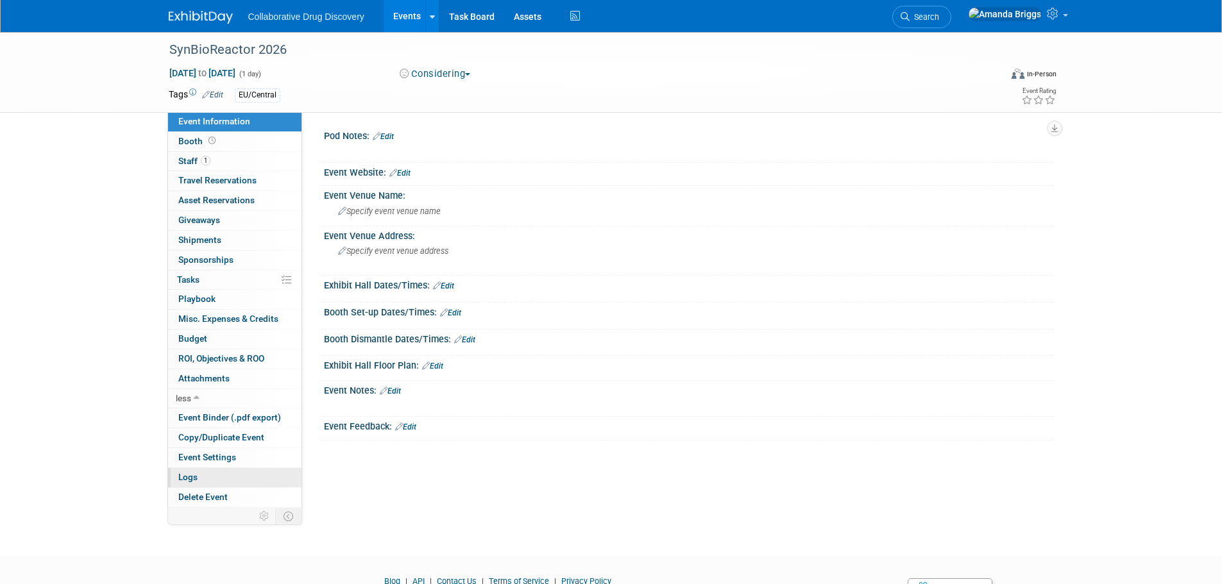
click at [206, 475] on link "Logs" at bounding box center [234, 477] width 133 height 19
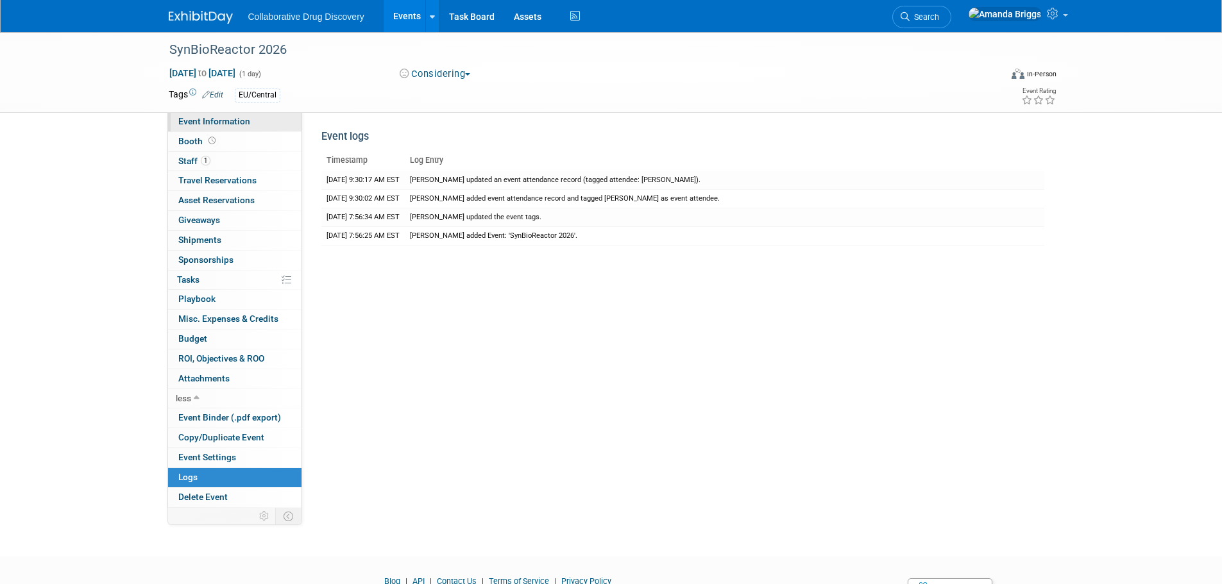
click at [228, 121] on span "Event Information" at bounding box center [214, 121] width 72 height 10
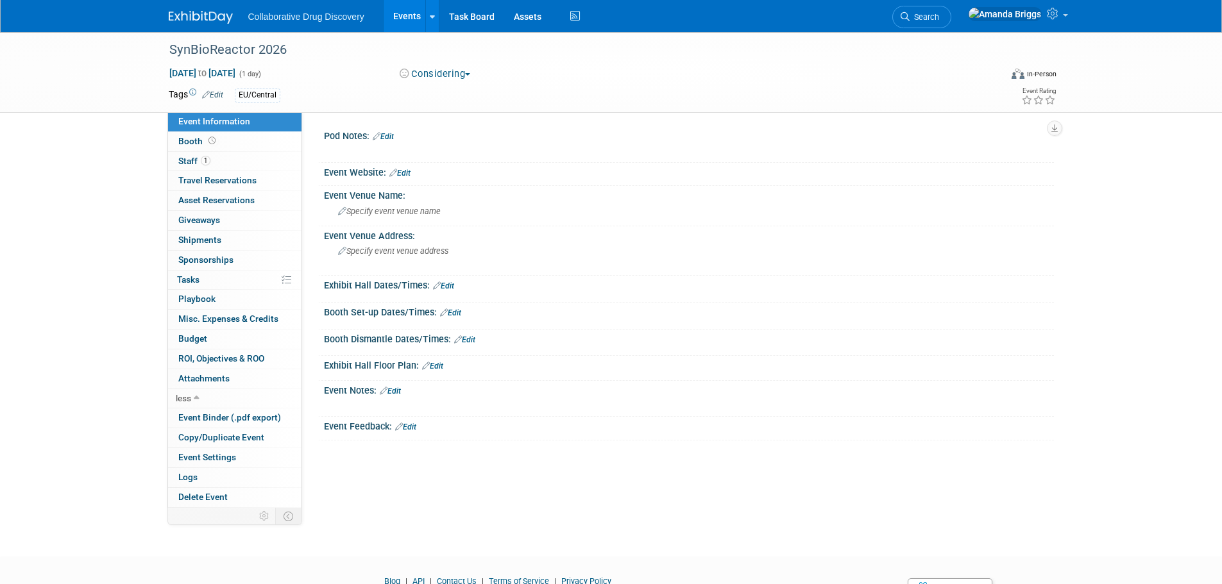
click at [396, 391] on link "Edit" at bounding box center [390, 391] width 21 height 9
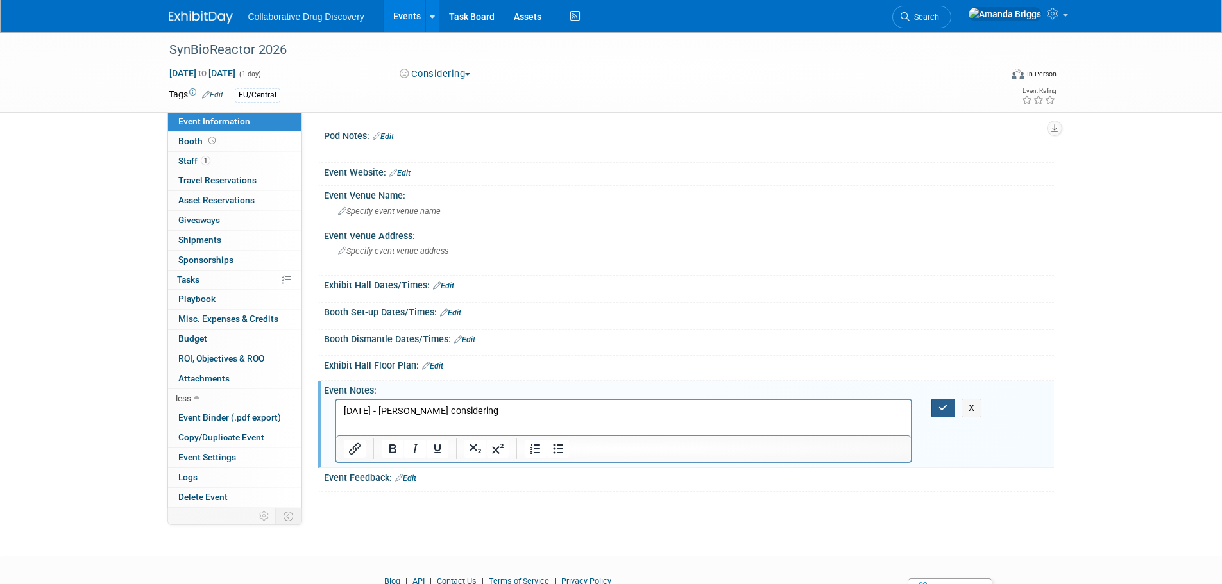
click at [946, 412] on icon "button" at bounding box center [944, 408] width 10 height 9
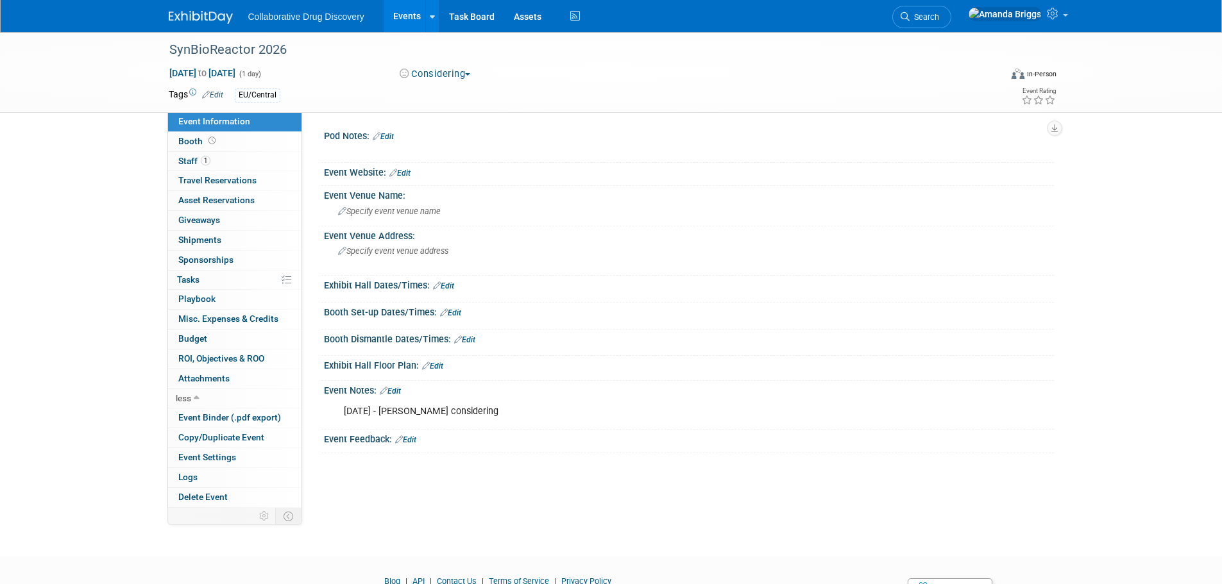
click at [400, 393] on link "Edit" at bounding box center [390, 391] width 21 height 9
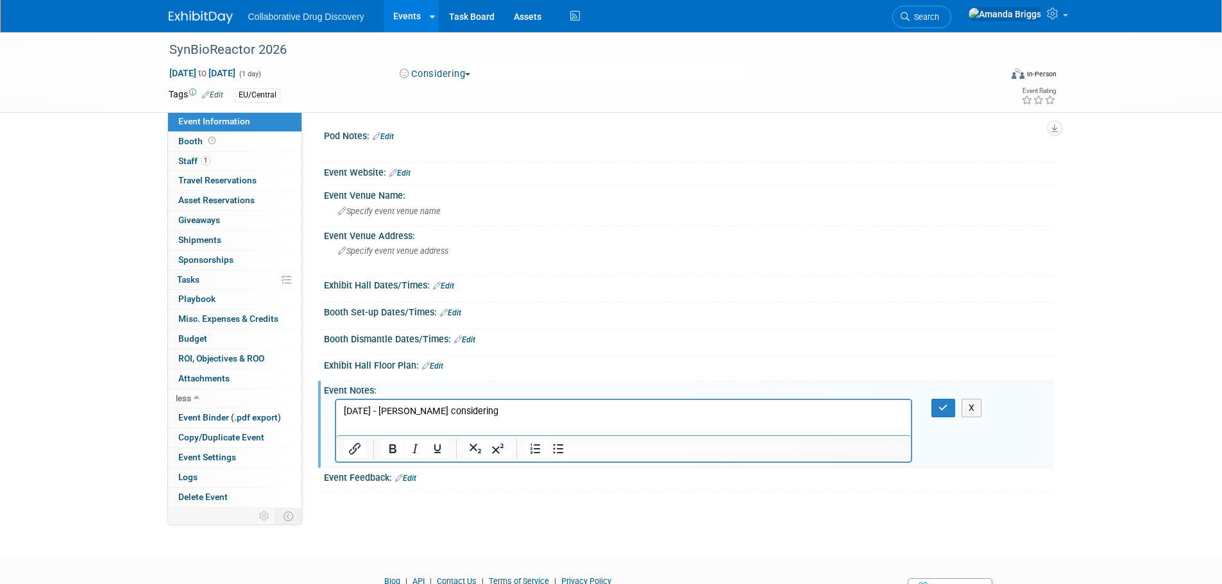
click at [486, 417] on p "[DATE] - [PERSON_NAME] considering" at bounding box center [623, 411] width 561 height 13
click at [940, 414] on button "button" at bounding box center [943, 408] width 24 height 19
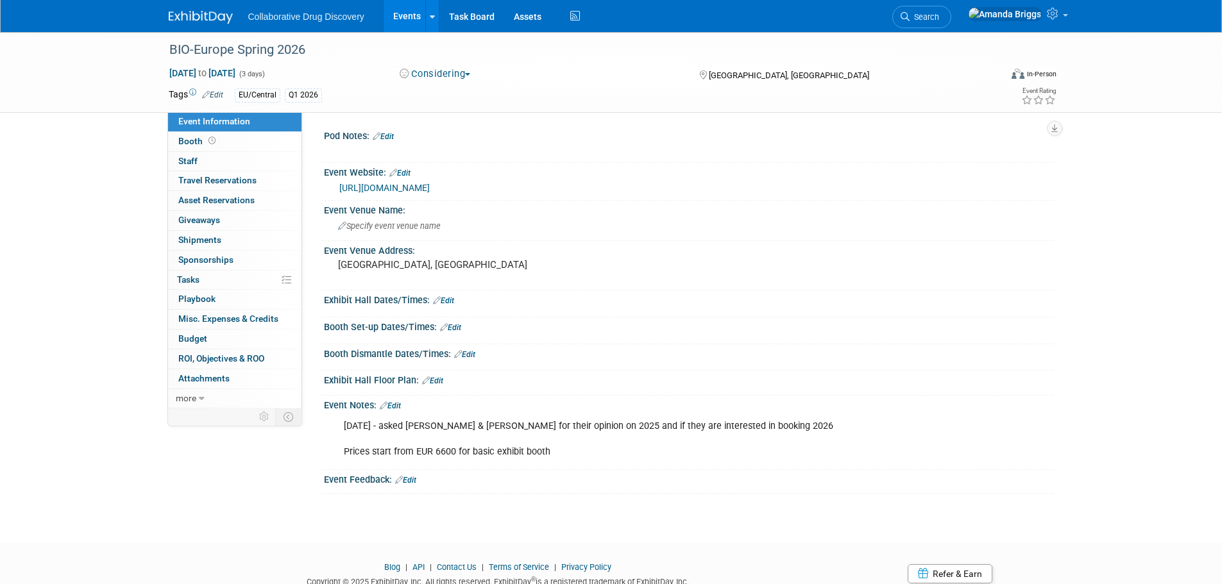
click at [399, 411] on link "Edit" at bounding box center [390, 406] width 21 height 9
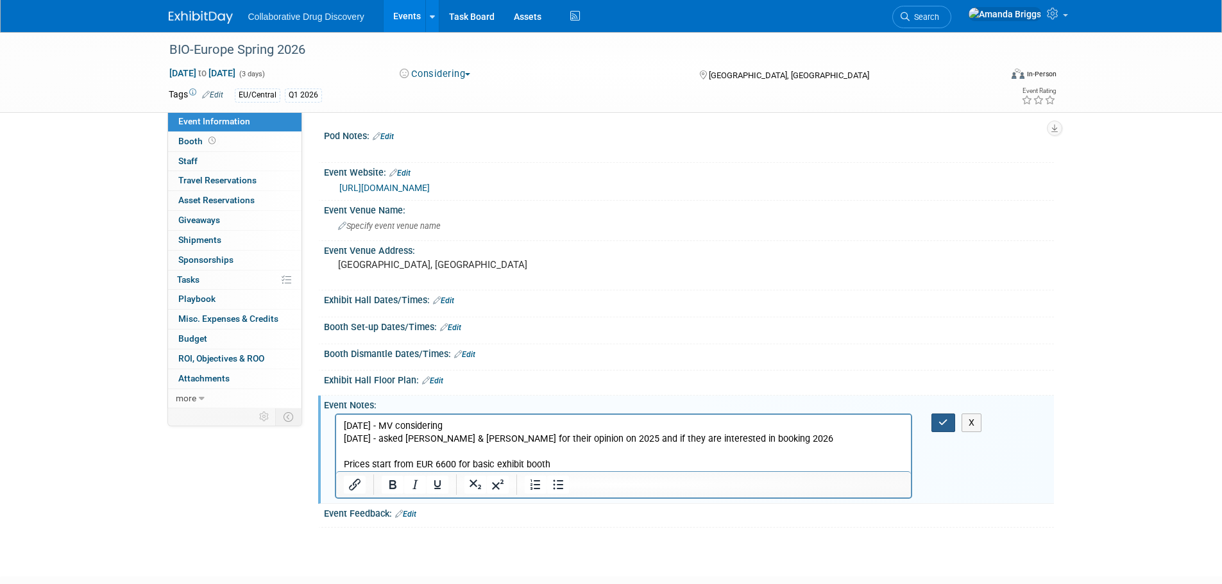
click at [946, 432] on button "button" at bounding box center [943, 423] width 24 height 19
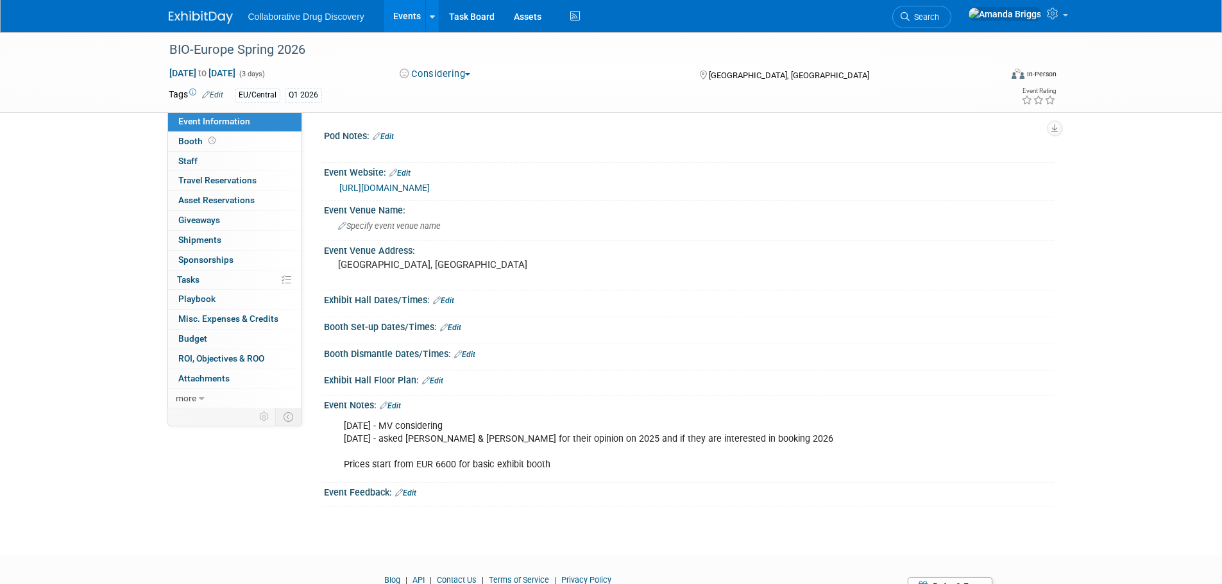
click at [398, 12] on link "Events" at bounding box center [407, 16] width 47 height 32
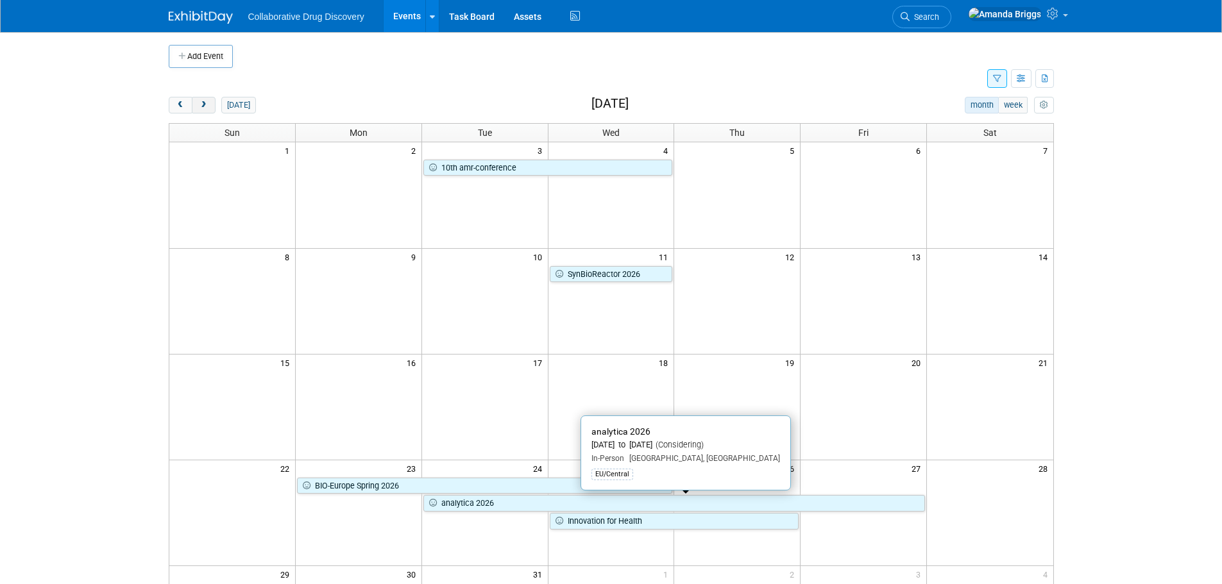
click at [209, 108] on button "next" at bounding box center [204, 105] width 24 height 17
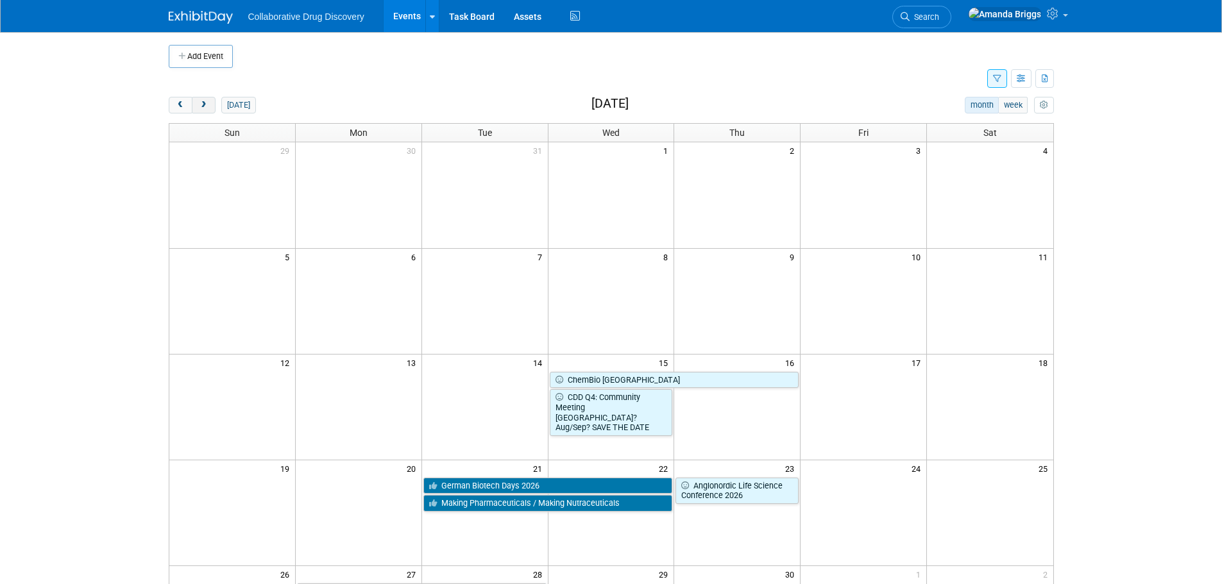
click at [201, 106] on span "next" at bounding box center [204, 105] width 10 height 8
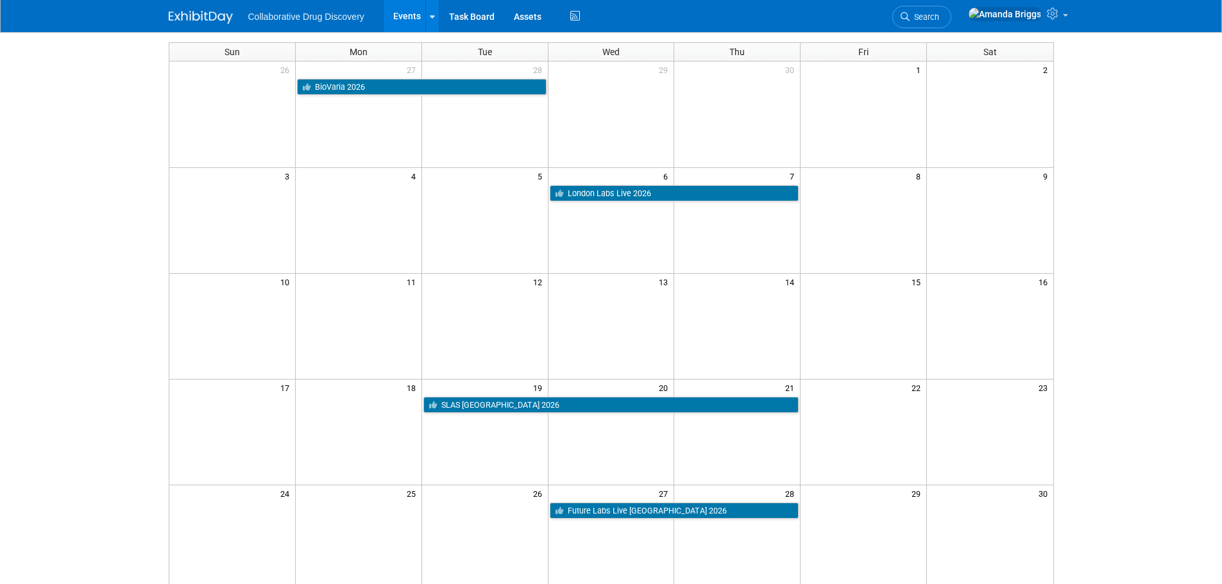
scroll to position [64, 0]
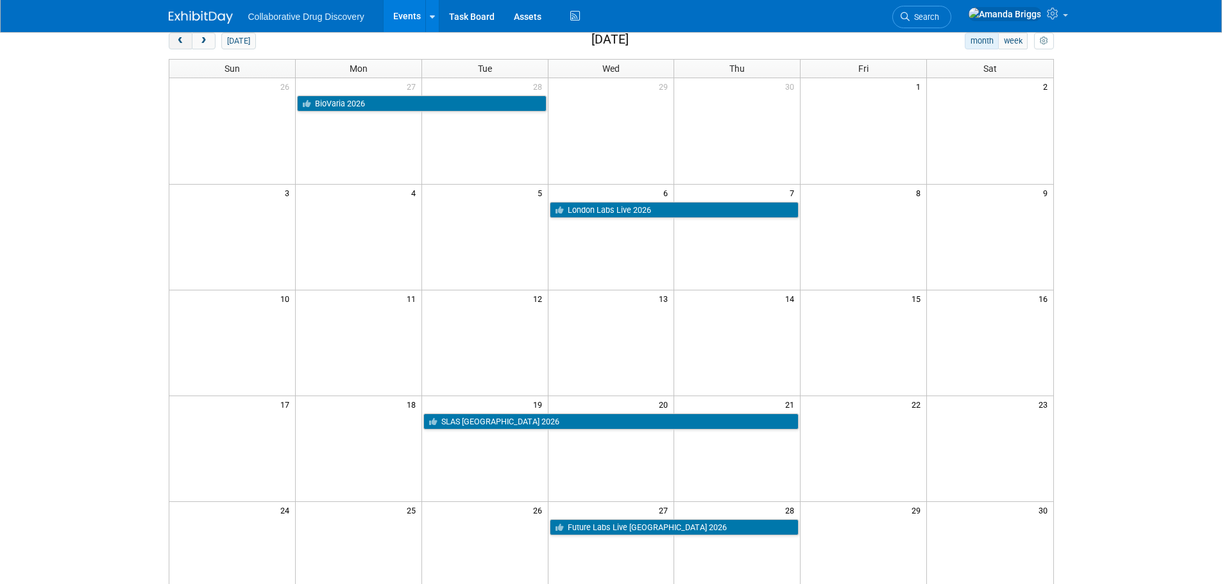
click at [184, 44] on span "prev" at bounding box center [181, 41] width 10 height 8
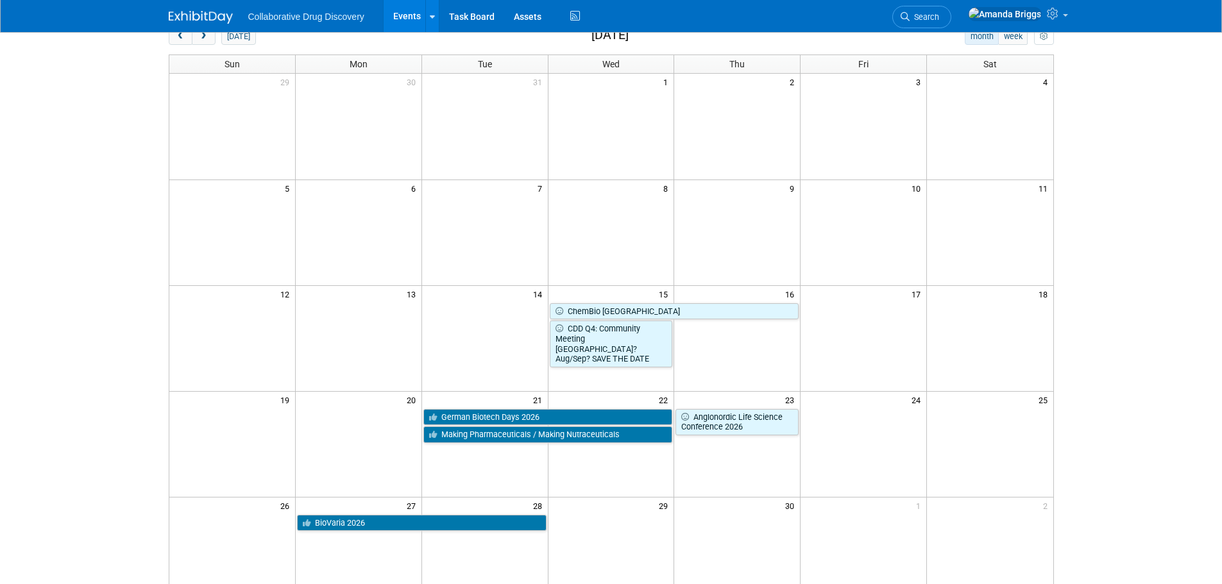
scroll to position [0, 0]
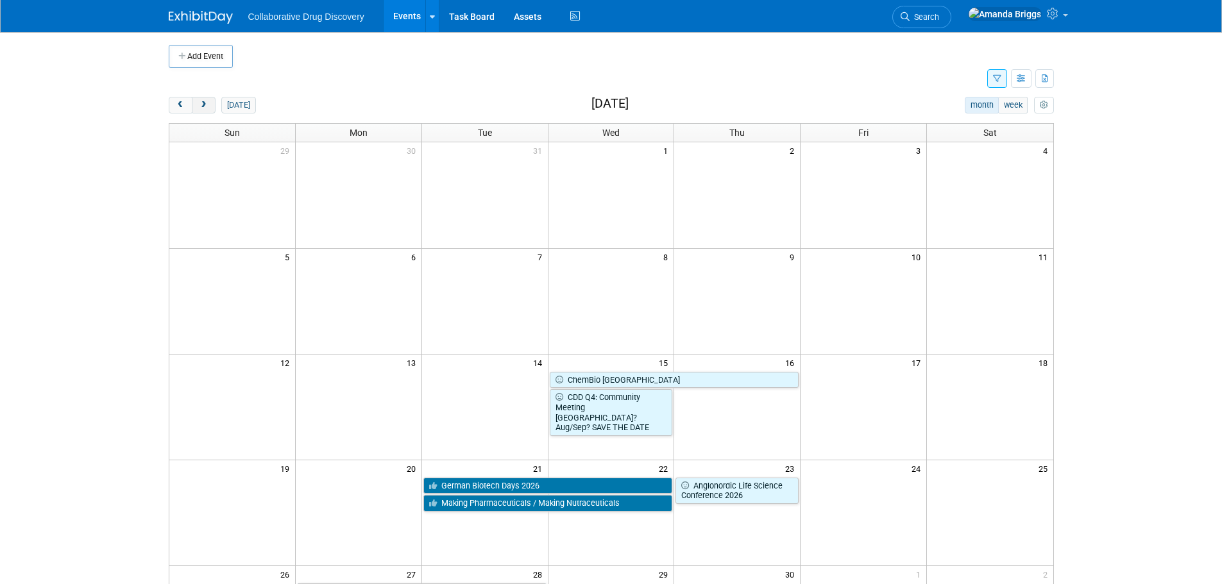
click at [206, 107] on span "next" at bounding box center [204, 105] width 10 height 8
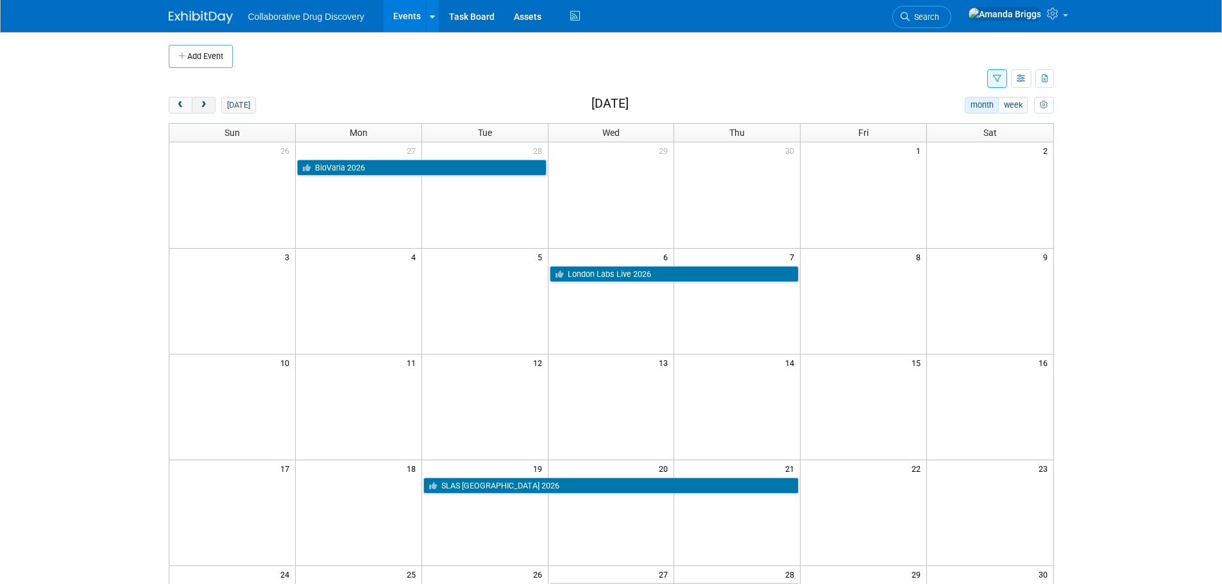
click at [203, 106] on span "next" at bounding box center [204, 105] width 10 height 8
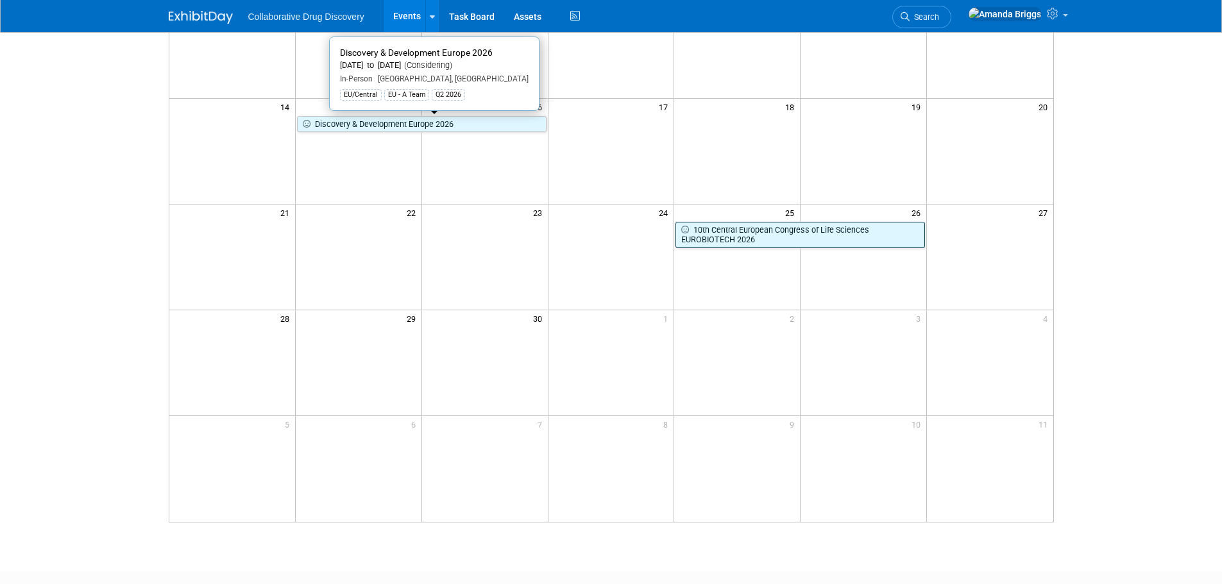
scroll to position [257, 0]
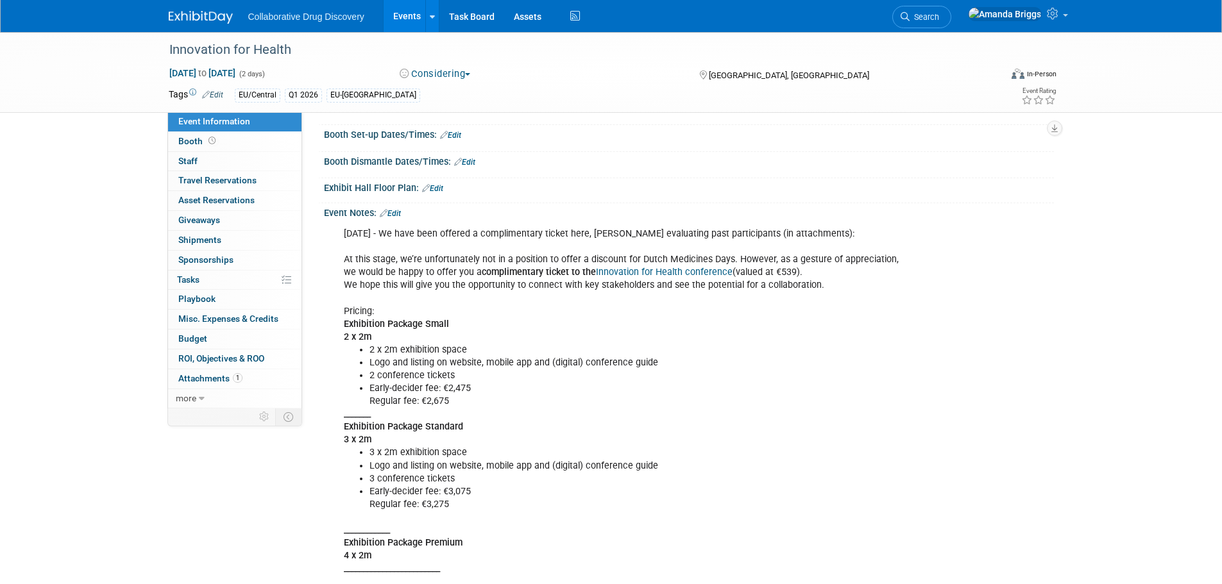
scroll to position [128, 0]
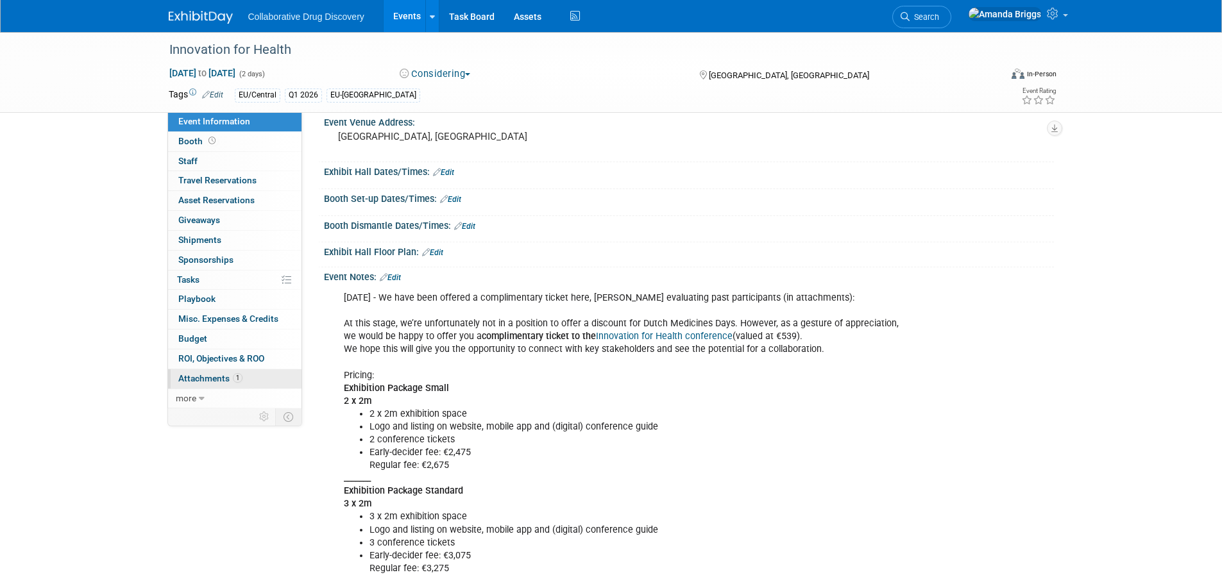
click at [217, 376] on span "Attachments 1" at bounding box center [210, 378] width 64 height 10
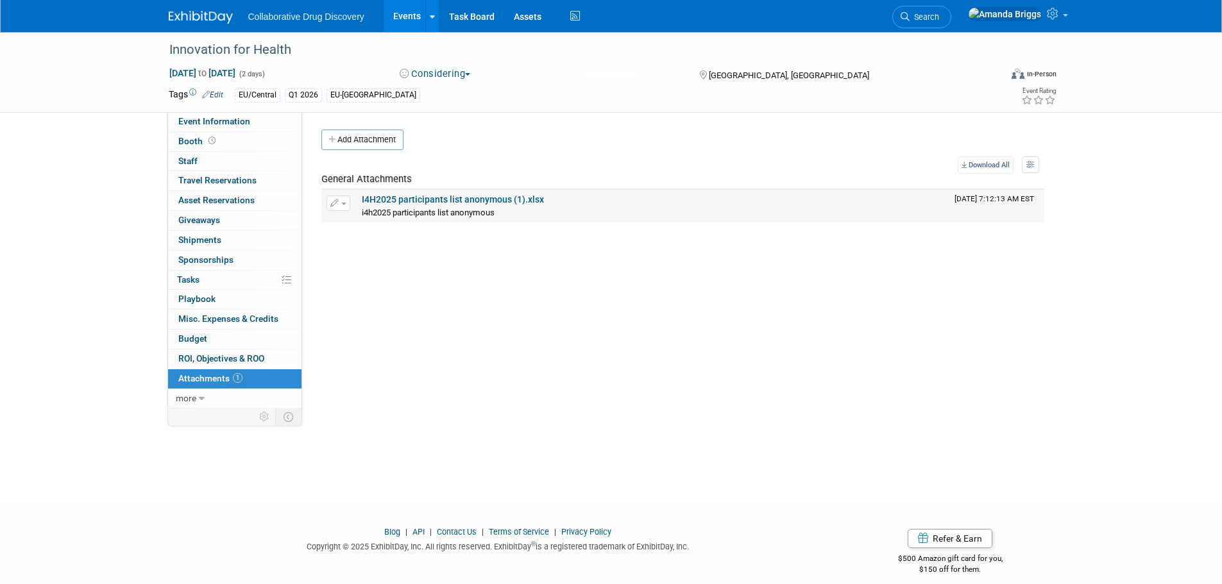
click at [414, 202] on link "I4H2025 participants list anonymous (1).xlsx" at bounding box center [453, 199] width 182 height 10
click at [250, 122] on link "Event Information" at bounding box center [234, 121] width 133 height 19
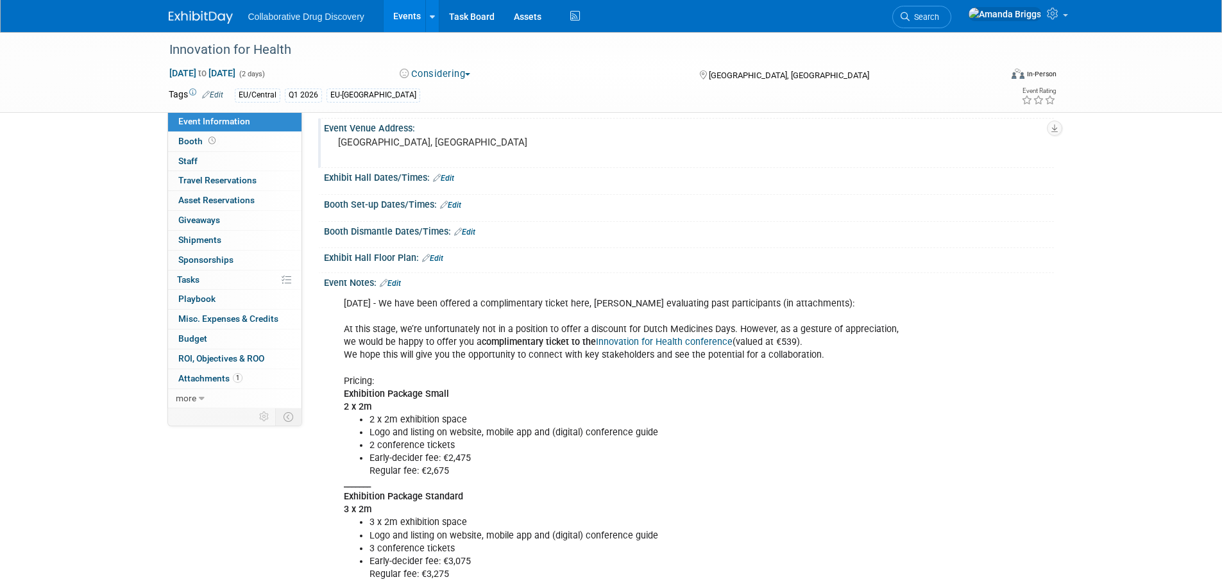
scroll to position [128, 0]
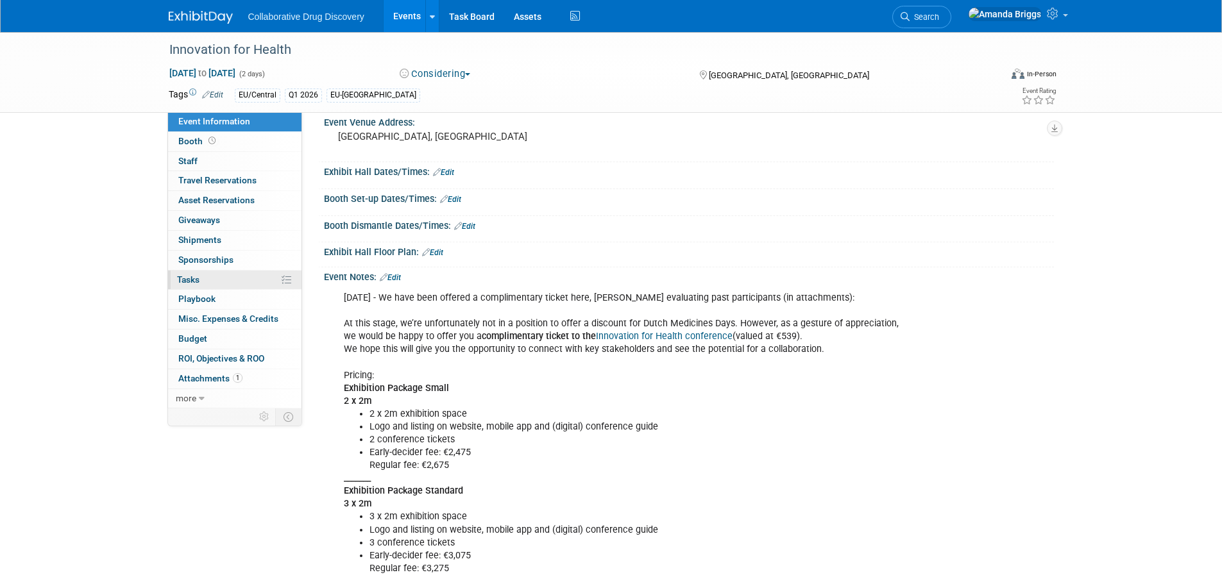
click at [216, 280] on link "0% Tasks 0%" at bounding box center [234, 280] width 133 height 19
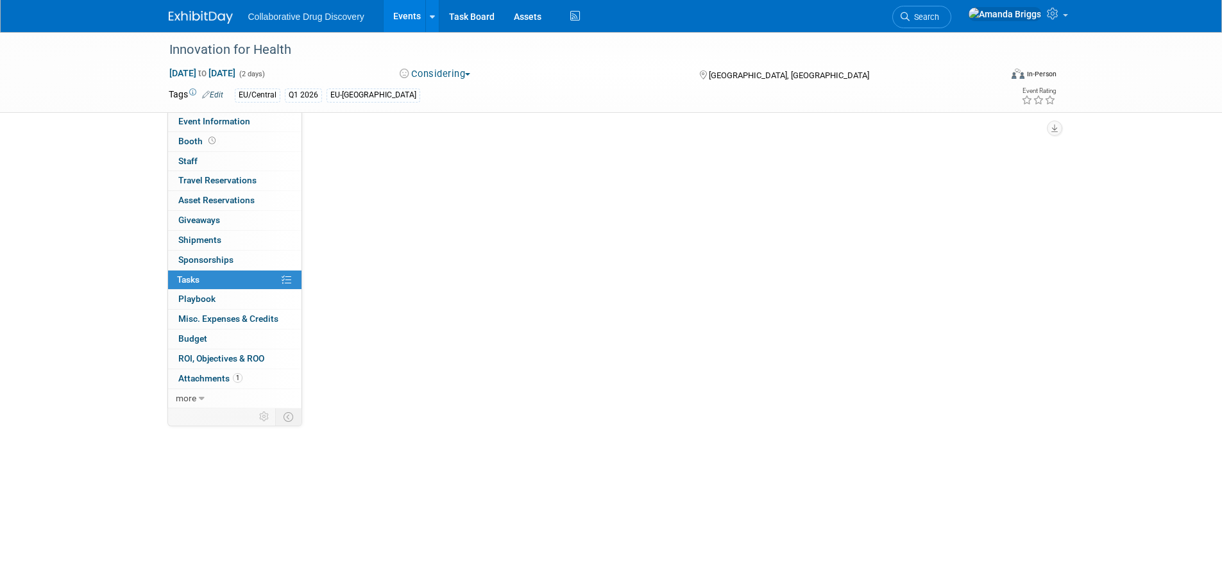
scroll to position [0, 0]
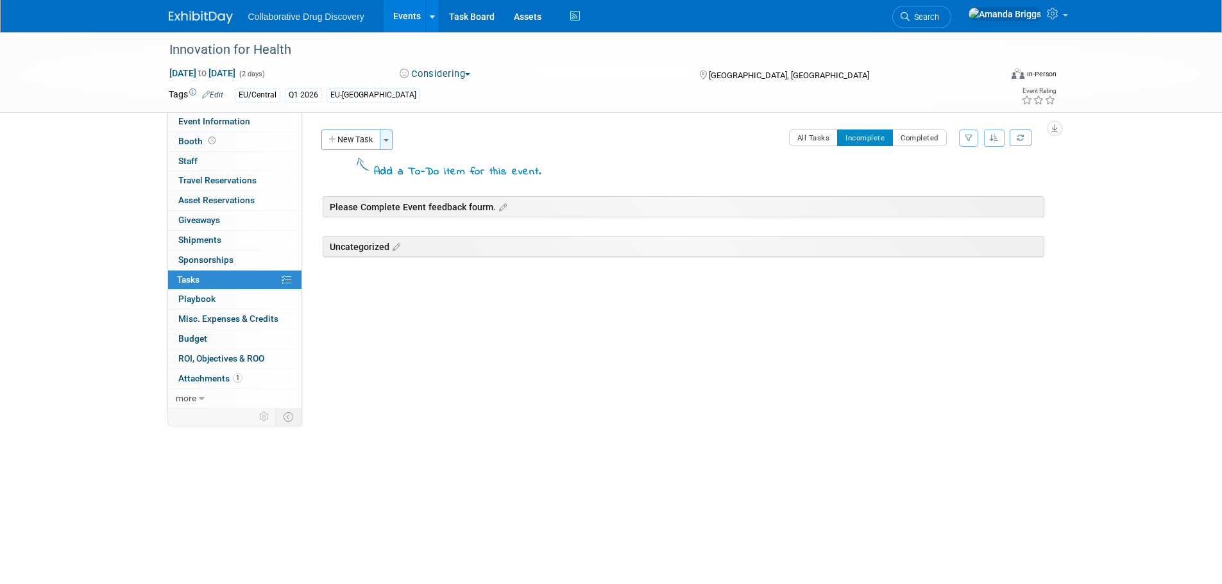
click at [386, 139] on span "button" at bounding box center [386, 140] width 5 height 3
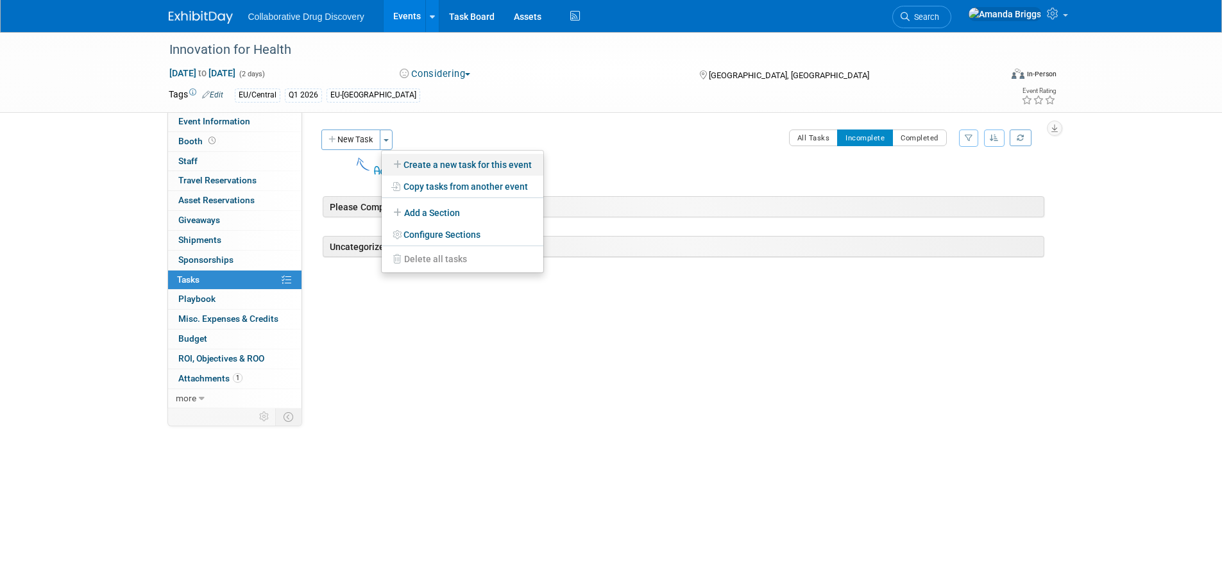
click at [420, 167] on link "Create a new task for this event" at bounding box center [463, 165] width 162 height 22
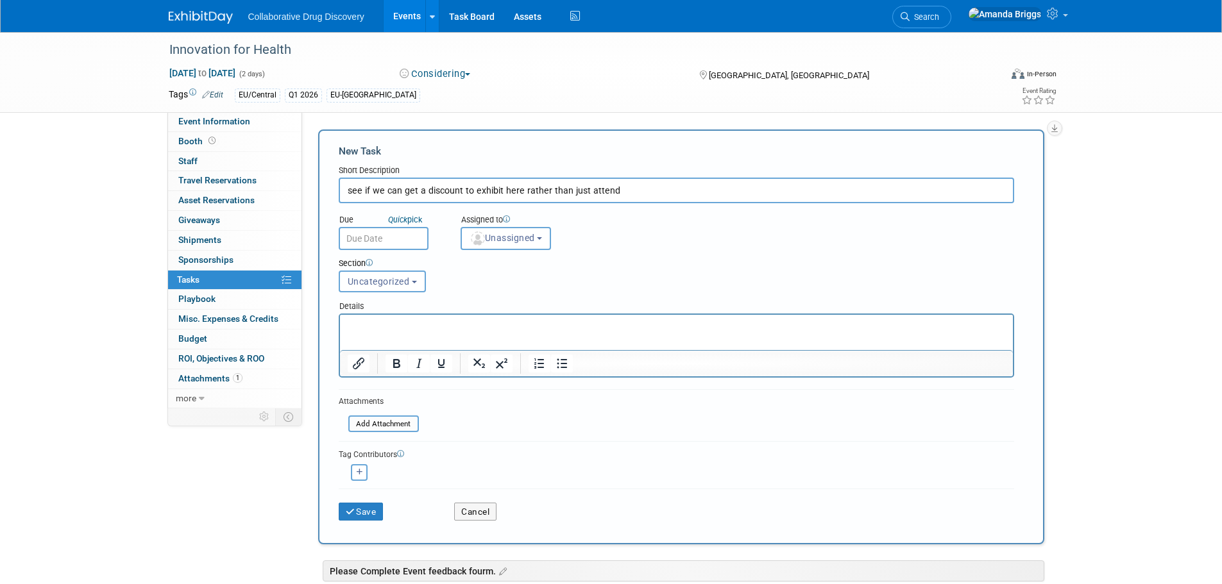
type input "see if we can get a discount to exhibit here rather than just attend"
click at [398, 233] on input "text" at bounding box center [384, 238] width 90 height 23
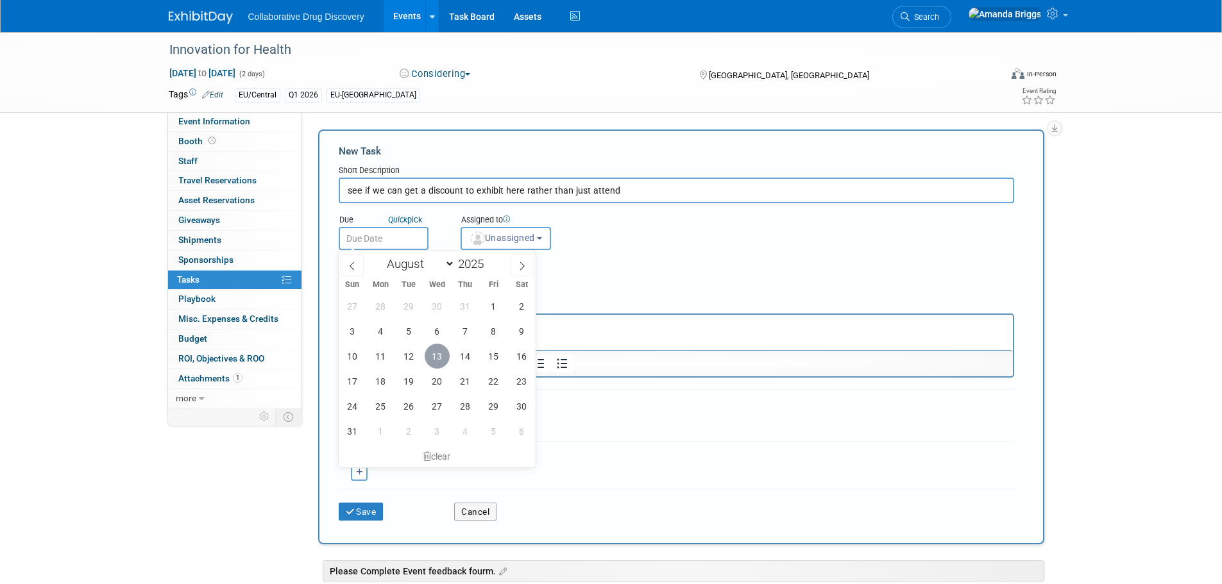
drag, startPoint x: 439, startPoint y: 352, endPoint x: 126, endPoint y: 1, distance: 470.3
click at [439, 352] on span "13" at bounding box center [437, 356] width 25 height 25
type input "[DATE]"
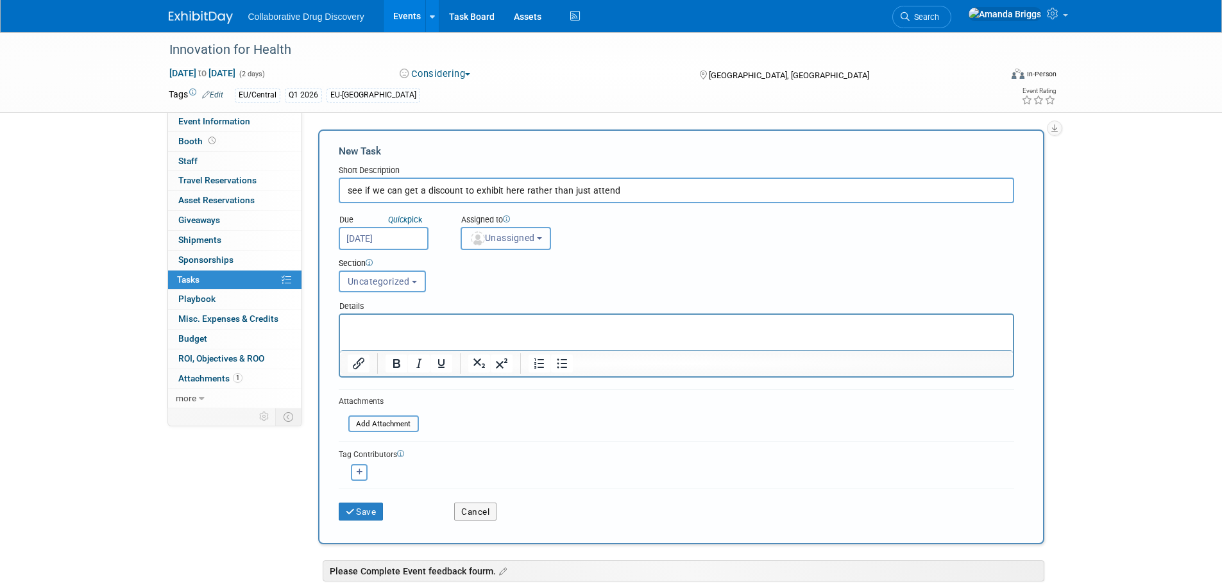
click at [535, 238] on span "Unassigned" at bounding box center [502, 238] width 65 height 10
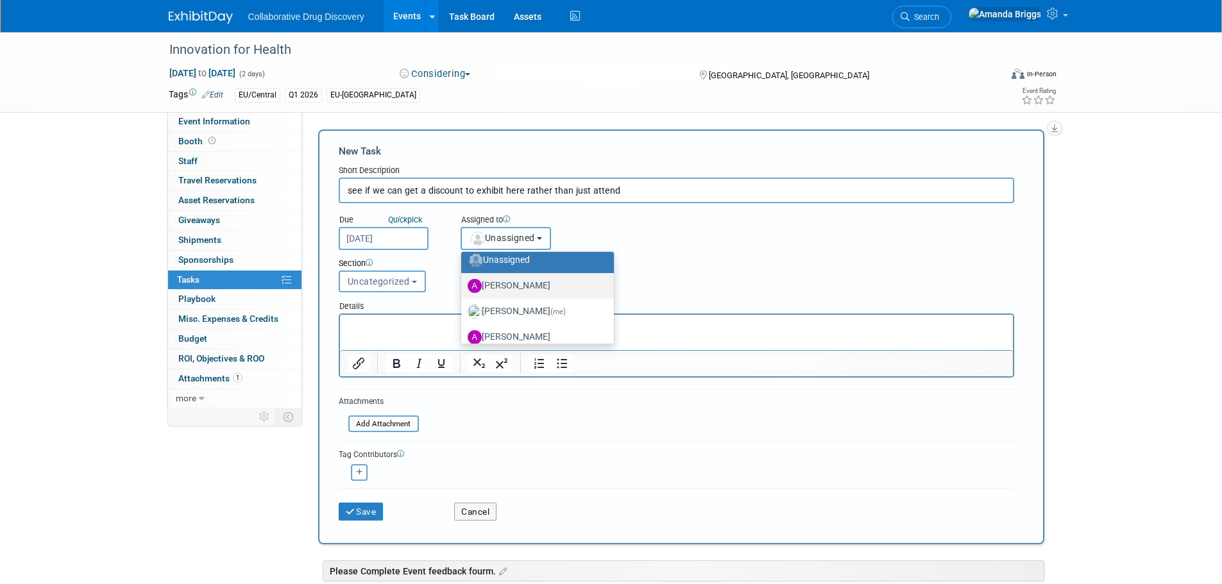
scroll to position [64, 0]
click at [512, 287] on label "[PERSON_NAME] (me)" at bounding box center [535, 283] width 134 height 21
click at [463, 286] on input "[PERSON_NAME] (me)" at bounding box center [459, 282] width 8 height 8
select select "4dc6ee5a-3bf3-4911-8755-bdd992a3ce9c"
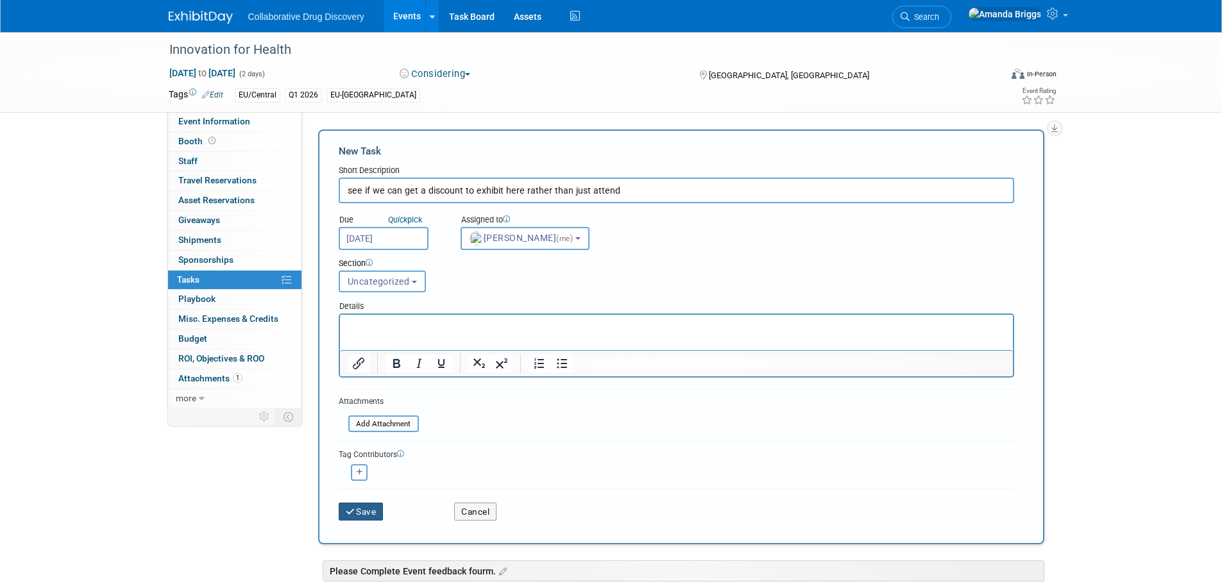
click at [368, 506] on button "Save" at bounding box center [361, 512] width 45 height 18
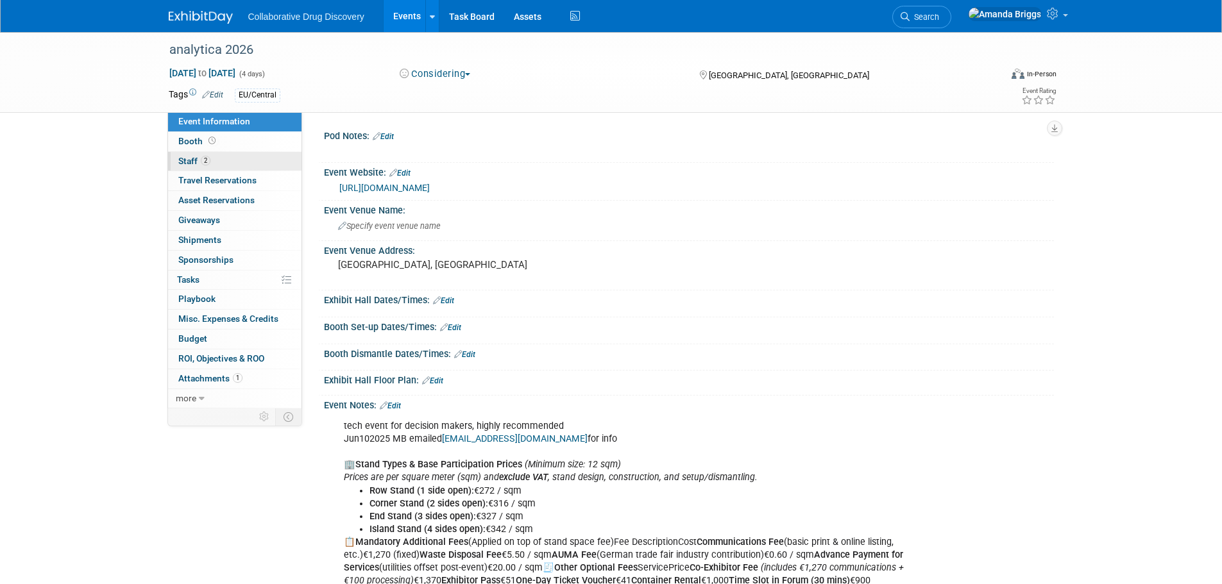
click at [205, 162] on span "2" at bounding box center [206, 161] width 10 height 10
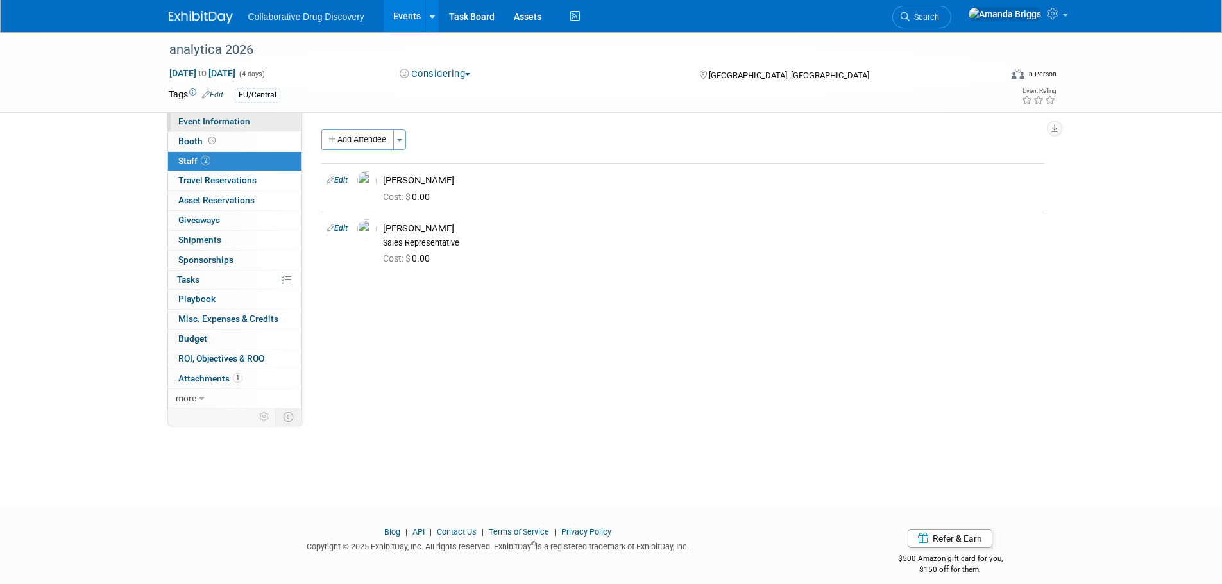
click at [229, 124] on span "Event Information" at bounding box center [214, 121] width 72 height 10
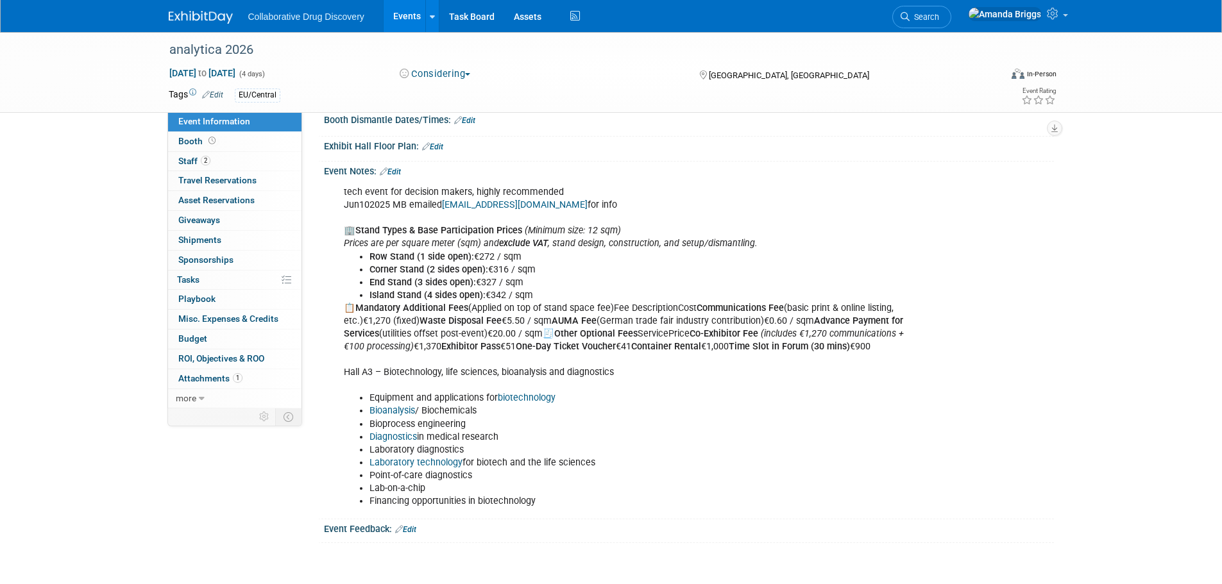
scroll to position [257, 0]
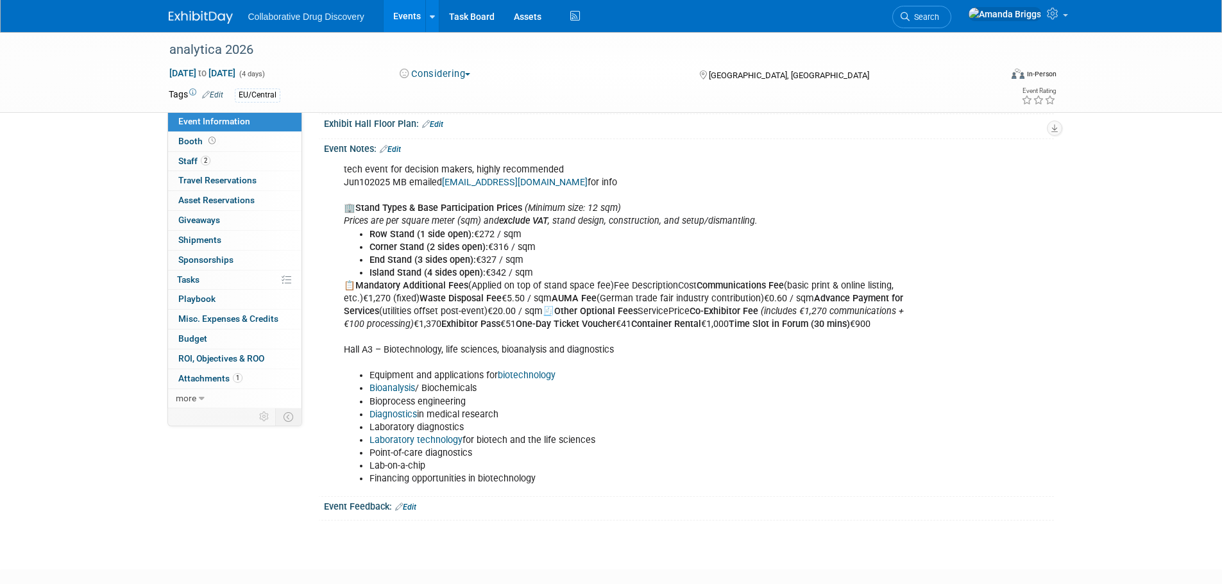
click at [400, 146] on link "Edit" at bounding box center [390, 149] width 21 height 9
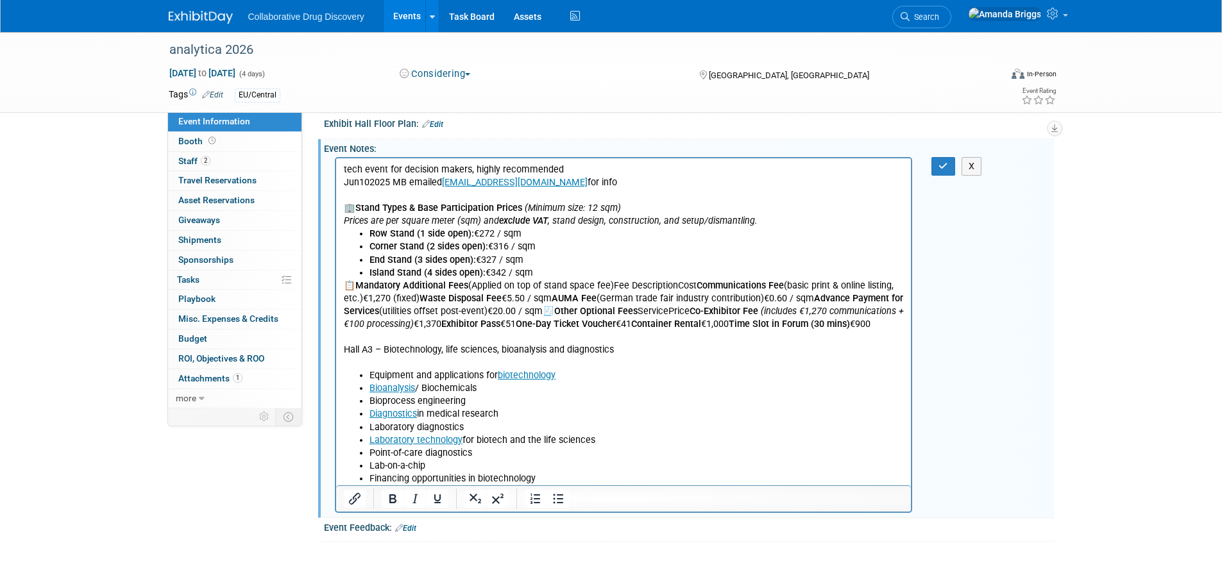
scroll to position [0, 0]
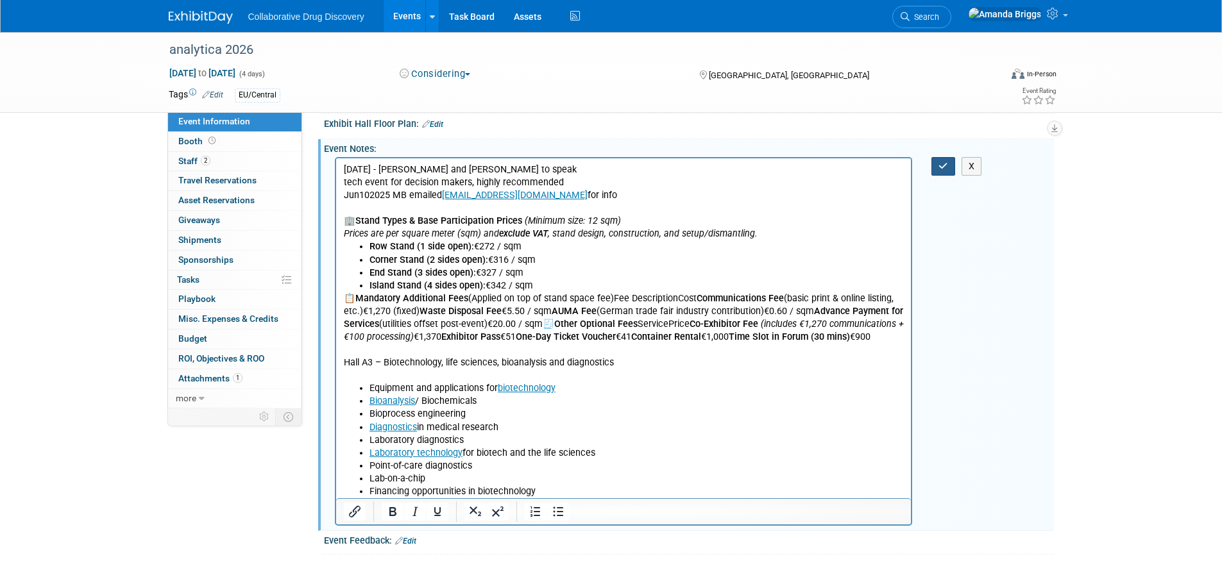
click at [940, 162] on icon "button" at bounding box center [944, 166] width 10 height 9
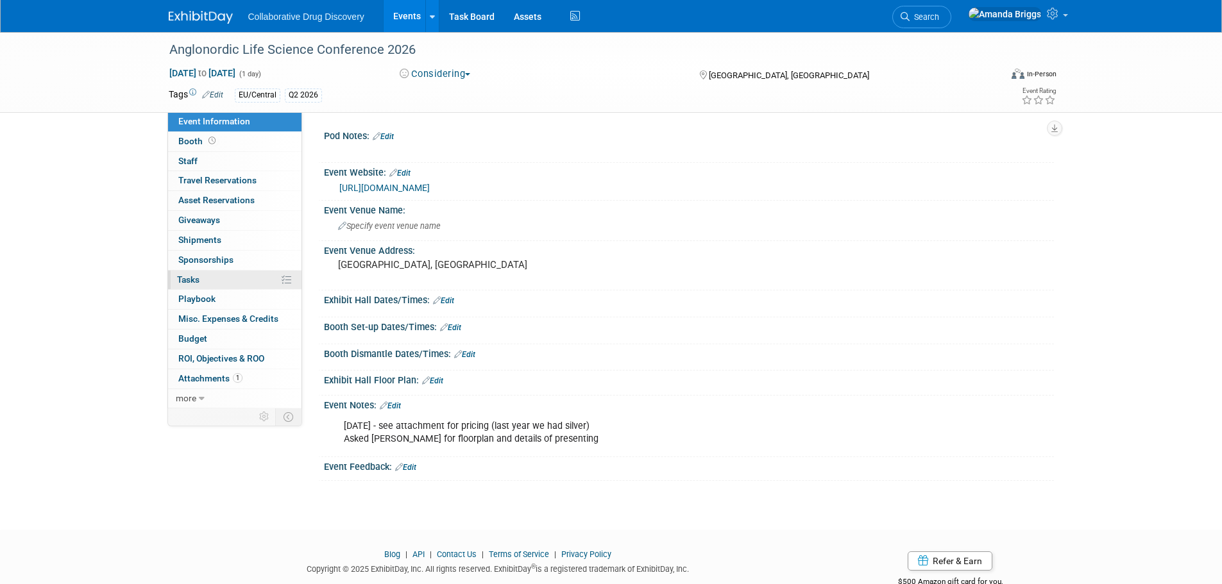
click at [211, 274] on link "0% Tasks 0%" at bounding box center [234, 280] width 133 height 19
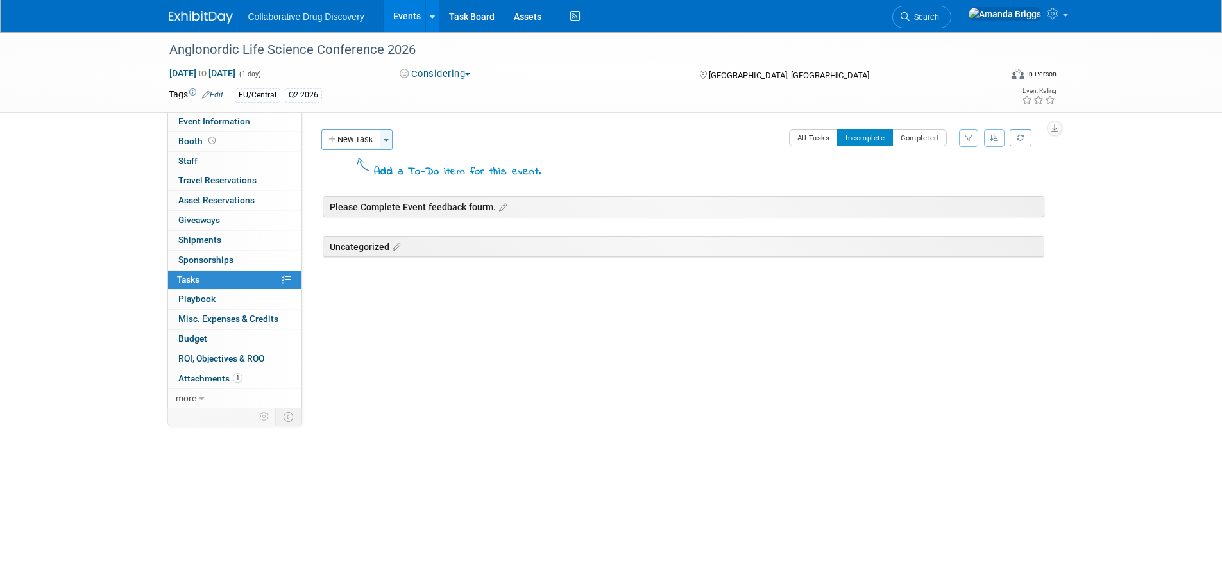
click at [382, 142] on button "Toggle Dropdown" at bounding box center [386, 140] width 13 height 21
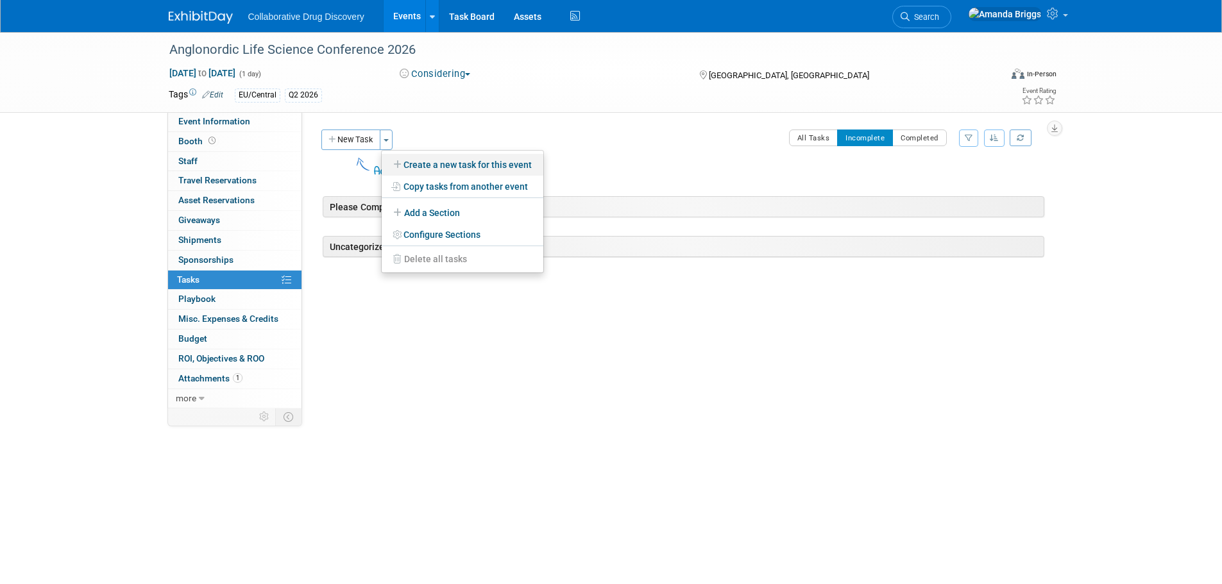
click at [407, 165] on link "Create a new task for this event" at bounding box center [463, 165] width 162 height 22
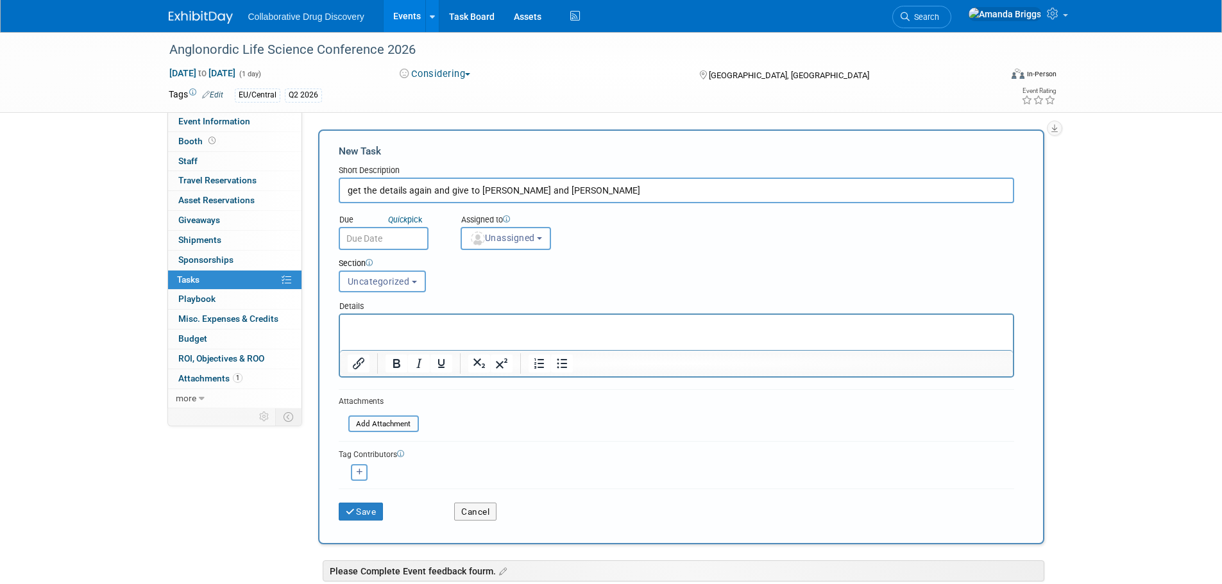
type input "get the details again and give to Ben and Renate"
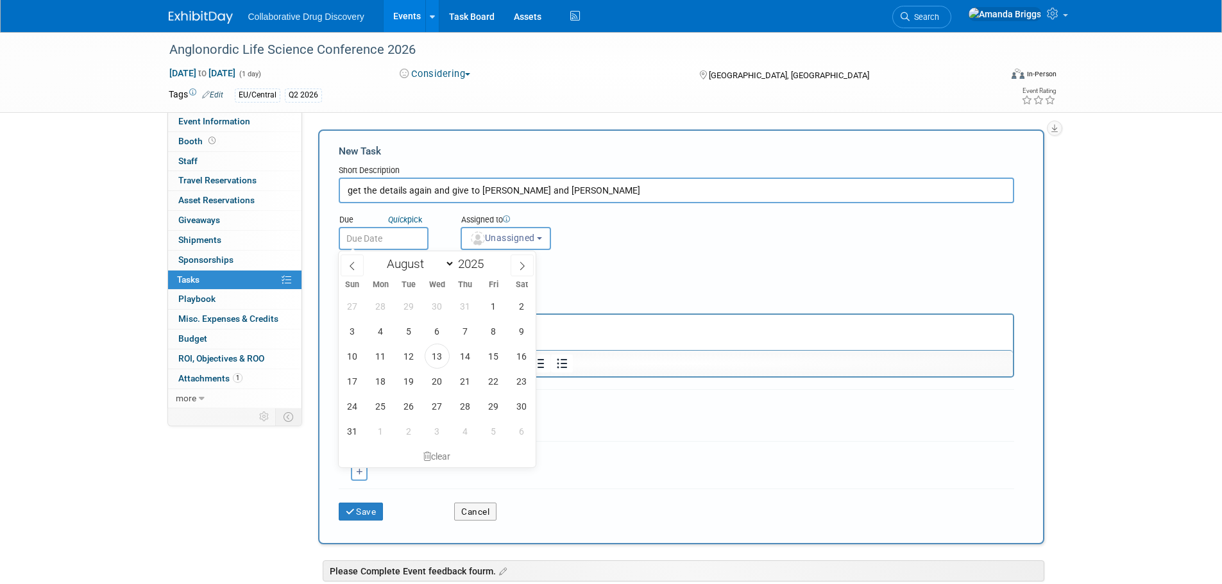
click at [407, 230] on input "text" at bounding box center [384, 238] width 90 height 23
click at [461, 356] on span "14" at bounding box center [465, 356] width 25 height 25
type input "Aug 14, 2025"
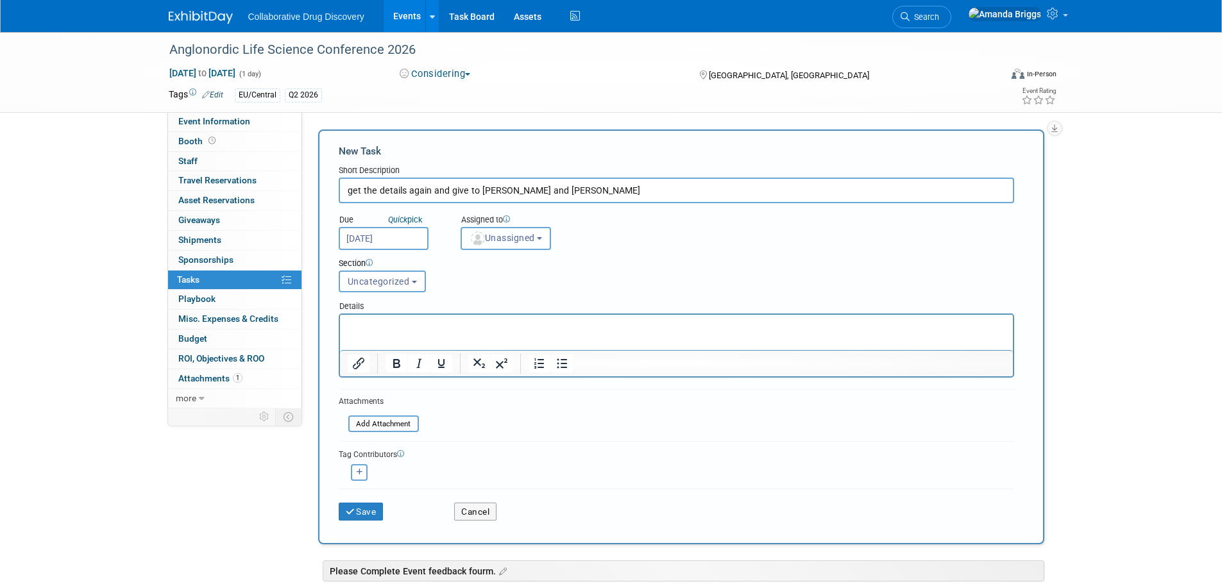
click at [548, 241] on button "Unassigned" at bounding box center [506, 238] width 91 height 23
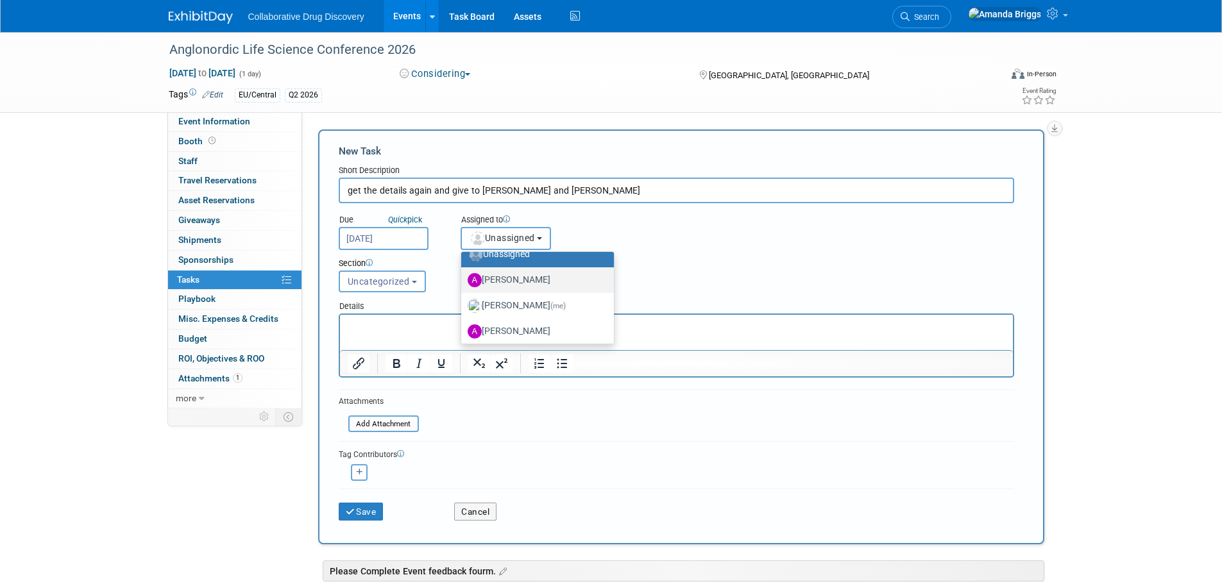
scroll to position [64, 0]
click at [536, 286] on label "Amanda Briggs (me)" at bounding box center [535, 283] width 134 height 21
click at [463, 286] on input "Amanda Briggs (me)" at bounding box center [459, 282] width 8 height 8
select select "4dc6ee5a-3bf3-4911-8755-bdd992a3ce9c"
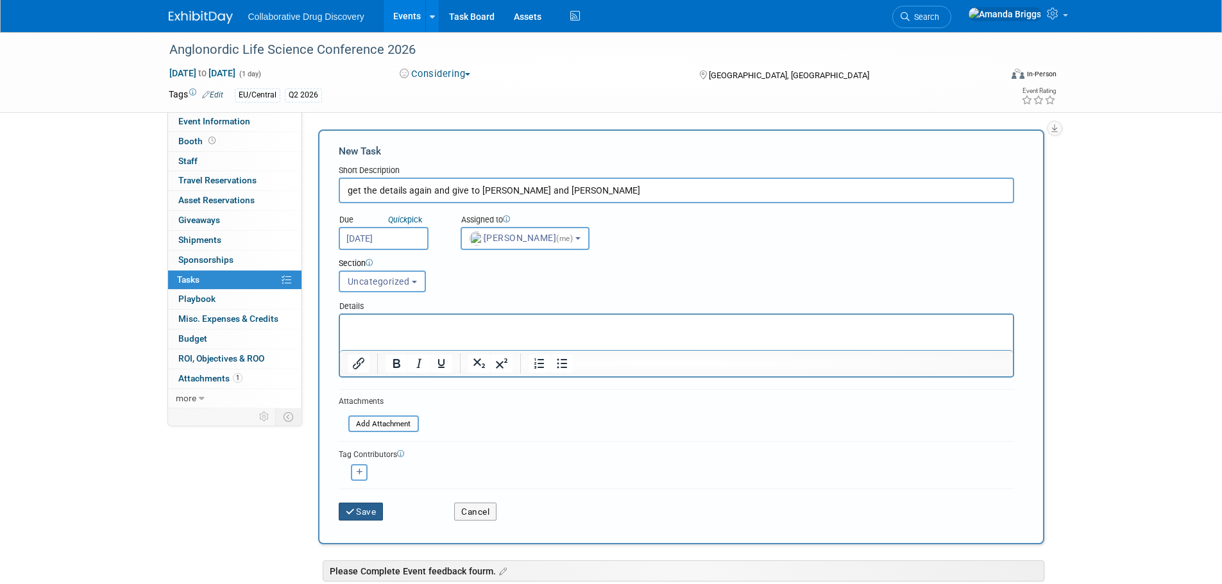
click at [353, 517] on button "Save" at bounding box center [361, 512] width 45 height 18
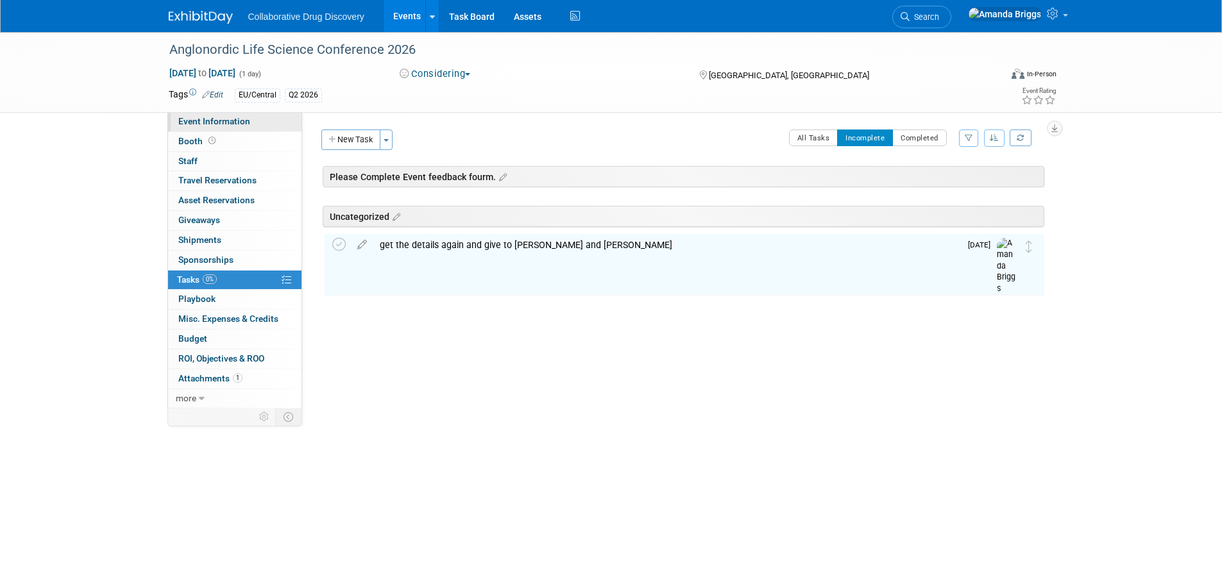
click at [232, 123] on span "Event Information" at bounding box center [214, 121] width 72 height 10
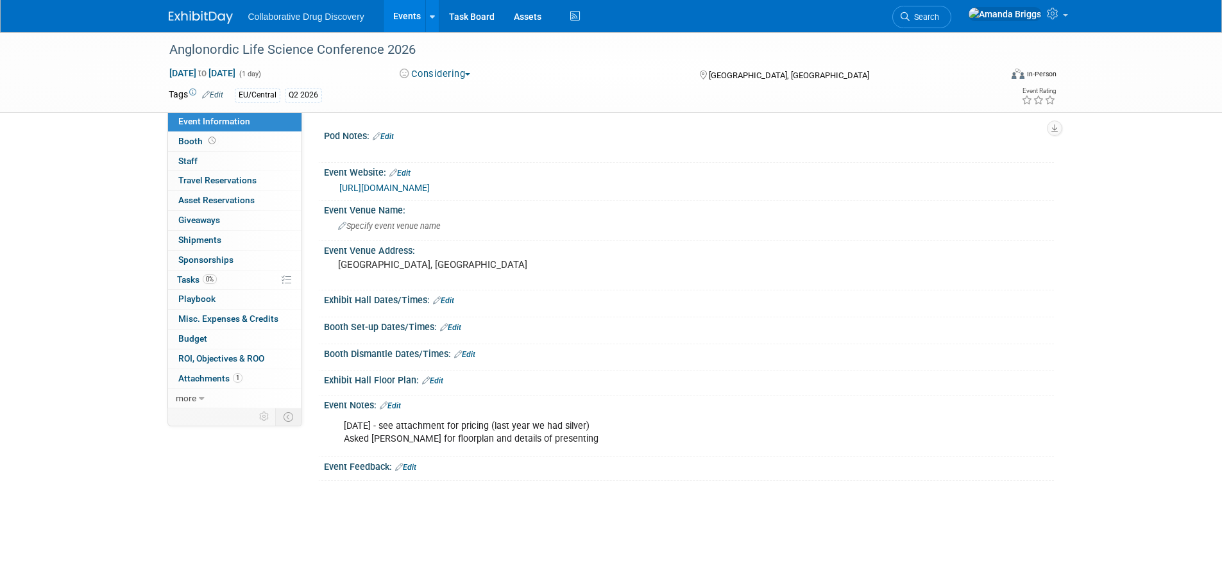
click at [414, 2] on link "Events" at bounding box center [407, 16] width 47 height 32
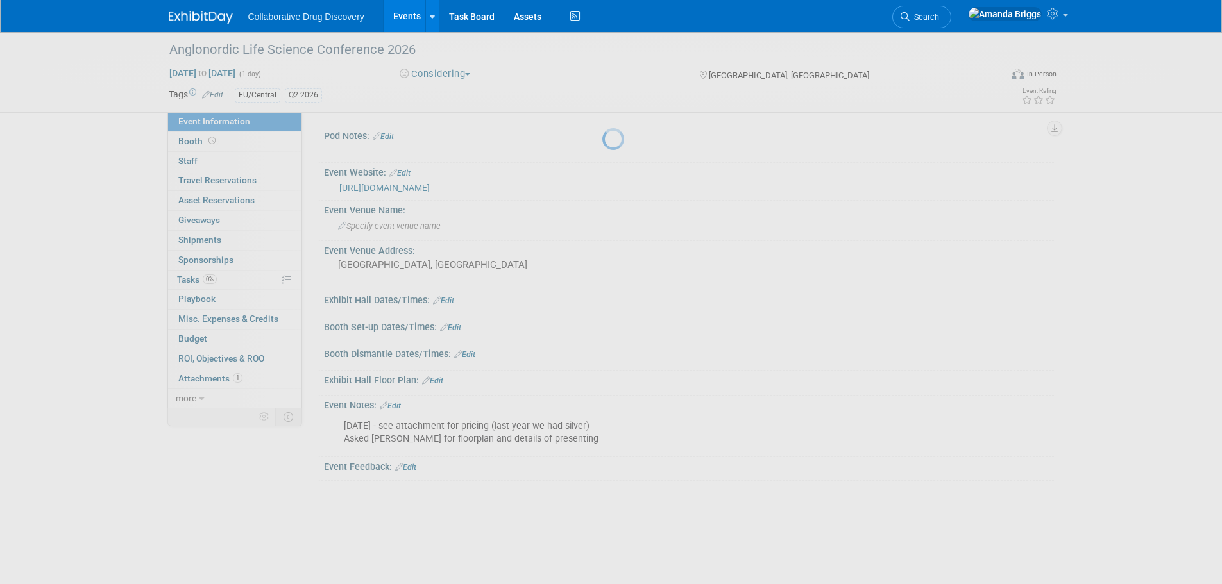
click at [408, 18] on link "Events" at bounding box center [407, 16] width 47 height 32
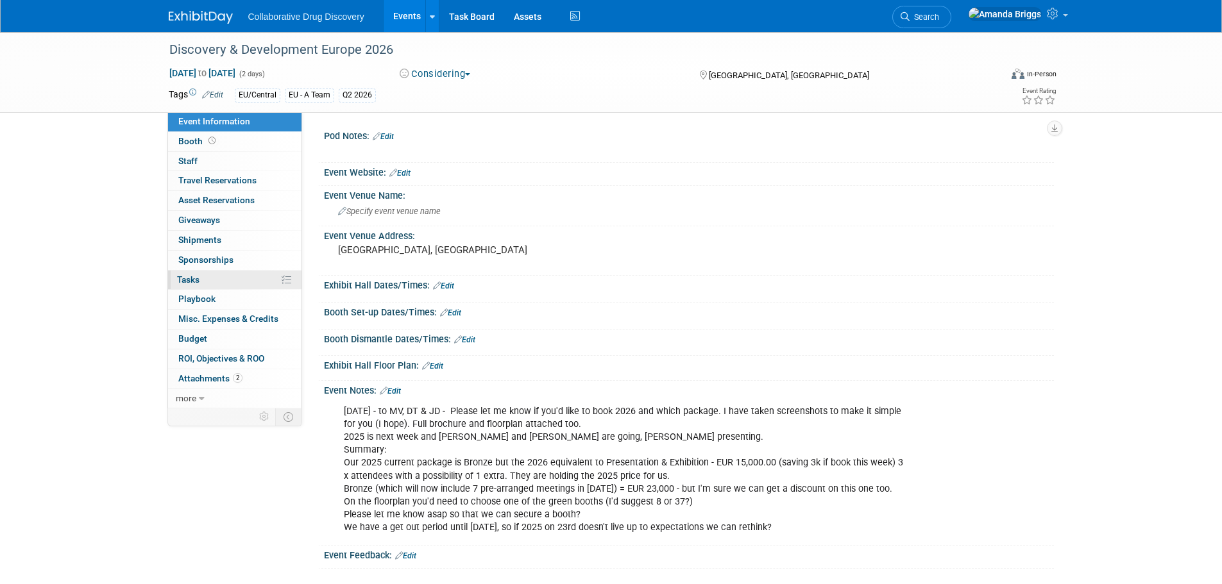
click at [187, 283] on span "Tasks 0%" at bounding box center [188, 280] width 22 height 10
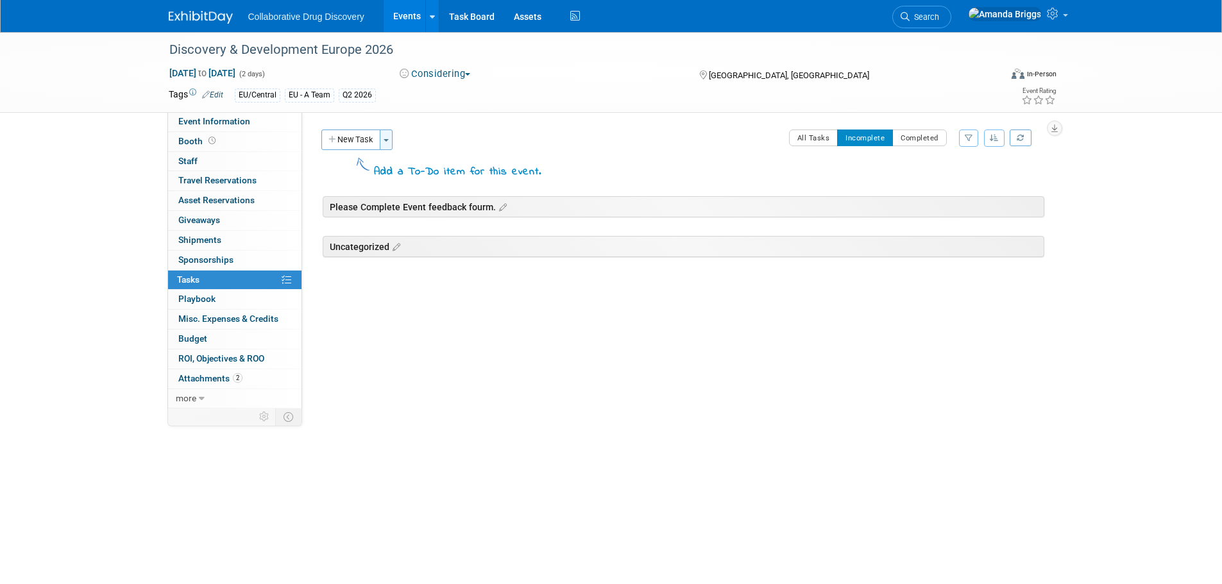
click at [386, 140] on span "button" at bounding box center [386, 140] width 5 height 3
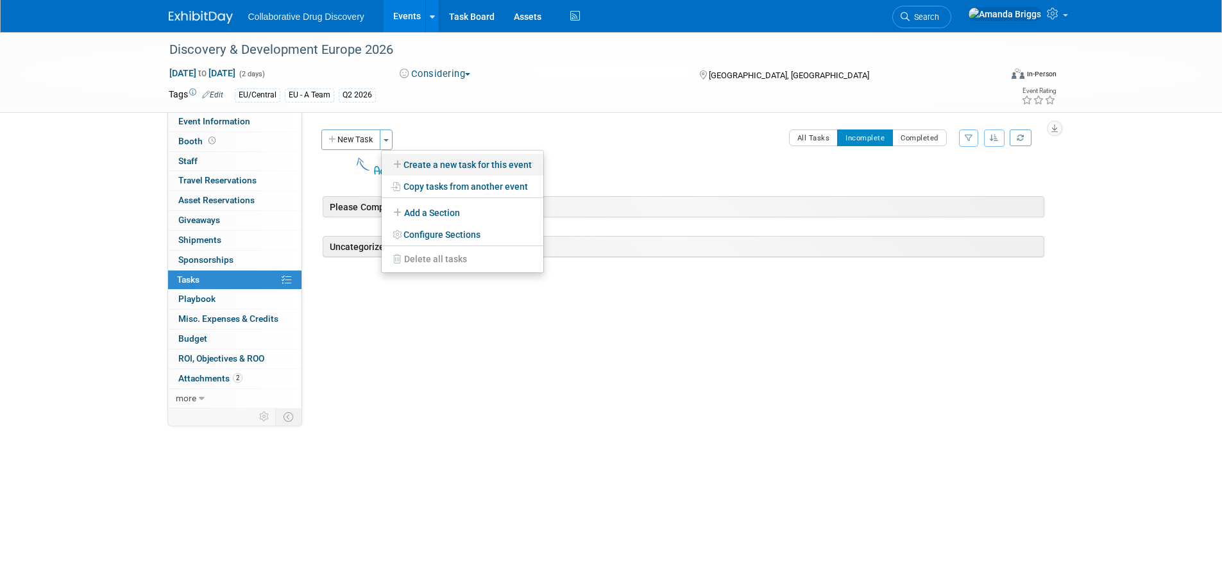
click at [438, 170] on link "Create a new task for this event" at bounding box center [463, 165] width 162 height 22
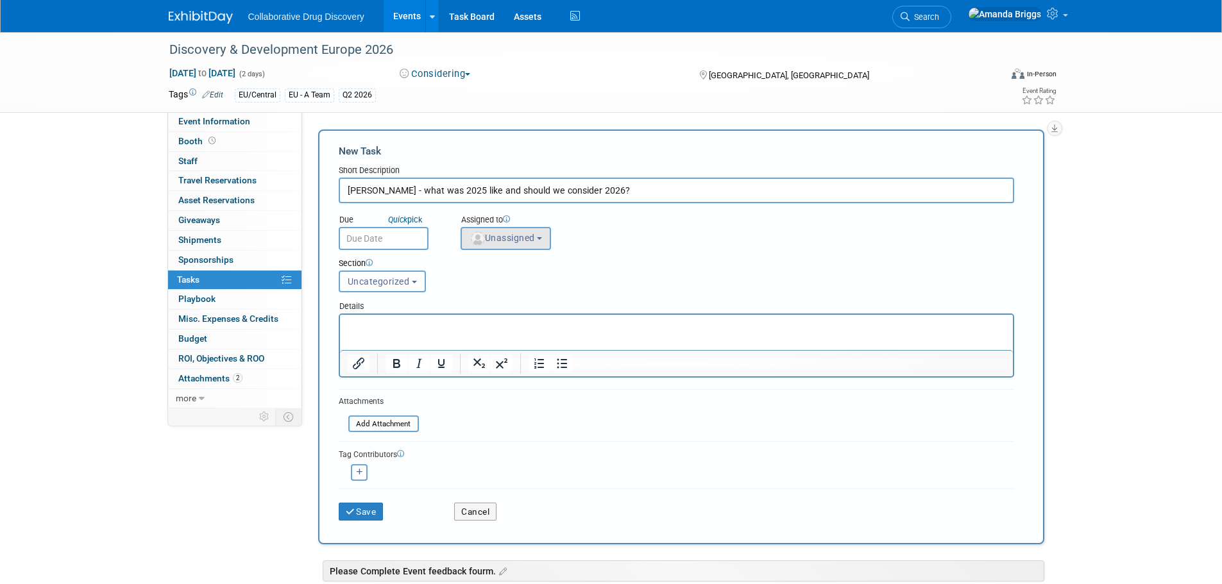
type input "Dimitris - what was 2025 like and should we consider 2026?"
click at [535, 236] on span "Unassigned" at bounding box center [502, 238] width 65 height 10
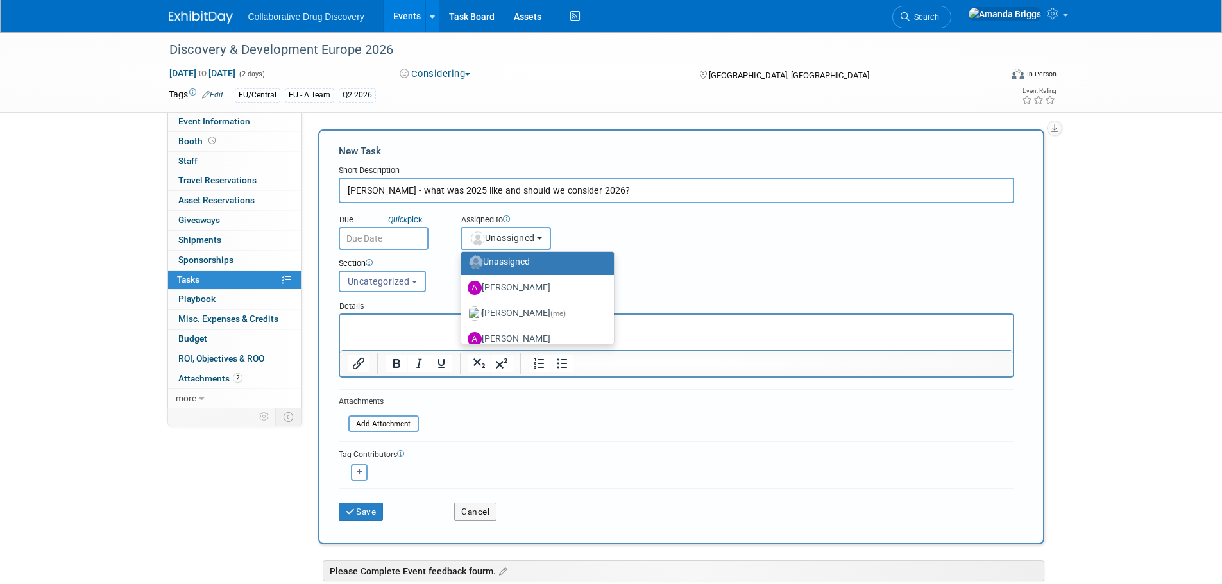
scroll to position [64, 0]
click at [536, 283] on label "Amanda Briggs (me)" at bounding box center [535, 283] width 134 height 21
click at [463, 283] on input "Amanda Briggs (me)" at bounding box center [459, 282] width 8 height 8
select select "4dc6ee5a-3bf3-4911-8755-bdd992a3ce9c"
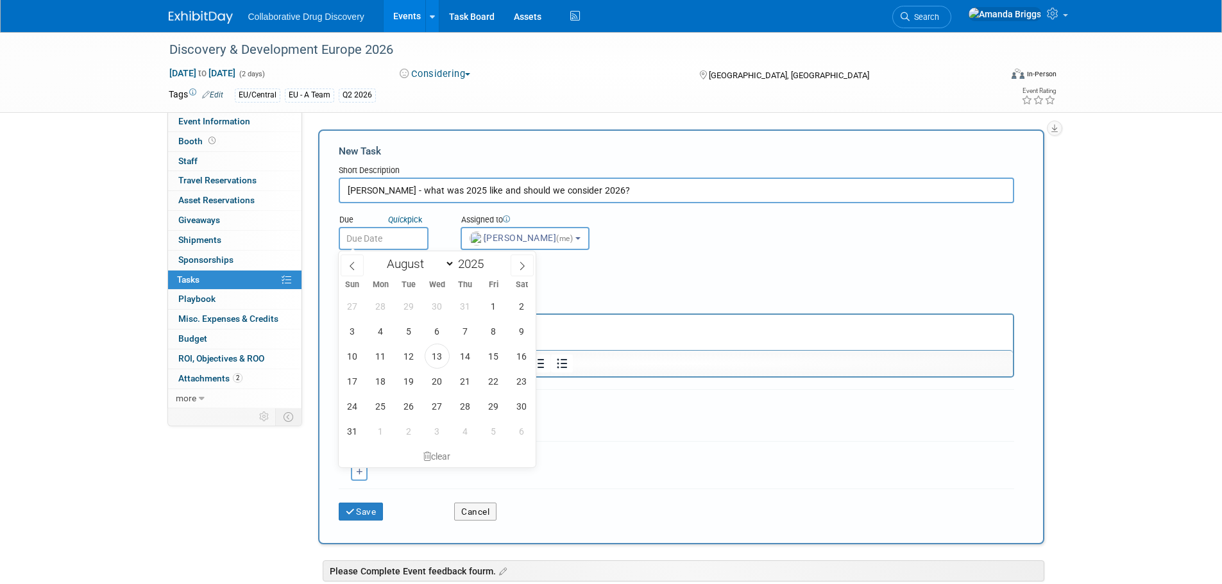
click at [412, 237] on input "text" at bounding box center [384, 238] width 90 height 23
click at [431, 382] on span "20" at bounding box center [437, 381] width 25 height 25
type input "Aug 20, 2025"
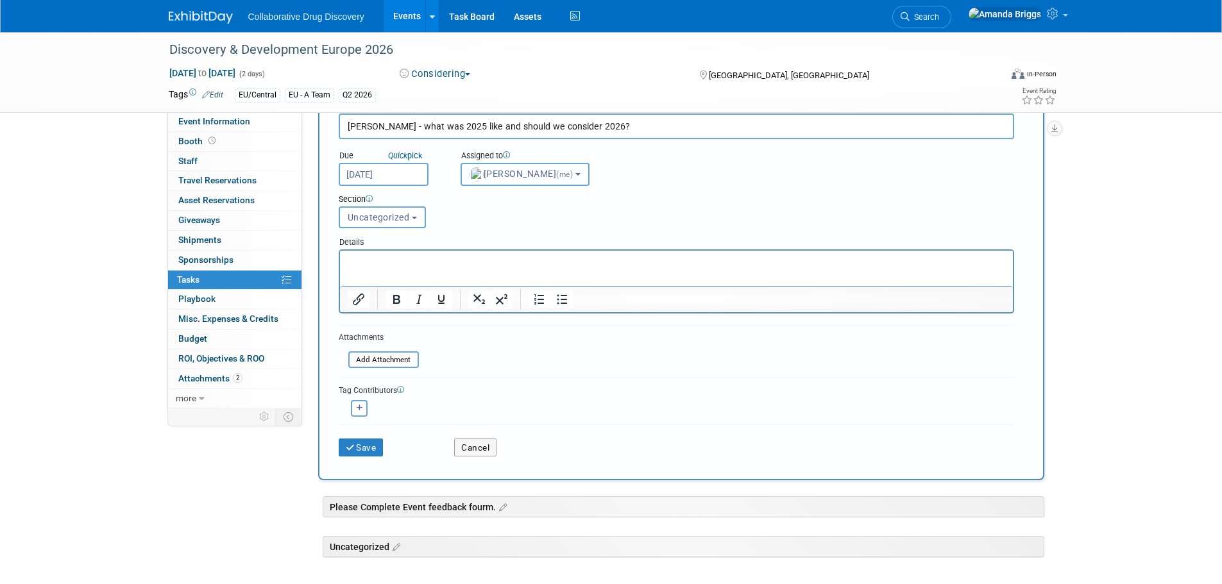
click at [586, 174] on button "Amanda Briggs (me)" at bounding box center [525, 174] width 129 height 23
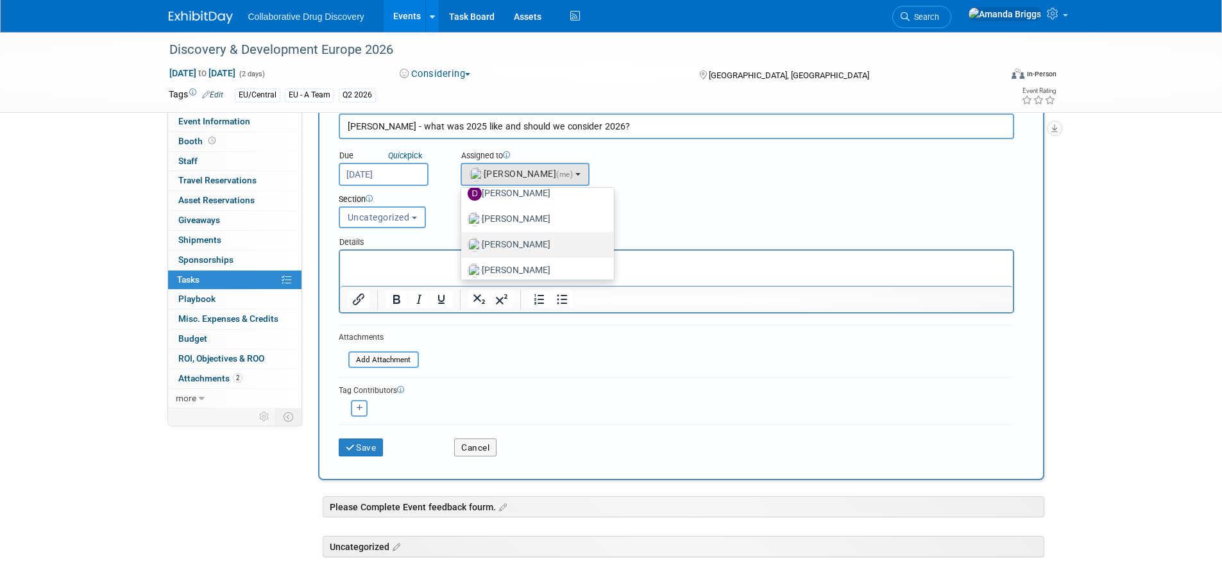
click at [545, 240] on label "[PERSON_NAME]" at bounding box center [535, 245] width 134 height 21
click at [463, 240] on input "[PERSON_NAME]" at bounding box center [459, 243] width 8 height 8
select select "f6150874-f8c1-4d44-aeff-07084920ff5d"
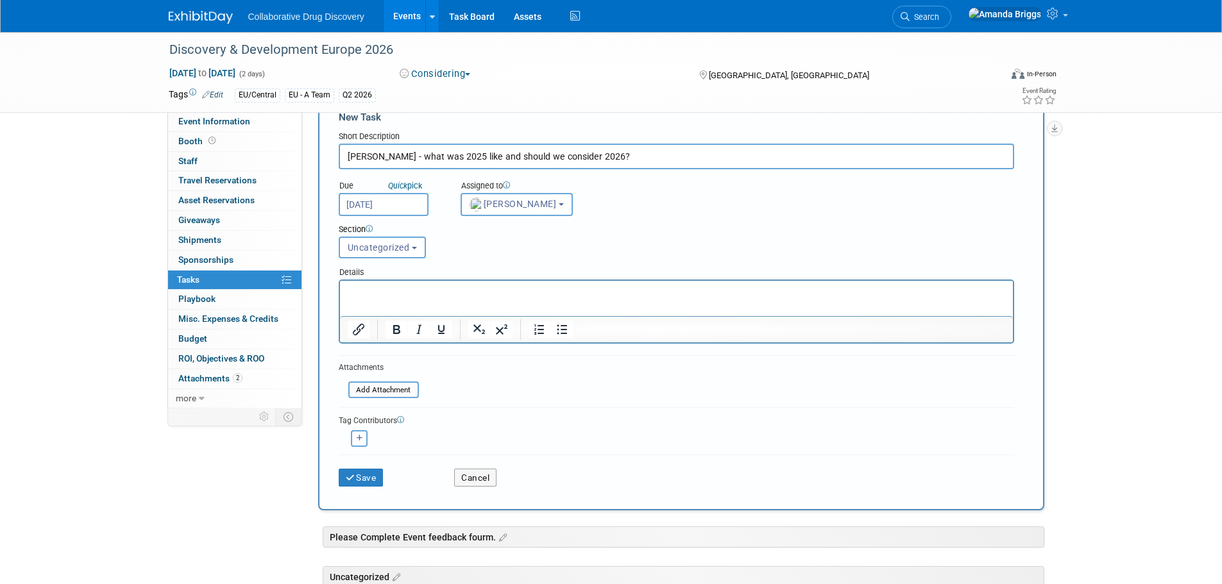
scroll to position [64, 0]
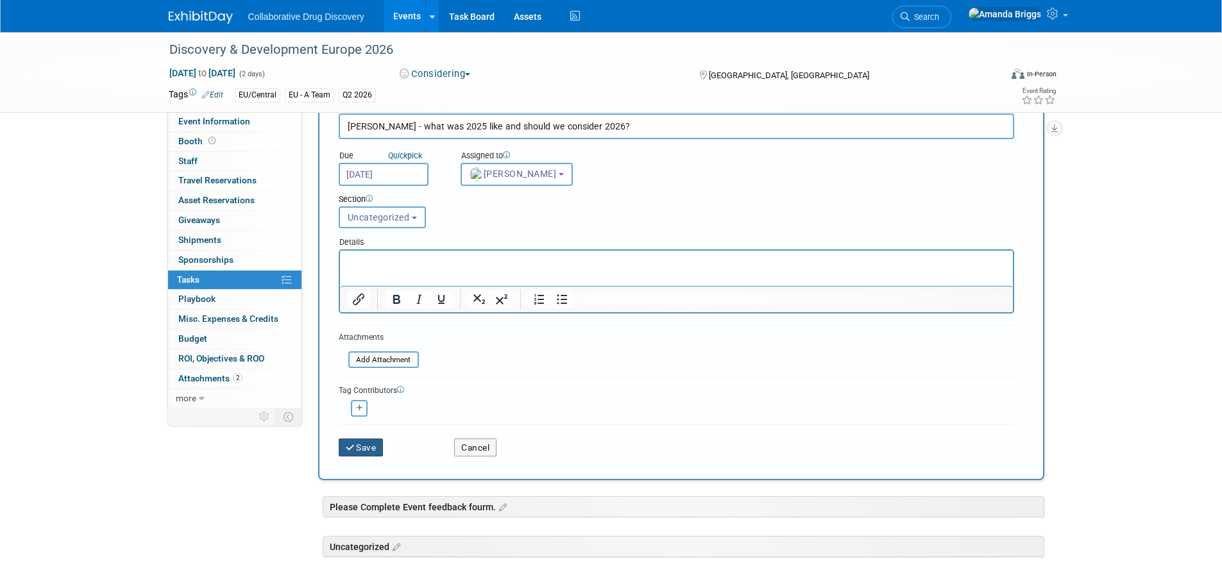
click at [357, 449] on button "Save" at bounding box center [361, 448] width 45 height 18
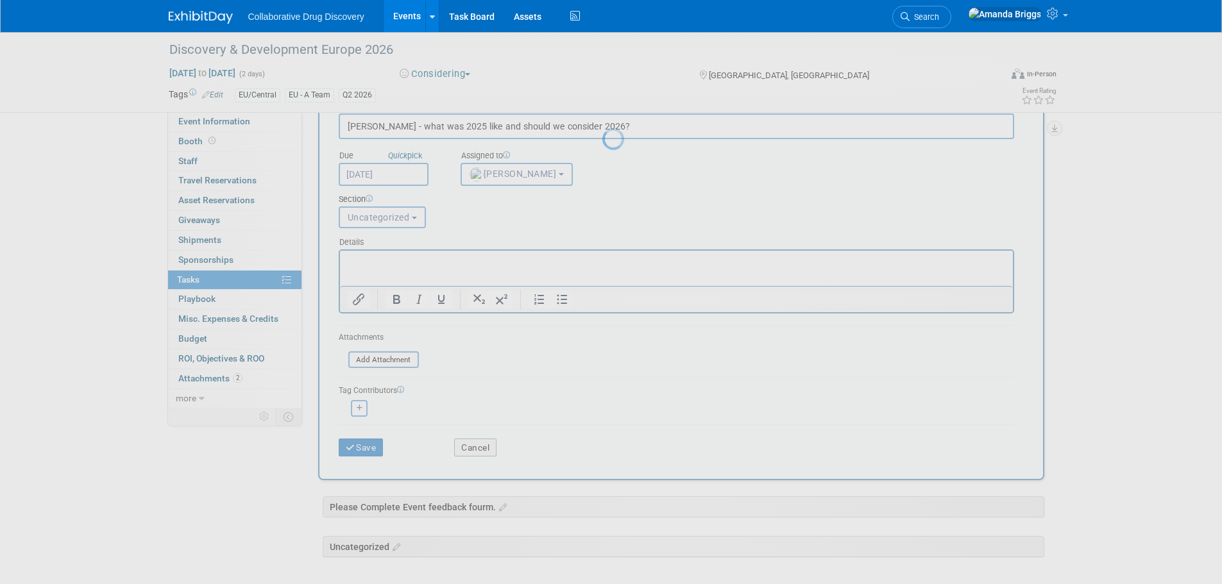
scroll to position [0, 0]
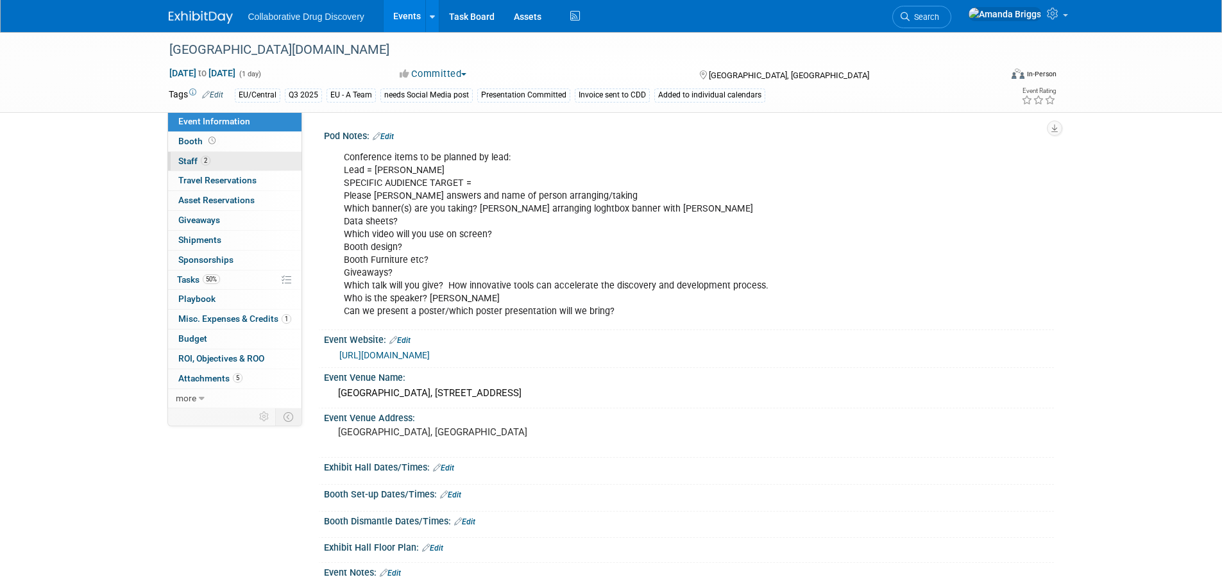
click at [185, 160] on span "Staff 2" at bounding box center [194, 161] width 32 height 10
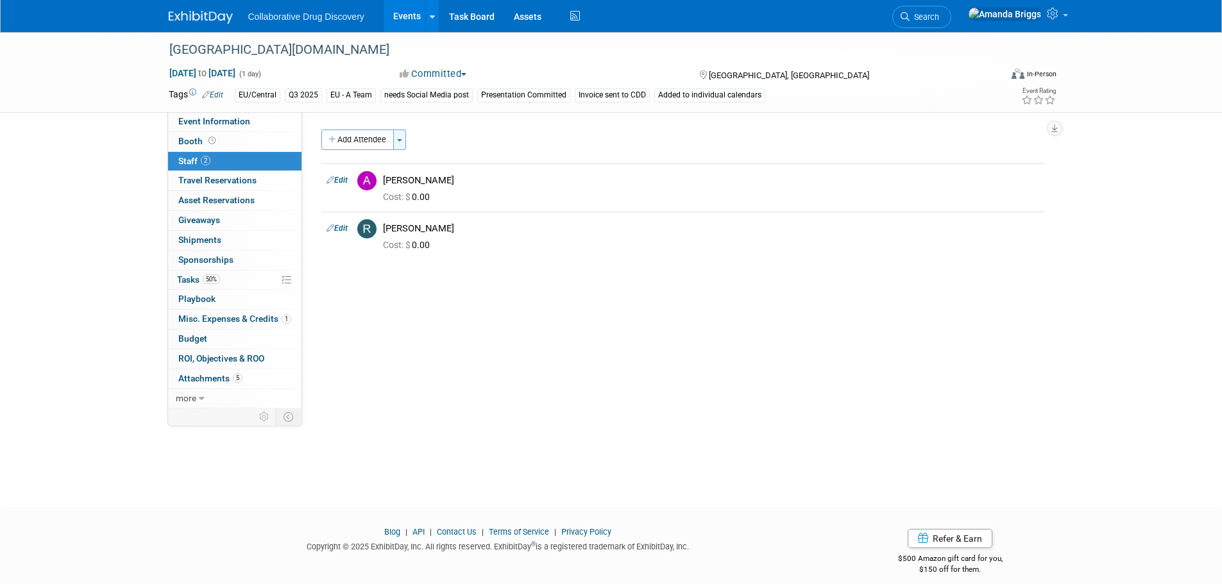
click at [403, 138] on button "Toggle Dropdown" at bounding box center [399, 140] width 13 height 21
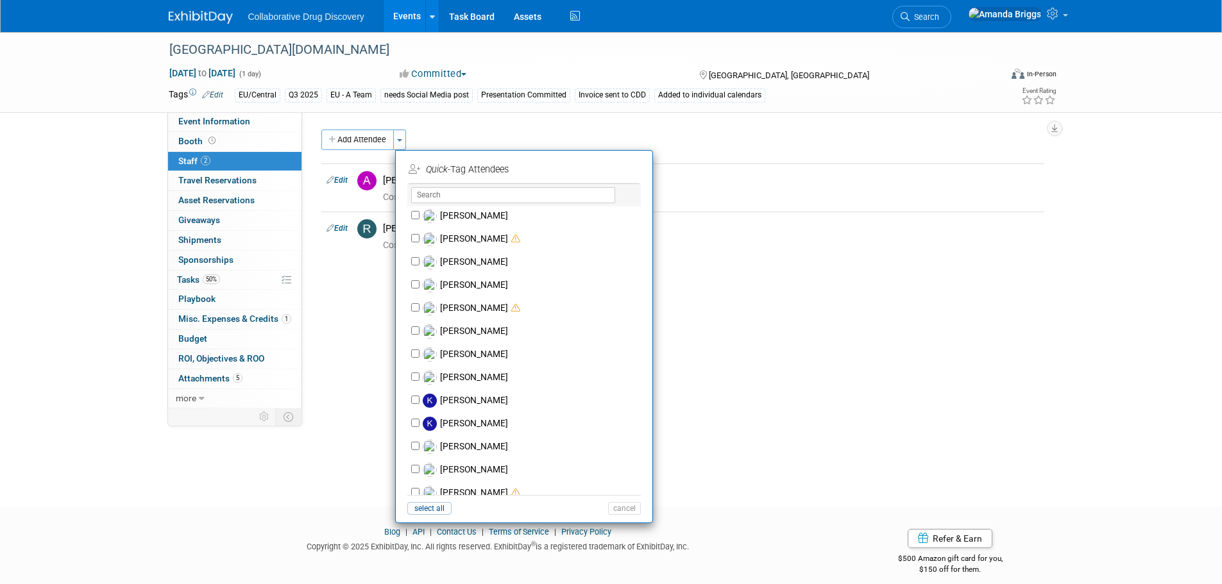
scroll to position [513, 0]
click at [418, 327] on input "[PERSON_NAME]" at bounding box center [415, 327] width 8 height 8
checkbox input "true"
click at [624, 176] on button "Apply" at bounding box center [619, 169] width 39 height 19
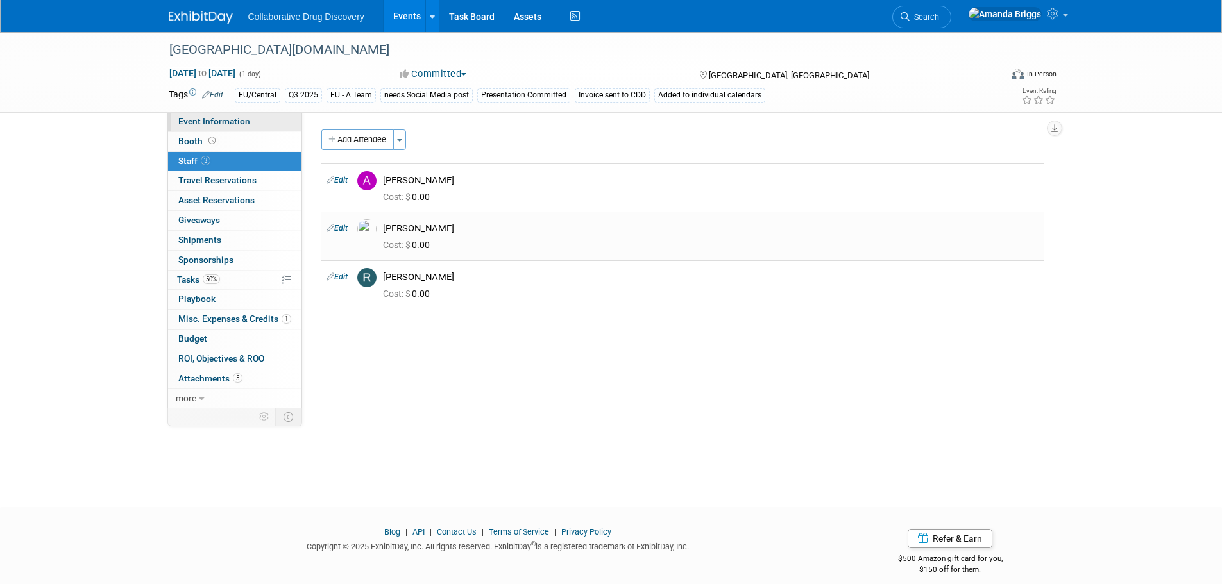
click at [225, 123] on span "Event Information" at bounding box center [214, 121] width 72 height 10
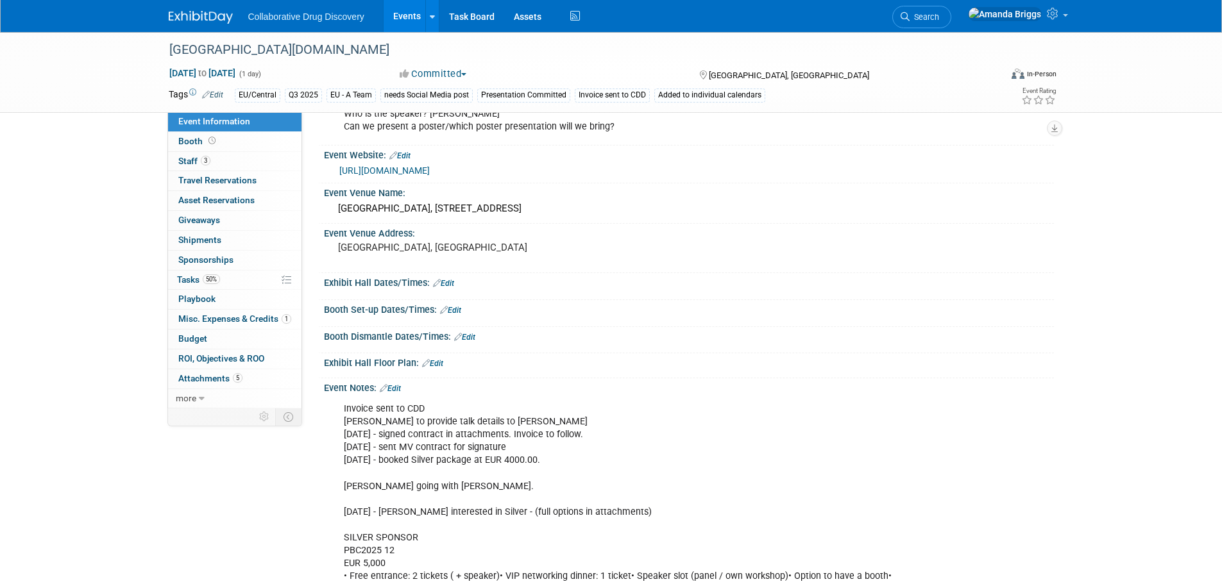
scroll to position [192, 0]
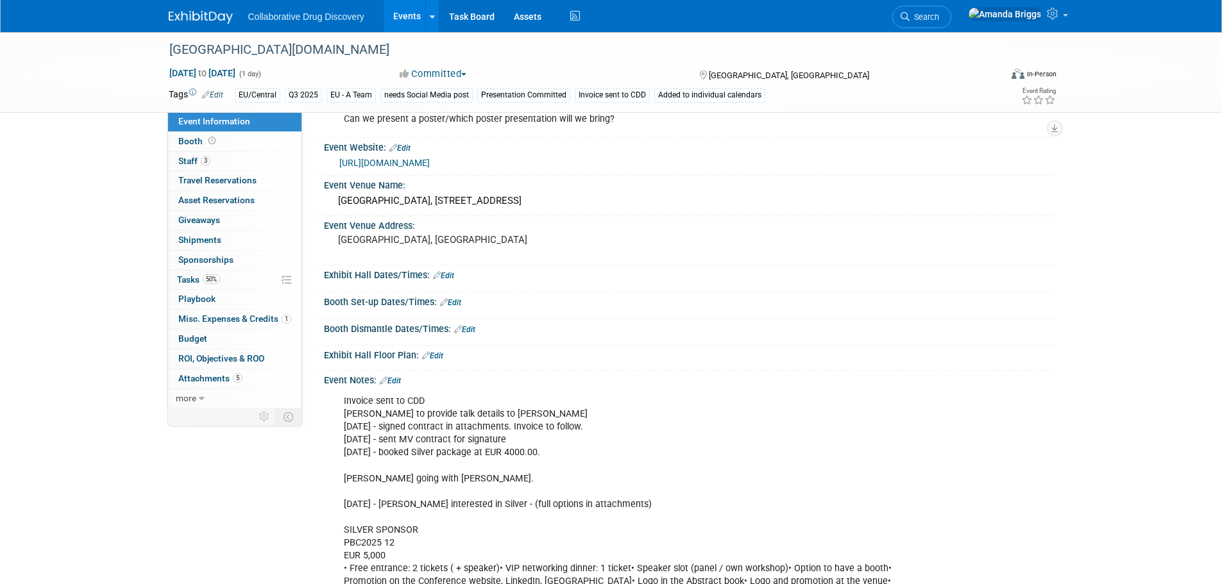
click at [401, 381] on link "Edit" at bounding box center [390, 381] width 21 height 9
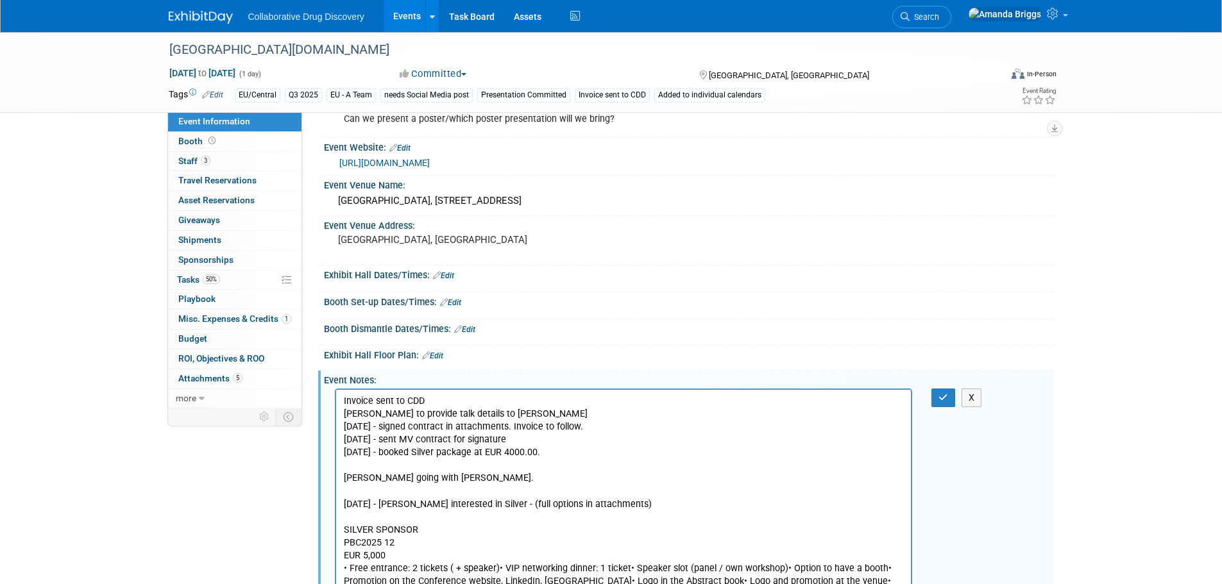
scroll to position [0, 0]
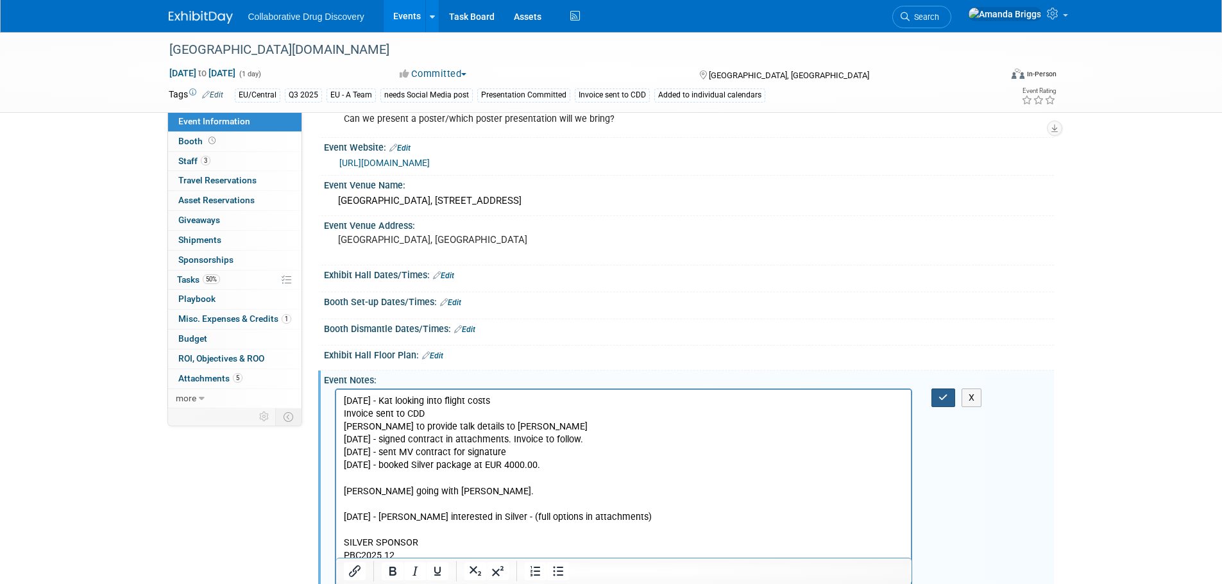
click at [937, 398] on button "button" at bounding box center [943, 398] width 24 height 19
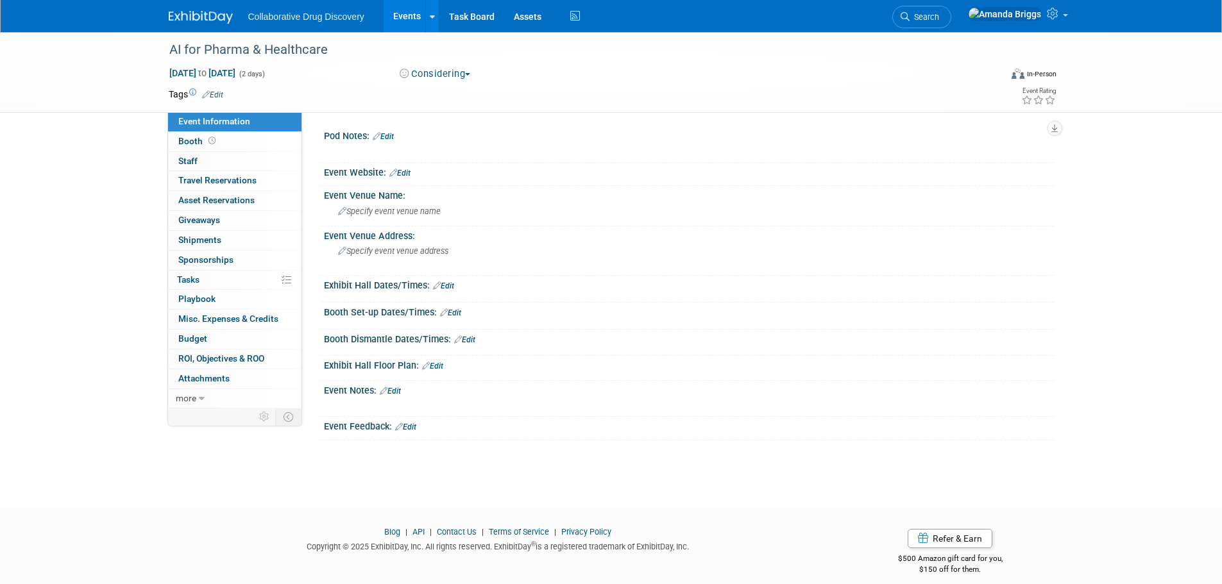
click at [219, 94] on link "Edit" at bounding box center [212, 94] width 21 height 9
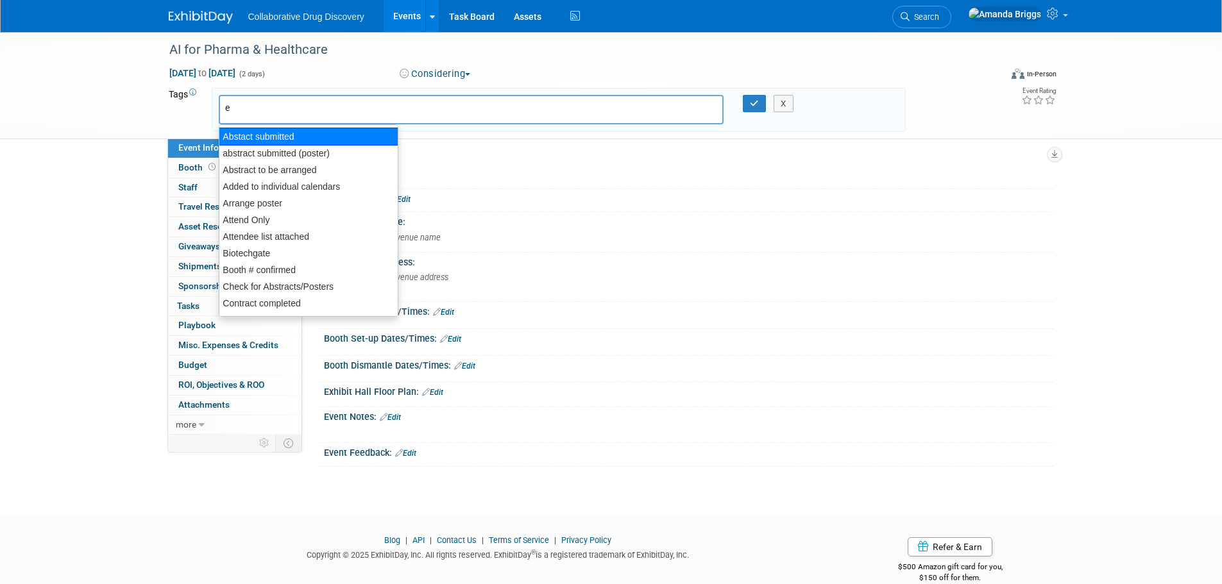
type input "eu"
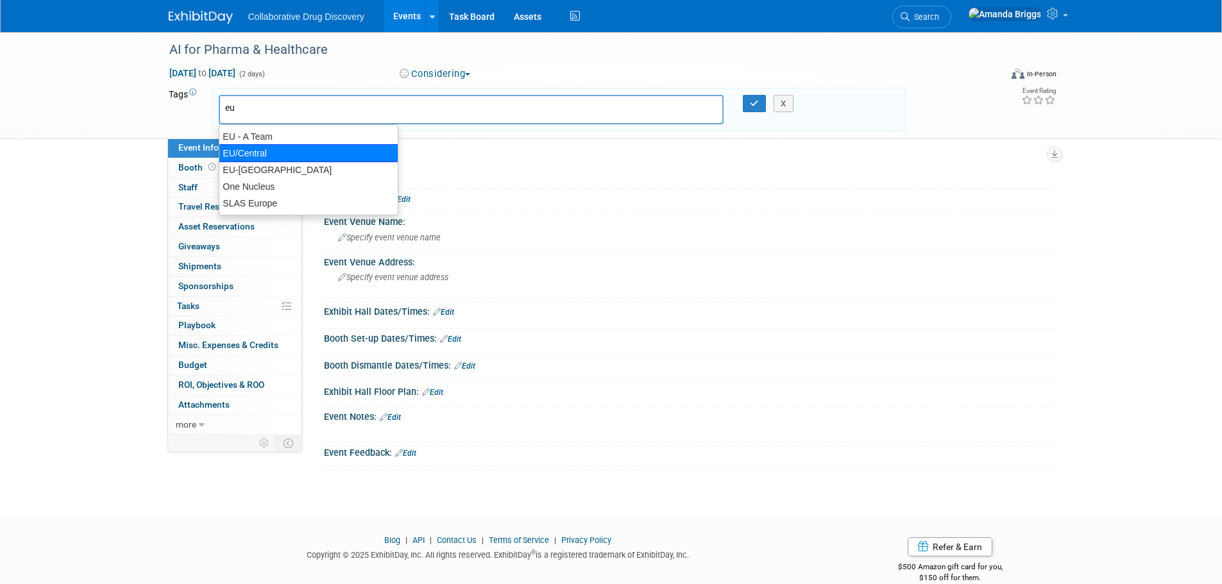
click at [280, 148] on div "EU/Central" at bounding box center [309, 153] width 180 height 18
type input "EU/Central"
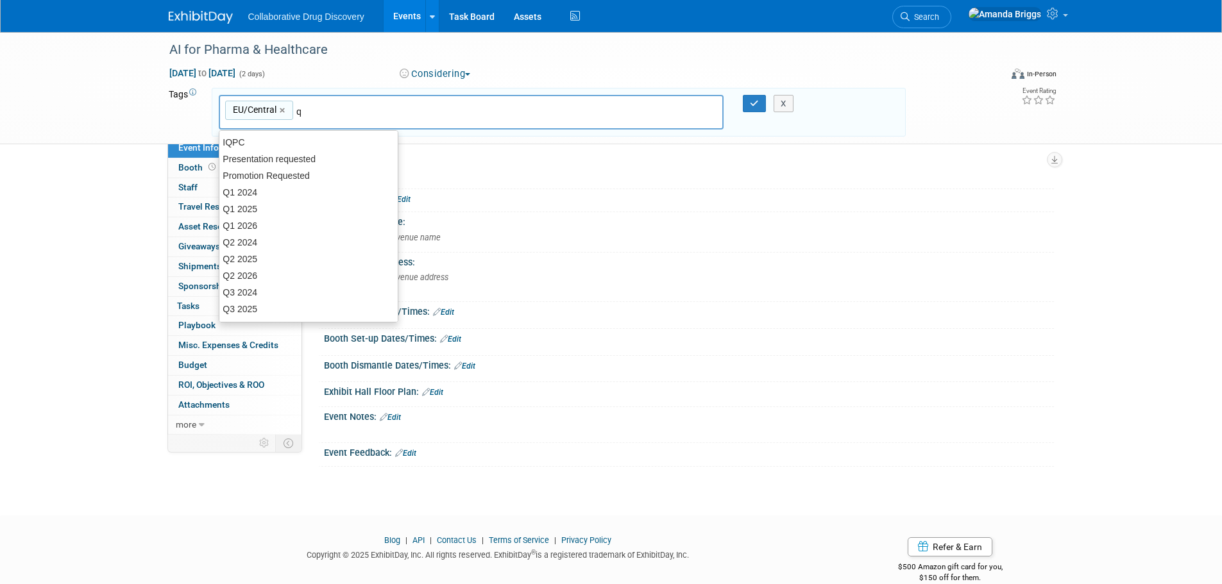
type input "q3"
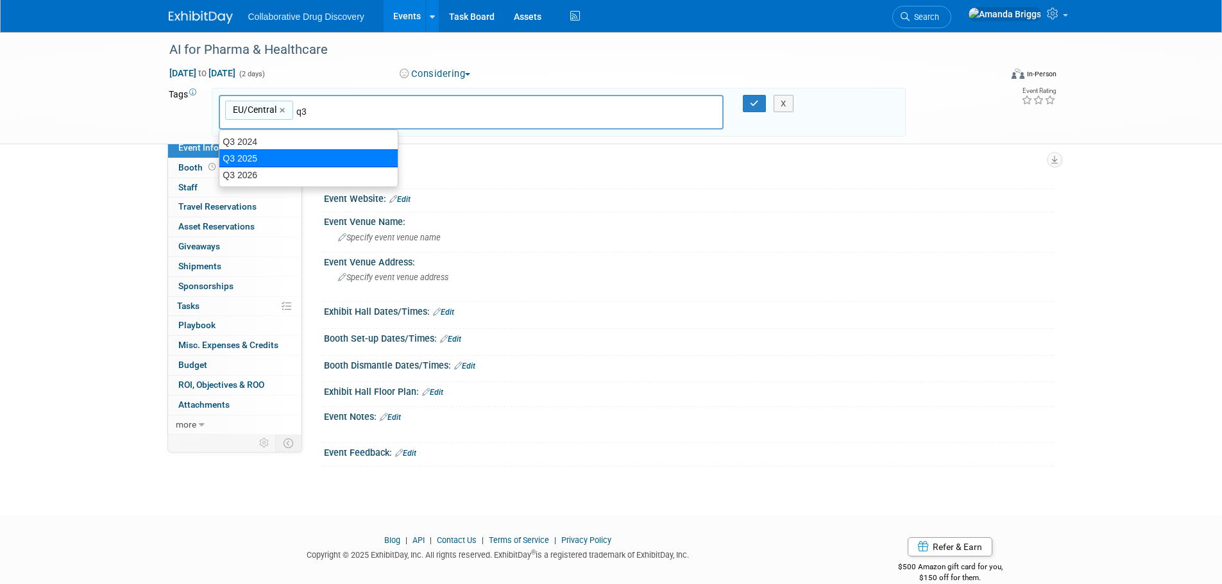
click at [298, 156] on div "Q3 2025" at bounding box center [309, 158] width 180 height 18
type input "EU/Central, Q3 2025"
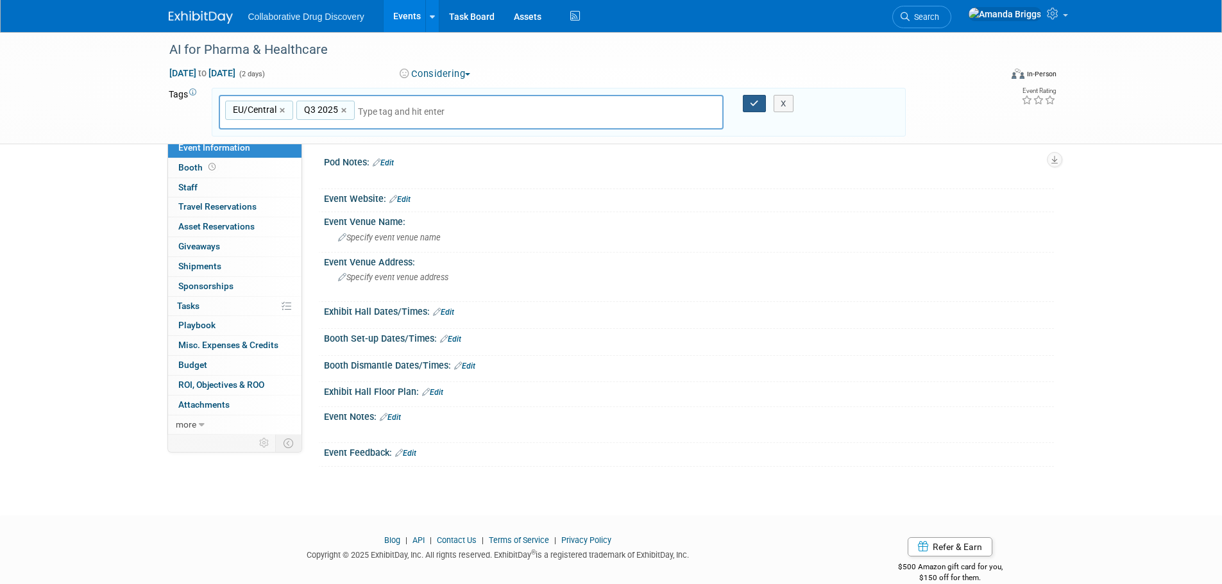
click at [756, 105] on icon "button" at bounding box center [754, 103] width 9 height 8
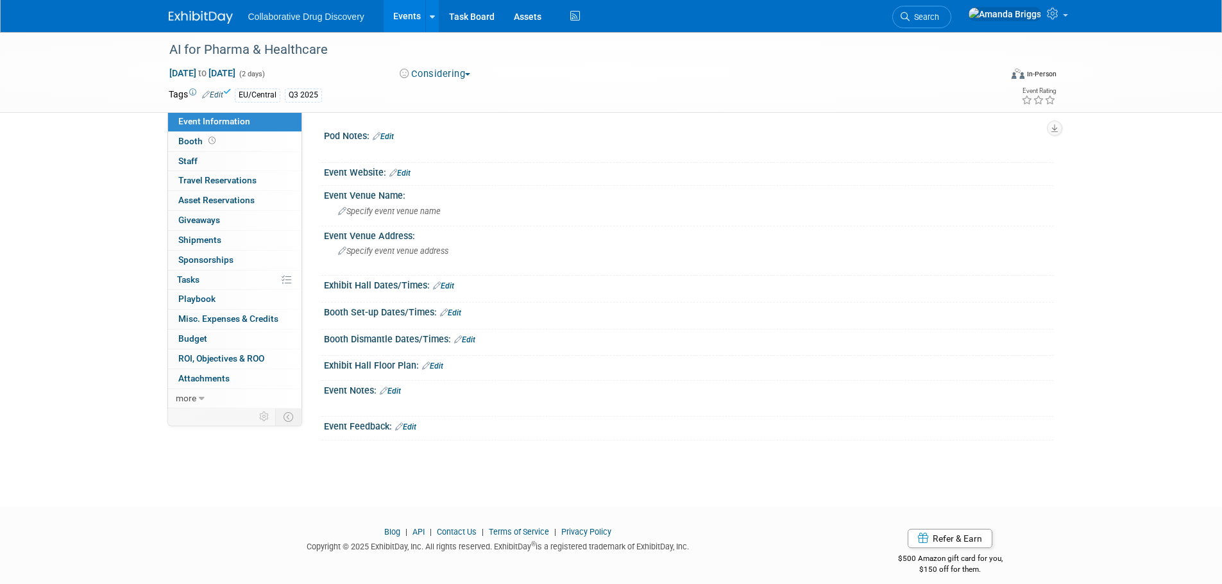
click at [398, 385] on div "Event Notes: Edit" at bounding box center [689, 389] width 730 height 17
click at [397, 388] on link "Edit" at bounding box center [390, 391] width 21 height 9
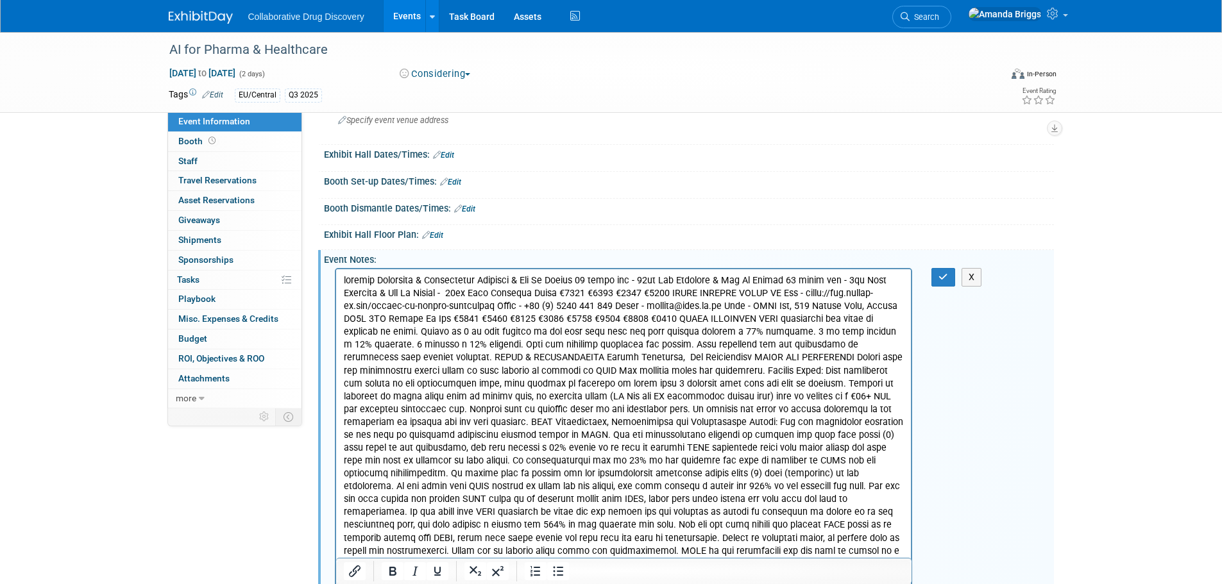
scroll to position [128, 0]
drag, startPoint x: 509, startPoint y: 673, endPoint x: 669, endPoint y: 346, distance: 363.5
click at [669, 346] on p "Rich Text Area. Press ALT-0 for help." at bounding box center [623, 483] width 561 height 412
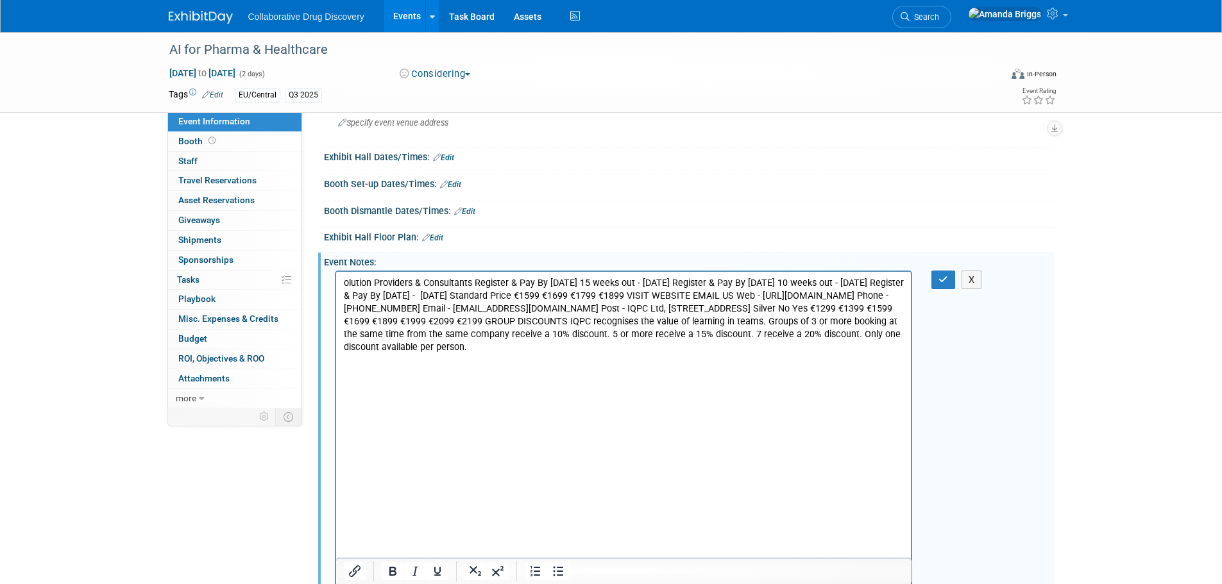
scroll to position [92, 0]
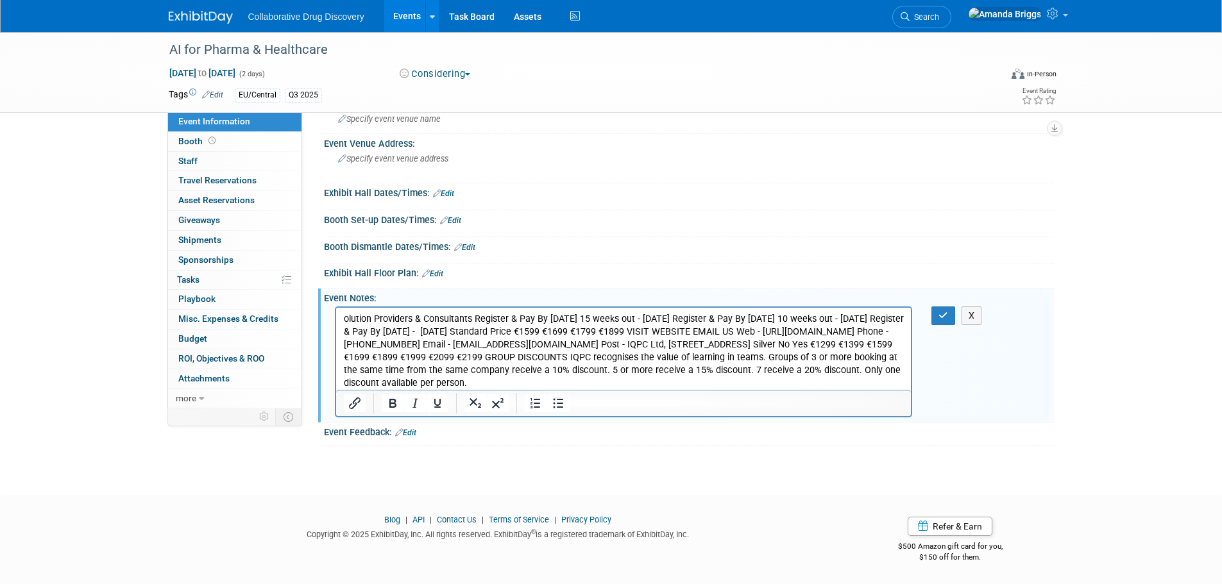
click at [343, 319] on p "olution Providers & Consultants Register & Pay By [DATE] 15 weeks out - [DATE] …" at bounding box center [623, 351] width 561 height 77
click at [479, 319] on p "Solution Providers & Consultants Register & Pay By [DATE] 15 weeks out - [DATE]…" at bounding box center [623, 351] width 561 height 77
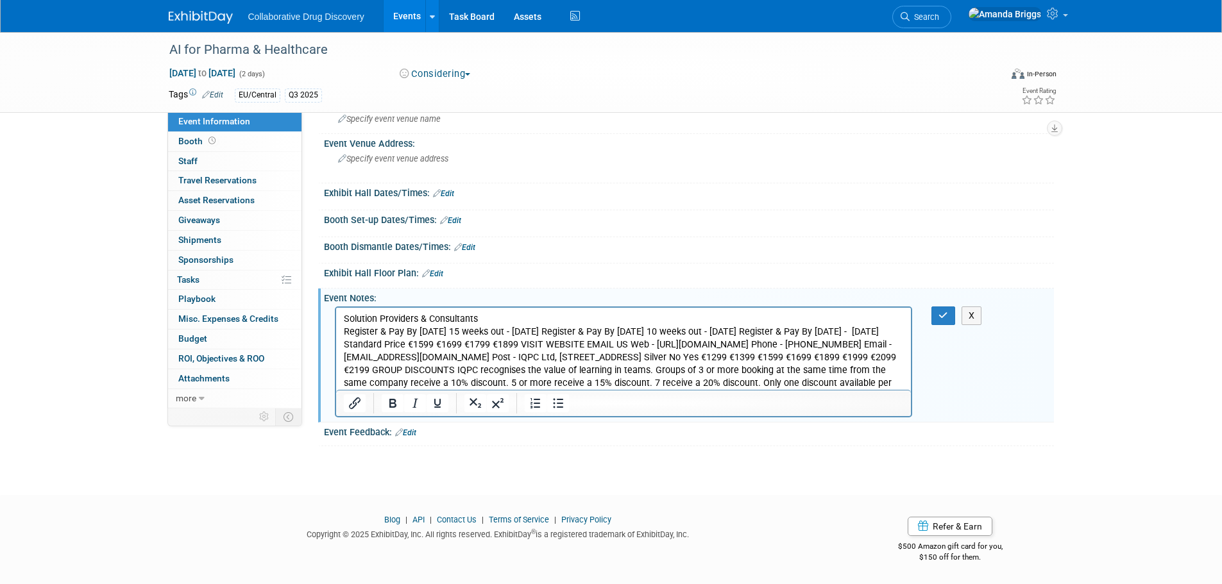
scroll to position [106, 0]
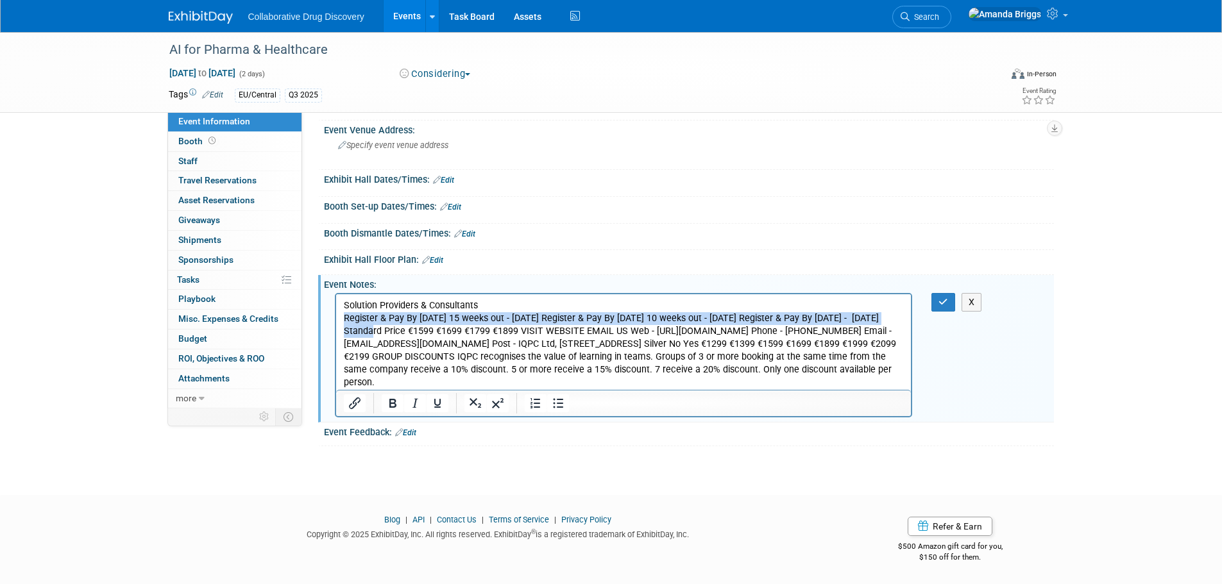
drag, startPoint x: 890, startPoint y: 318, endPoint x: 339, endPoint y: 321, distance: 550.4
click at [339, 321] on html "Solution Providers & Consultants Register & Pay By Friday 15 weeks out - 27th M…" at bounding box center [623, 342] width 575 height 96
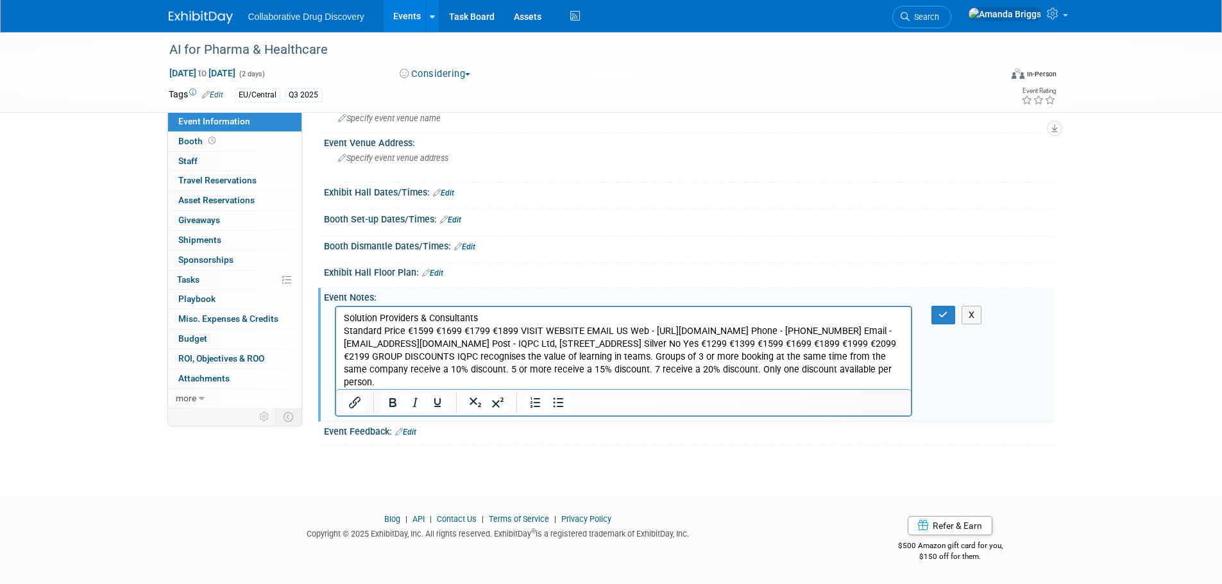
scroll to position [92, 0]
click at [509, 321] on p "Solution Providers & Consultants" at bounding box center [623, 319] width 561 height 13
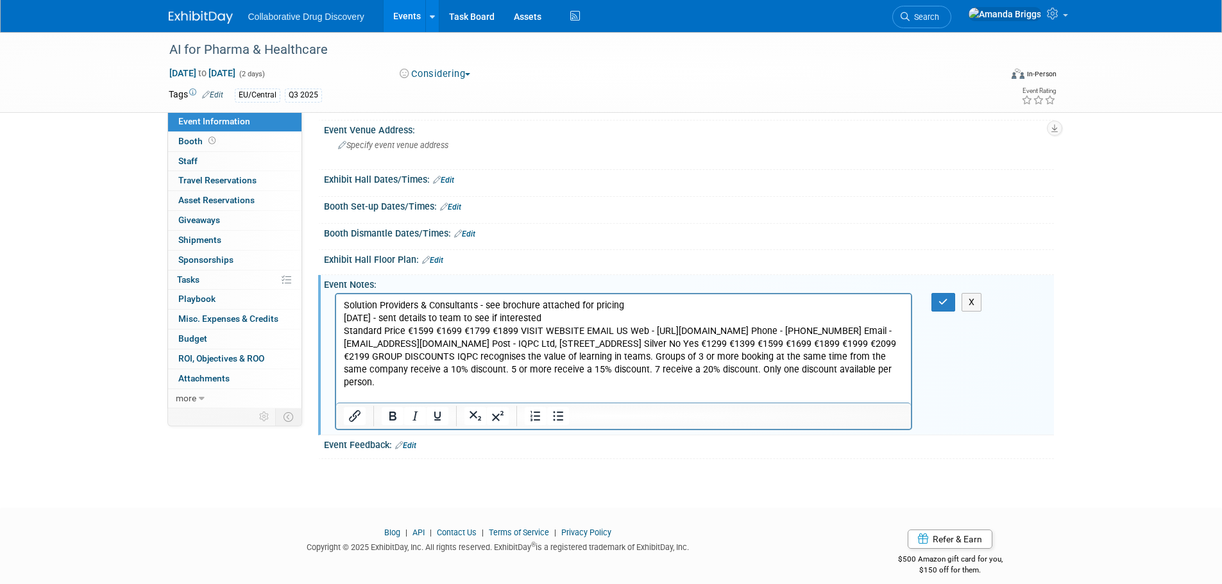
scroll to position [119, 0]
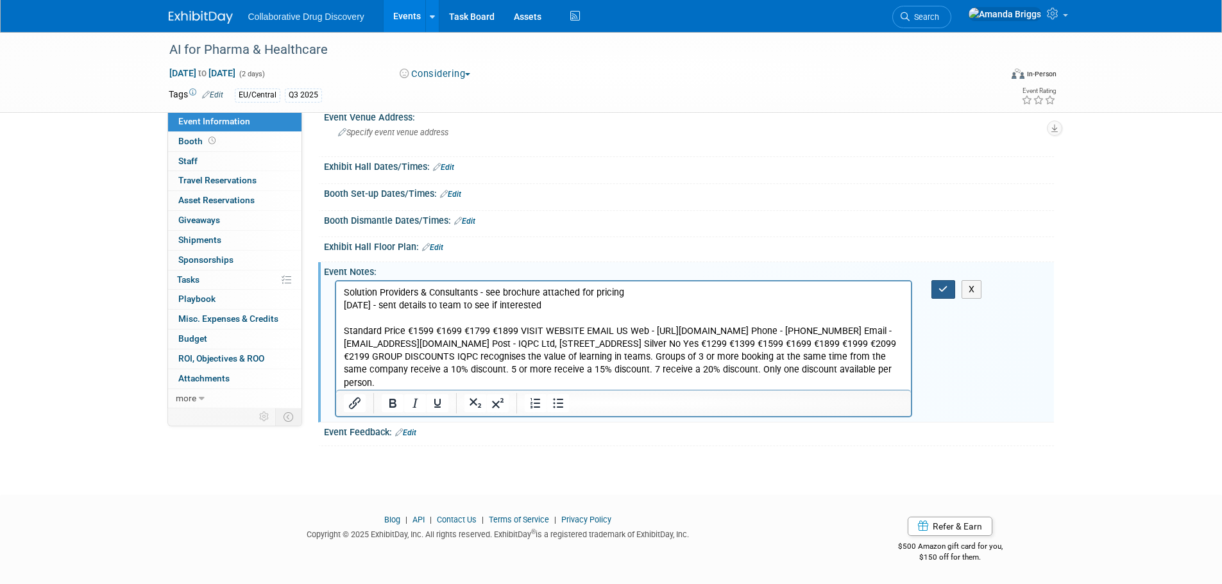
click at [946, 286] on icon "button" at bounding box center [944, 289] width 10 height 9
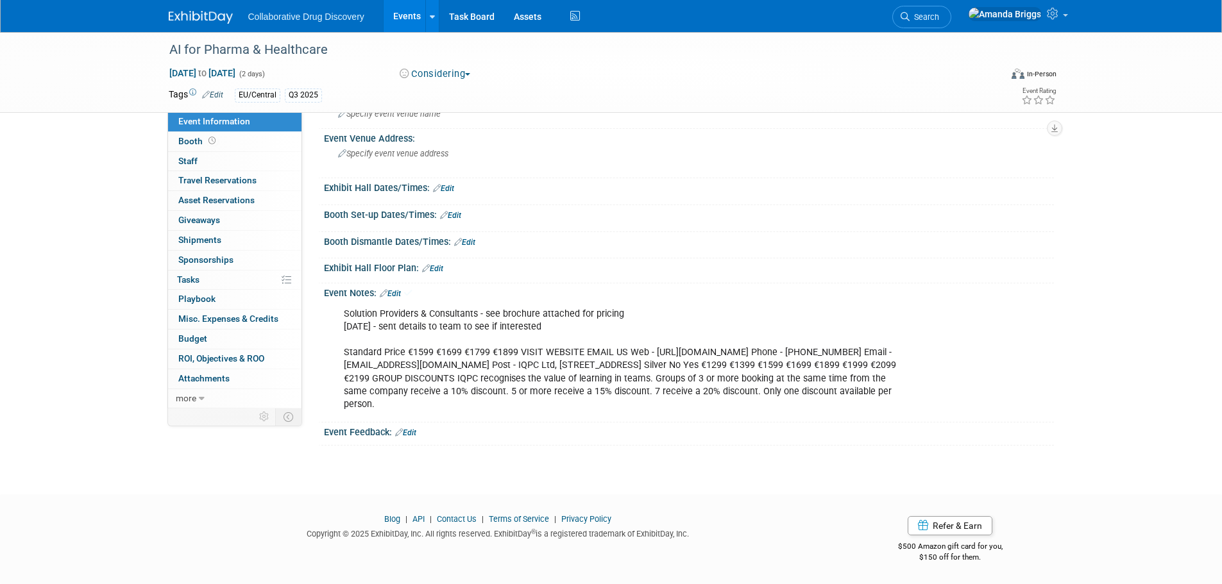
scroll to position [98, 0]
click at [216, 384] on link "0 Attachments 0" at bounding box center [234, 379] width 133 height 19
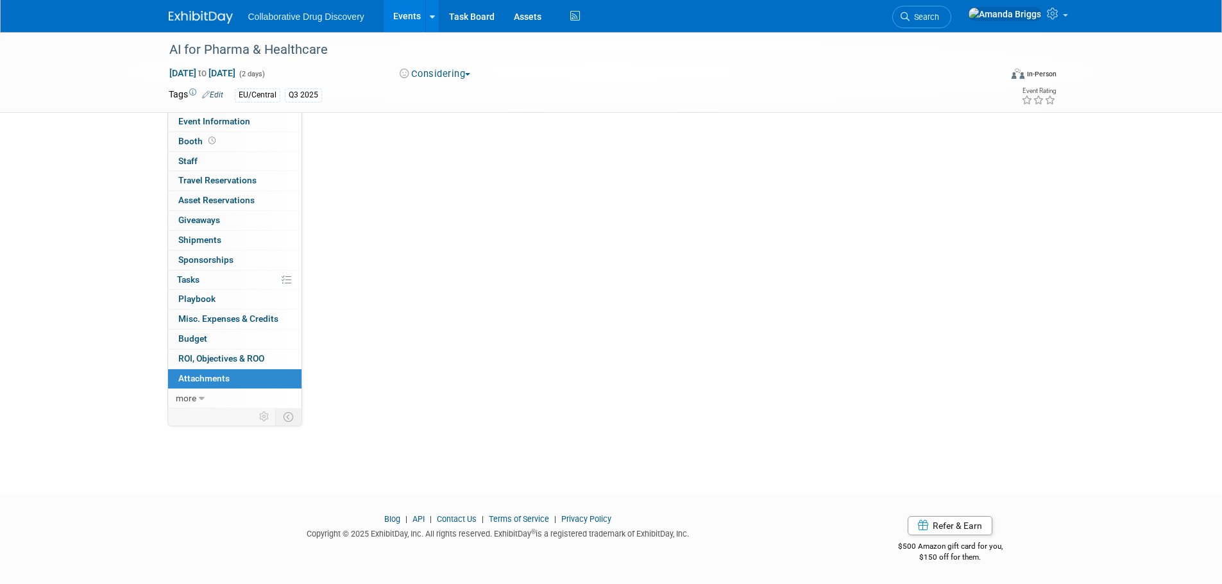
scroll to position [0, 0]
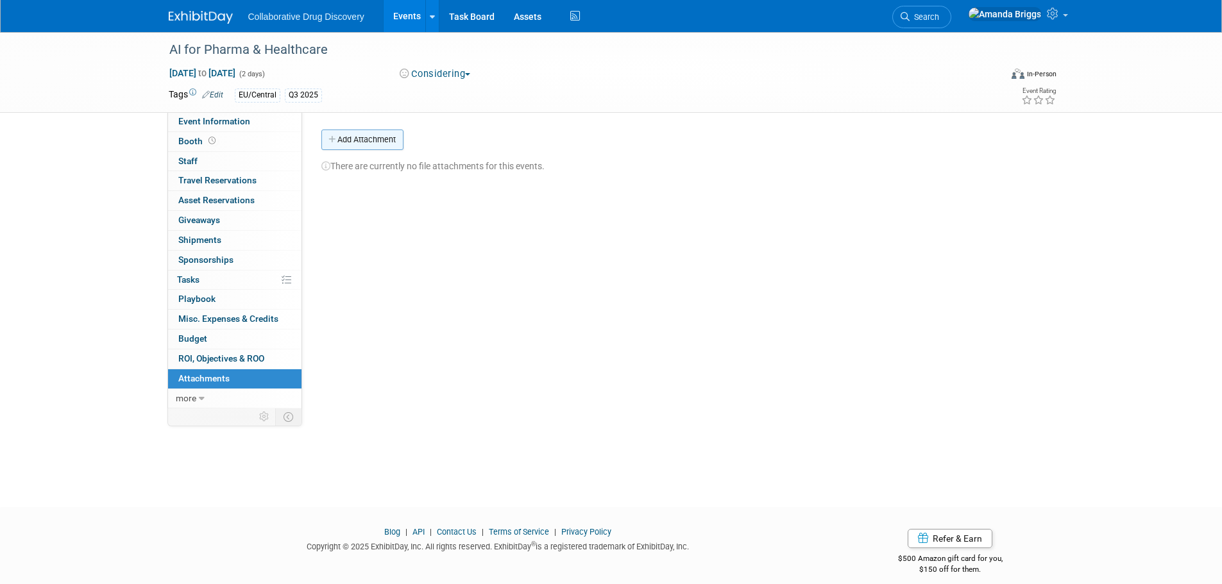
click at [352, 137] on button "Add Attachment" at bounding box center [362, 140] width 82 height 21
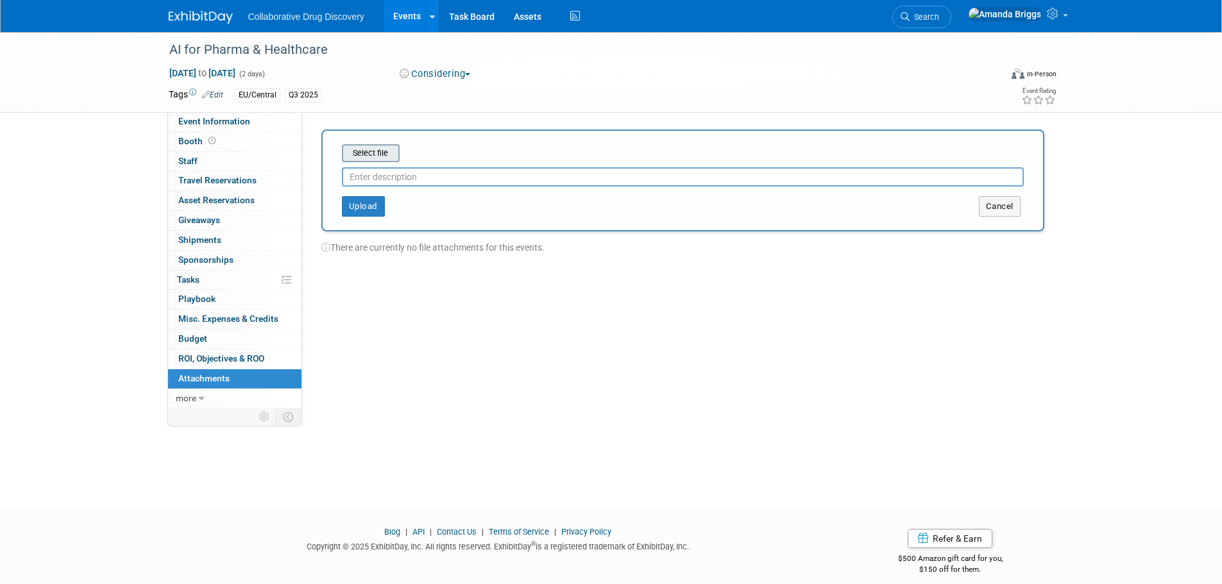
click at [373, 151] on input "file" at bounding box center [322, 153] width 153 height 15
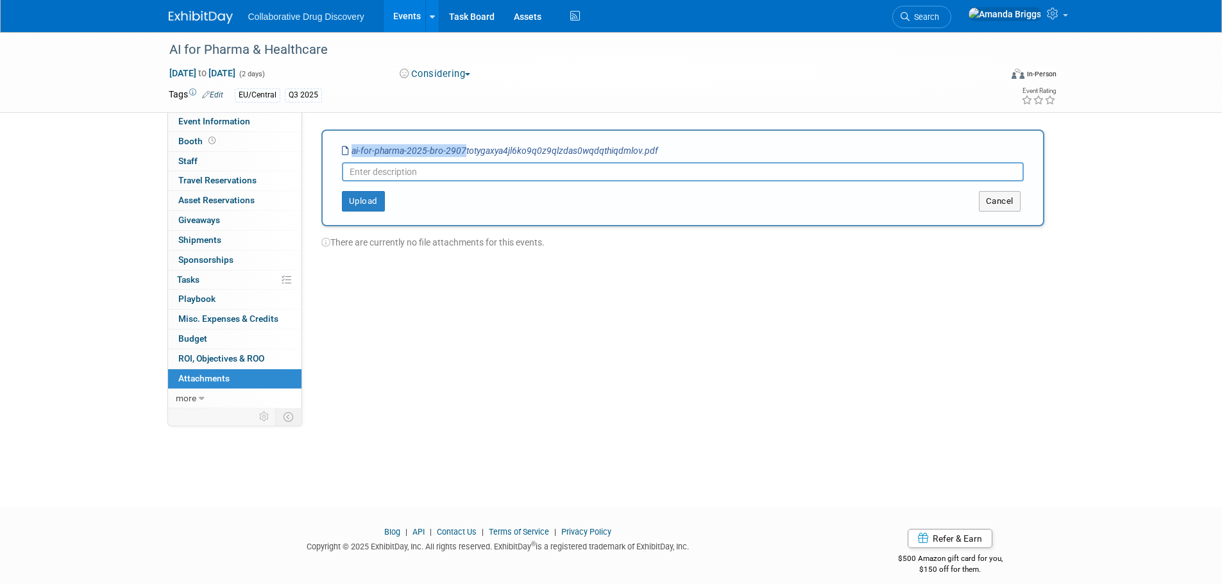
drag, startPoint x: 461, startPoint y: 148, endPoint x: 346, endPoint y: 149, distance: 114.2
click at [346, 149] on icon "ai-for-pharma-2025-bro-2907totygaxya4jl6ko9q0z9qlzdas0wqdqthiqdmlov.pdf" at bounding box center [500, 151] width 316 height 10
copy icon "ai-for-pharma-2025-bro-2907"
click at [378, 169] on input "text" at bounding box center [683, 171] width 682 height 19
drag, startPoint x: 386, startPoint y: 171, endPoint x: 345, endPoint y: 175, distance: 41.3
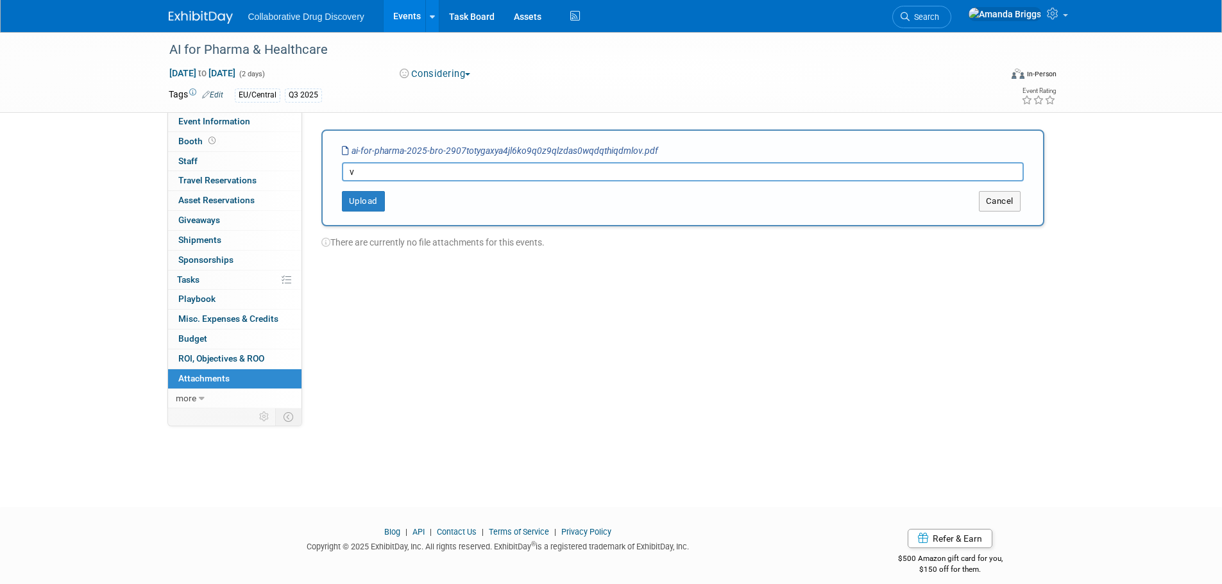
click at [345, 175] on input "v" at bounding box center [683, 171] width 682 height 19
paste input "ai-for-pharma-2025-bro-2907"
type input "ai-for-pharma-2025-bro-2907"
click at [355, 206] on button "Upload" at bounding box center [363, 201] width 43 height 21
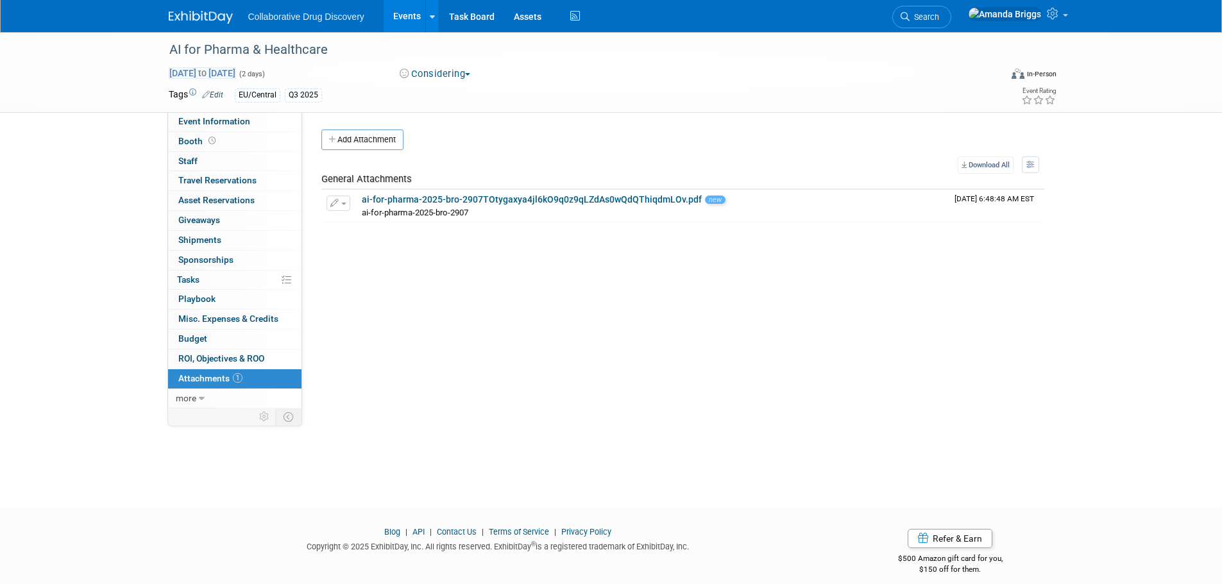
click at [210, 71] on span "Sep 24, 2025 to Sep 25, 2025" at bounding box center [202, 73] width 67 height 12
select select "8"
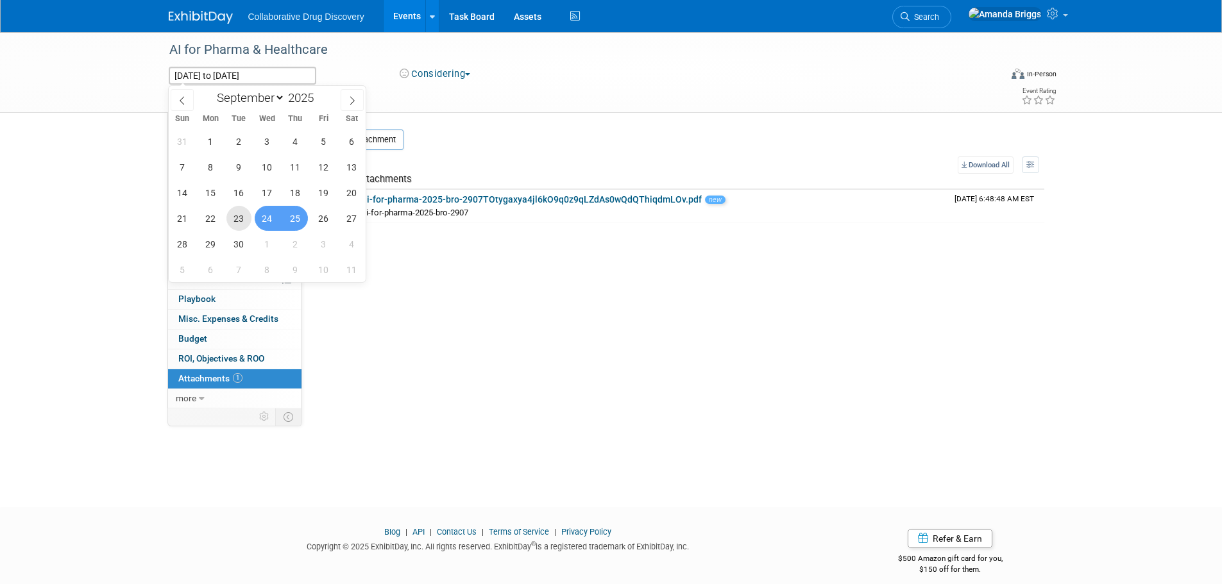
click at [241, 216] on span "23" at bounding box center [238, 218] width 25 height 25
type input "Sep 23, 2025"
click at [298, 226] on span "25" at bounding box center [295, 218] width 25 height 25
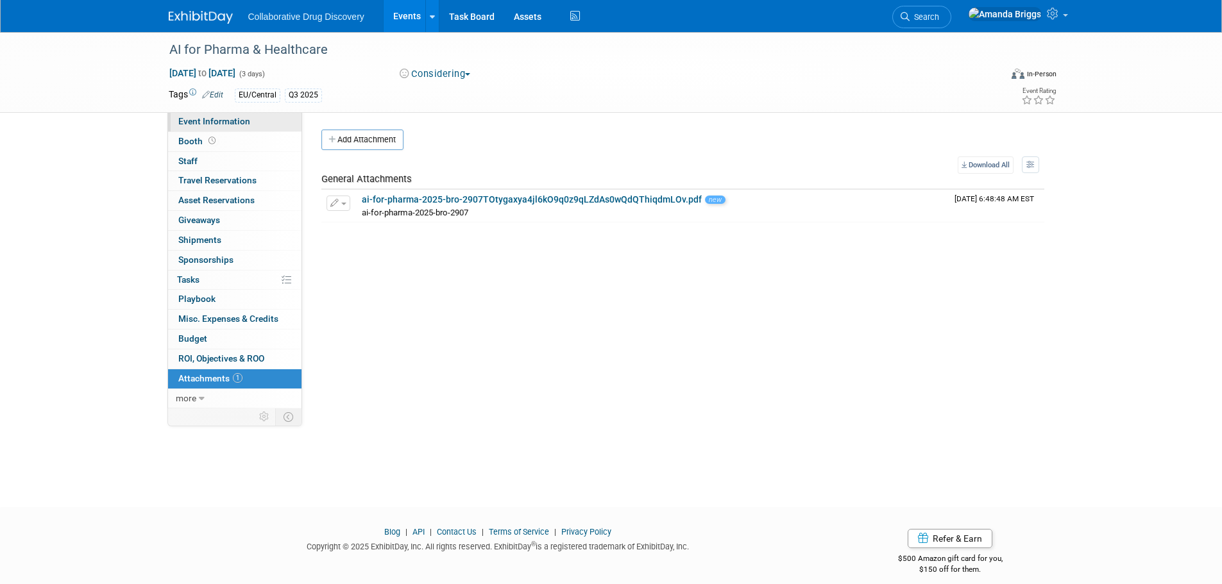
click at [213, 119] on span "Event Information" at bounding box center [214, 121] width 72 height 10
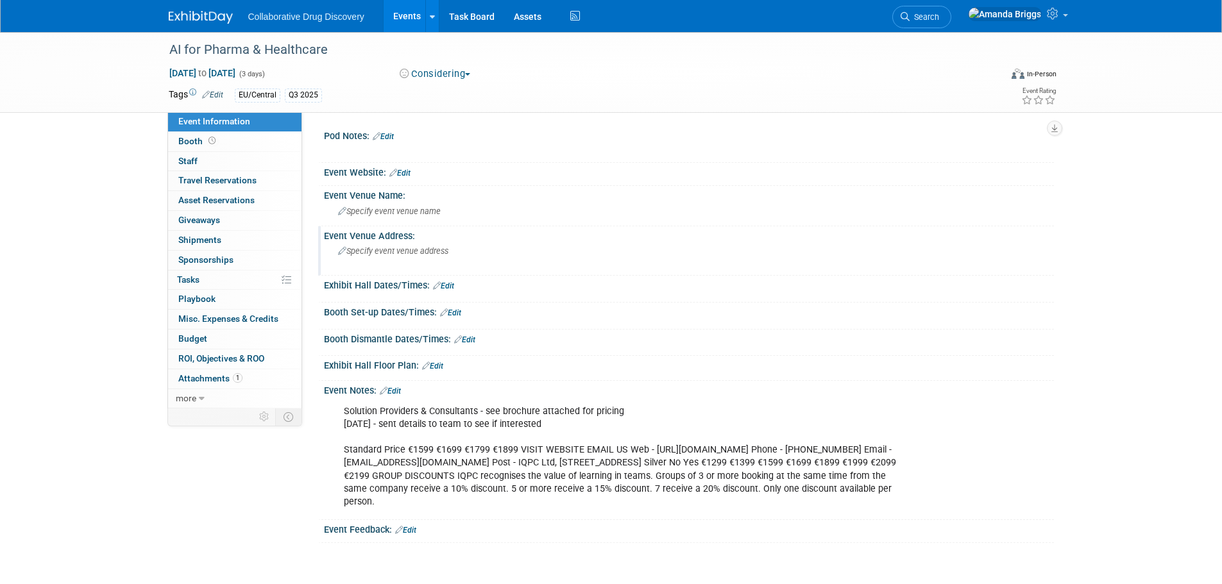
click at [380, 250] on span "Specify event venue address" at bounding box center [393, 251] width 110 height 10
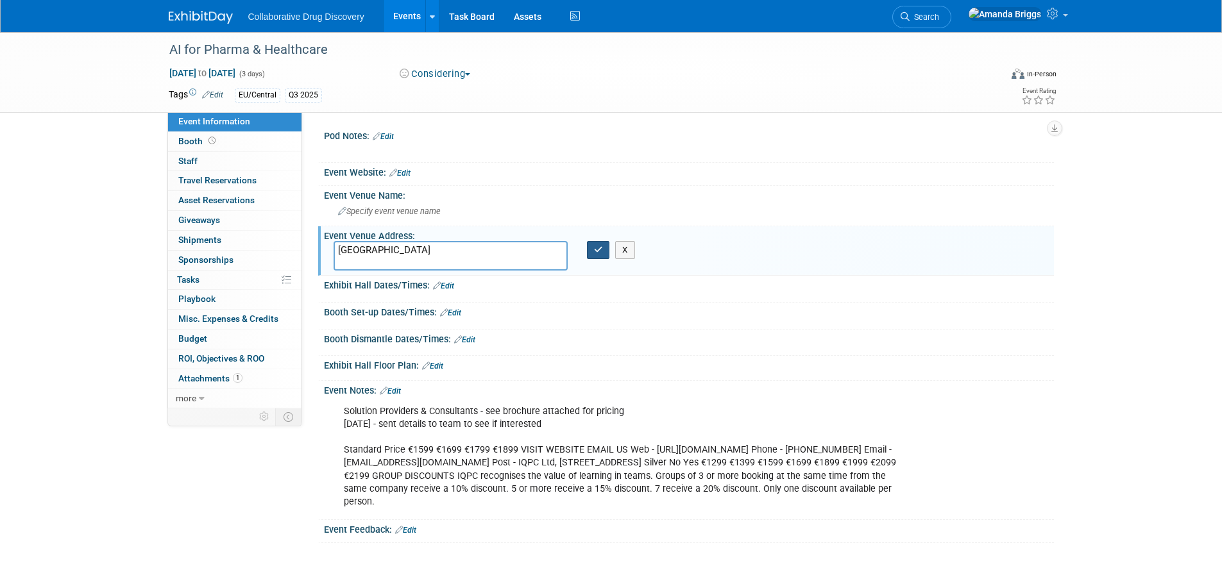
type textarea "Amsterdam"
click at [591, 249] on button "button" at bounding box center [598, 250] width 23 height 18
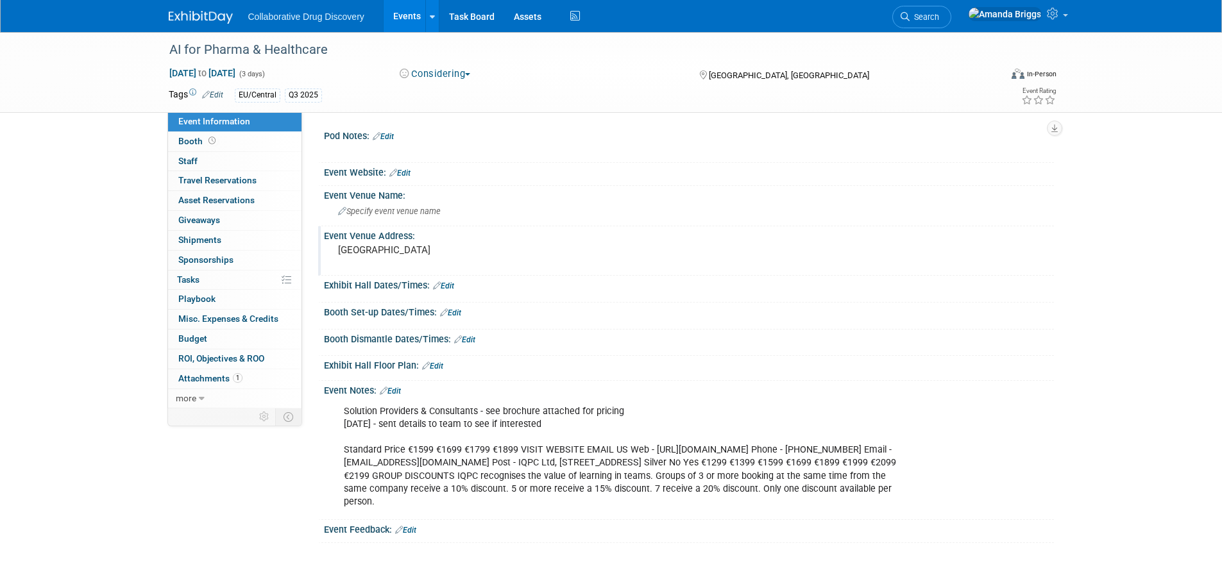
click at [411, 176] on link "Edit" at bounding box center [399, 173] width 21 height 9
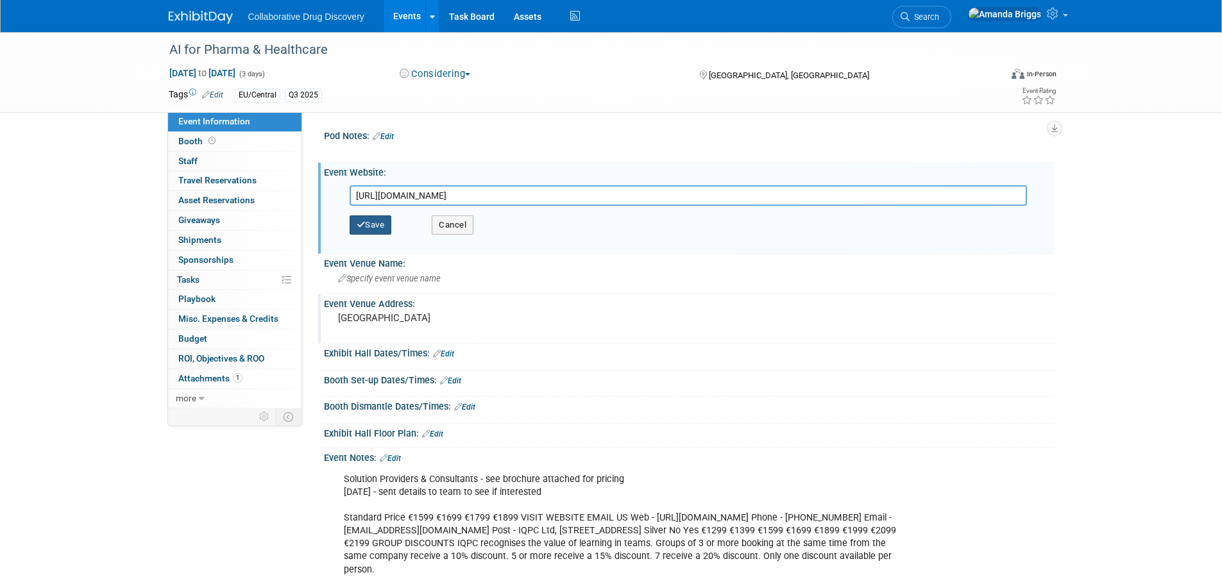
type input "https://www.pharma-iq.com/events-ai-pharma-healthcare"
click at [376, 227] on button "Save" at bounding box center [371, 225] width 42 height 19
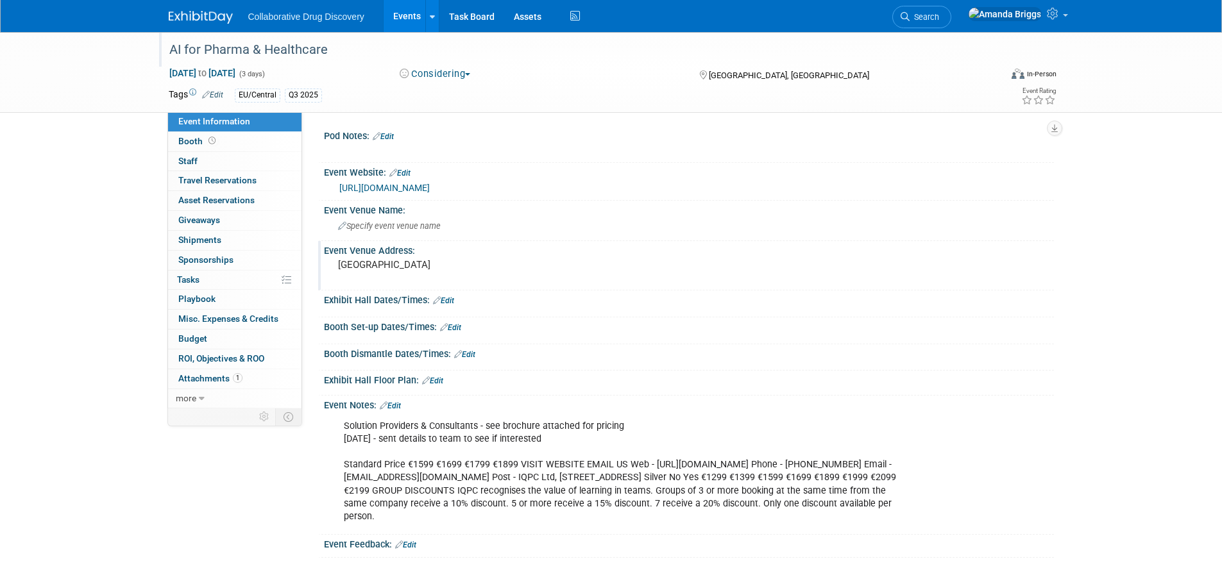
drag, startPoint x: 350, startPoint y: 51, endPoint x: 169, endPoint y: 46, distance: 181.0
click at [169, 46] on div "AI for Pharma & Healthcare" at bounding box center [573, 49] width 817 height 23
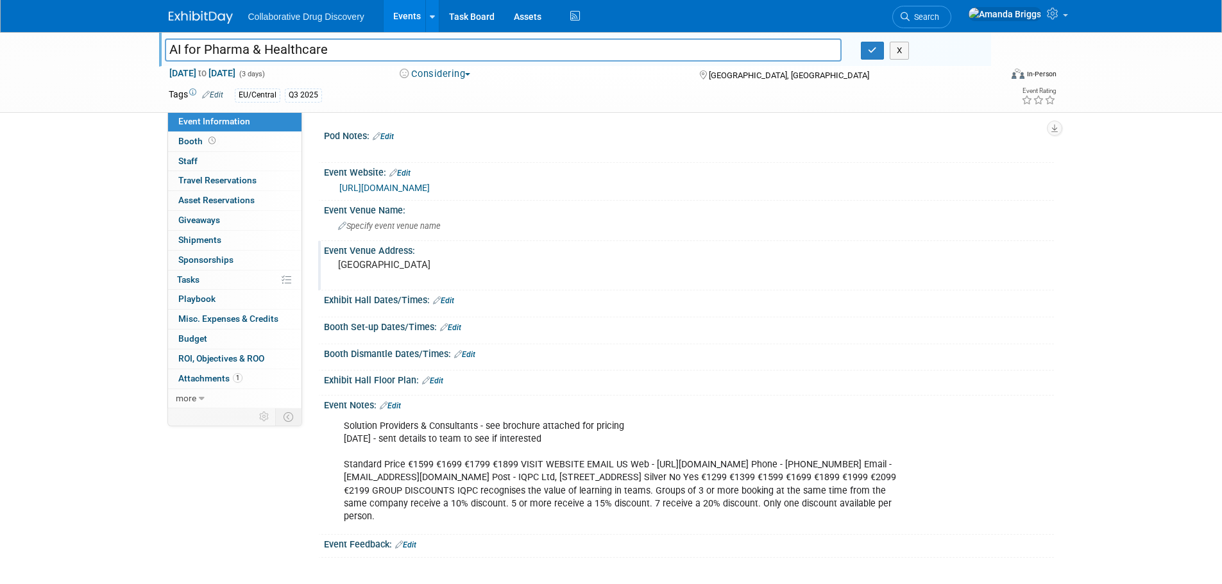
drag, startPoint x: 364, startPoint y: 53, endPoint x: 148, endPoint y: 47, distance: 216.9
click at [148, 47] on div "AI for Pharma & Healthcare AI for Pharma & Healthcare X Sep 23, 2025 to Sep 25,…" at bounding box center [611, 72] width 1222 height 81
click at [405, 19] on link "Events" at bounding box center [407, 16] width 47 height 32
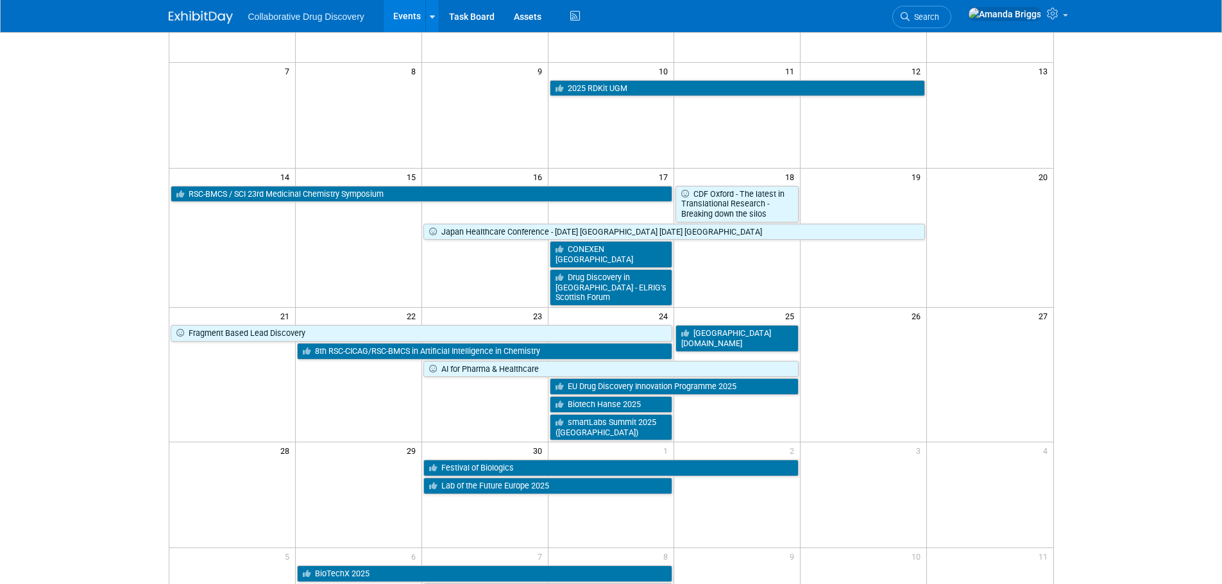
scroll to position [192, 0]
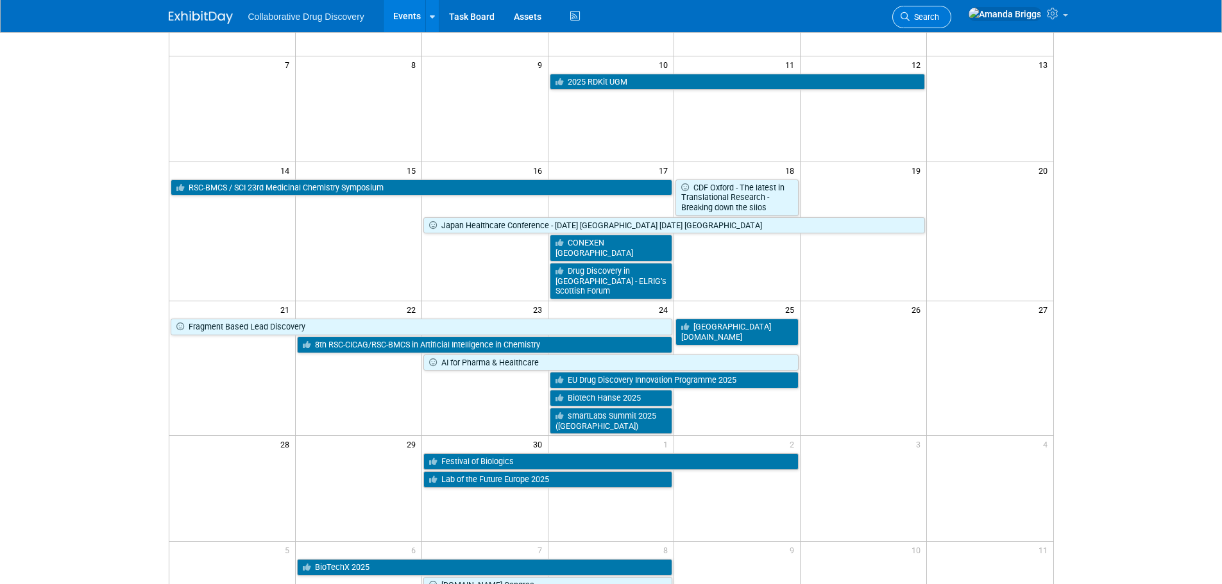
click at [939, 13] on span "Search" at bounding box center [925, 17] width 30 height 10
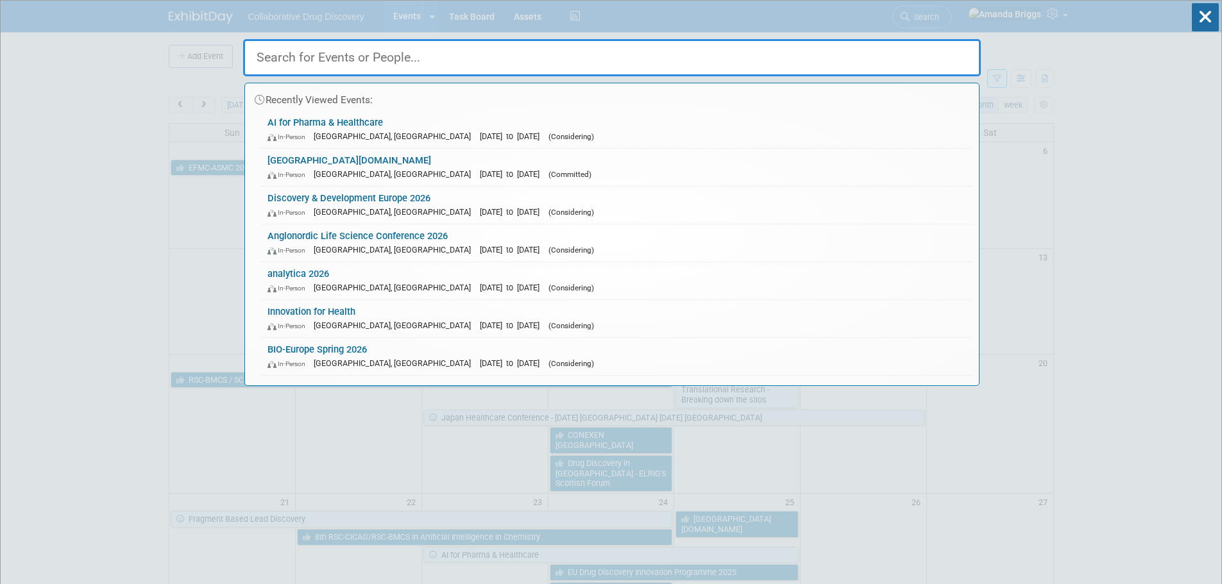
click at [647, 55] on input "text" at bounding box center [612, 57] width 738 height 37
paste input "Lab of the Future Europe 2025"
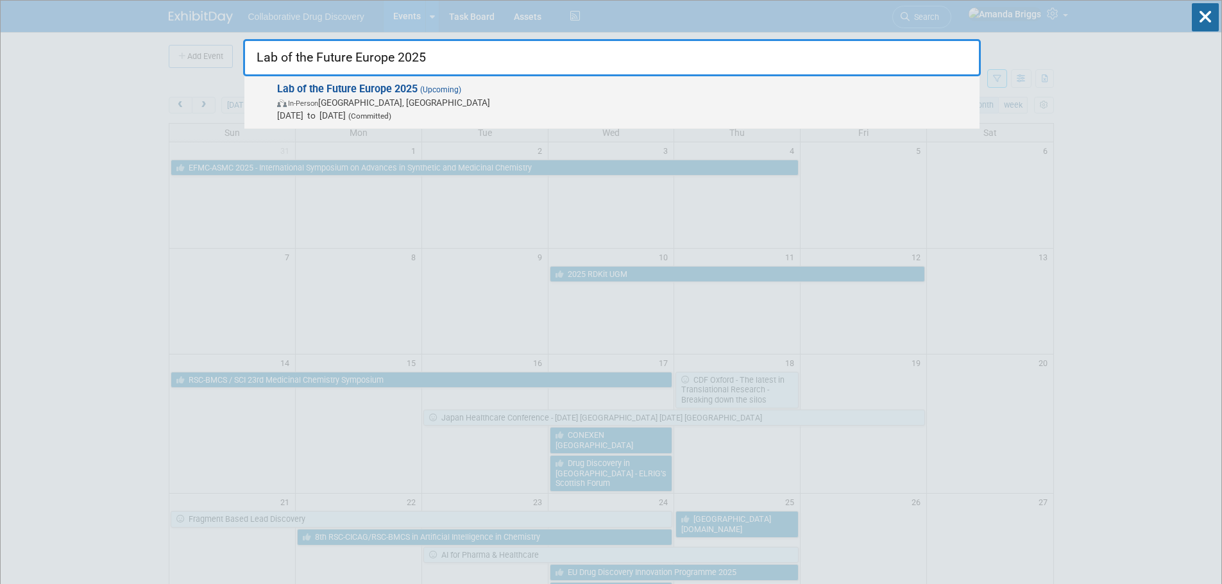
type input "Lab of the Future Europe 2025"
click at [396, 87] on strong "Lab of the Future Europe 2025" at bounding box center [347, 89] width 140 height 12
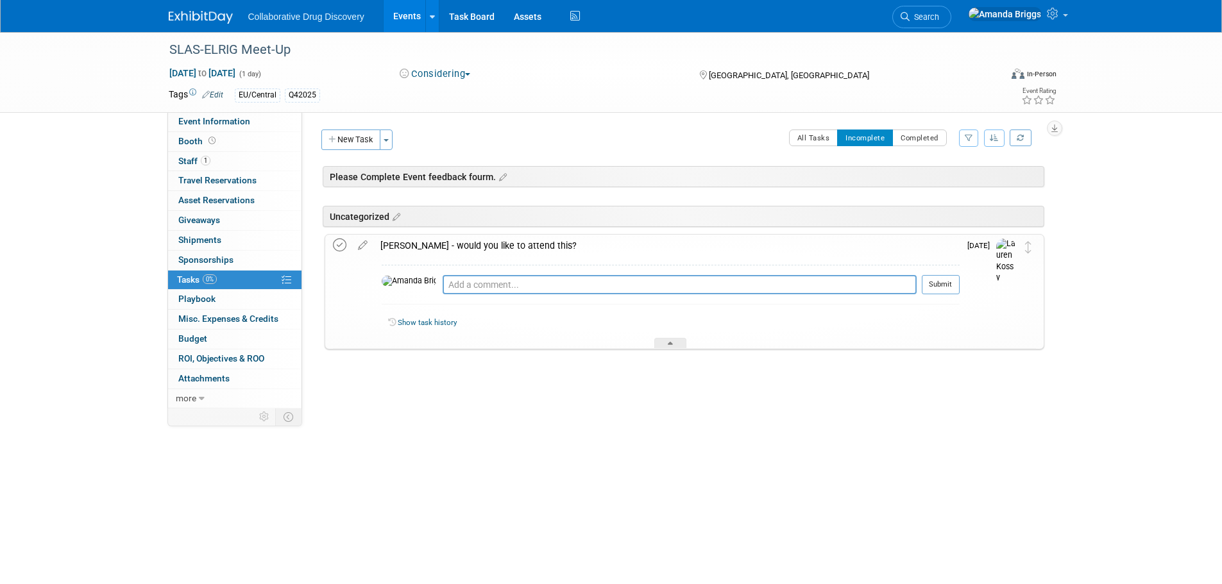
click at [341, 244] on icon at bounding box center [339, 245] width 13 height 13
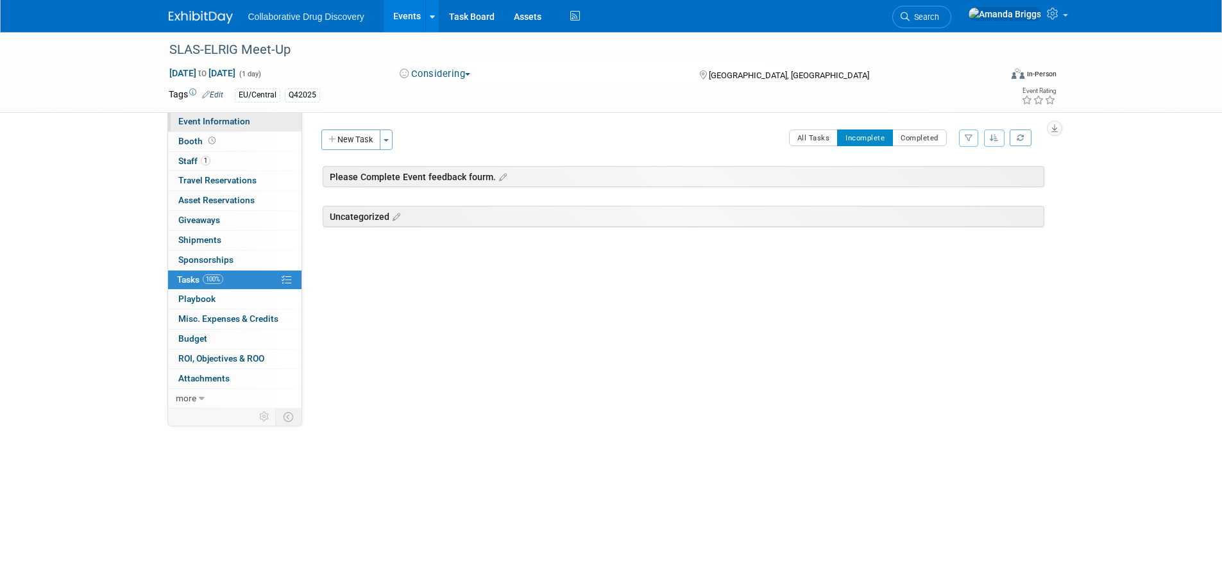
click at [219, 121] on span "Event Information" at bounding box center [214, 121] width 72 height 10
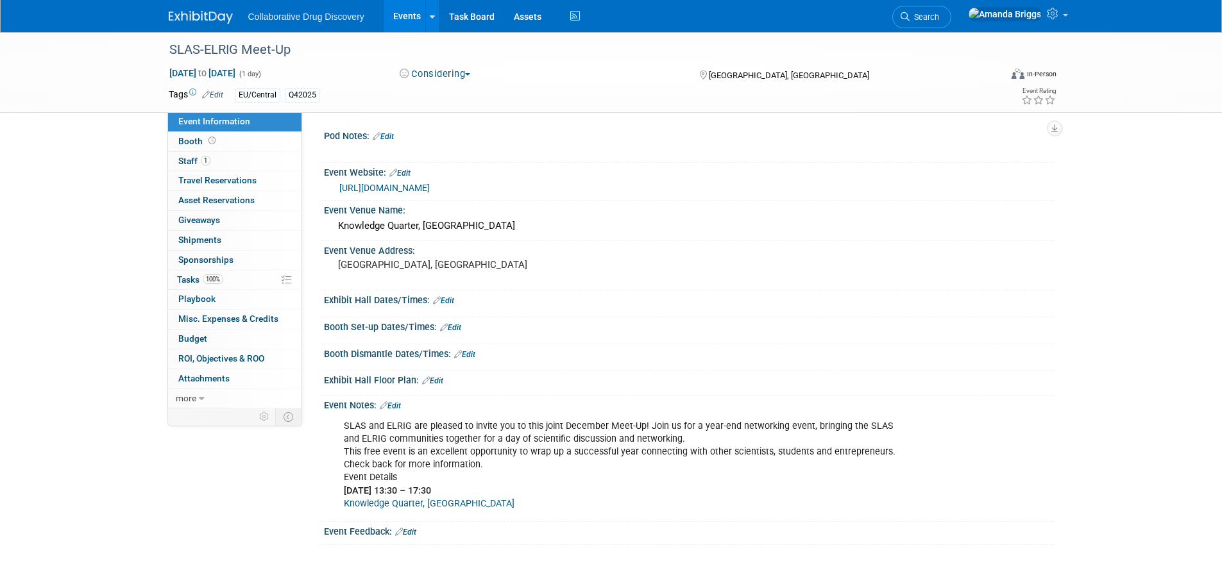
click at [430, 189] on link "https://www.slas.org/events-calendar/slas-elrig-meet-up/" at bounding box center [384, 188] width 90 height 10
click at [398, 405] on link "Edit" at bounding box center [390, 406] width 21 height 9
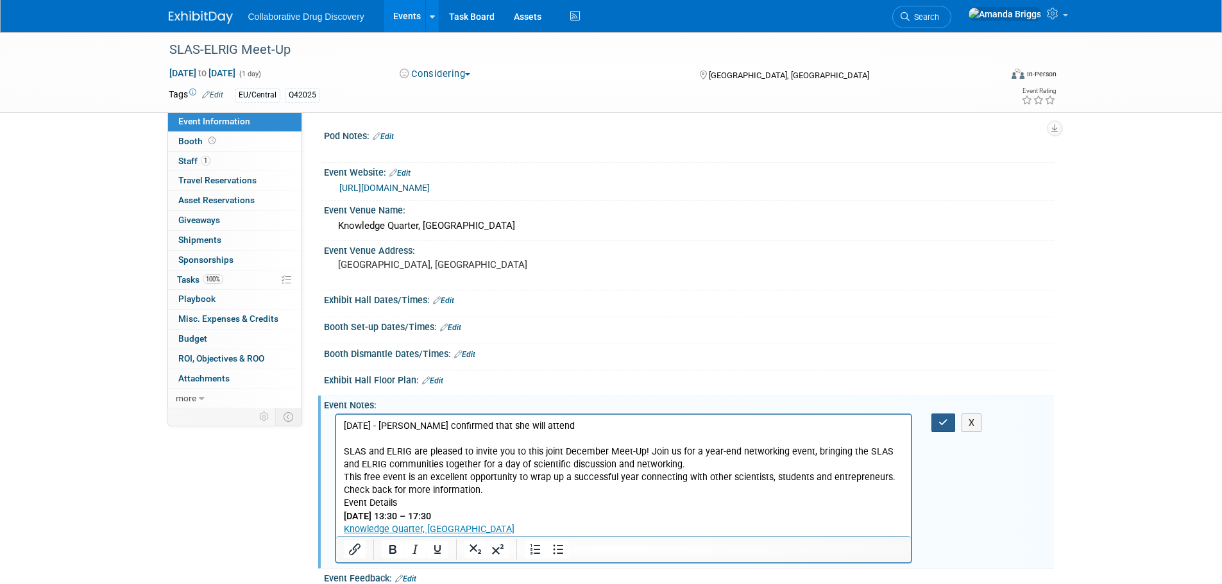
click at [946, 420] on icon "button" at bounding box center [944, 422] width 10 height 9
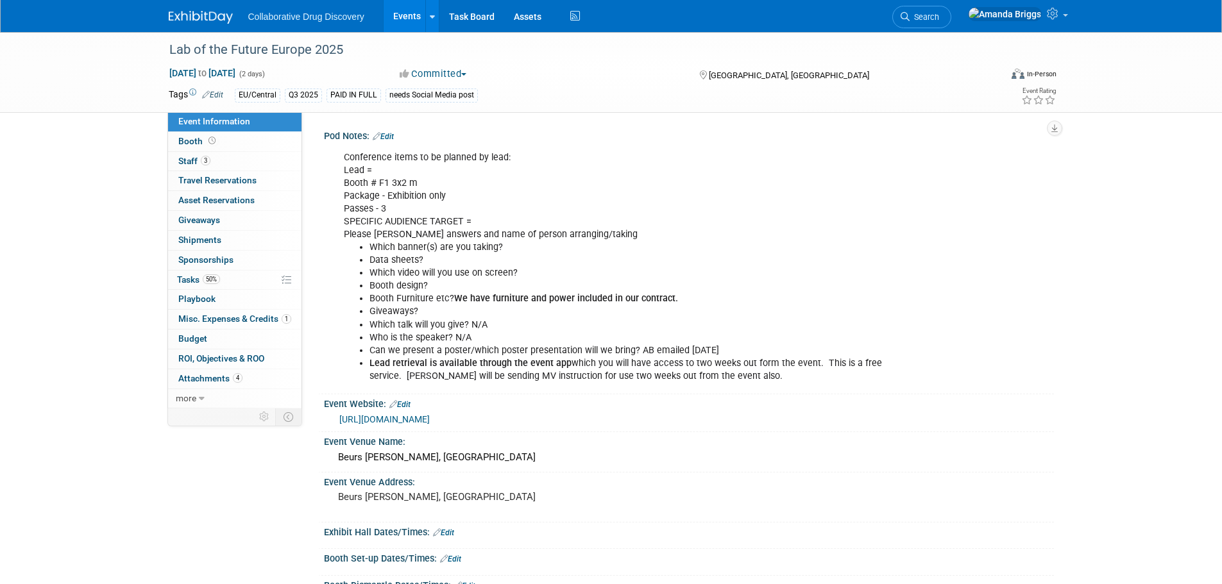
click at [389, 134] on link "Edit" at bounding box center [383, 136] width 21 height 9
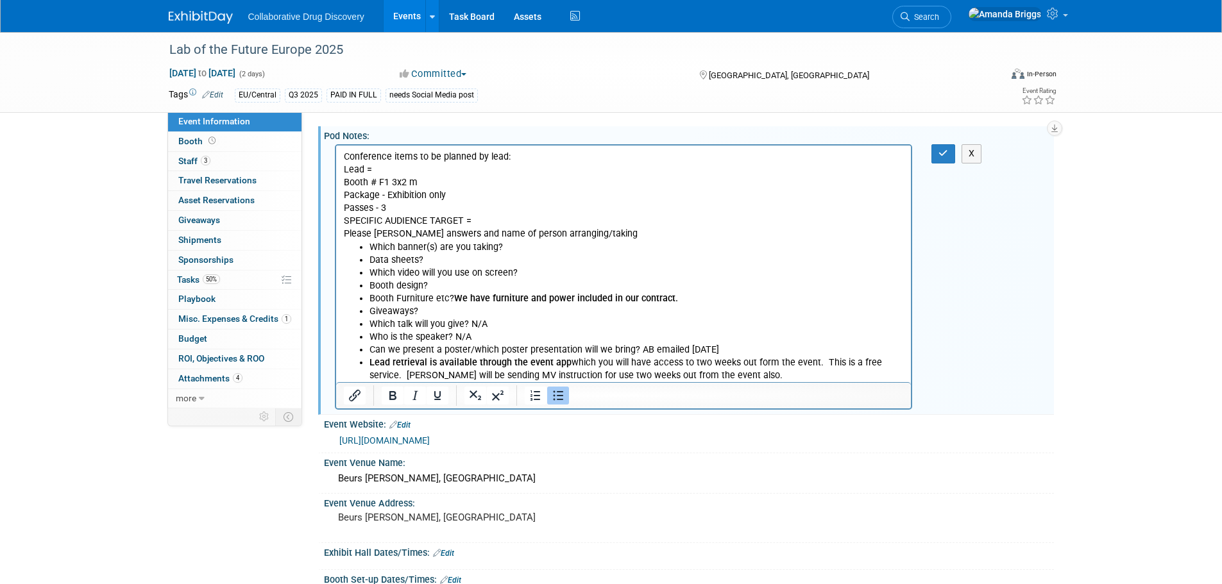
drag, startPoint x: 751, startPoint y: 352, endPoint x: 638, endPoint y: 346, distance: 112.4
click at [638, 346] on li "Can we present a poster/which poster presentation will we bring? AB emailed [DA…" at bounding box center [636, 350] width 535 height 13
click at [942, 153] on icon "button" at bounding box center [944, 153] width 10 height 9
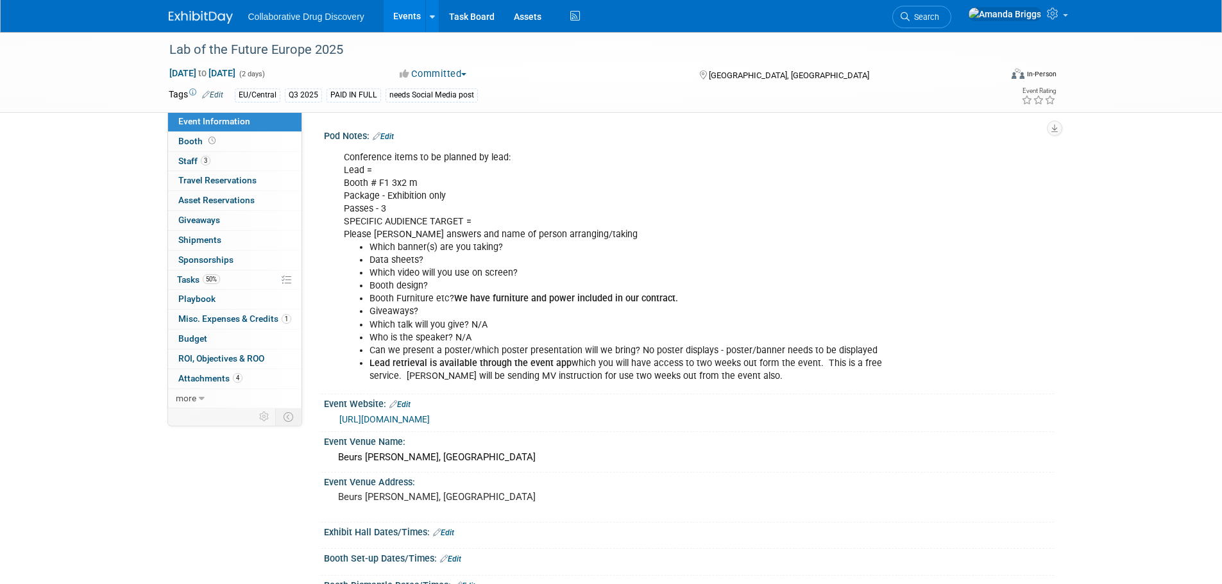
click at [405, 17] on link "Events" at bounding box center [407, 16] width 47 height 32
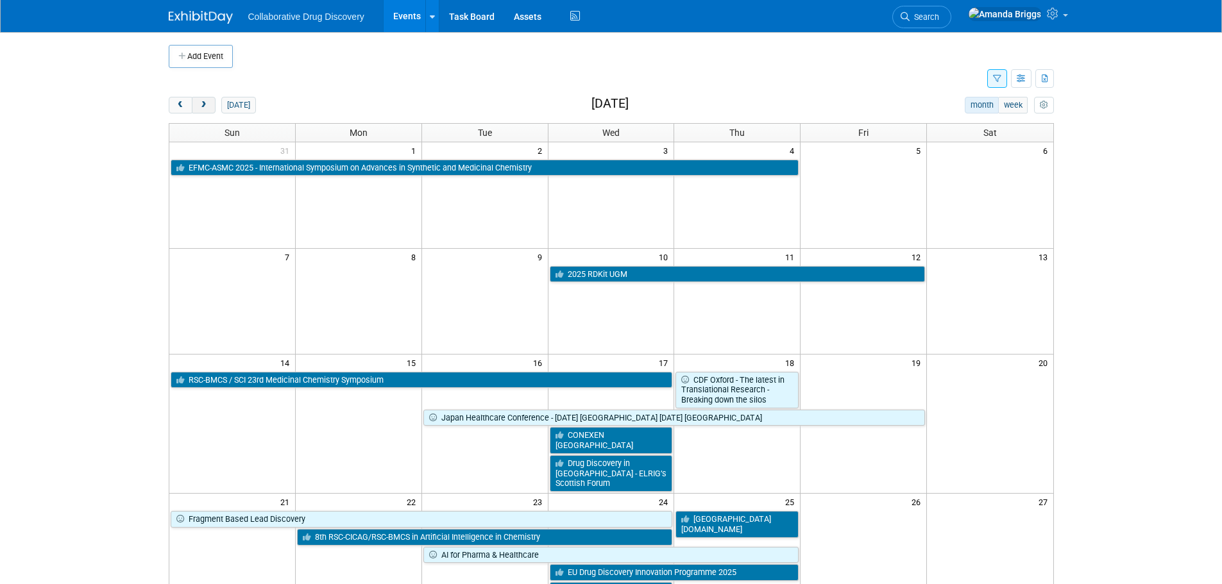
click at [207, 104] on span "next" at bounding box center [204, 105] width 10 height 8
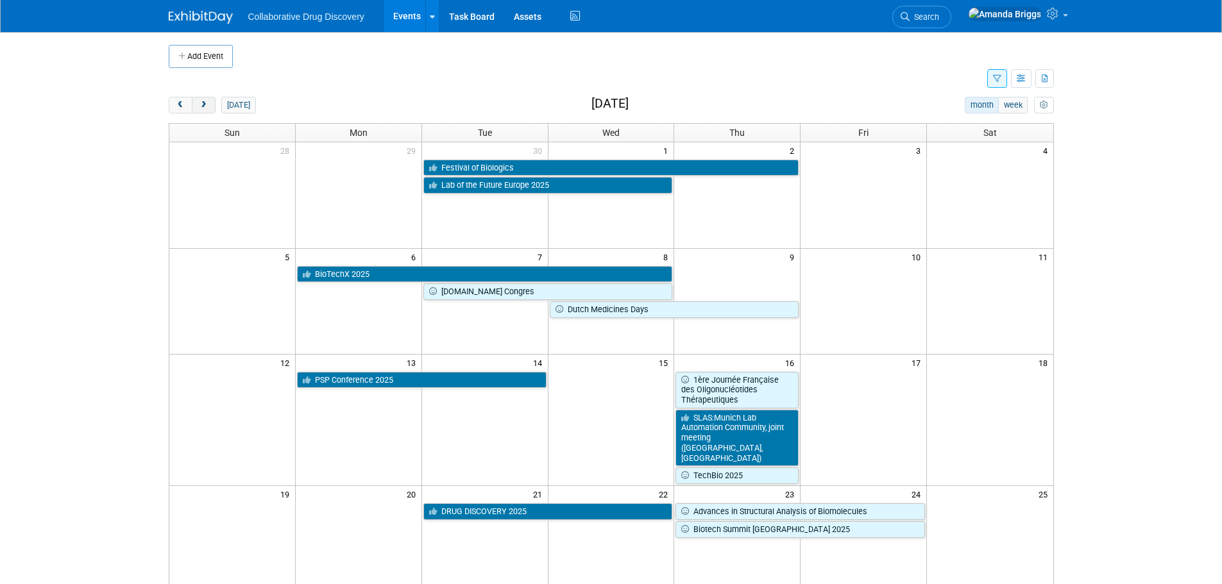
click at [207, 104] on span "next" at bounding box center [204, 105] width 10 height 8
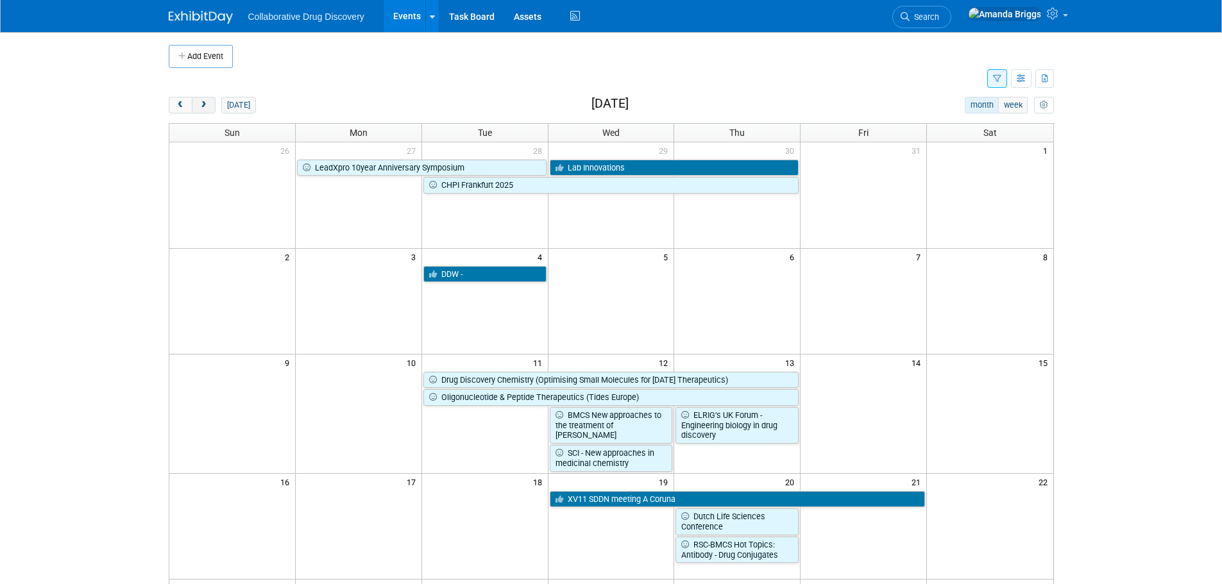
click at [207, 104] on span "next" at bounding box center [204, 105] width 10 height 8
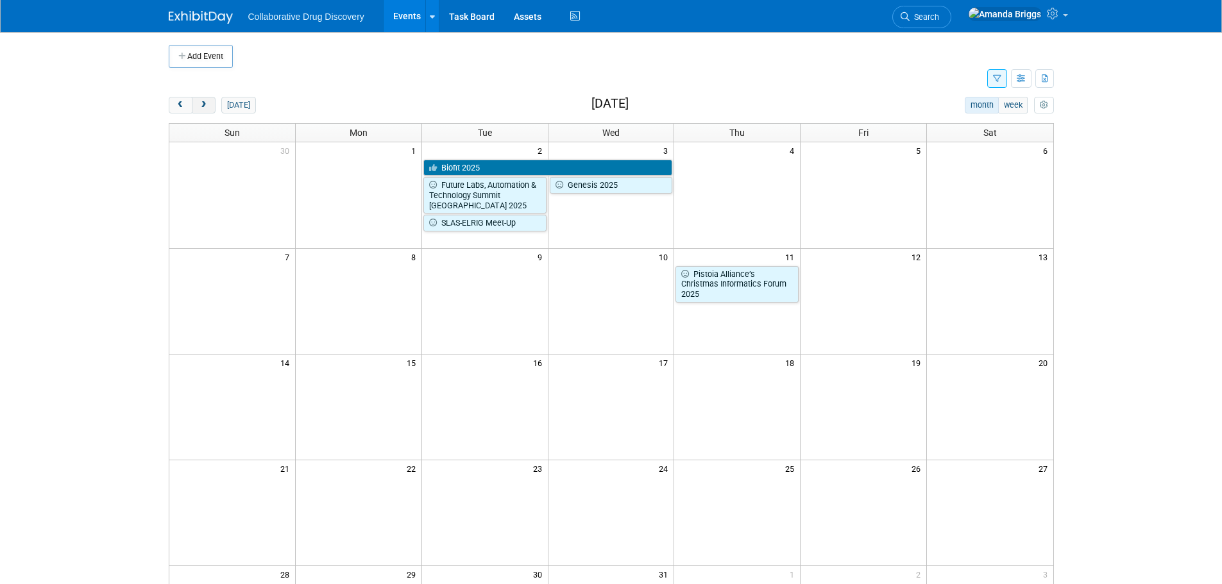
click at [207, 104] on span "next" at bounding box center [204, 105] width 10 height 8
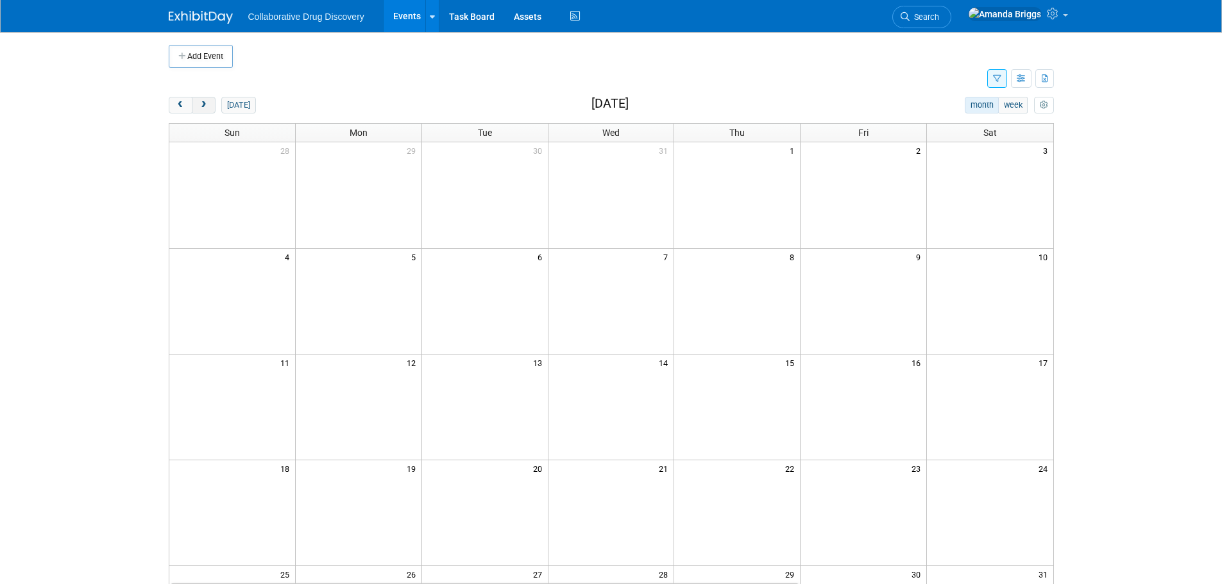
click at [207, 104] on span "next" at bounding box center [204, 105] width 10 height 8
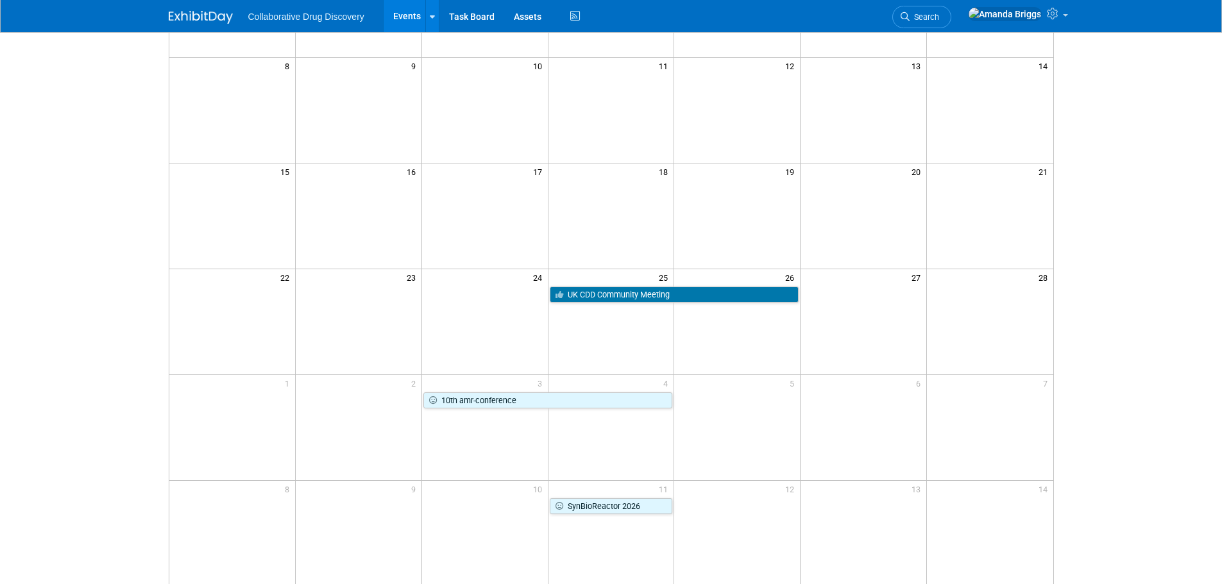
scroll to position [192, 0]
